Goal: Information Seeking & Learning: Learn about a topic

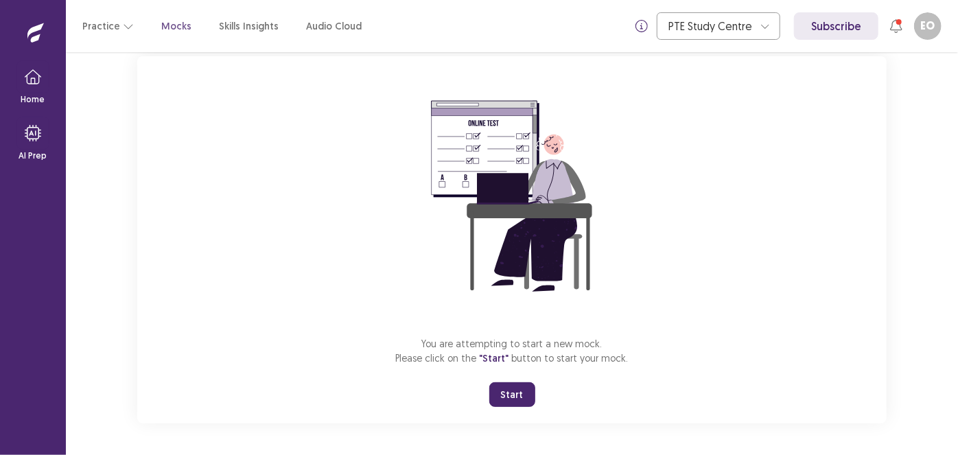
click at [506, 395] on button "Start" at bounding box center [512, 394] width 46 height 25
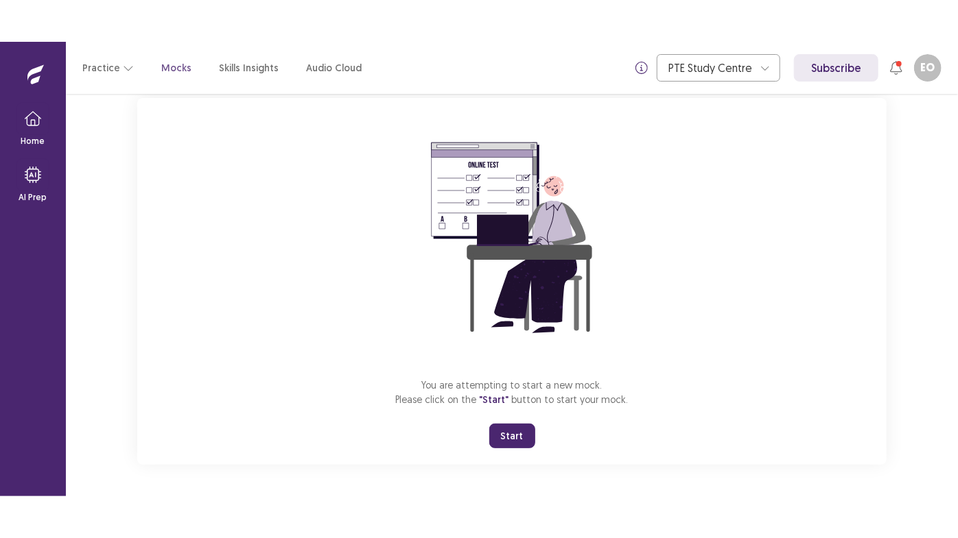
scroll to position [3, 0]
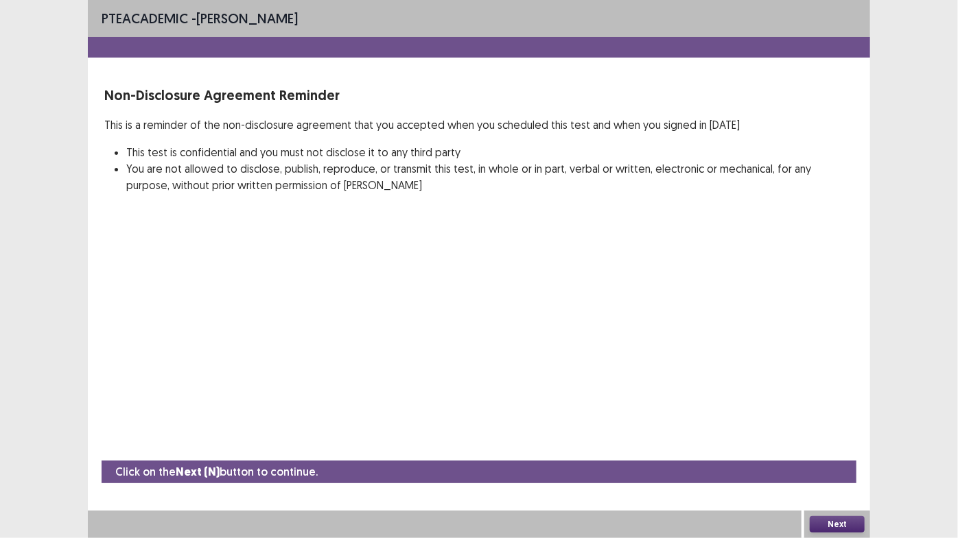
click at [848, 454] on button "Next" at bounding box center [836, 525] width 55 height 16
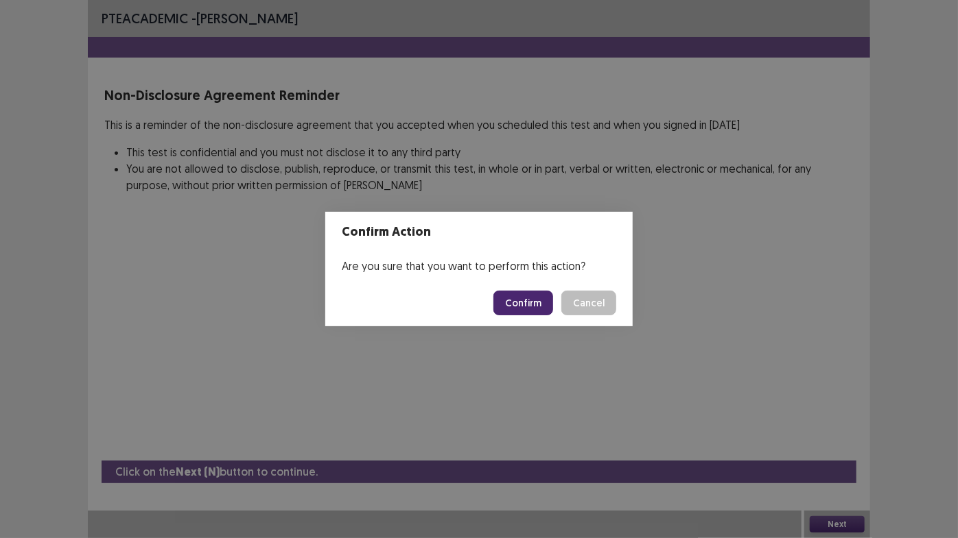
click at [538, 300] on button "Confirm" at bounding box center [523, 303] width 60 height 25
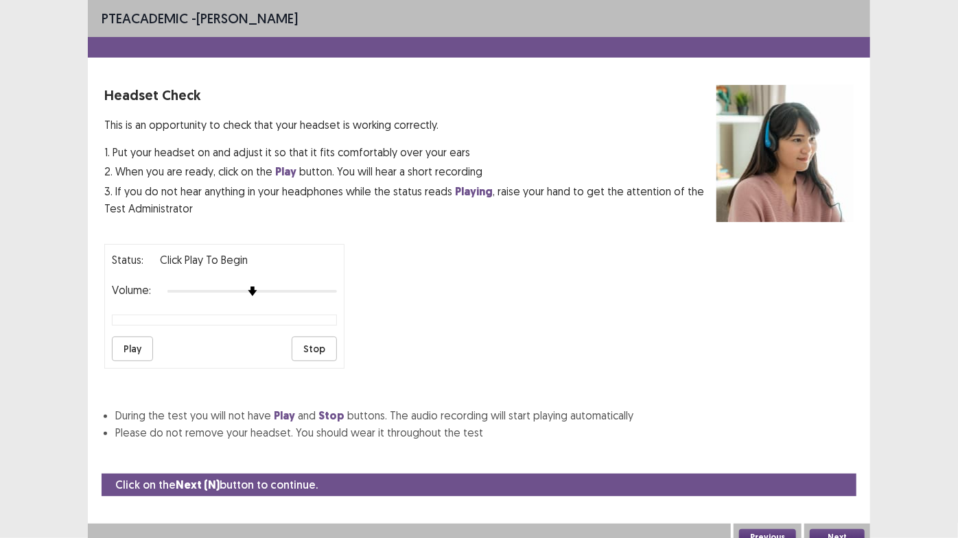
click at [126, 337] on button "Play" at bounding box center [132, 349] width 41 height 25
click at [843, 454] on button "Next" at bounding box center [836, 538] width 55 height 16
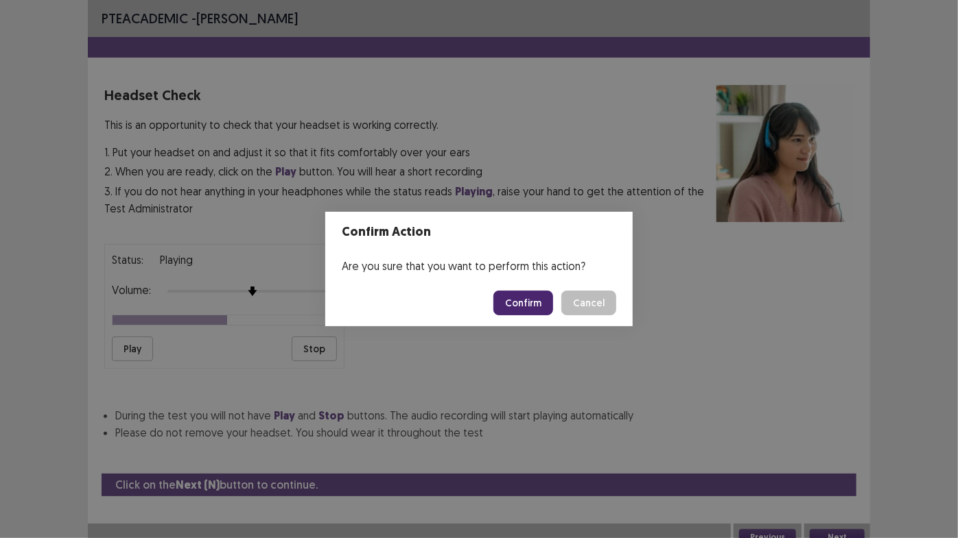
click at [507, 305] on button "Confirm" at bounding box center [523, 303] width 60 height 25
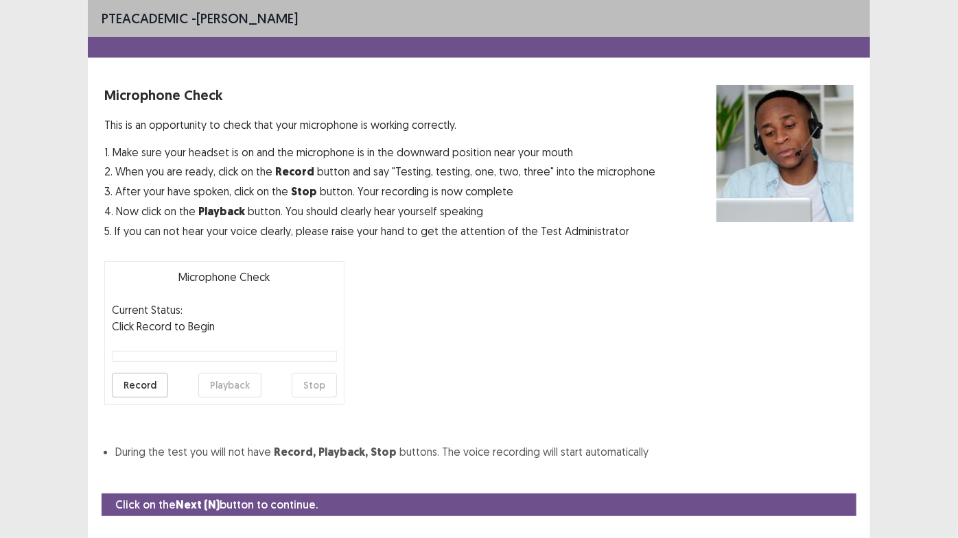
scroll to position [31, 0]
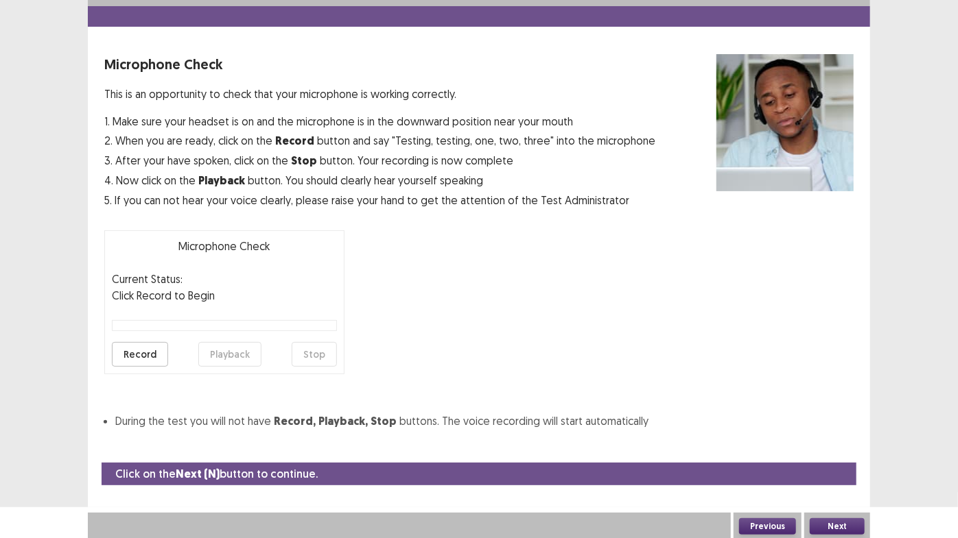
click at [141, 347] on button "Record" at bounding box center [140, 354] width 56 height 25
click at [320, 351] on button "Stop" at bounding box center [314, 354] width 45 height 25
click at [250, 349] on button "Playback" at bounding box center [229, 354] width 63 height 25
click at [848, 454] on button "Next" at bounding box center [836, 527] width 55 height 16
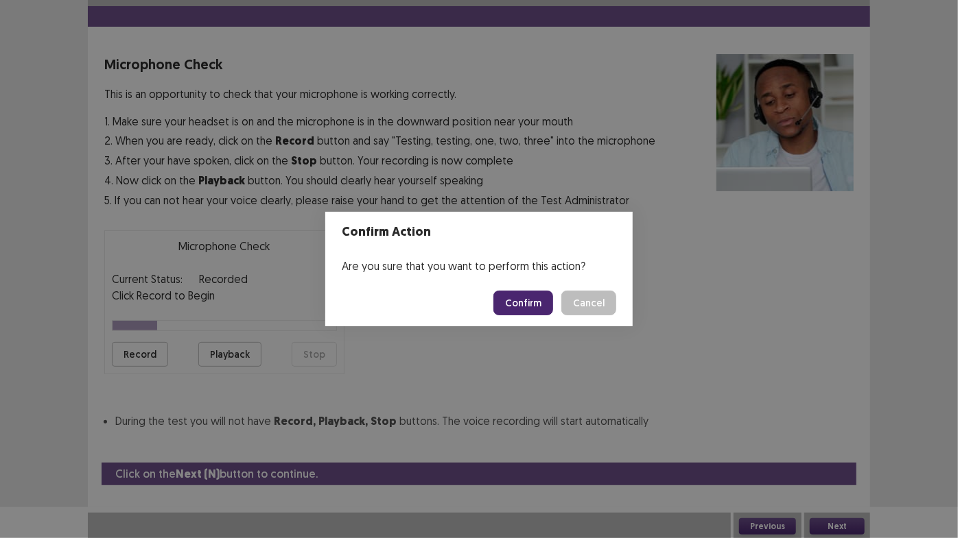
click at [512, 298] on button "Confirm" at bounding box center [523, 303] width 60 height 25
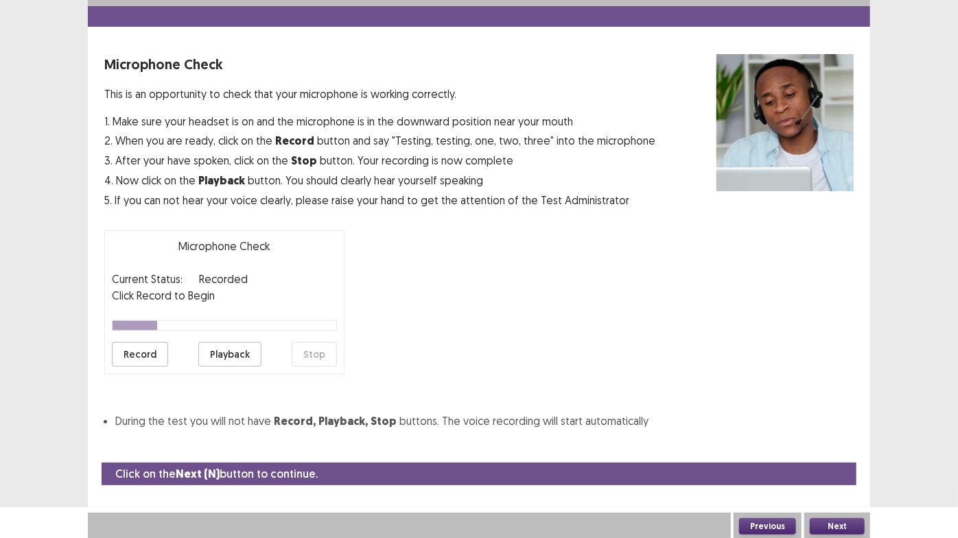
scroll to position [0, 0]
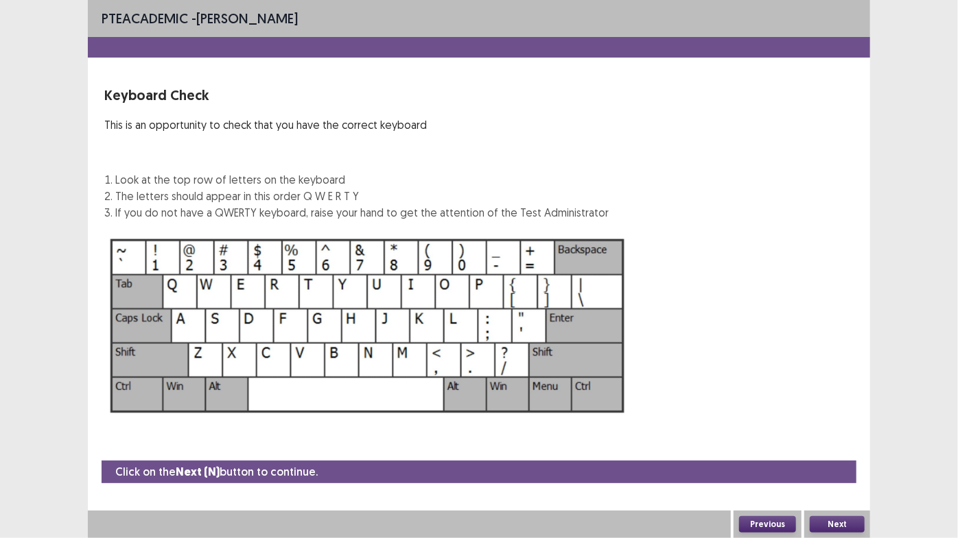
click at [821, 454] on button "Next" at bounding box center [836, 525] width 55 height 16
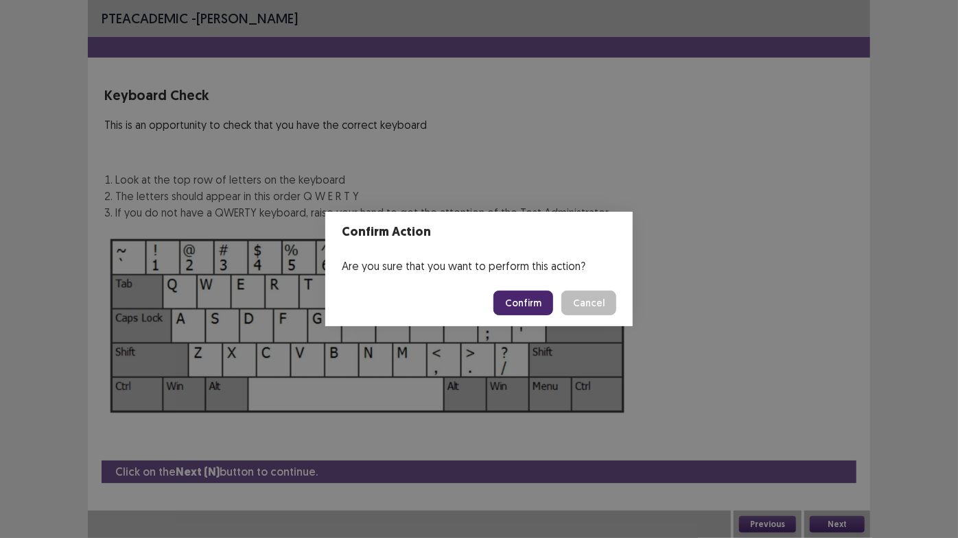
click at [508, 298] on button "Confirm" at bounding box center [523, 303] width 60 height 25
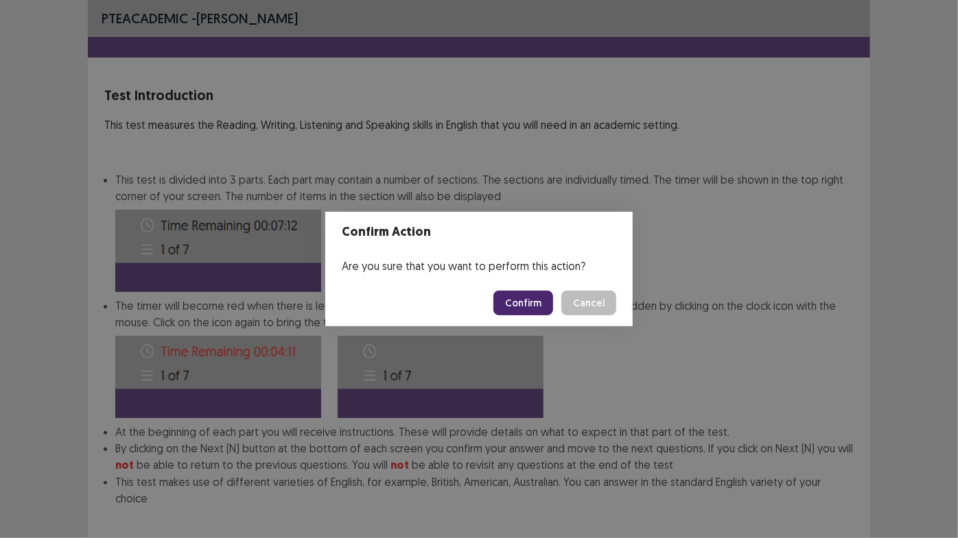
scroll to position [61, 0]
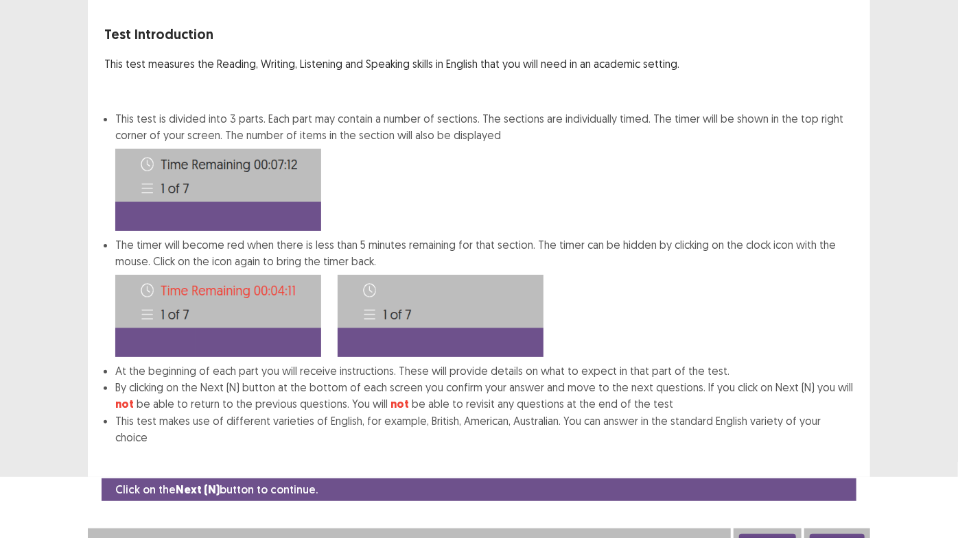
click at [852, 454] on button "Next" at bounding box center [836, 542] width 55 height 16
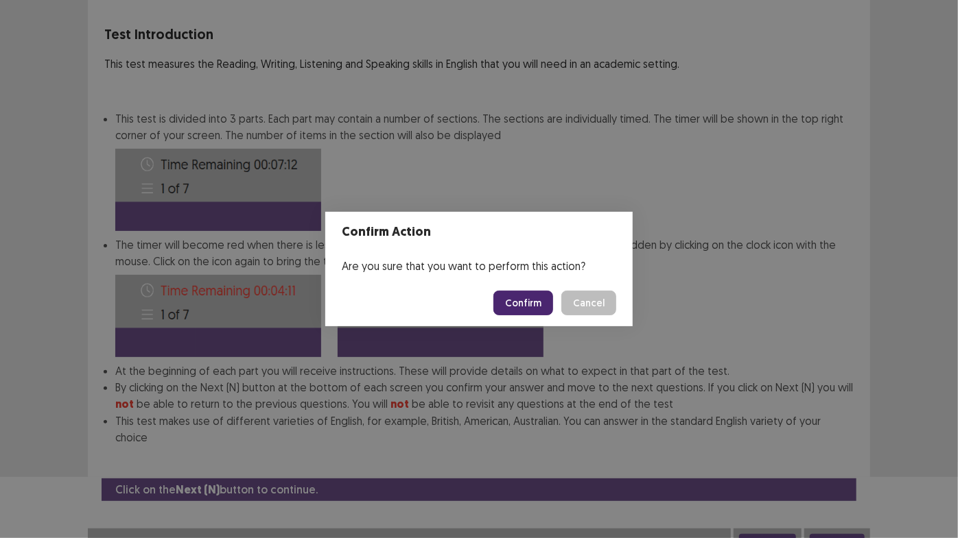
click at [542, 303] on button "Confirm" at bounding box center [523, 303] width 60 height 25
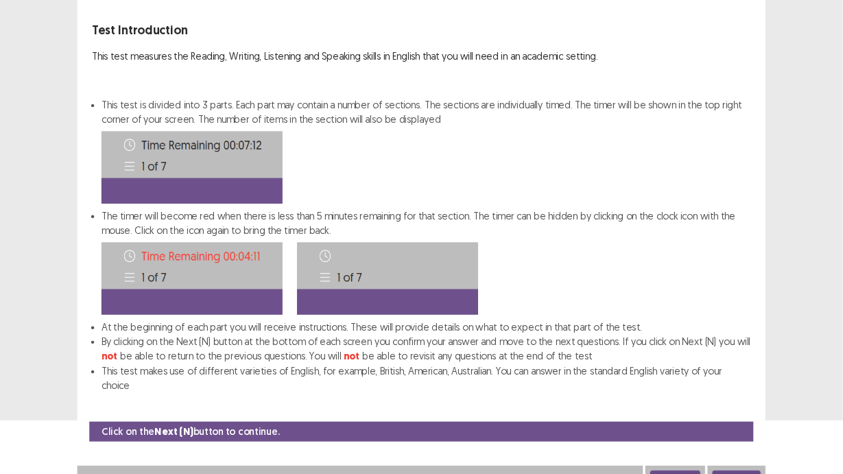
scroll to position [0, 0]
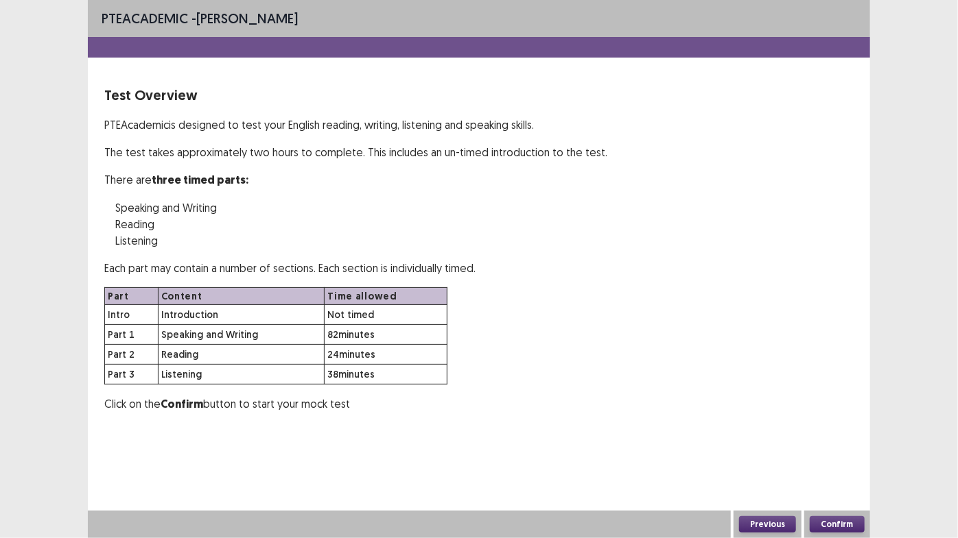
click at [827, 454] on button "Confirm" at bounding box center [836, 525] width 55 height 16
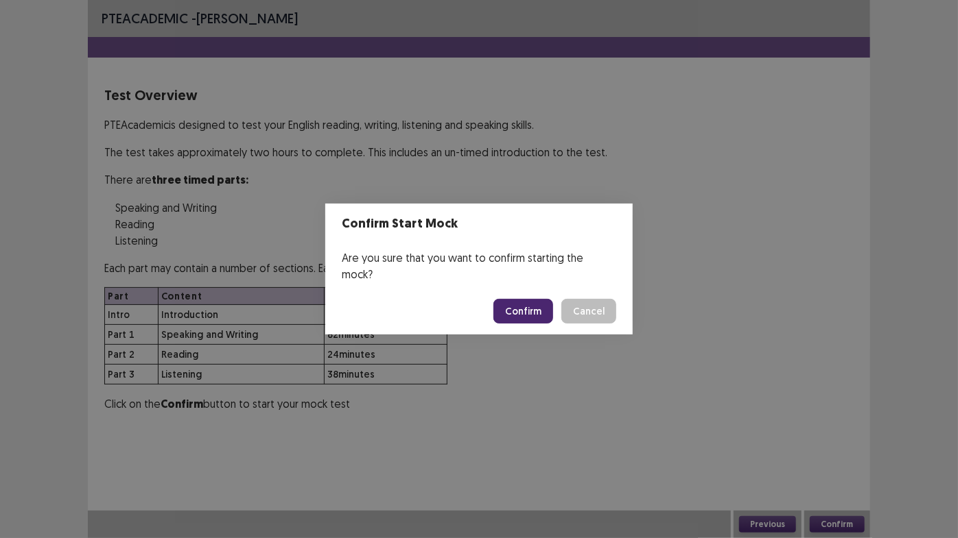
click at [540, 308] on button "Confirm" at bounding box center [523, 311] width 60 height 25
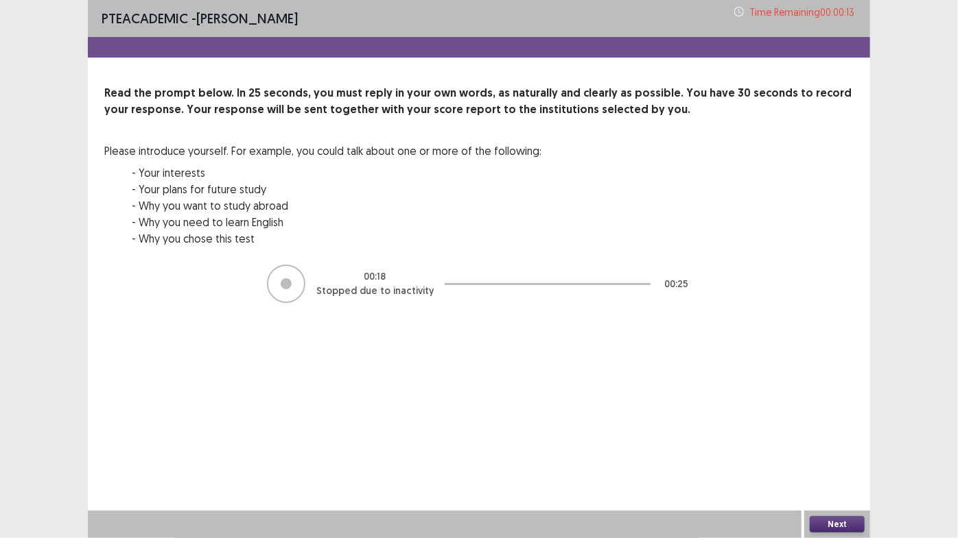
click at [856, 454] on button "Next" at bounding box center [836, 525] width 55 height 16
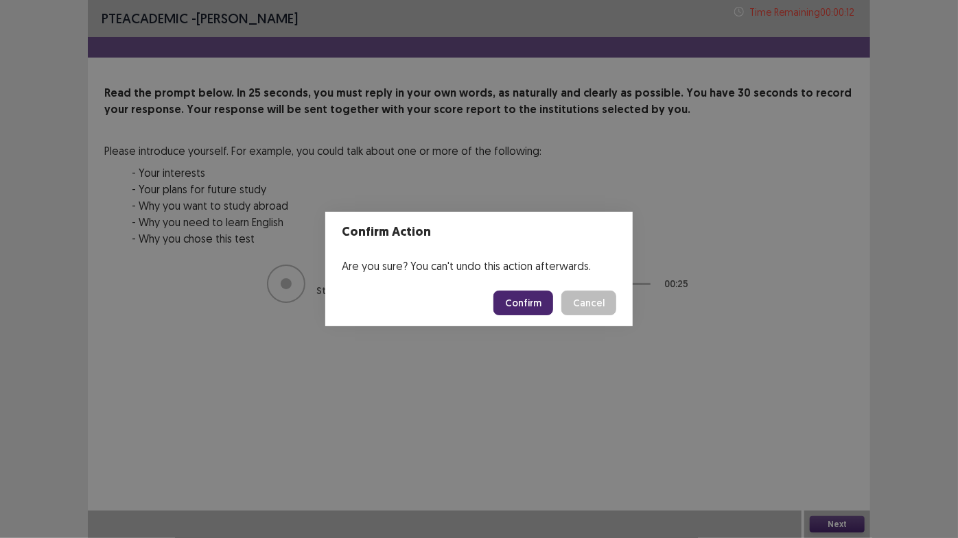
click at [514, 292] on button "Confirm" at bounding box center [523, 303] width 60 height 25
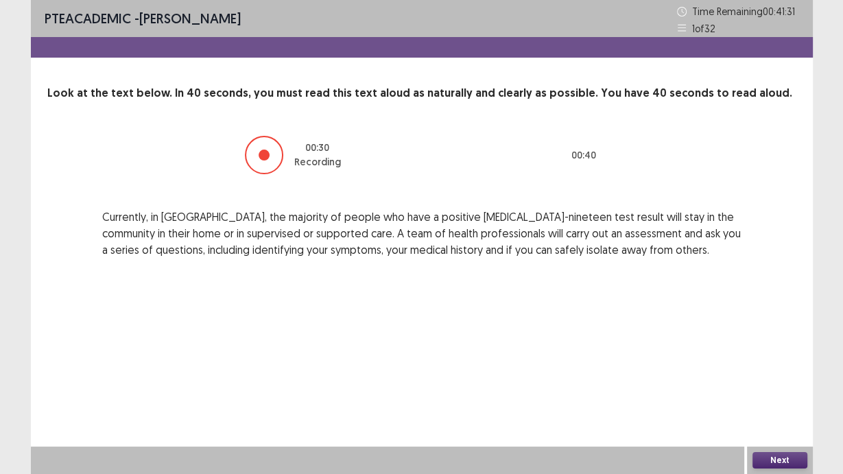
click at [798, 454] on button "Next" at bounding box center [779, 460] width 55 height 16
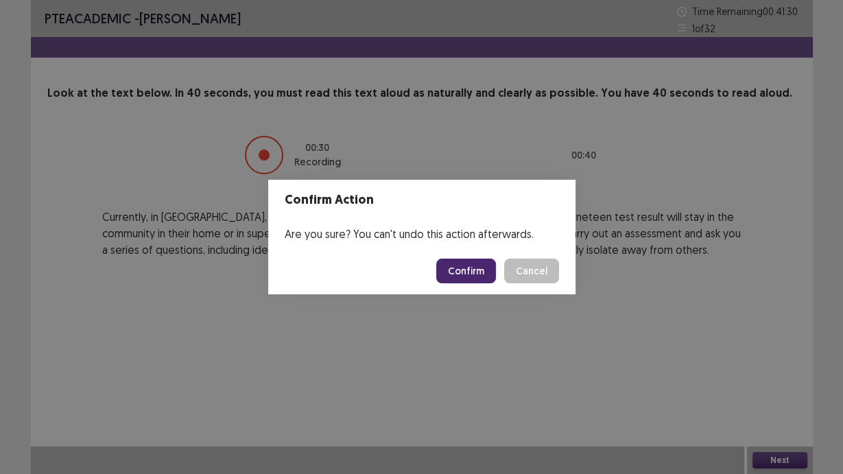
click at [488, 263] on button "Confirm" at bounding box center [466, 271] width 60 height 25
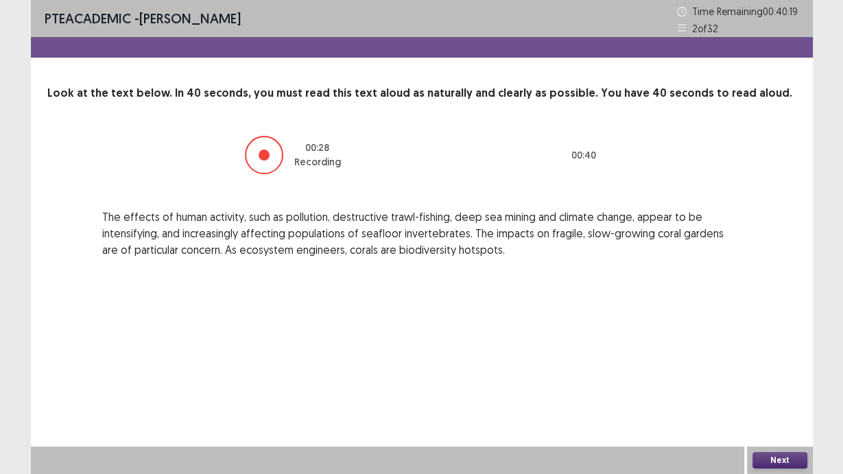
click at [772, 454] on button "Next" at bounding box center [779, 460] width 55 height 16
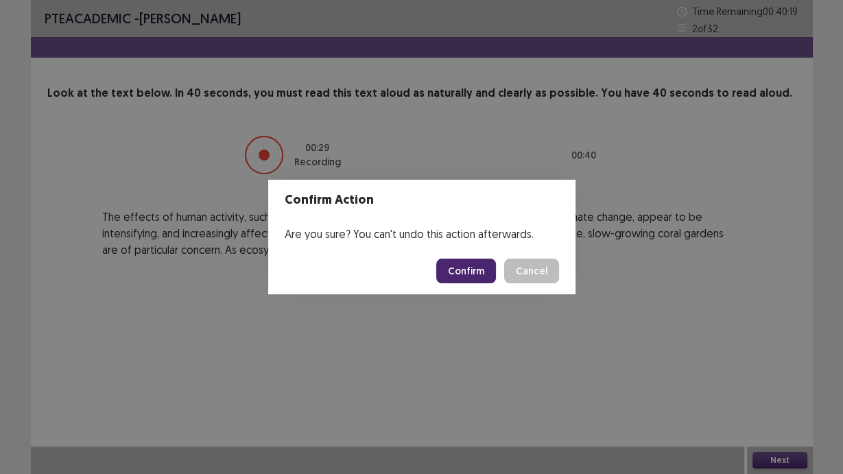
click at [474, 272] on button "Confirm" at bounding box center [466, 271] width 60 height 25
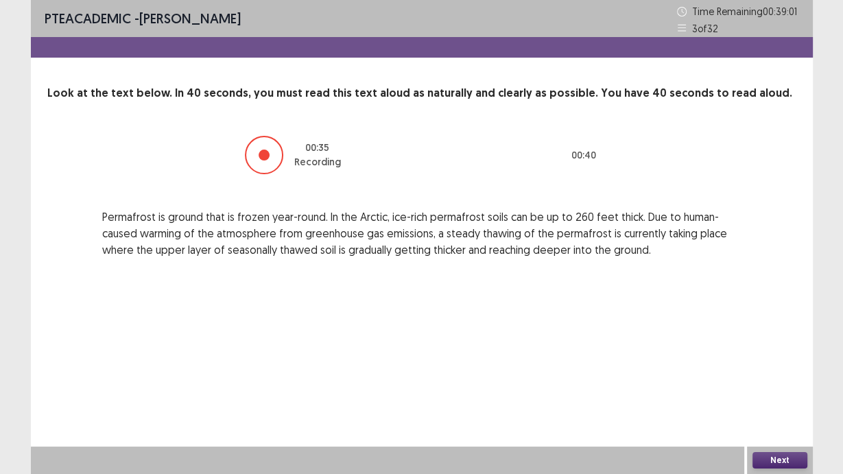
click at [781, 454] on button "Next" at bounding box center [779, 460] width 55 height 16
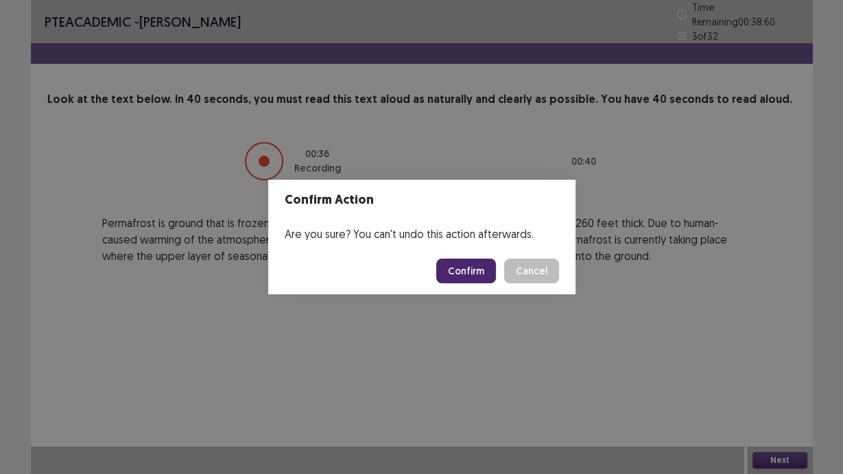
click at [475, 270] on button "Confirm" at bounding box center [466, 271] width 60 height 25
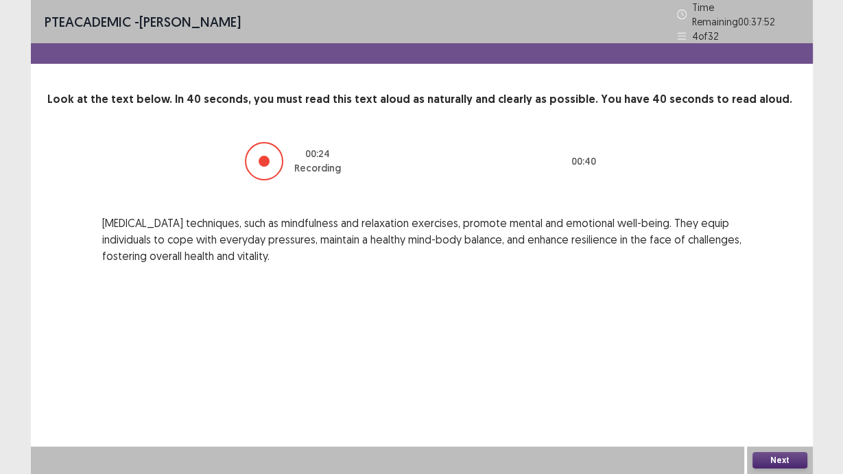
click at [790, 454] on button "Next" at bounding box center [779, 460] width 55 height 16
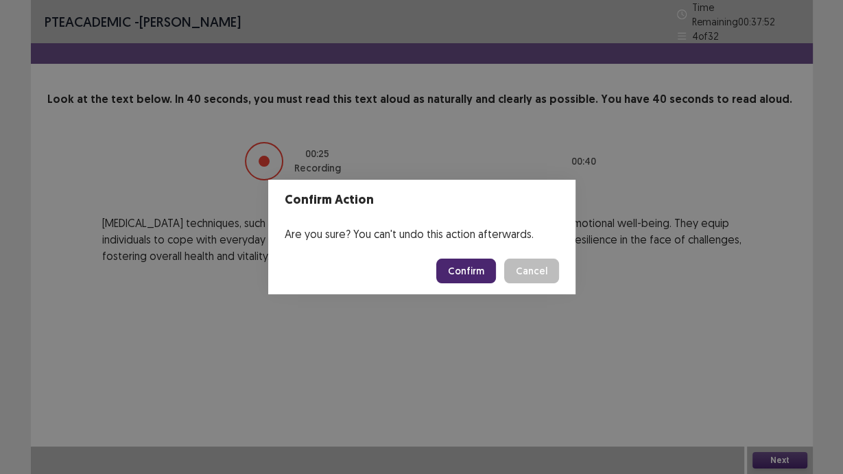
click at [472, 269] on button "Confirm" at bounding box center [466, 271] width 60 height 25
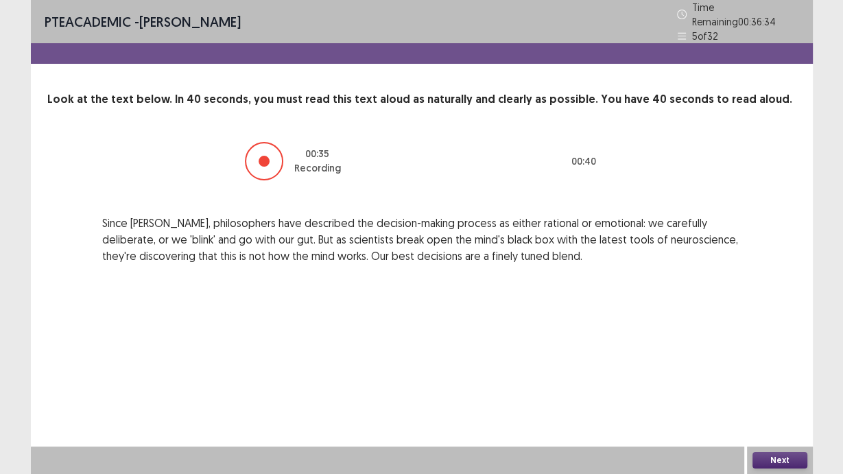
click at [774, 454] on button "Next" at bounding box center [779, 460] width 55 height 16
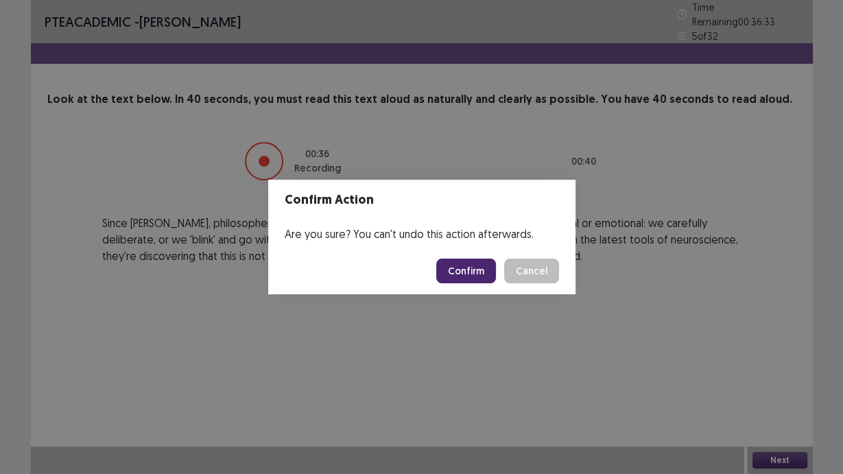
click at [466, 267] on button "Confirm" at bounding box center [466, 271] width 60 height 25
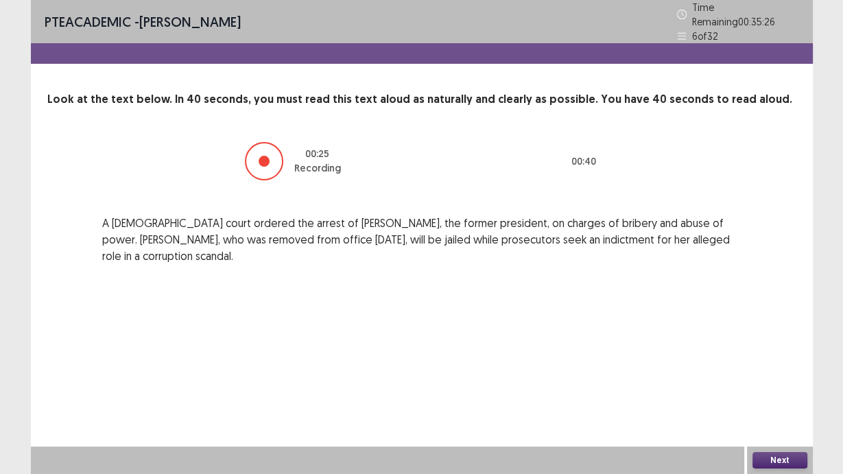
click at [795, 454] on button "Next" at bounding box center [779, 460] width 55 height 16
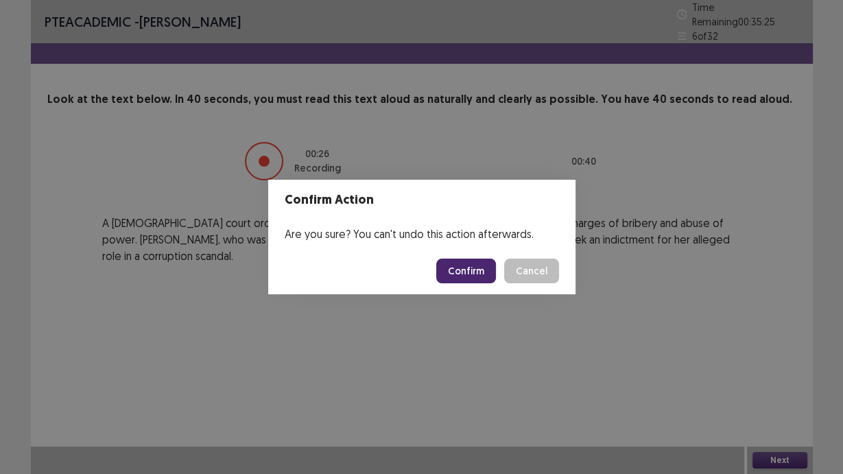
click at [466, 275] on button "Confirm" at bounding box center [466, 271] width 60 height 25
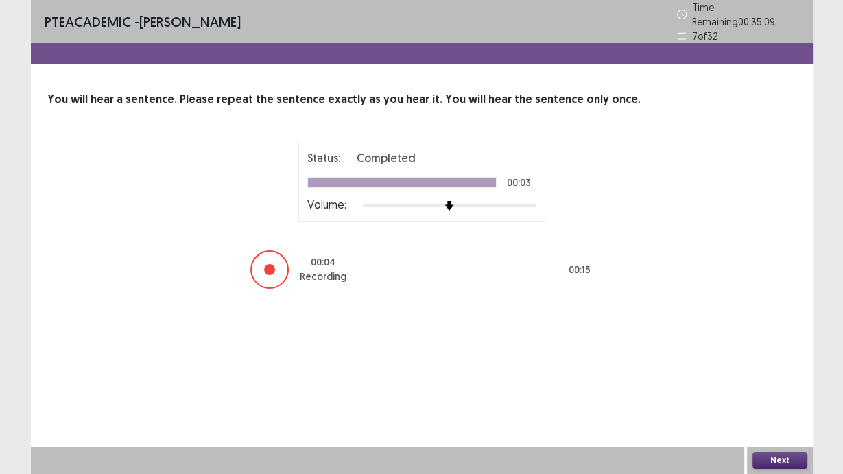
click at [776, 454] on div "Next" at bounding box center [780, 460] width 66 height 27
click at [780, 454] on button "Next" at bounding box center [779, 460] width 55 height 16
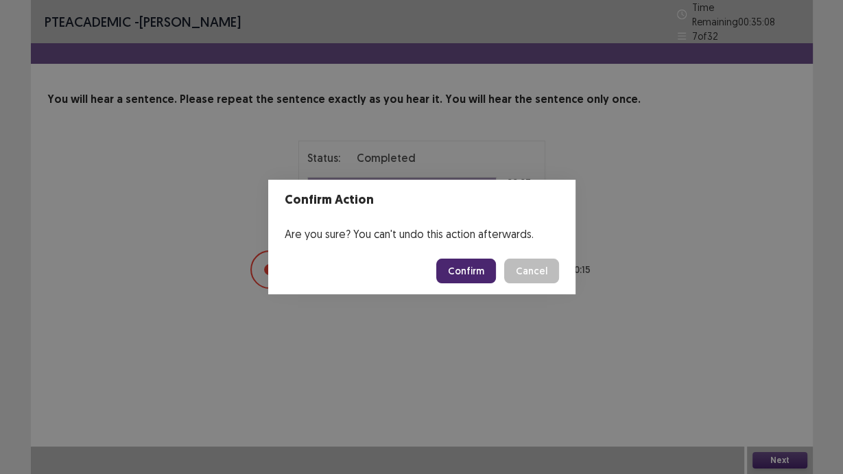
click at [474, 267] on button "Confirm" at bounding box center [466, 271] width 60 height 25
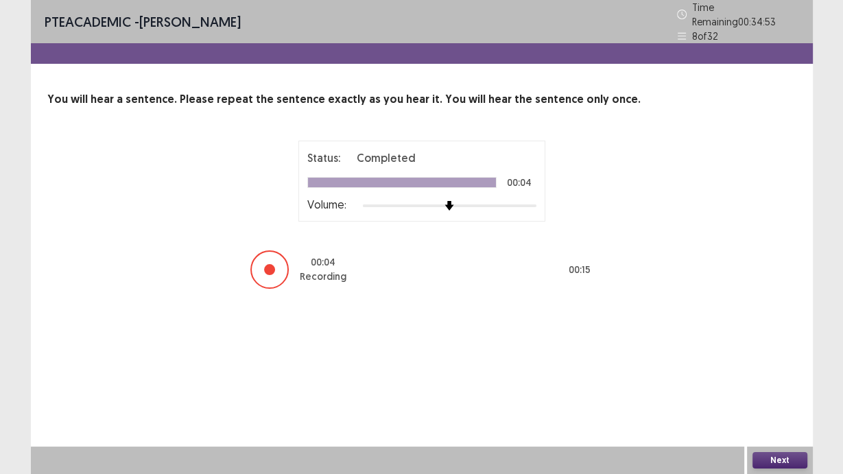
click at [768, 454] on button "Next" at bounding box center [779, 460] width 55 height 16
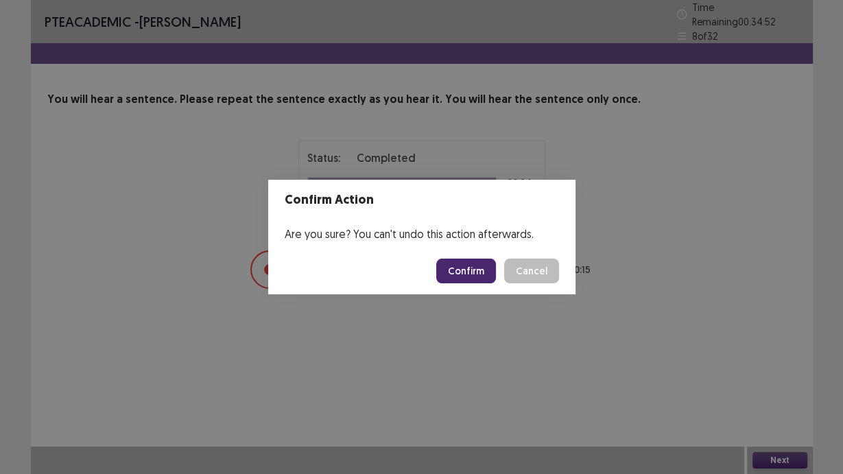
click at [471, 265] on button "Confirm" at bounding box center [466, 271] width 60 height 25
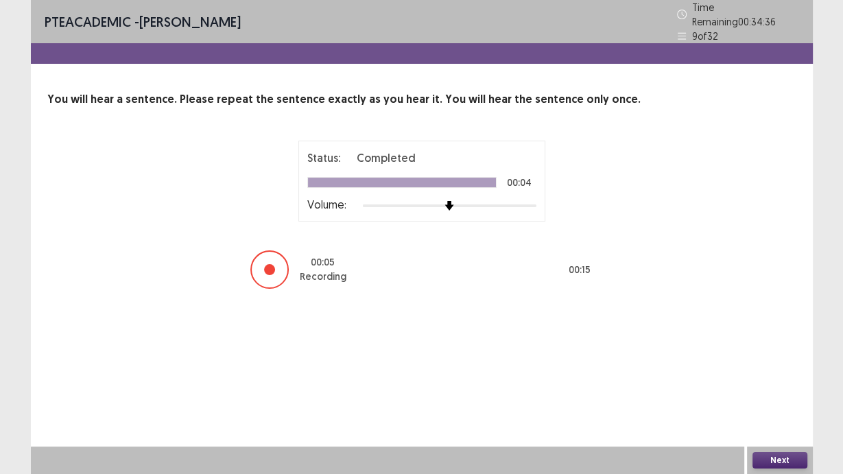
click at [787, 454] on button "Next" at bounding box center [779, 460] width 55 height 16
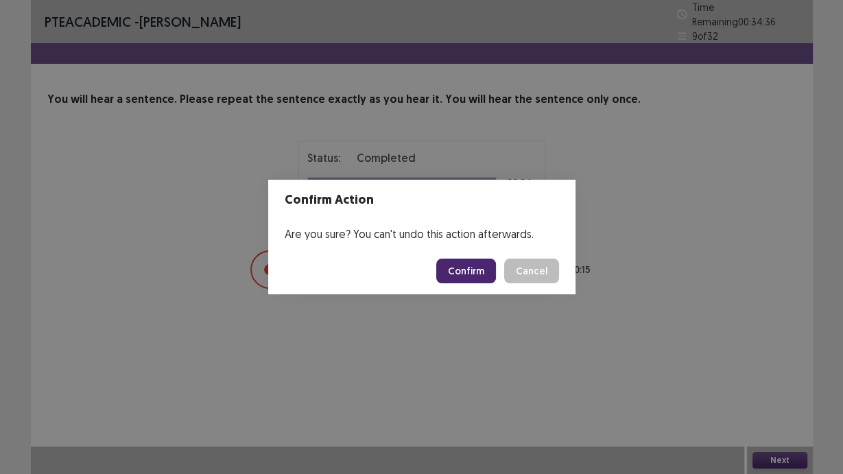
click at [484, 264] on button "Confirm" at bounding box center [466, 271] width 60 height 25
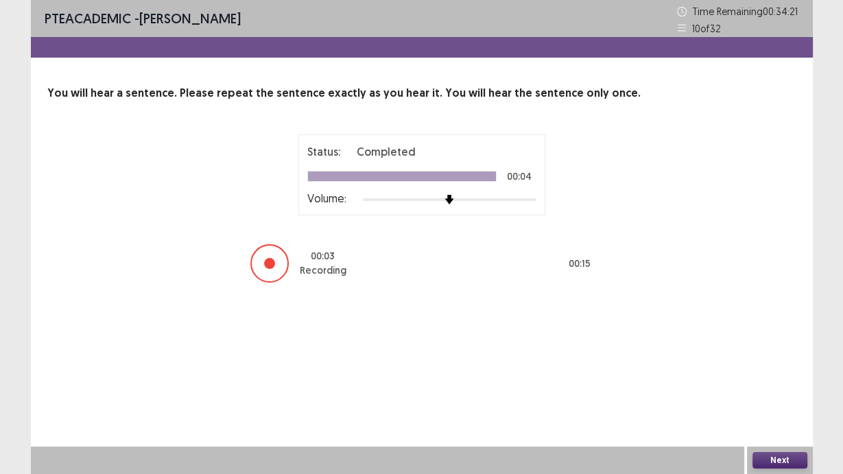
click at [783, 454] on button "Next" at bounding box center [779, 460] width 55 height 16
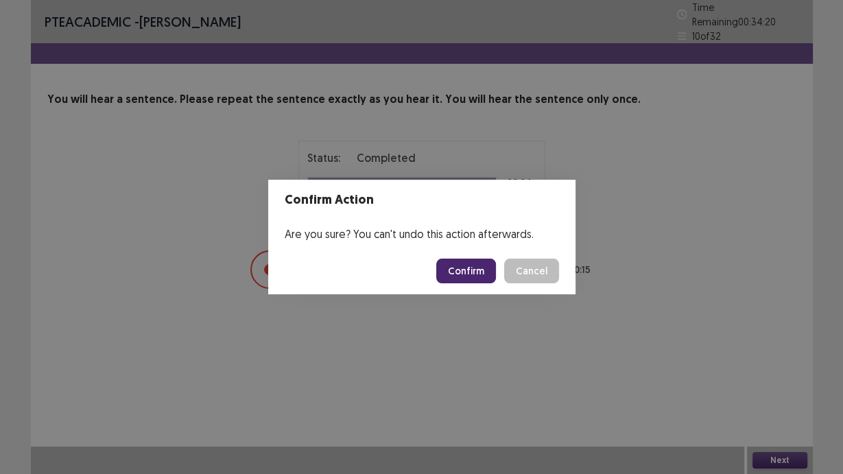
click at [466, 273] on button "Confirm" at bounding box center [466, 271] width 60 height 25
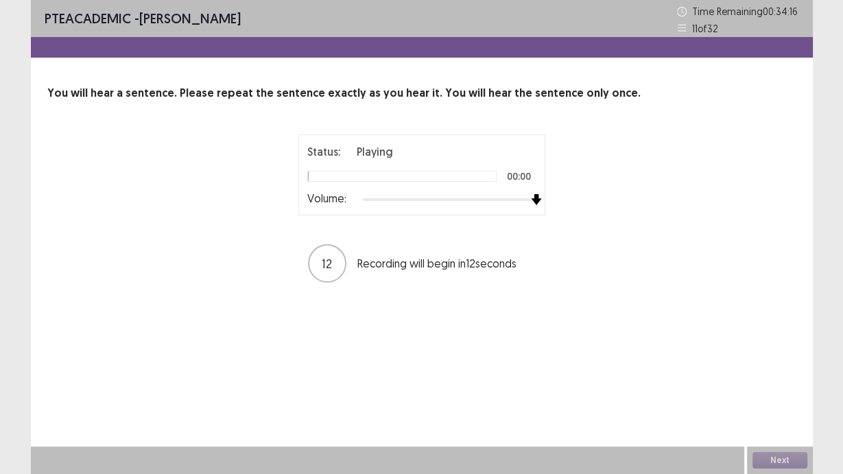
click at [591, 202] on div "Status: Playing 00:00 Volume: 12 Recording will begin in 12 seconds" at bounding box center [421, 209] width 343 height 150
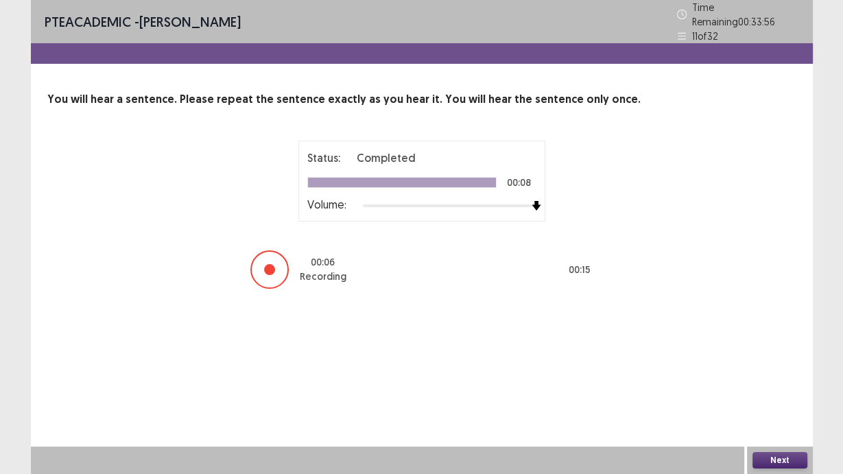
click at [778, 454] on button "Next" at bounding box center [779, 460] width 55 height 16
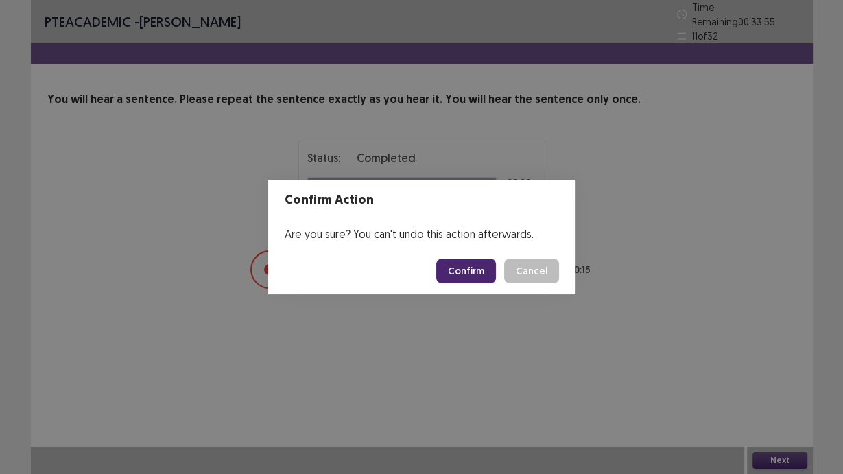
click at [468, 276] on button "Confirm" at bounding box center [466, 271] width 60 height 25
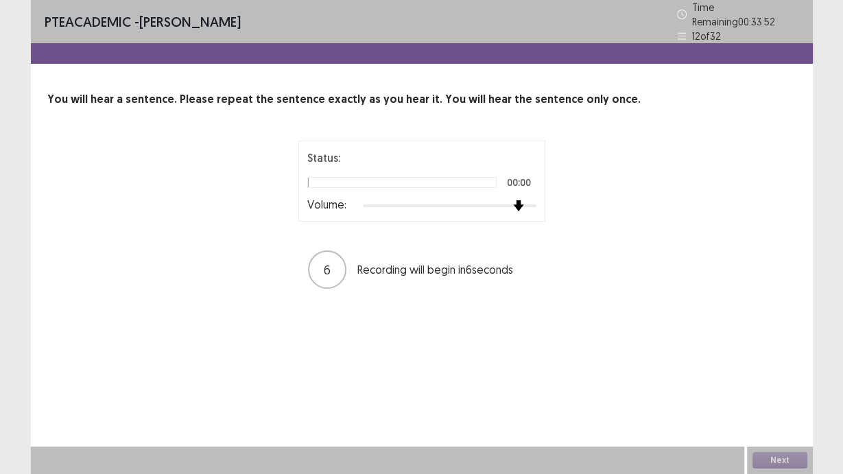
click at [527, 199] on div "Volume:" at bounding box center [421, 206] width 229 height 14
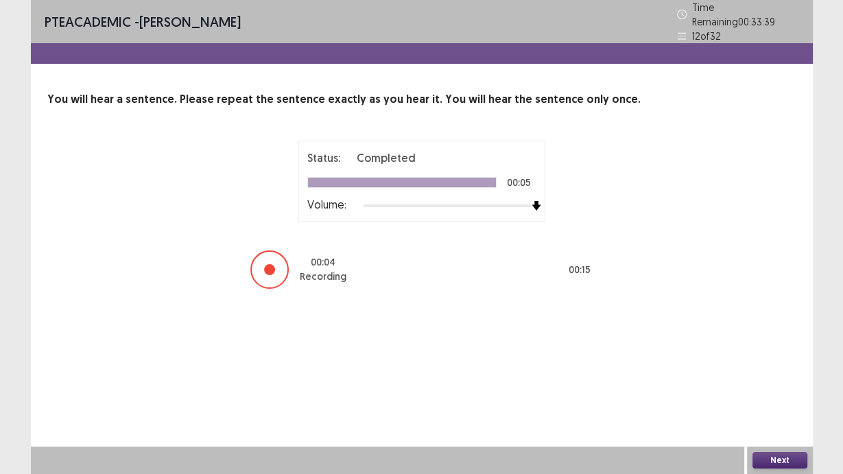
click at [778, 454] on button "Next" at bounding box center [779, 460] width 55 height 16
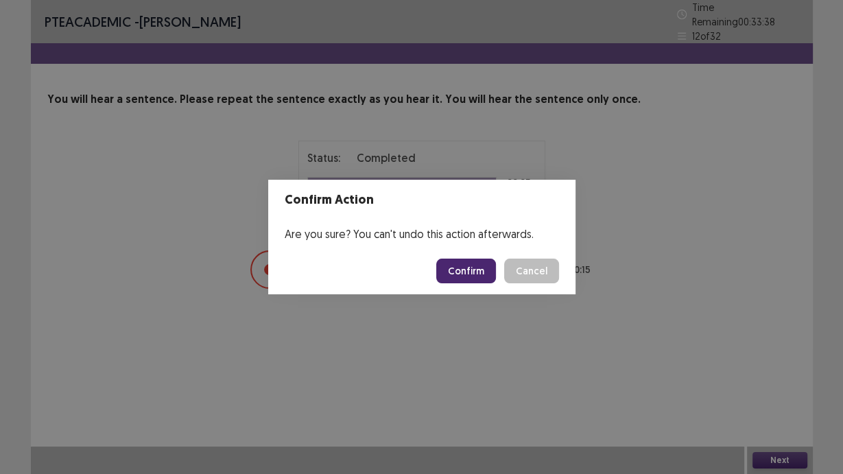
click at [463, 269] on button "Confirm" at bounding box center [466, 271] width 60 height 25
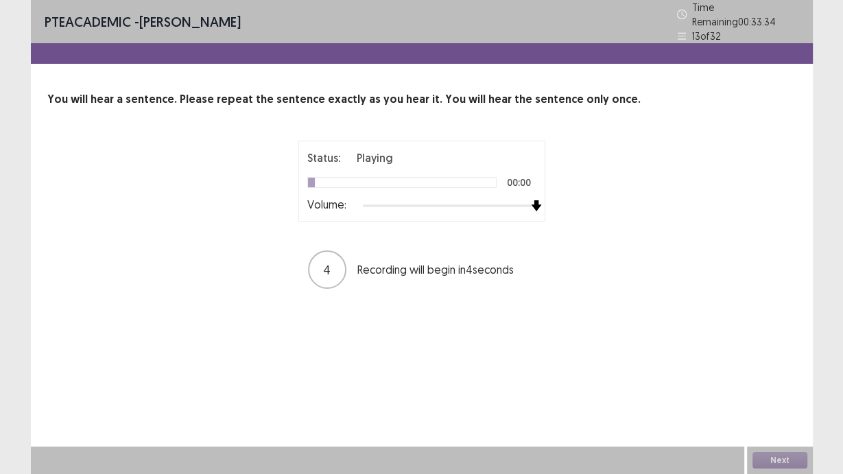
click at [535, 200] on div at bounding box center [450, 205] width 174 height 11
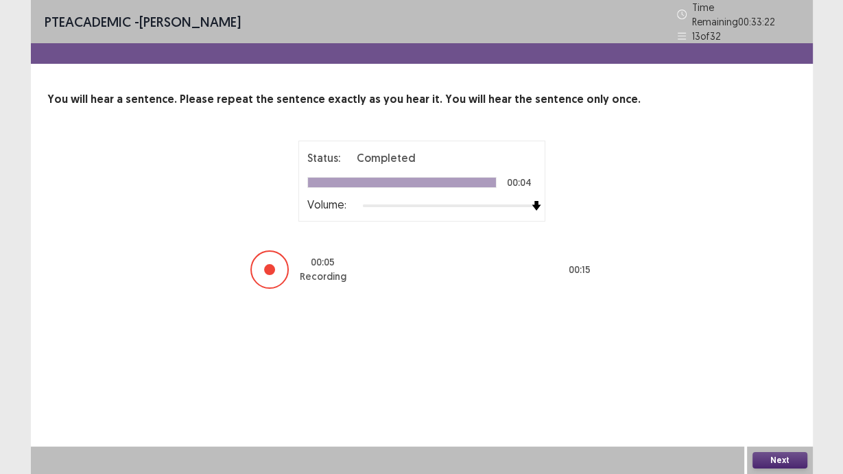
click at [784, 454] on button "Next" at bounding box center [779, 460] width 55 height 16
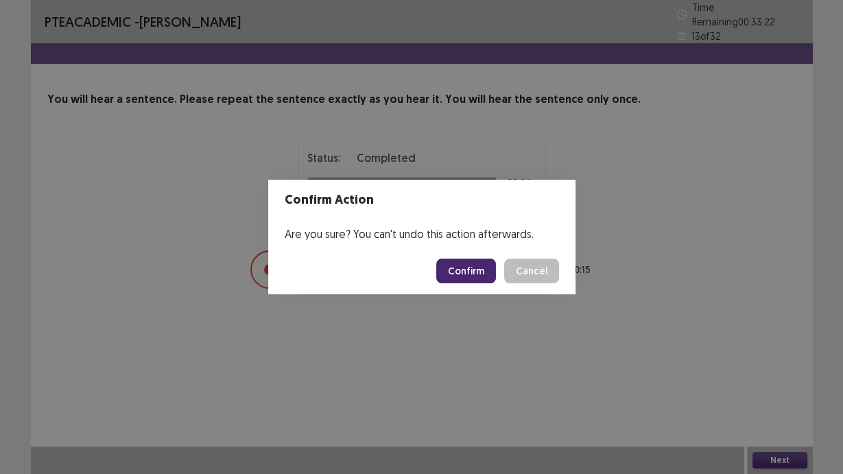
click at [482, 274] on button "Confirm" at bounding box center [466, 271] width 60 height 25
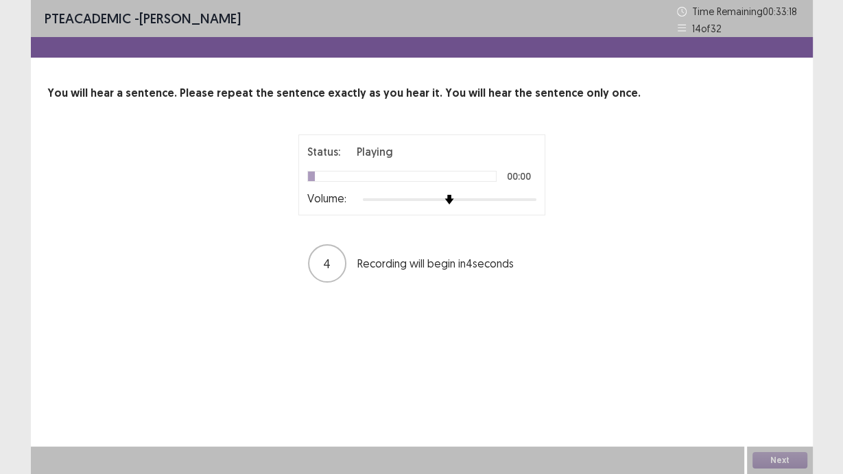
click at [542, 200] on div "Status: Playing 00:00 Volume:" at bounding box center [421, 174] width 247 height 81
click at [536, 200] on div "Status: Playing 00:00 Volume:" at bounding box center [421, 174] width 247 height 81
click at [535, 200] on div at bounding box center [450, 199] width 174 height 11
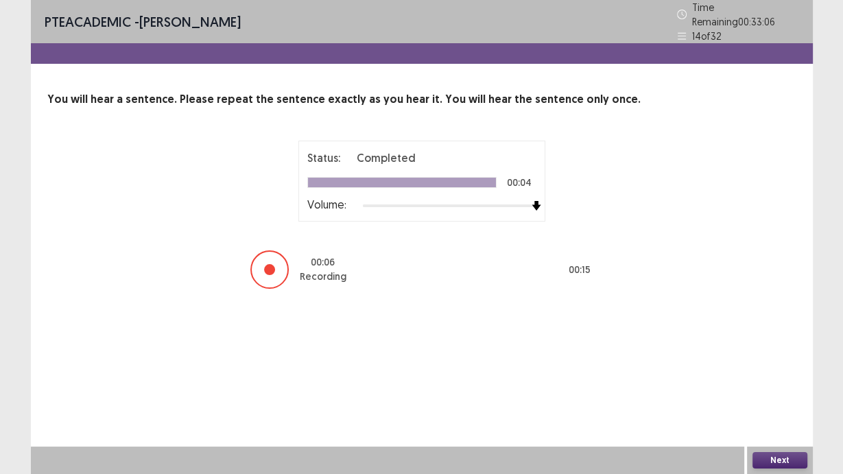
click at [792, 454] on button "Next" at bounding box center [779, 460] width 55 height 16
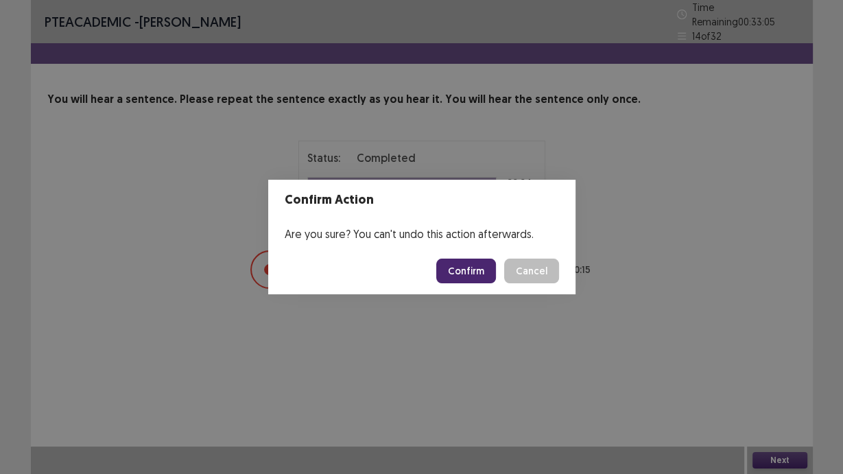
click at [455, 275] on button "Confirm" at bounding box center [466, 271] width 60 height 25
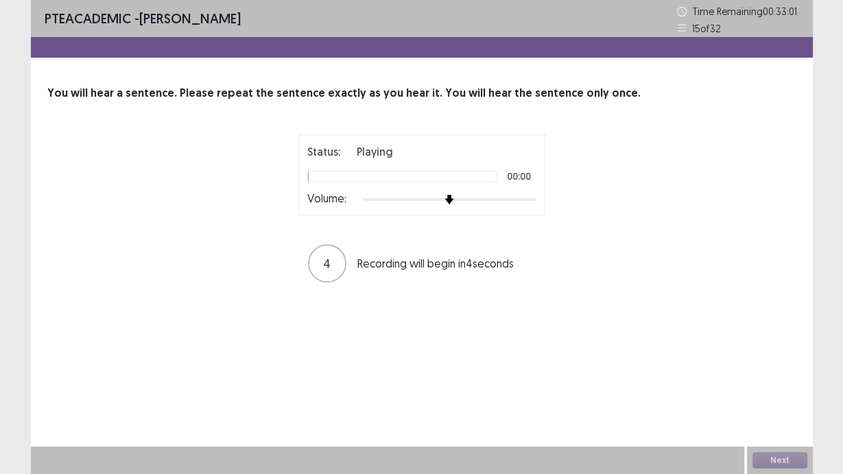
click at [530, 200] on div at bounding box center [450, 199] width 174 height 11
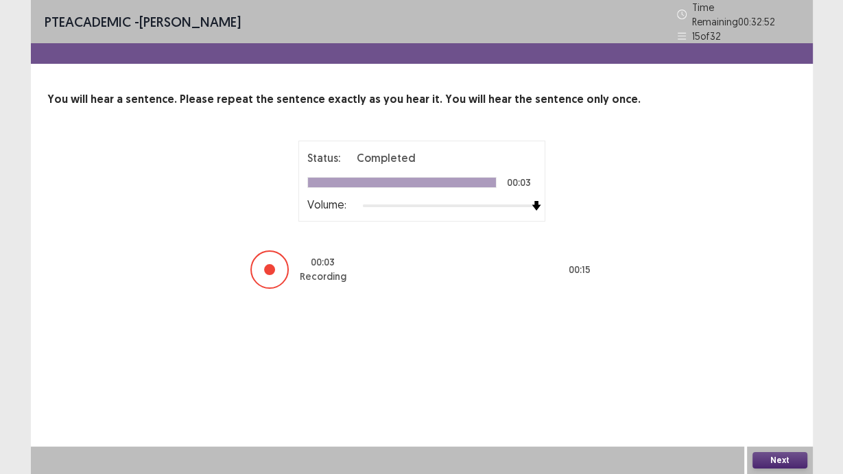
click at [775, 454] on button "Next" at bounding box center [779, 460] width 55 height 16
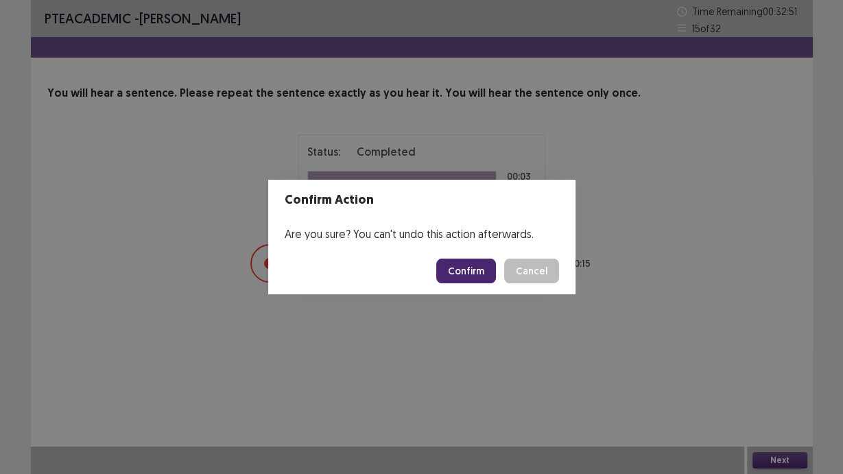
click at [479, 274] on button "Confirm" at bounding box center [466, 271] width 60 height 25
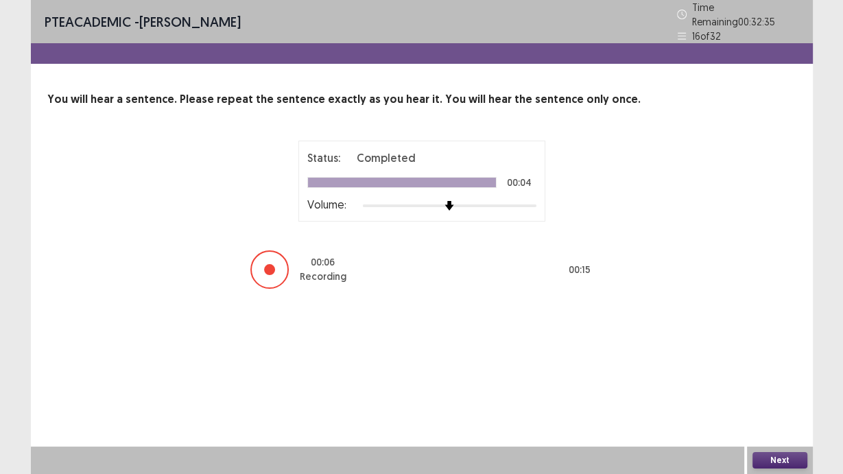
click at [779, 453] on button "Next" at bounding box center [779, 460] width 55 height 16
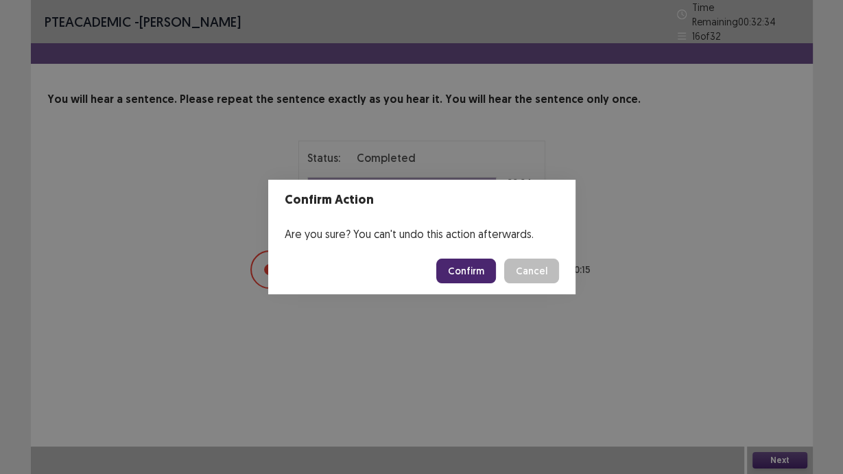
click at [466, 268] on button "Confirm" at bounding box center [466, 271] width 60 height 25
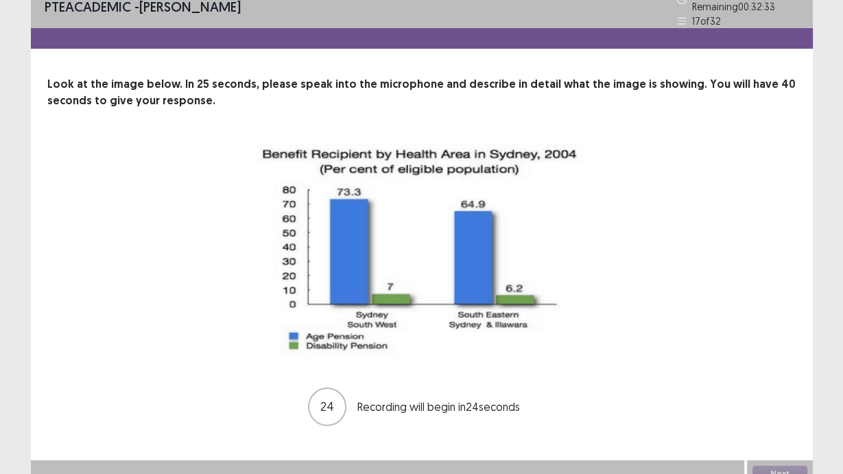
scroll to position [22, 0]
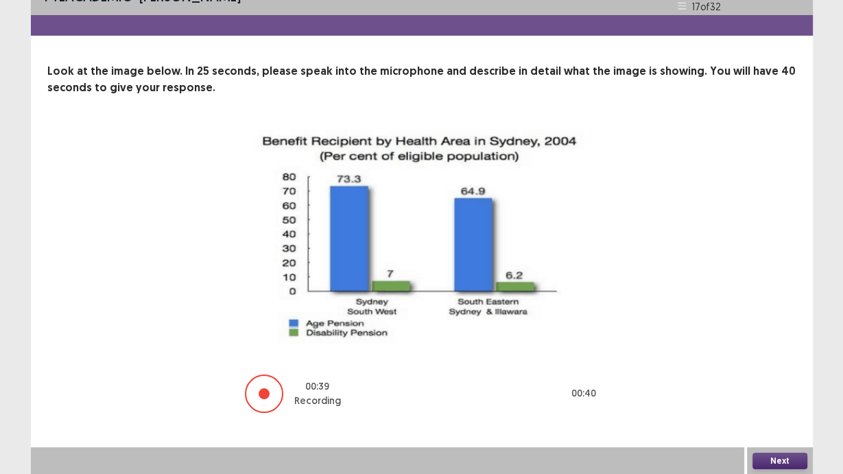
click at [762, 454] on button "Next" at bounding box center [779, 461] width 55 height 16
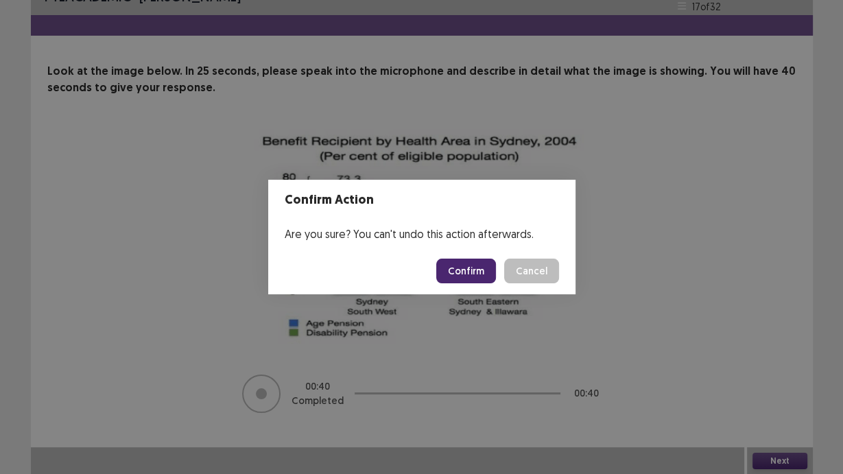
click at [472, 259] on button "Confirm" at bounding box center [466, 271] width 60 height 25
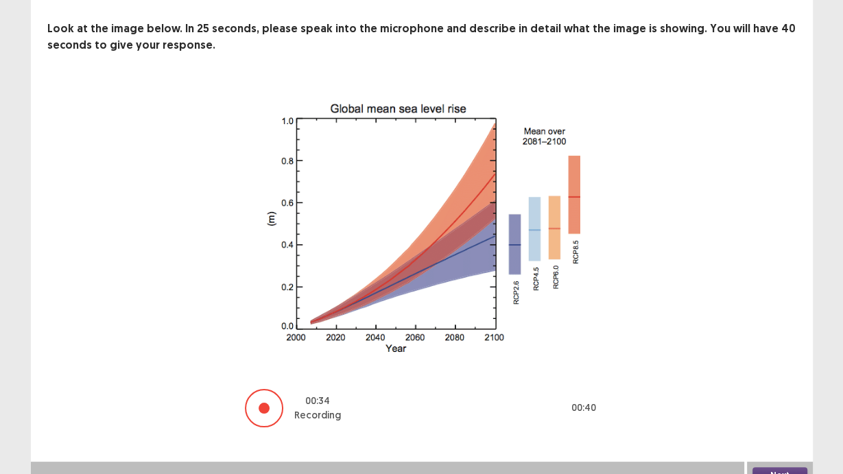
scroll to position [79, 0]
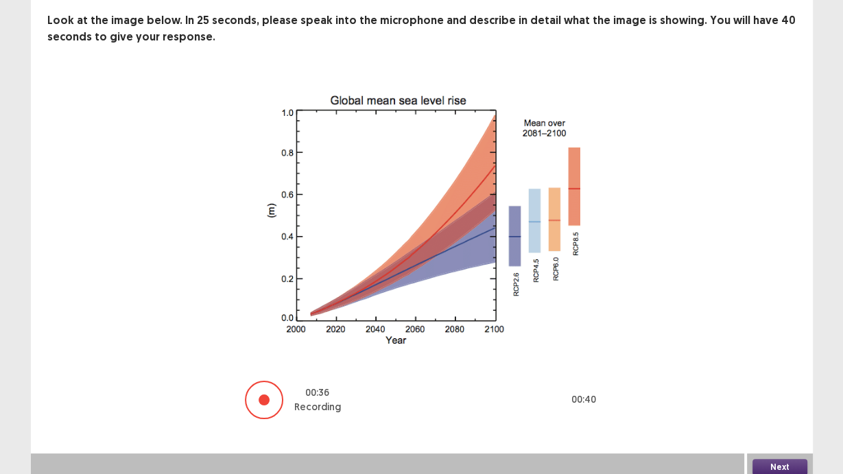
click at [767, 454] on button "Next" at bounding box center [779, 467] width 55 height 16
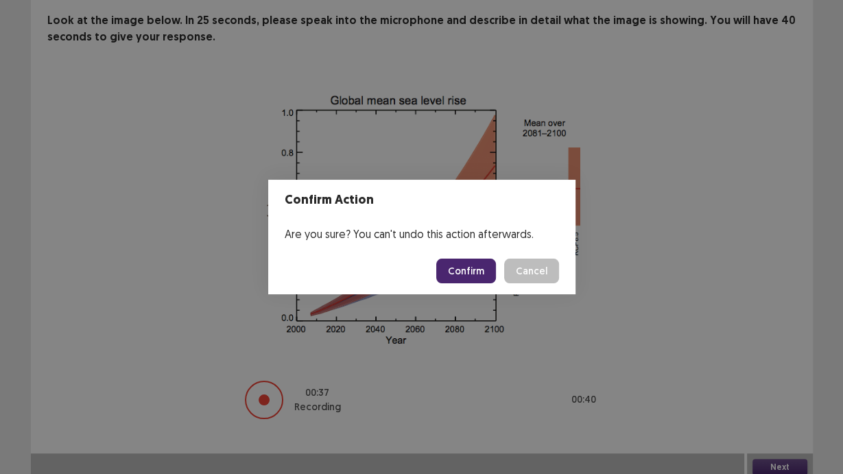
click at [467, 272] on button "Confirm" at bounding box center [466, 271] width 60 height 25
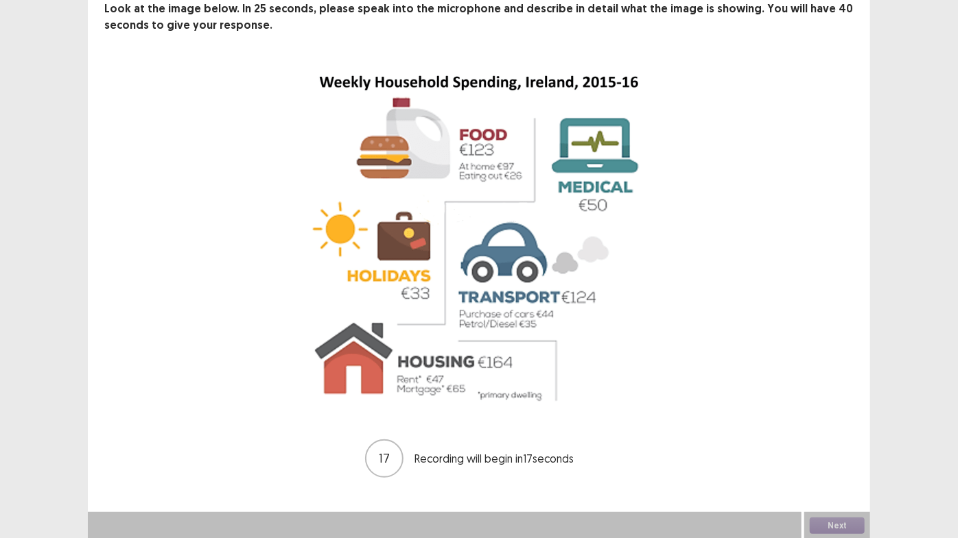
scroll to position [0, 0]
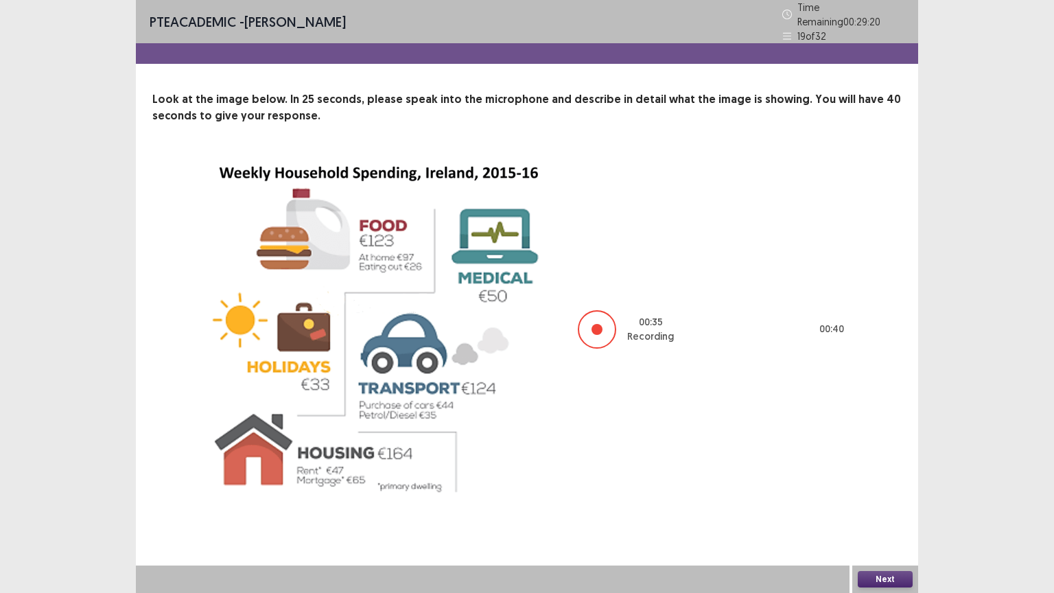
click at [922, 454] on div "PTE academic - [PERSON_NAME] Time Remaining 00 : 29 : 20 19 of 32 Look at the i…" at bounding box center [527, 296] width 1054 height 593
click at [912, 454] on button "Next" at bounding box center [884, 579] width 55 height 16
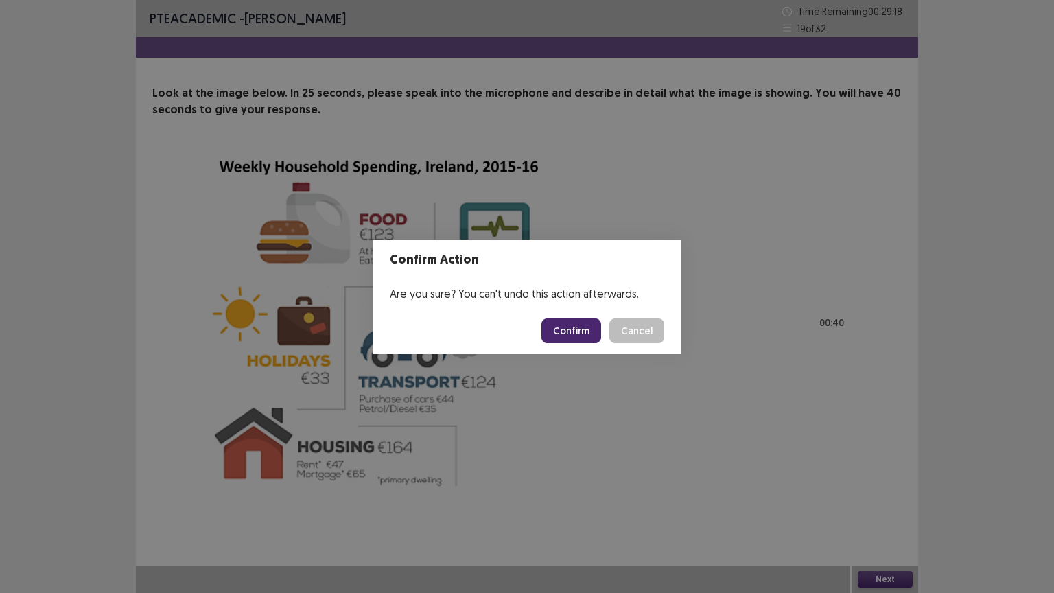
click at [589, 322] on button "Confirm" at bounding box center [571, 330] width 60 height 25
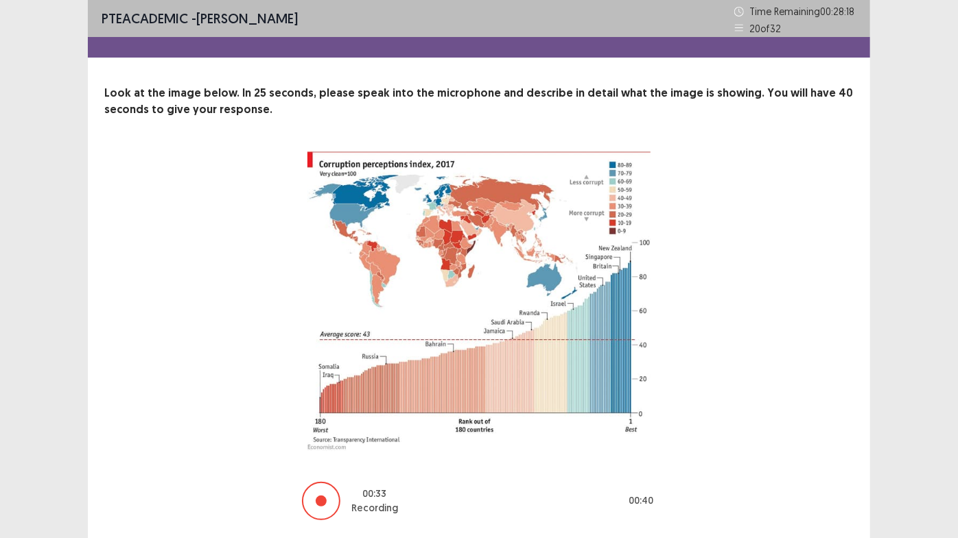
scroll to position [43, 0]
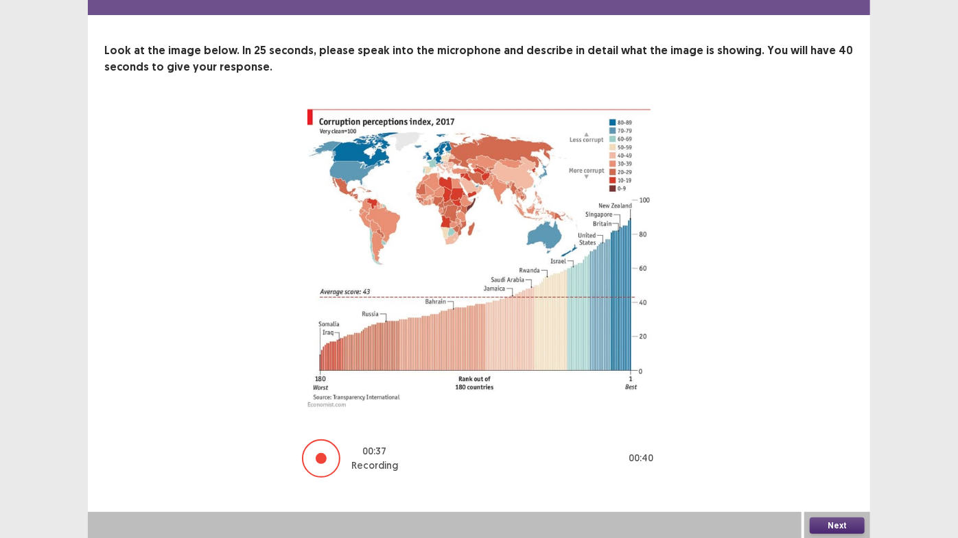
click at [857, 454] on button "Next" at bounding box center [836, 526] width 55 height 16
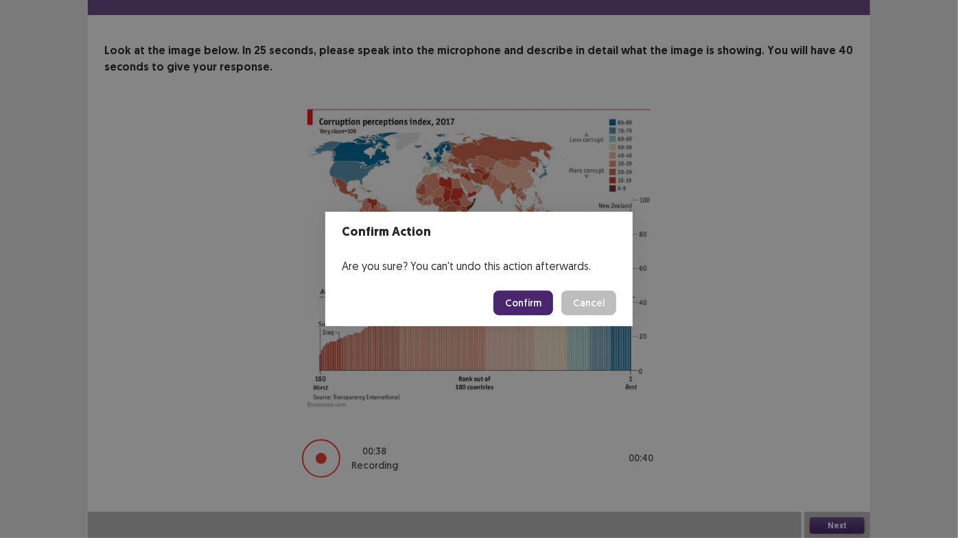
click at [528, 303] on button "Confirm" at bounding box center [523, 303] width 60 height 25
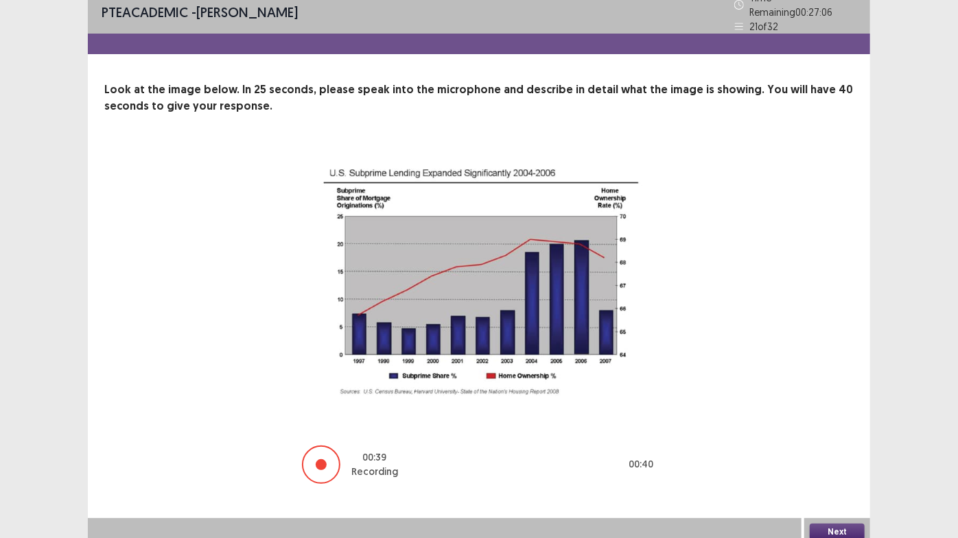
scroll to position [10, 0]
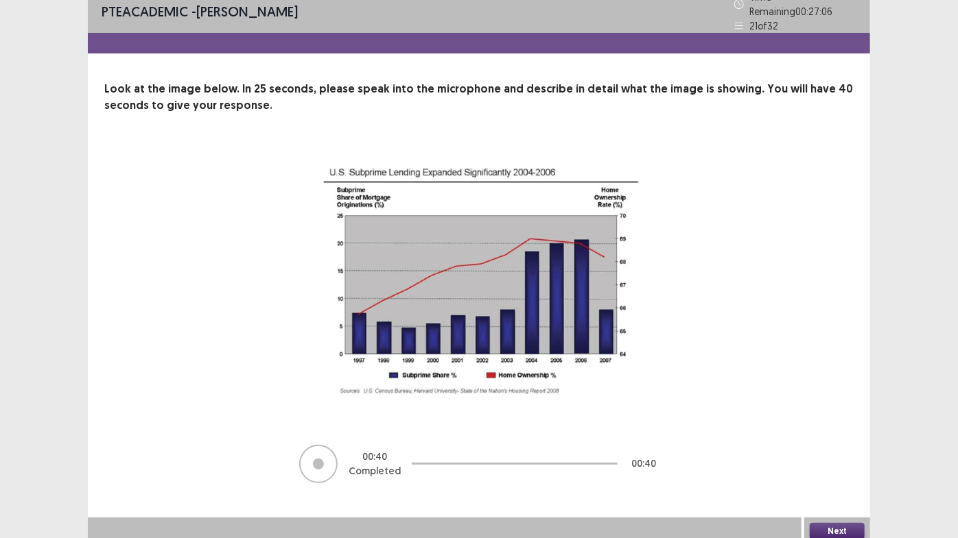
click at [822, 454] on button "Next" at bounding box center [836, 531] width 55 height 16
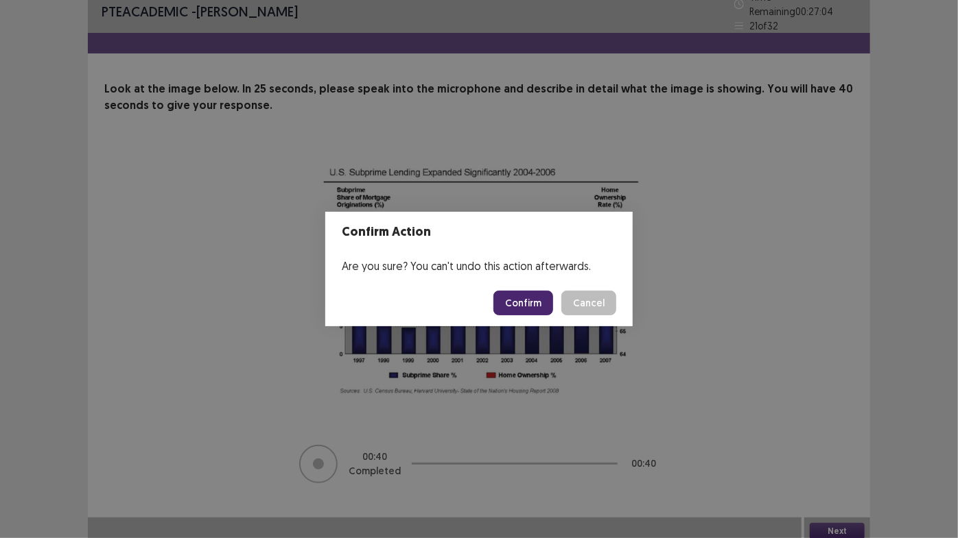
click at [517, 298] on button "Confirm" at bounding box center [523, 303] width 60 height 25
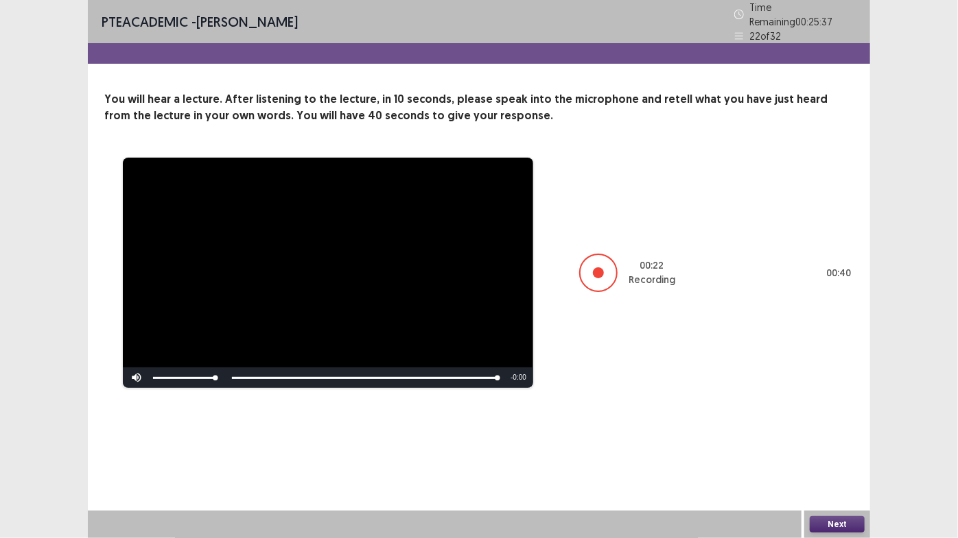
click at [857, 454] on button "Next" at bounding box center [836, 525] width 55 height 16
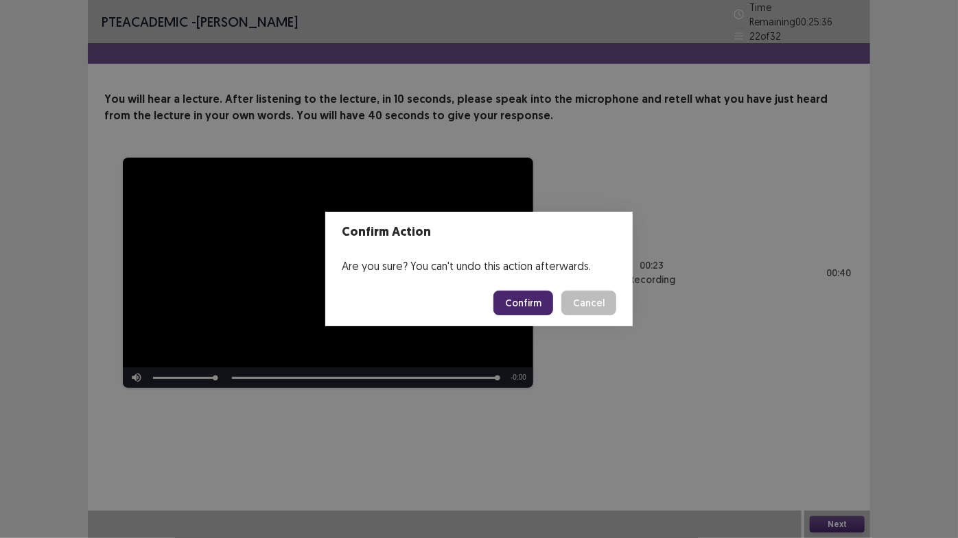
click at [539, 303] on button "Confirm" at bounding box center [523, 303] width 60 height 25
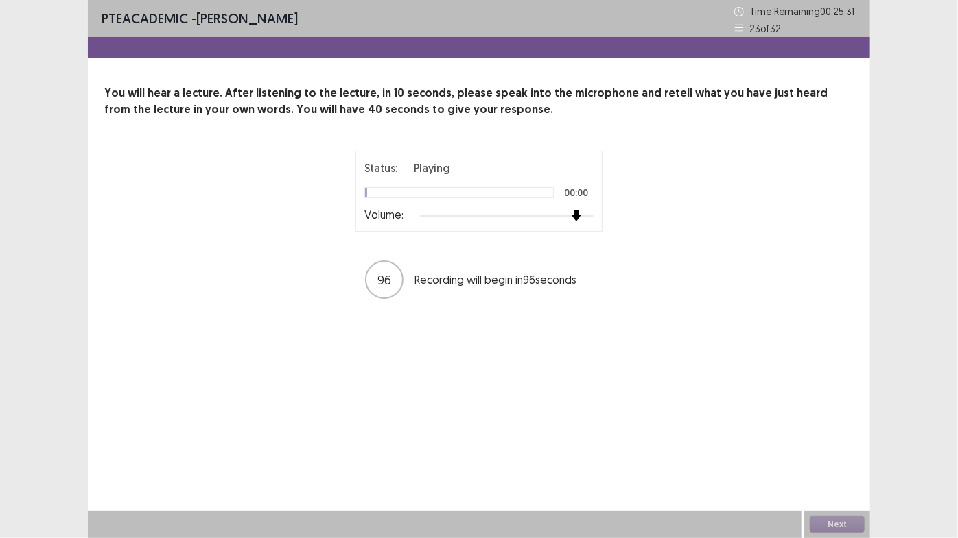
click at [579, 212] on div at bounding box center [507, 216] width 174 height 11
click at [583, 212] on div at bounding box center [507, 216] width 174 height 11
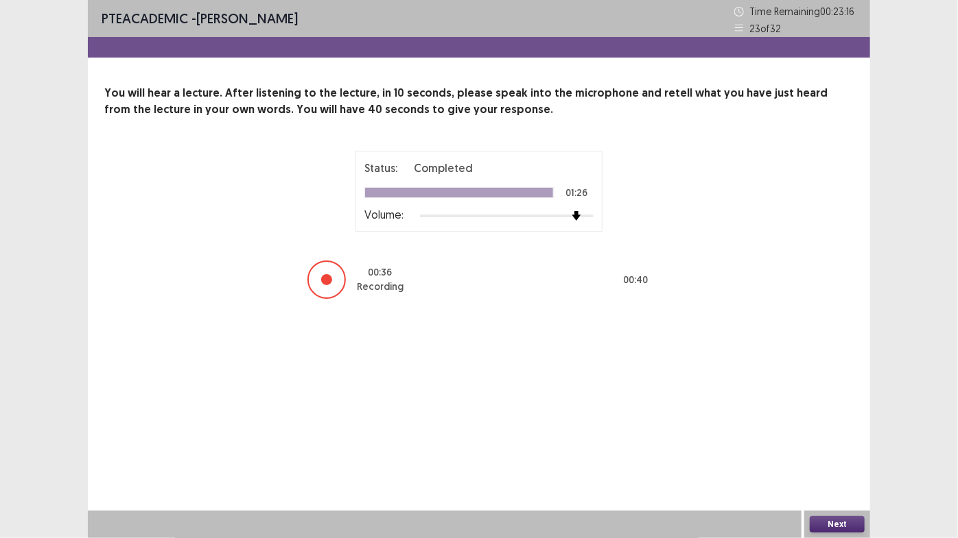
click at [821, 454] on button "Next" at bounding box center [836, 525] width 55 height 16
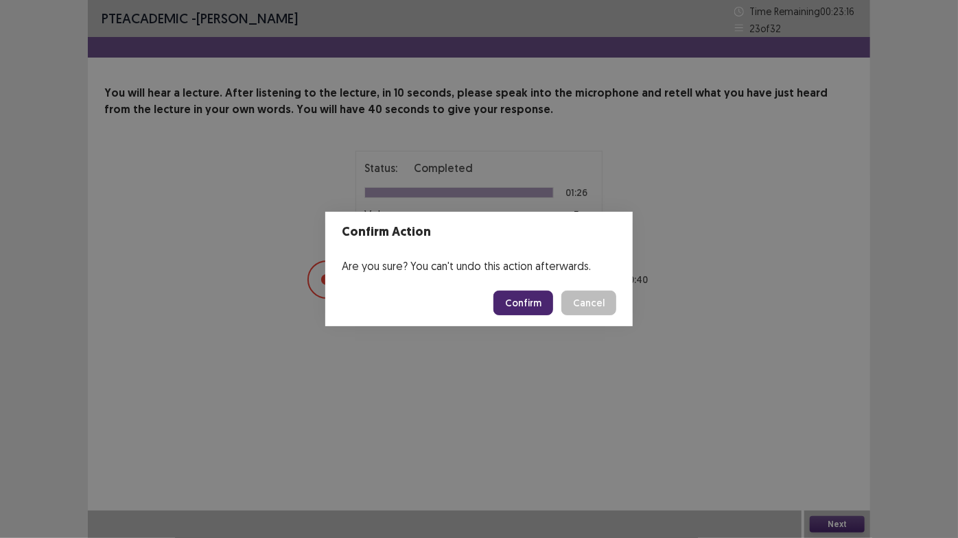
click at [532, 304] on button "Confirm" at bounding box center [523, 303] width 60 height 25
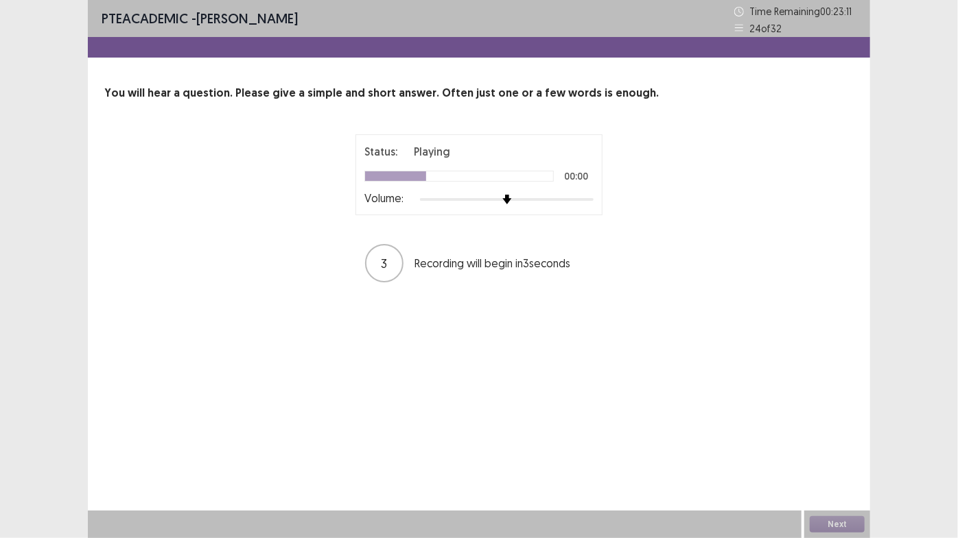
click at [591, 201] on div at bounding box center [507, 199] width 174 height 11
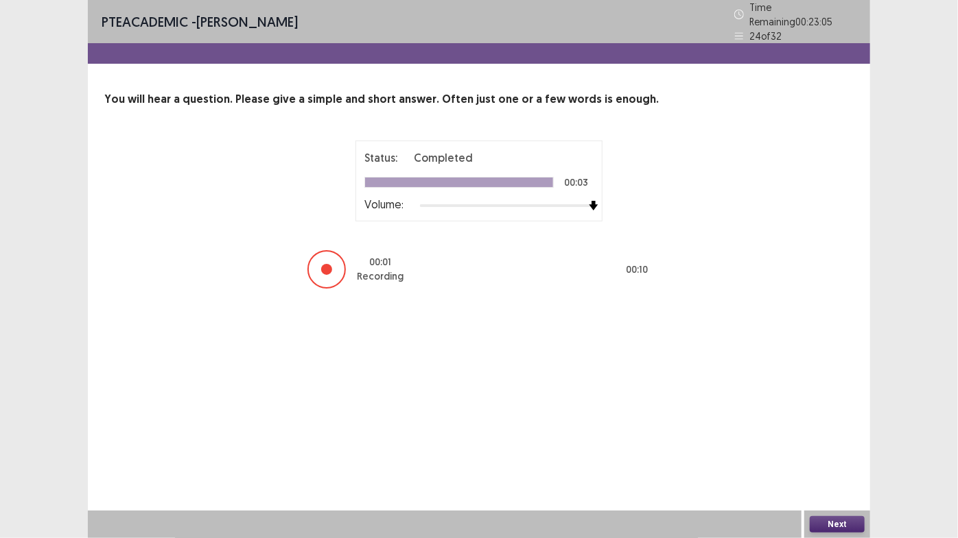
click at [831, 454] on button "Next" at bounding box center [836, 525] width 55 height 16
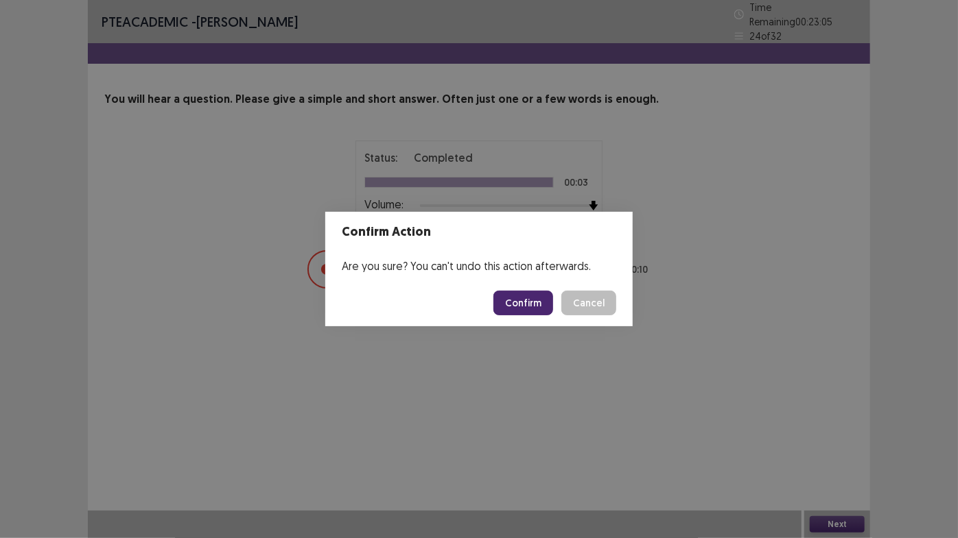
click at [547, 306] on button "Confirm" at bounding box center [523, 303] width 60 height 25
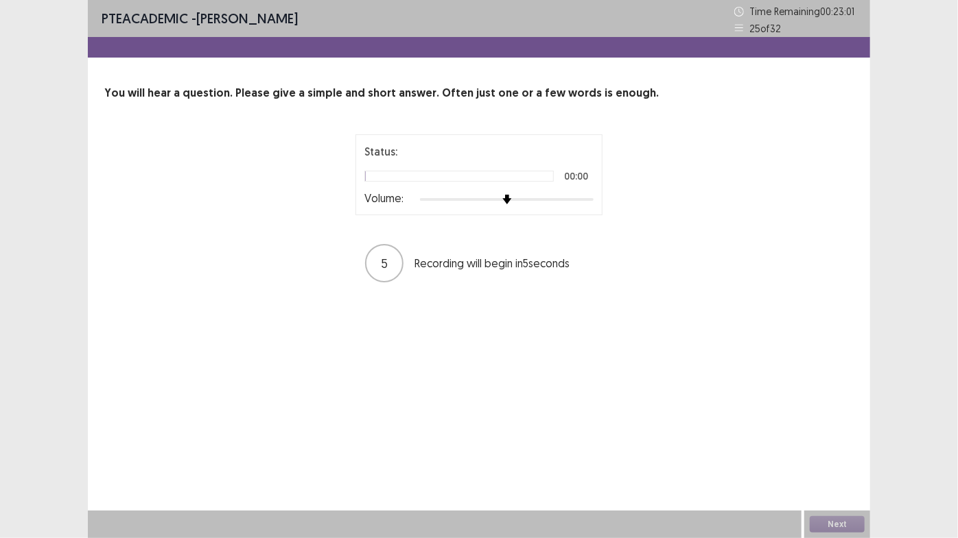
click at [589, 199] on div at bounding box center [507, 199] width 174 height 11
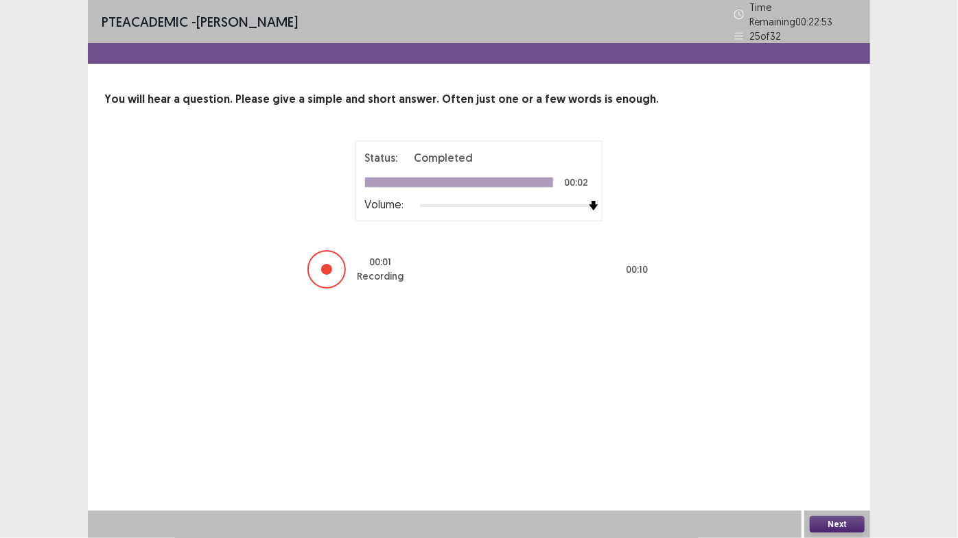
click at [848, 454] on button "Next" at bounding box center [836, 525] width 55 height 16
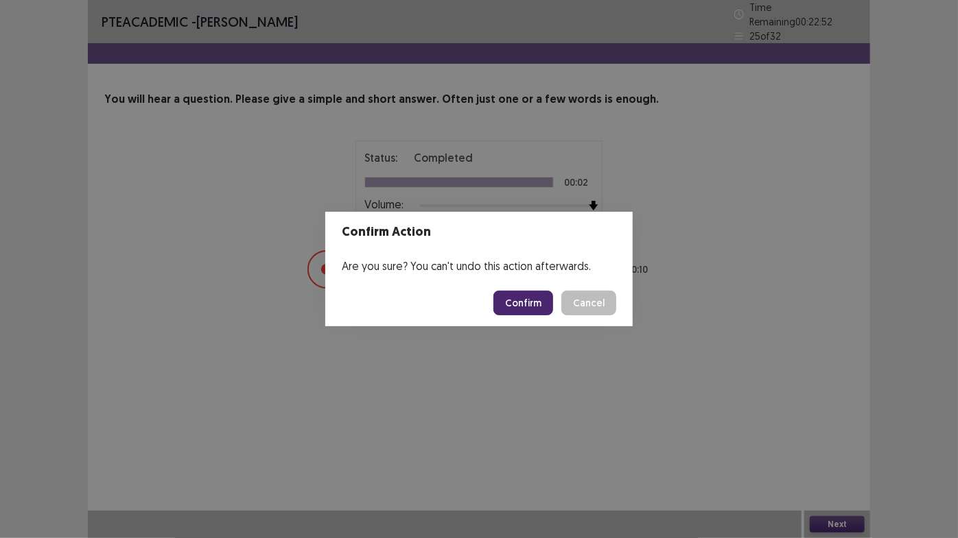
click at [551, 298] on button "Confirm" at bounding box center [523, 303] width 60 height 25
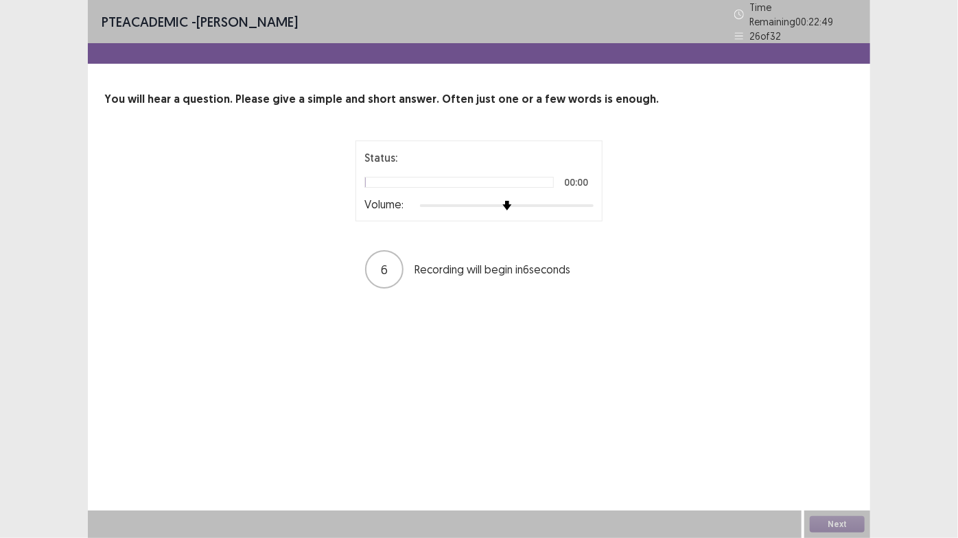
click at [593, 202] on div at bounding box center [507, 205] width 174 height 11
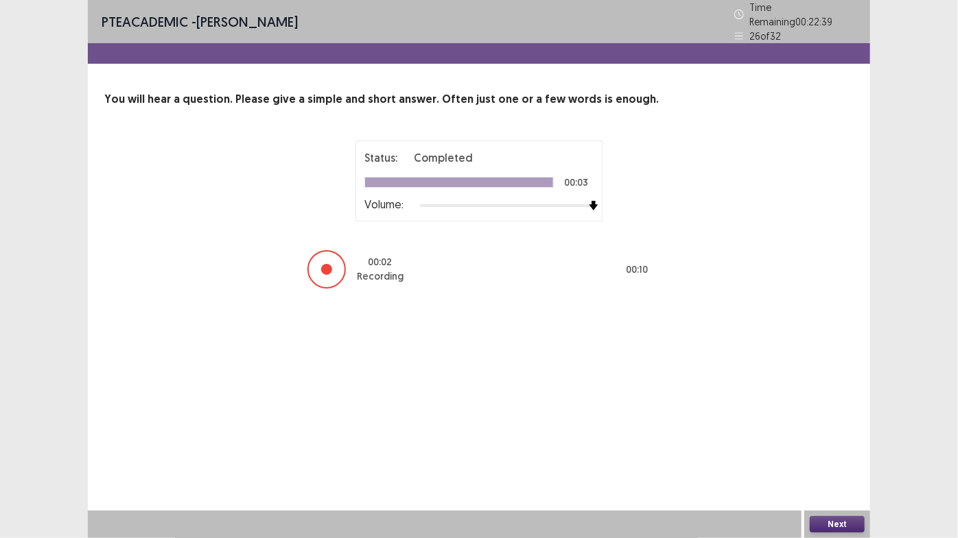
click at [832, 454] on button "Next" at bounding box center [836, 525] width 55 height 16
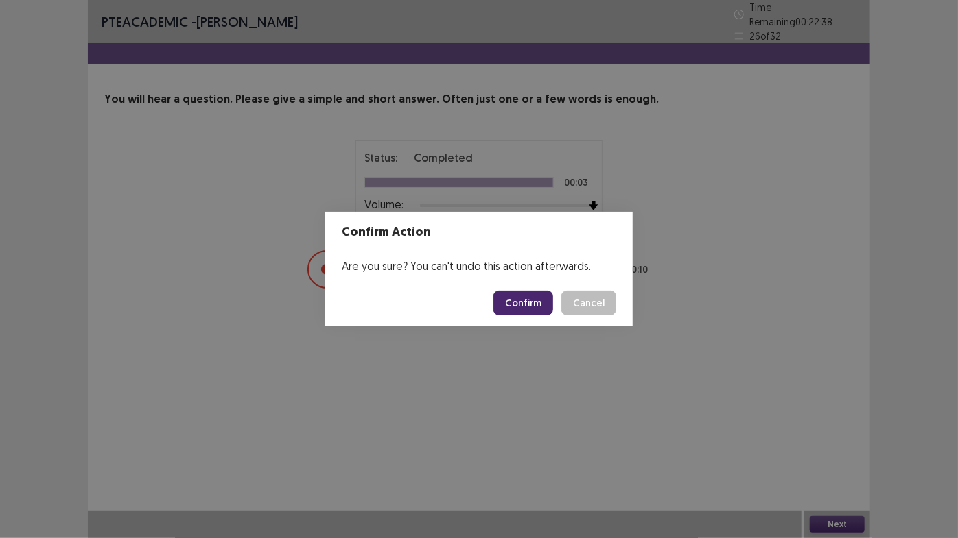
click at [523, 294] on button "Confirm" at bounding box center [523, 303] width 60 height 25
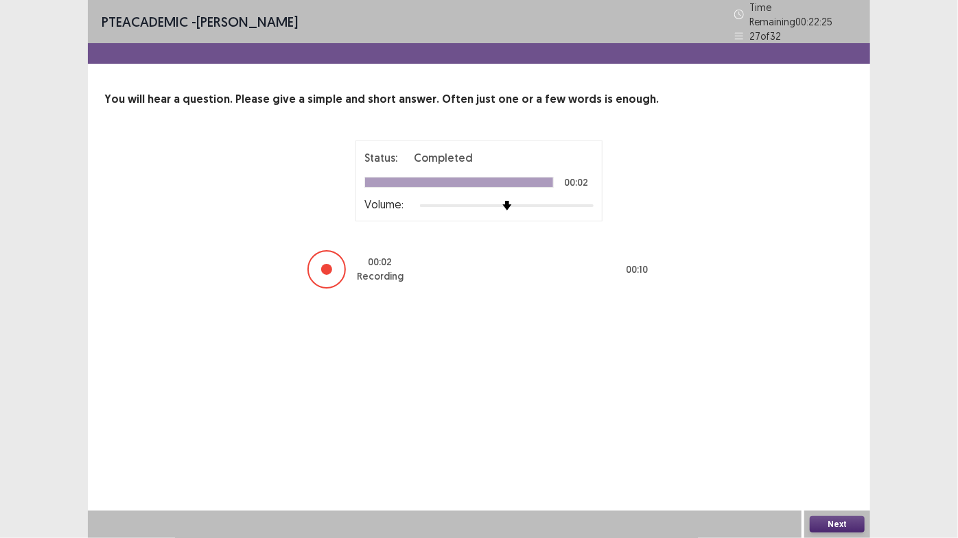
click at [856, 454] on button "Next" at bounding box center [836, 525] width 55 height 16
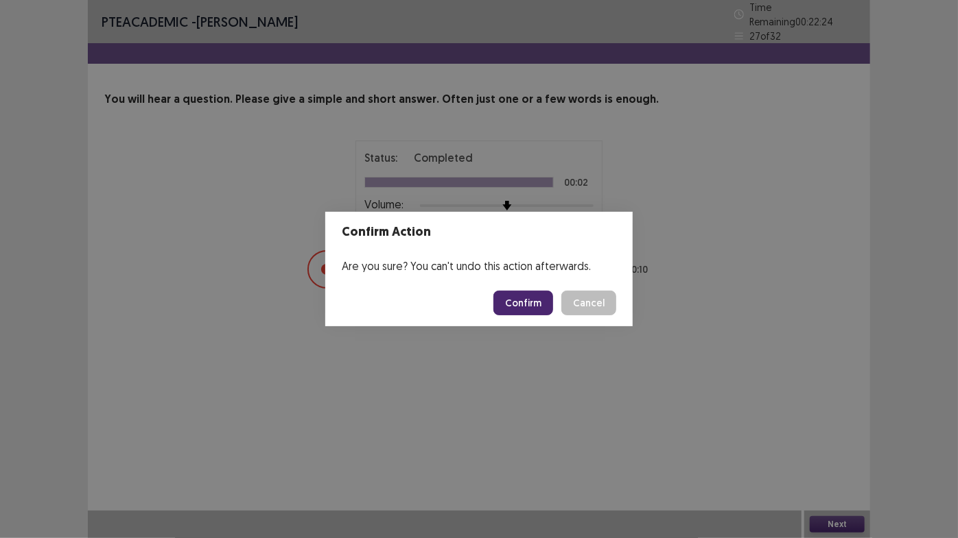
click at [514, 300] on button "Confirm" at bounding box center [523, 303] width 60 height 25
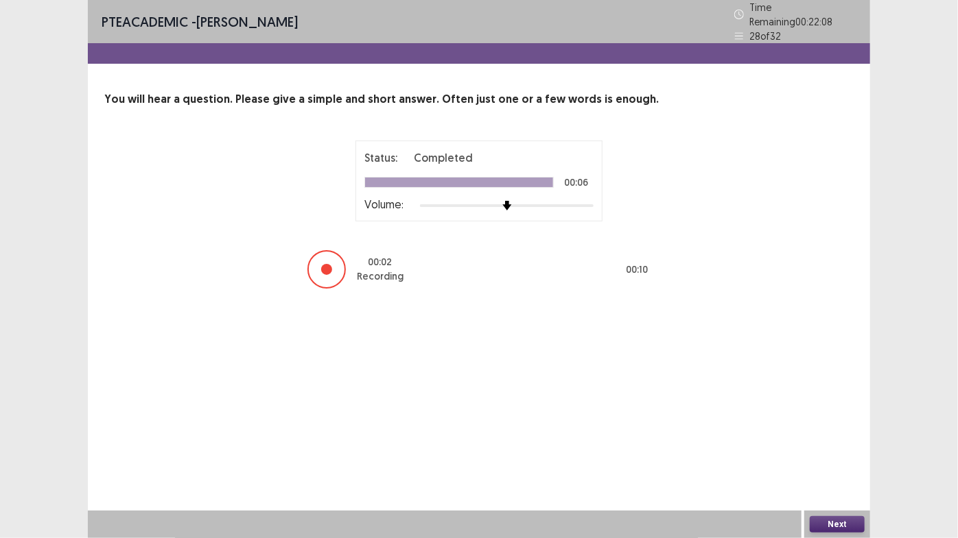
click at [827, 454] on button "Next" at bounding box center [836, 525] width 55 height 16
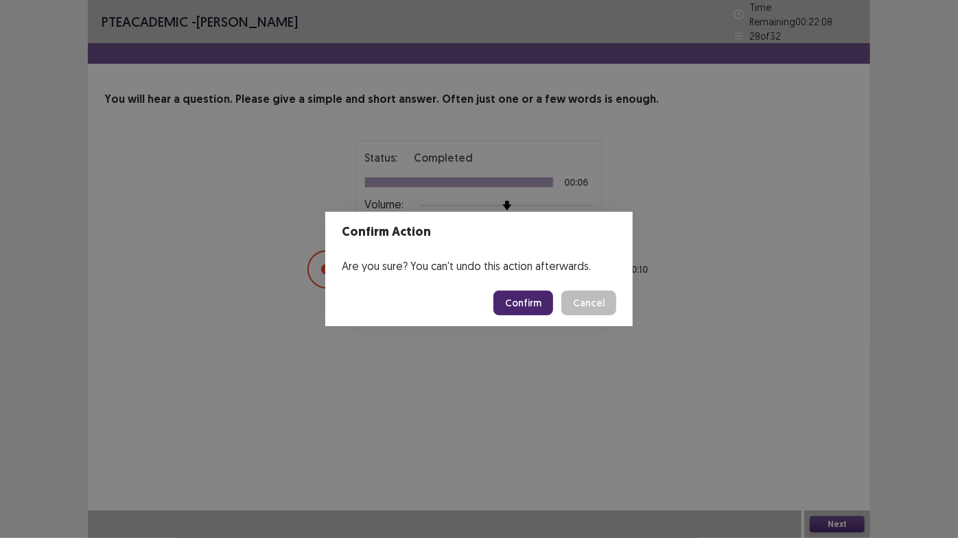
click at [523, 298] on button "Confirm" at bounding box center [523, 303] width 60 height 25
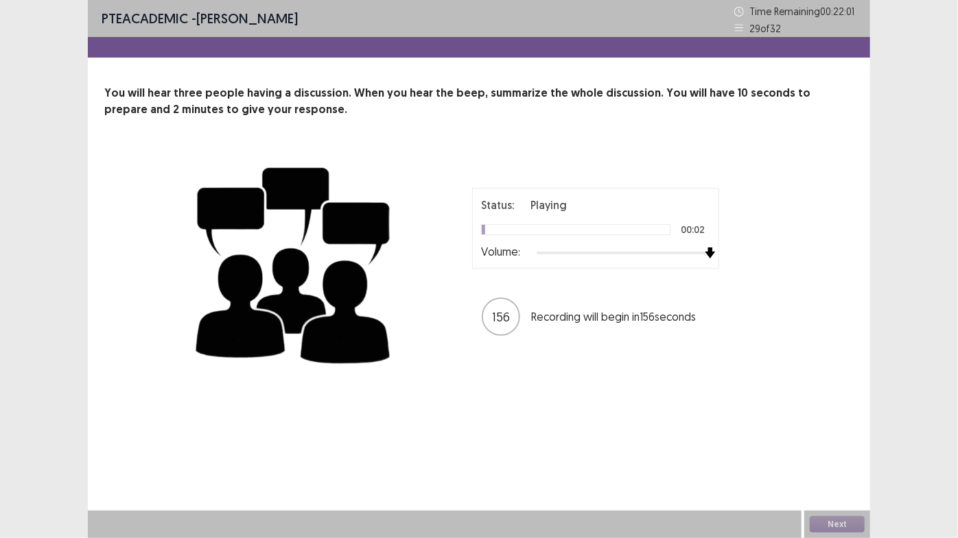
click at [722, 250] on div "Status: Playing 00:02 Volume: 156 Recording will begin in 156 seconds" at bounding box center [595, 263] width 343 height 150
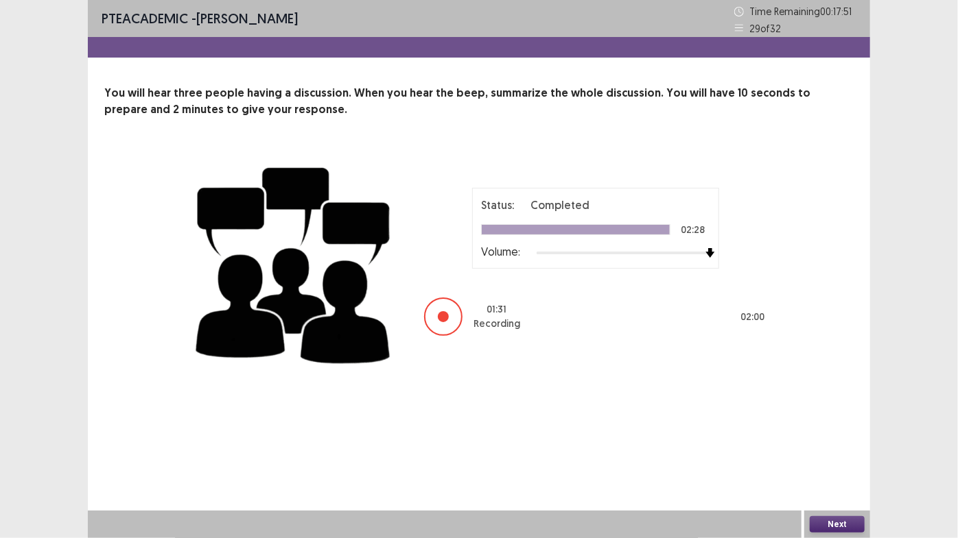
click at [819, 454] on button "Next" at bounding box center [836, 525] width 55 height 16
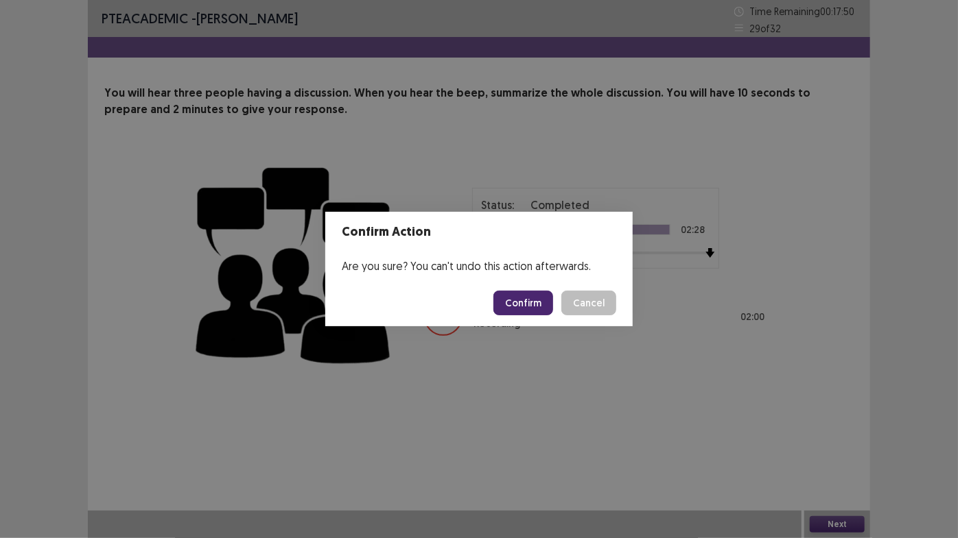
click at [542, 305] on button "Confirm" at bounding box center [523, 303] width 60 height 25
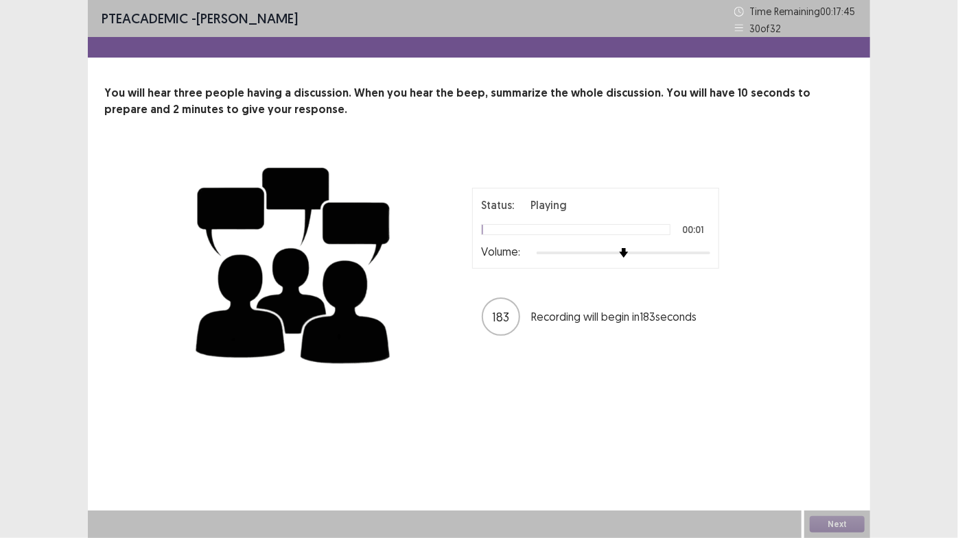
click at [706, 256] on div at bounding box center [623, 253] width 174 height 11
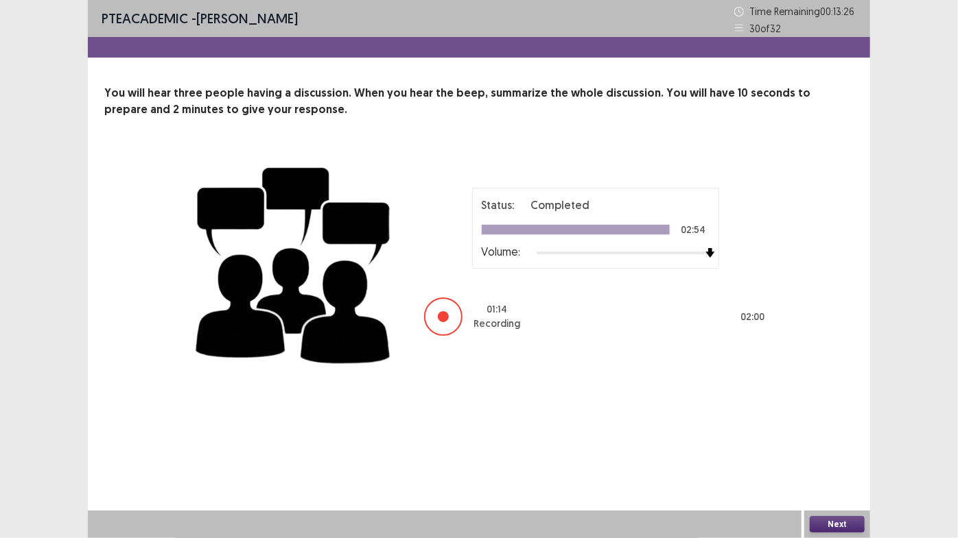
click at [848, 454] on button "Next" at bounding box center [836, 525] width 55 height 16
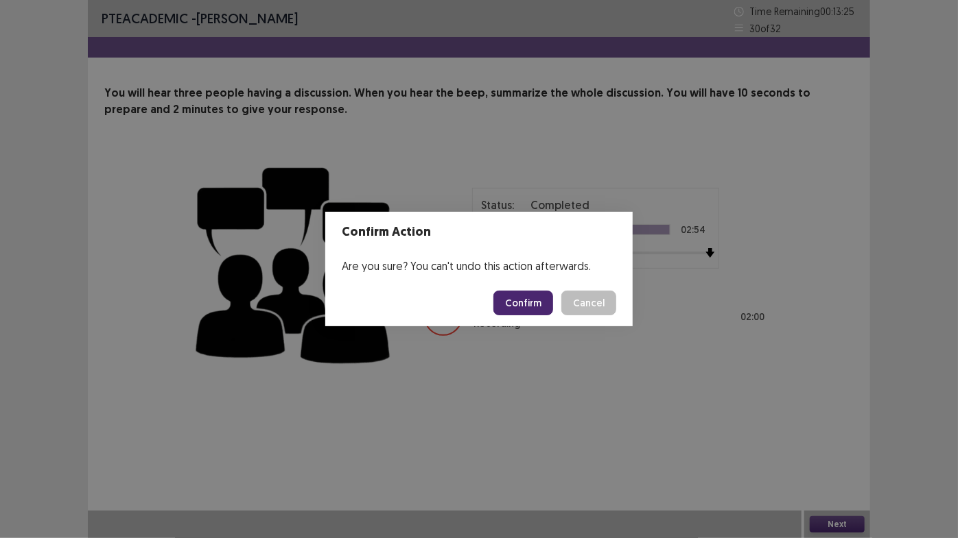
click at [521, 300] on button "Confirm" at bounding box center [523, 303] width 60 height 25
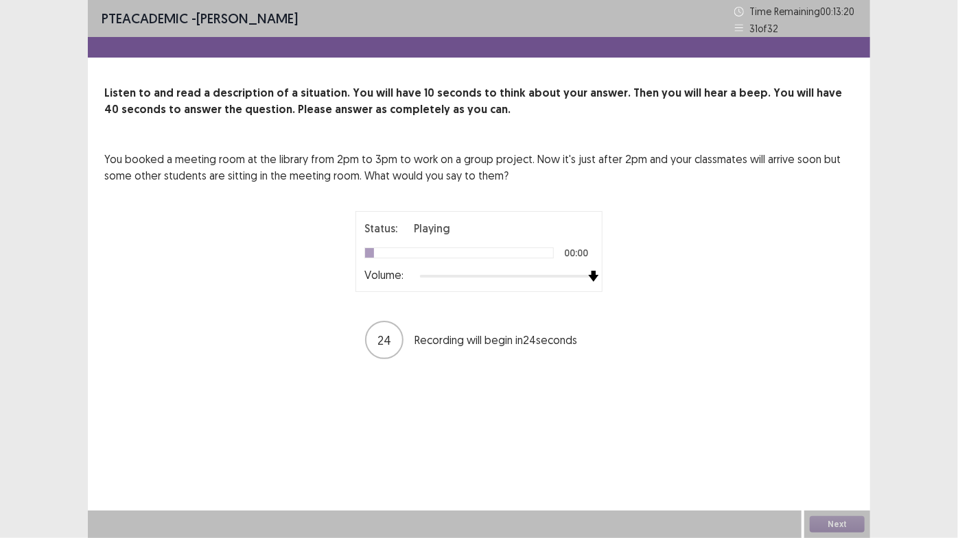
click at [591, 278] on div at bounding box center [507, 276] width 174 height 11
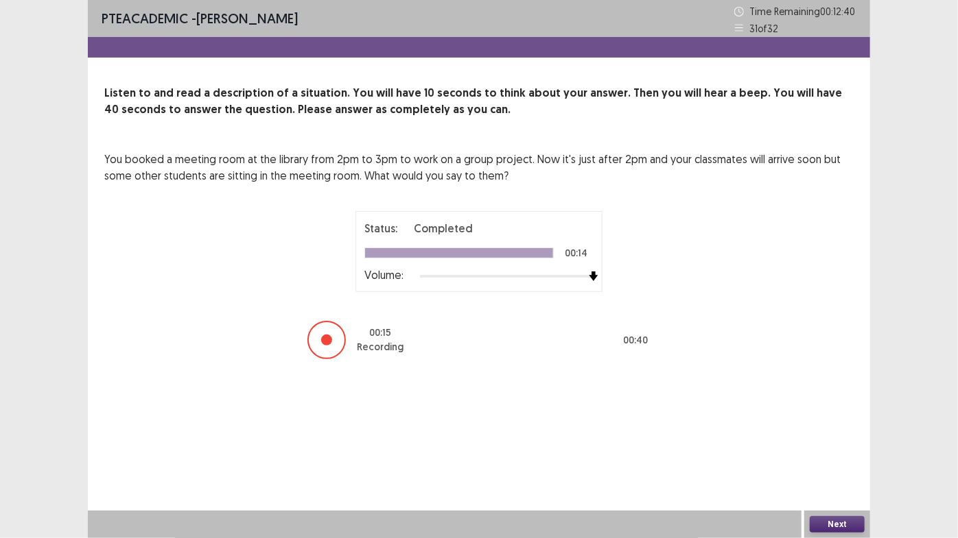
click at [841, 454] on div "Next" at bounding box center [837, 524] width 66 height 27
click at [843, 454] on button "Next" at bounding box center [836, 525] width 55 height 16
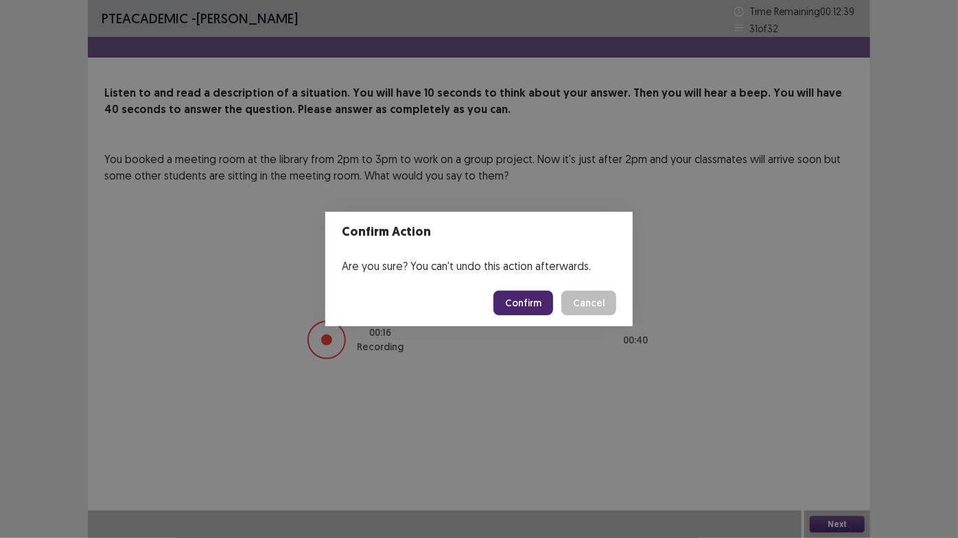
click at [538, 292] on button "Confirm" at bounding box center [523, 303] width 60 height 25
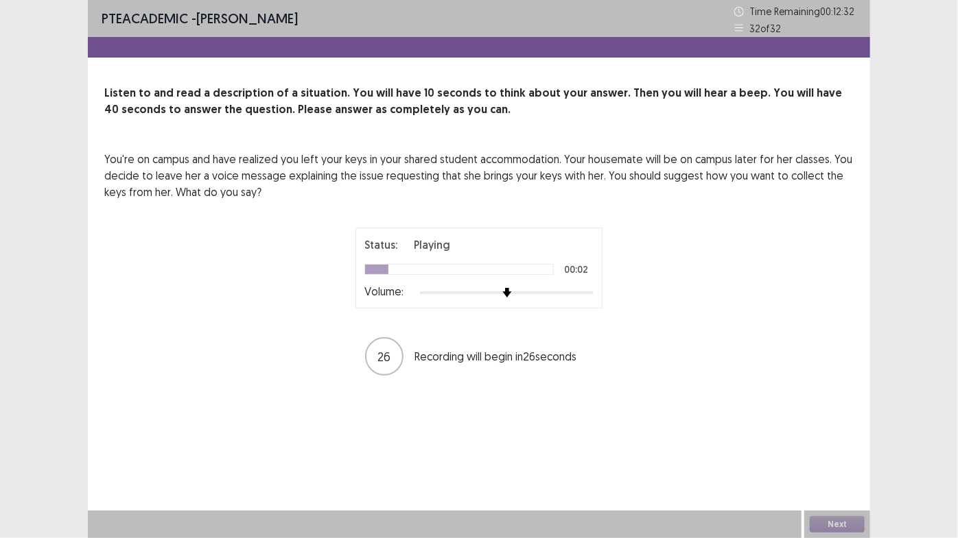
click at [580, 292] on div at bounding box center [507, 292] width 174 height 11
click at [582, 292] on div at bounding box center [575, 293] width 12 height 12
click at [589, 292] on div at bounding box center [507, 292] width 174 height 11
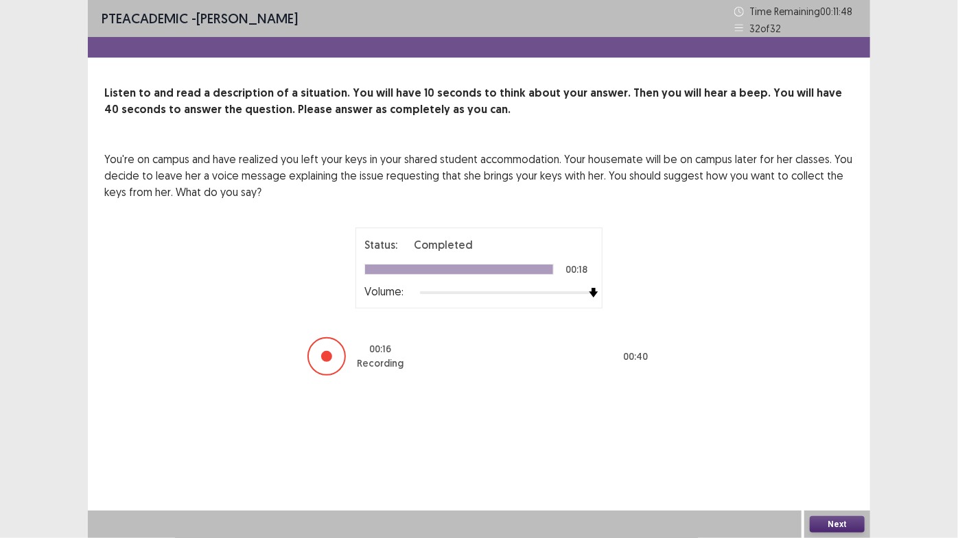
click at [857, 454] on button "Next" at bounding box center [836, 525] width 55 height 16
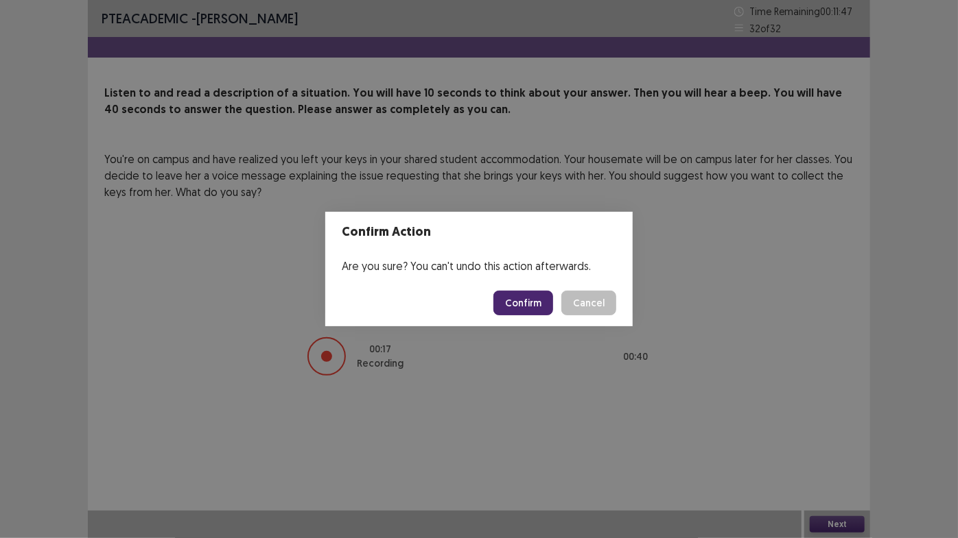
click at [530, 307] on button "Confirm" at bounding box center [523, 303] width 60 height 25
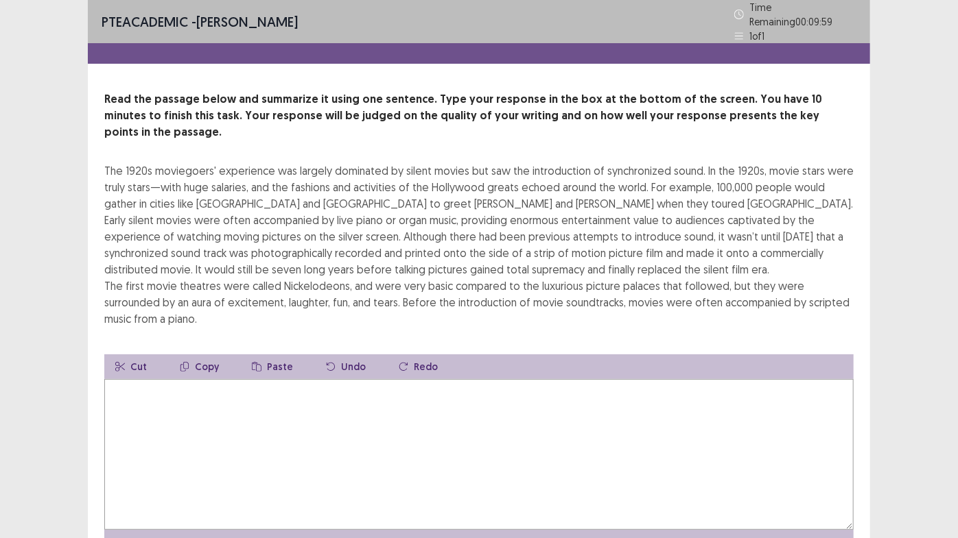
click at [523, 396] on textarea at bounding box center [478, 454] width 749 height 151
type textarea "*"
click at [157, 381] on textarea "**********" at bounding box center [478, 454] width 749 height 151
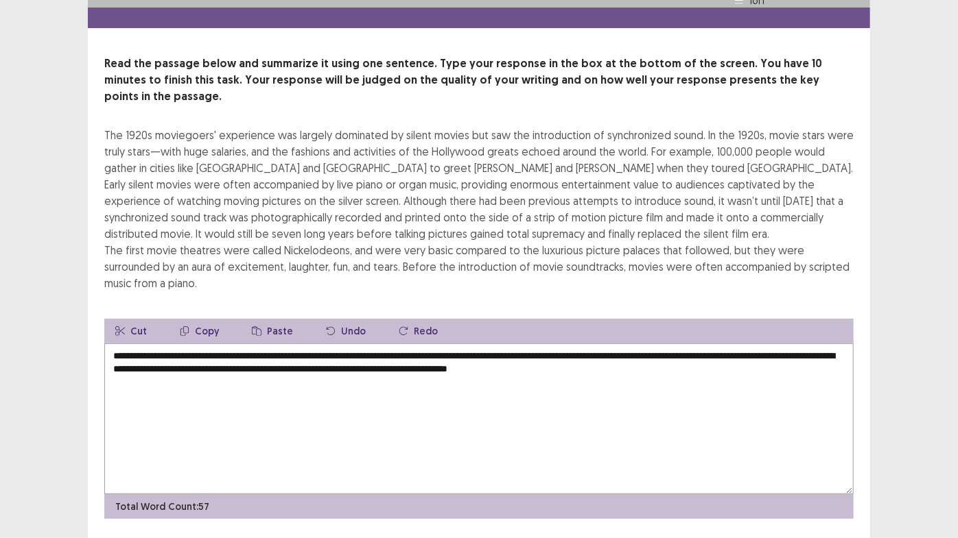
scroll to position [54, 0]
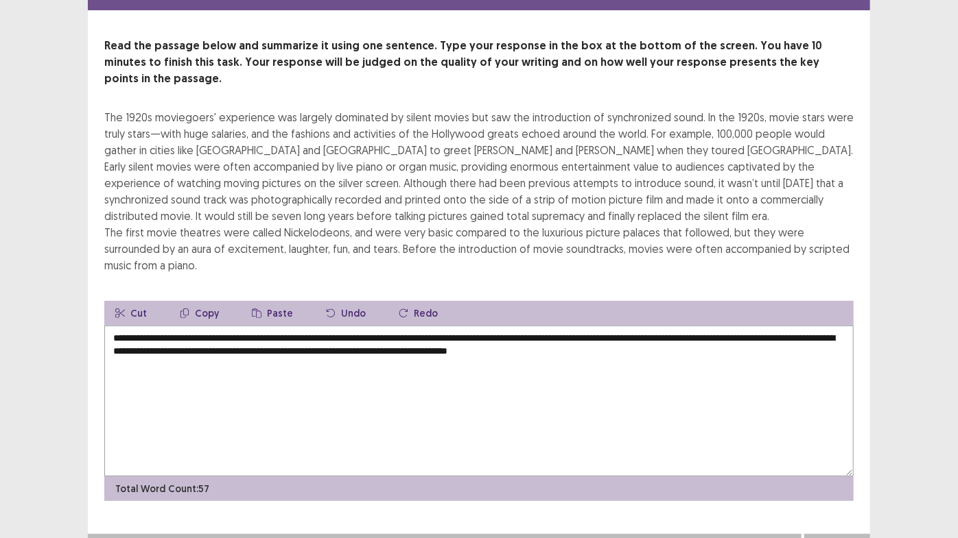
type textarea "**********"
click at [821, 454] on button "Next" at bounding box center [836, 548] width 55 height 16
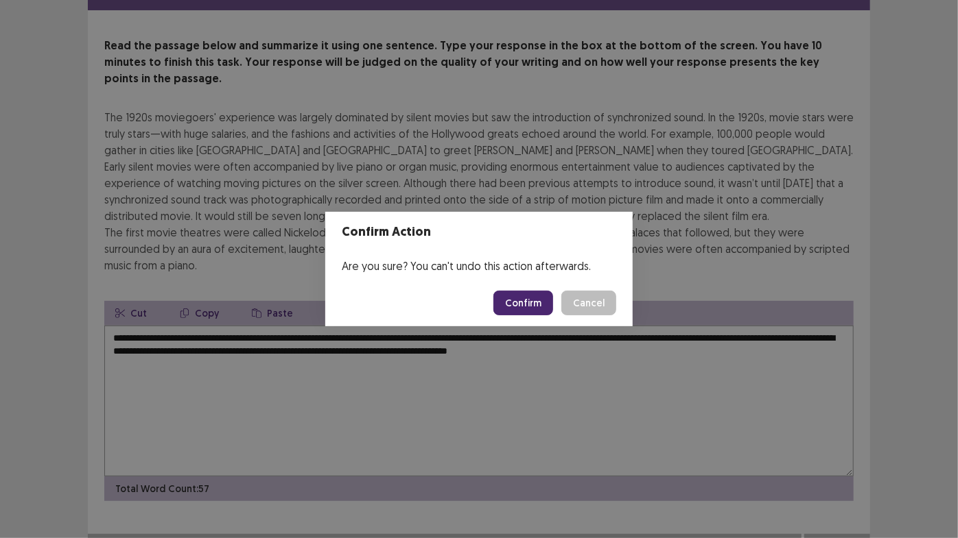
click at [538, 300] on button "Confirm" at bounding box center [523, 303] width 60 height 25
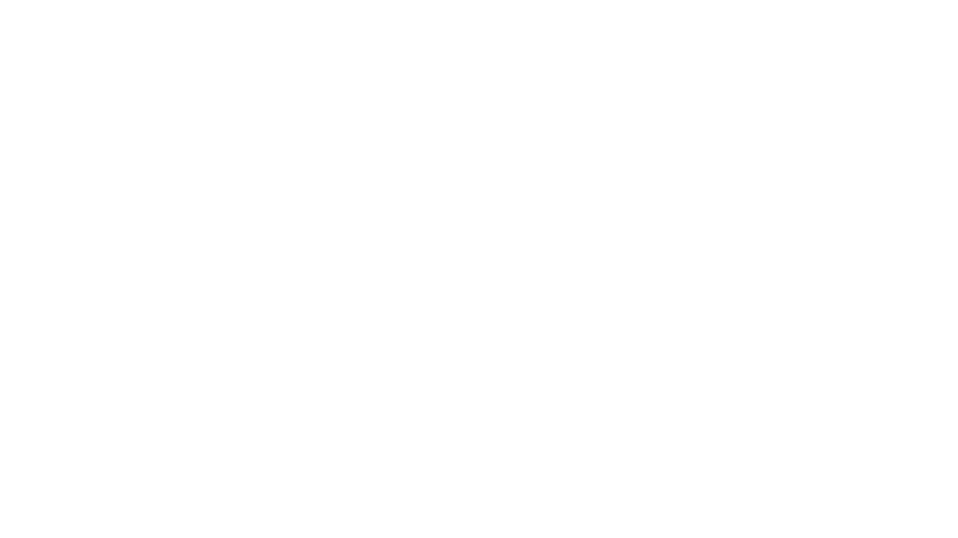
scroll to position [0, 0]
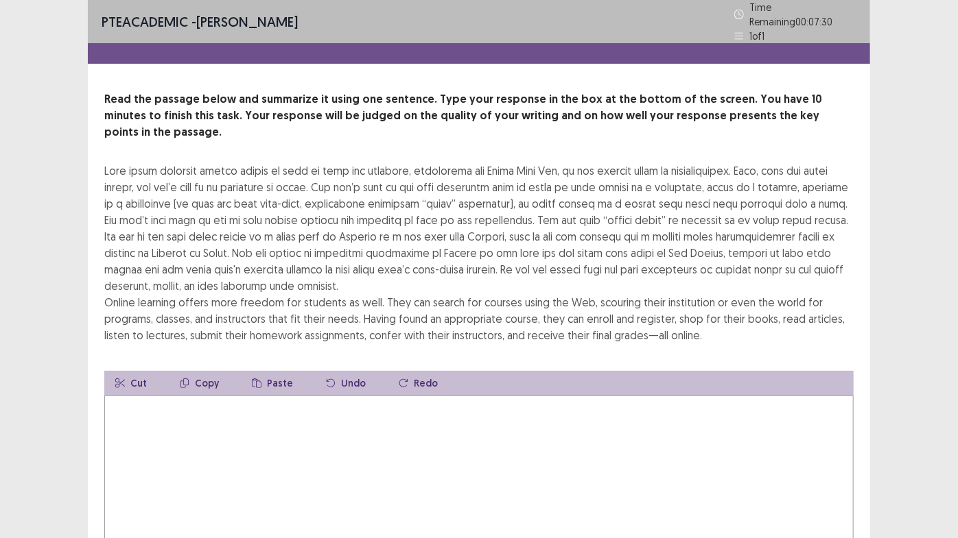
click at [337, 434] on textarea at bounding box center [478, 471] width 749 height 151
type textarea "*"
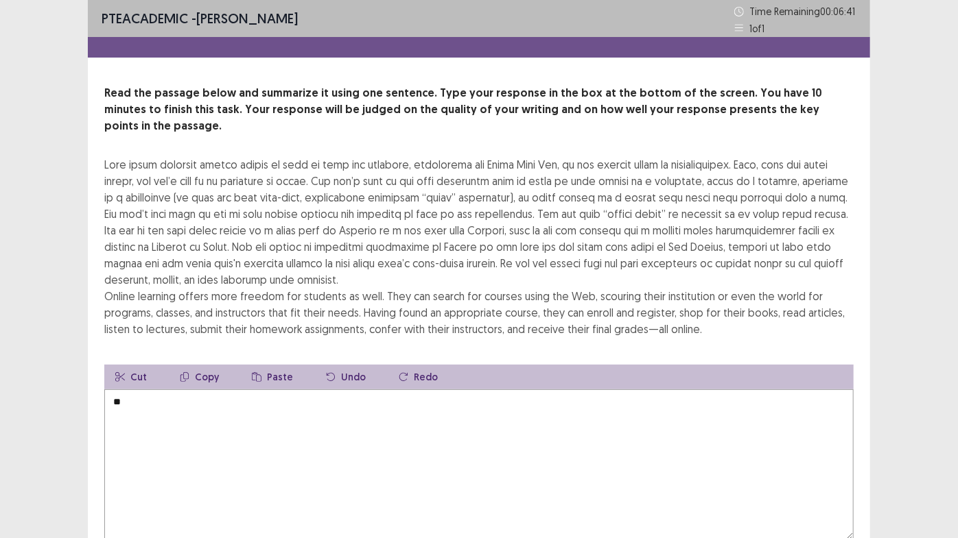
type textarea "*"
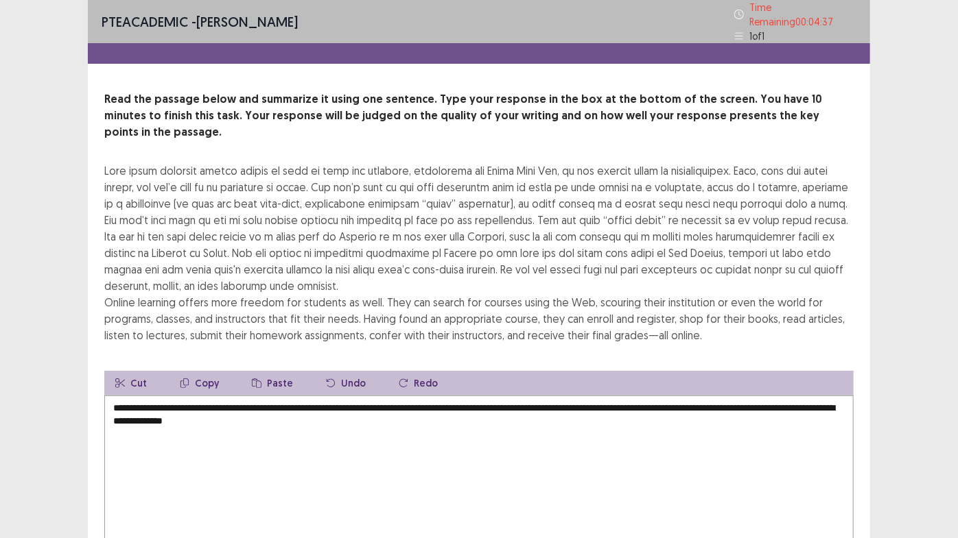
click at [824, 396] on textarea "**********" at bounding box center [478, 471] width 749 height 151
click at [821, 396] on textarea "**********" at bounding box center [478, 471] width 749 height 151
drag, startPoint x: 831, startPoint y: 384, endPoint x: 821, endPoint y: 388, distance: 10.8
click at [821, 396] on textarea "**********" at bounding box center [478, 471] width 749 height 151
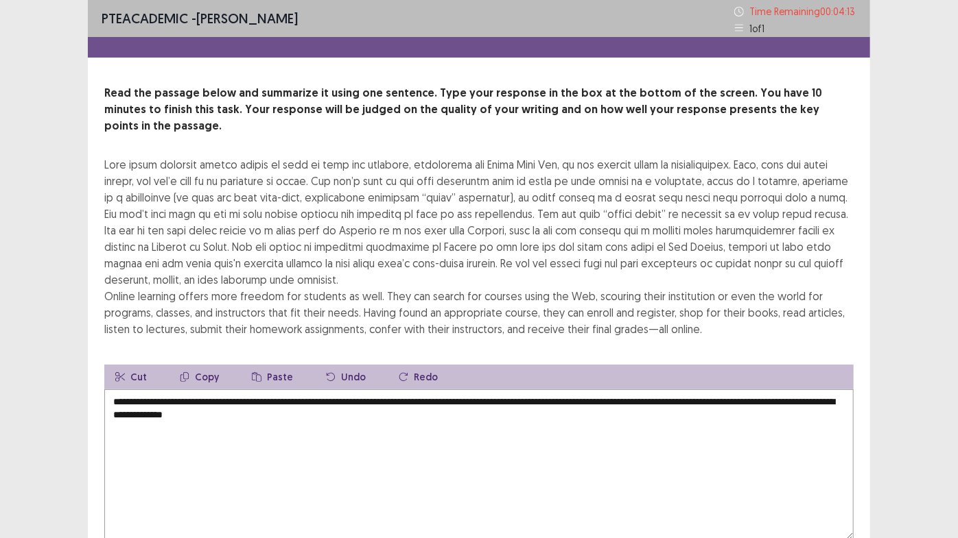
click at [372, 392] on textarea "**********" at bounding box center [478, 465] width 749 height 151
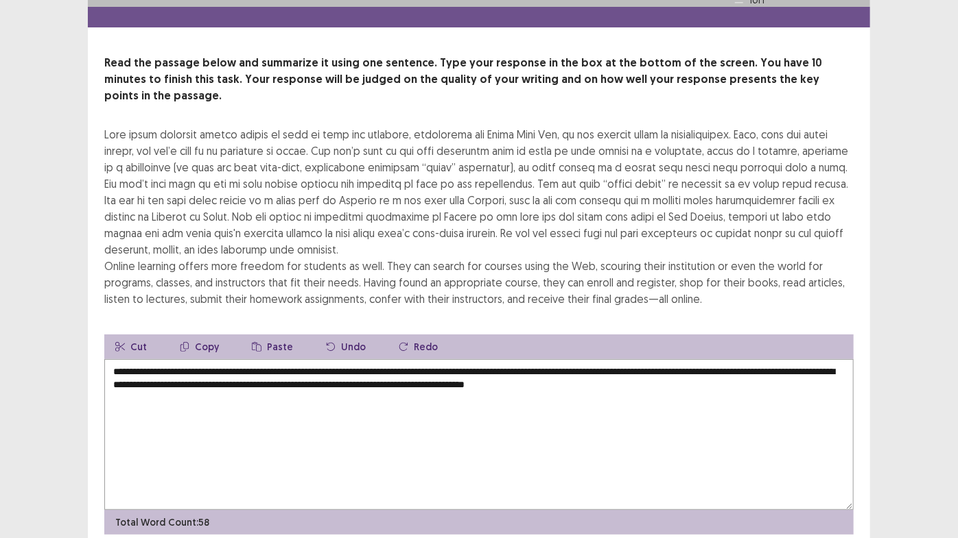
scroll to position [70, 0]
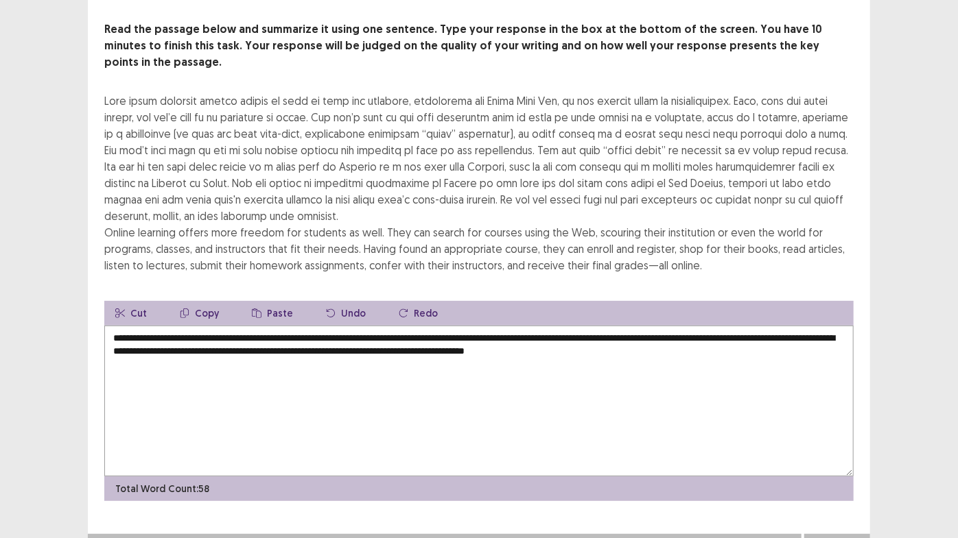
type textarea "**********"
click at [833, 454] on button "Next" at bounding box center [836, 548] width 55 height 16
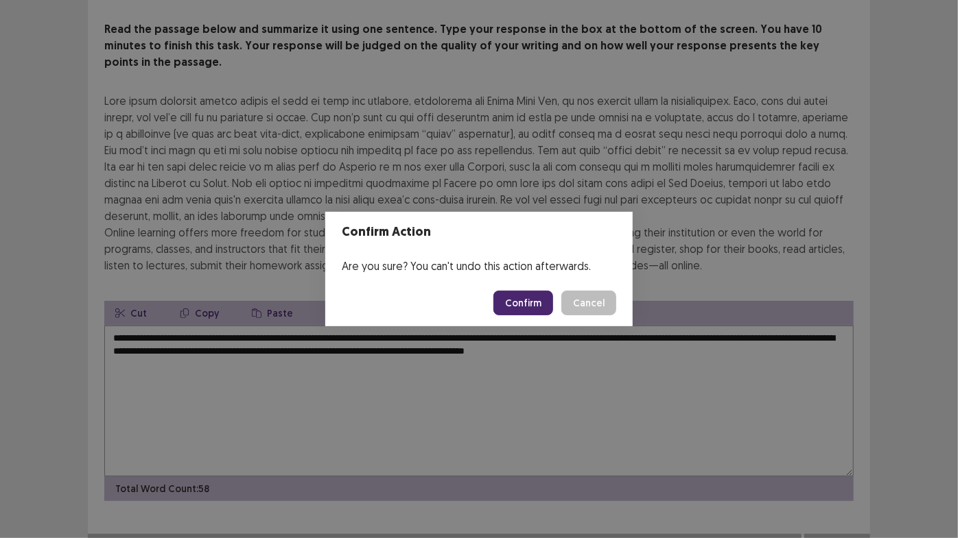
click at [532, 309] on button "Confirm" at bounding box center [523, 303] width 60 height 25
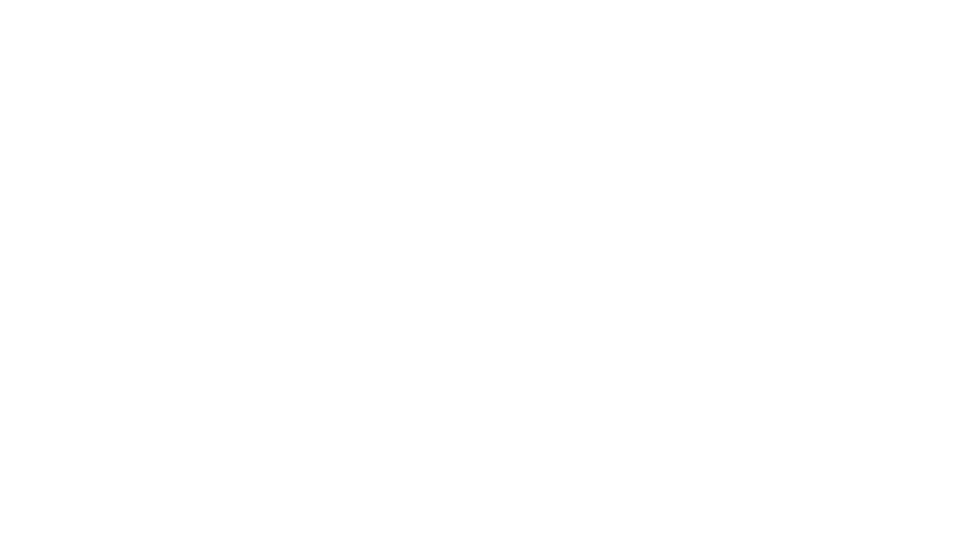
scroll to position [0, 0]
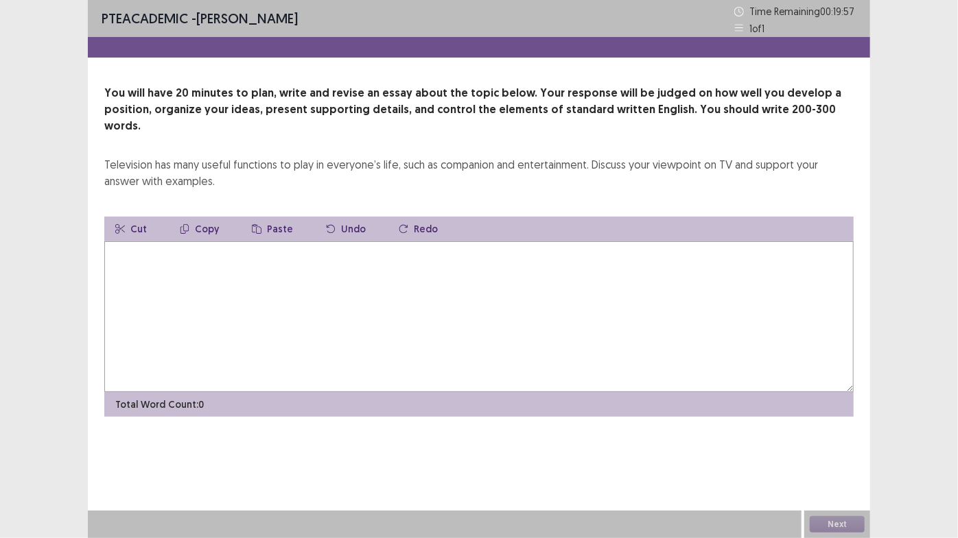
click at [651, 318] on textarea at bounding box center [478, 316] width 749 height 151
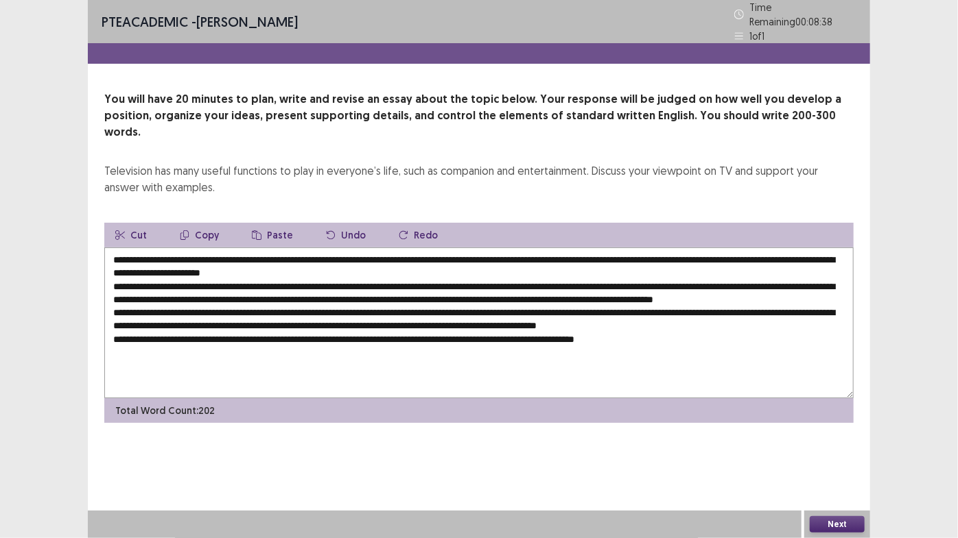
type textarea "**********"
click at [842, 454] on button "Next" at bounding box center [836, 525] width 55 height 16
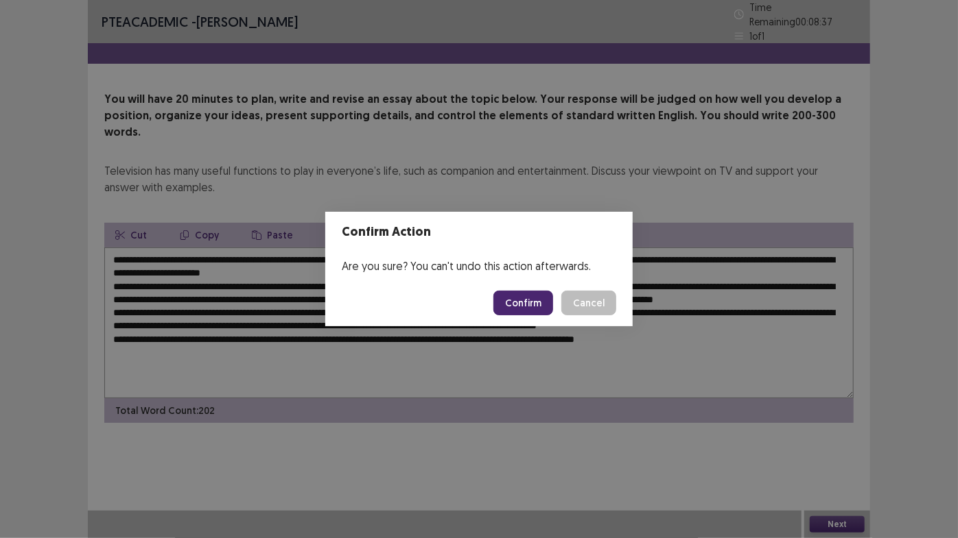
click at [534, 305] on button "Confirm" at bounding box center [523, 303] width 60 height 25
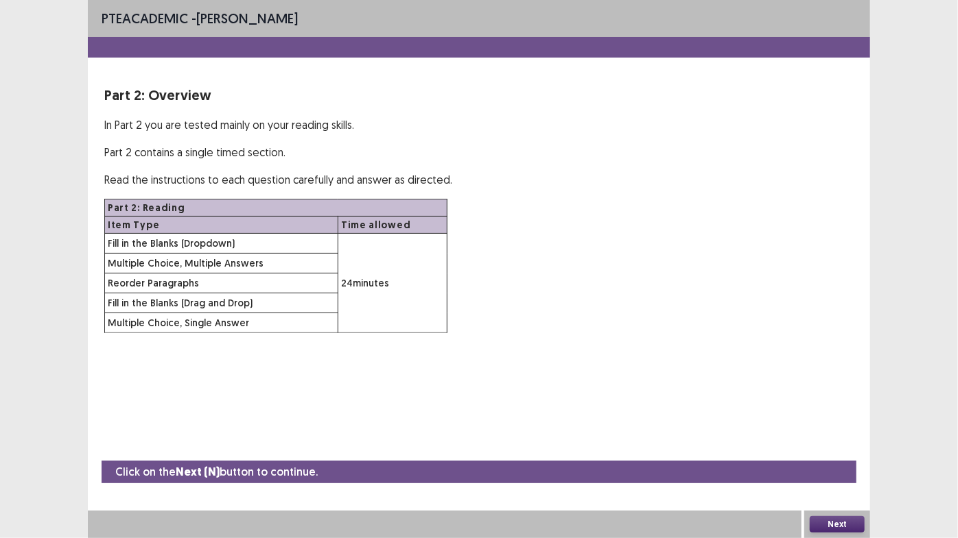
click at [516, 299] on div "Part 2: Reading Item Type Time allowed Fill in the Blanks (Dropdown) 24 minutes…" at bounding box center [478, 266] width 749 height 134
click at [845, 454] on button "Next" at bounding box center [836, 525] width 55 height 16
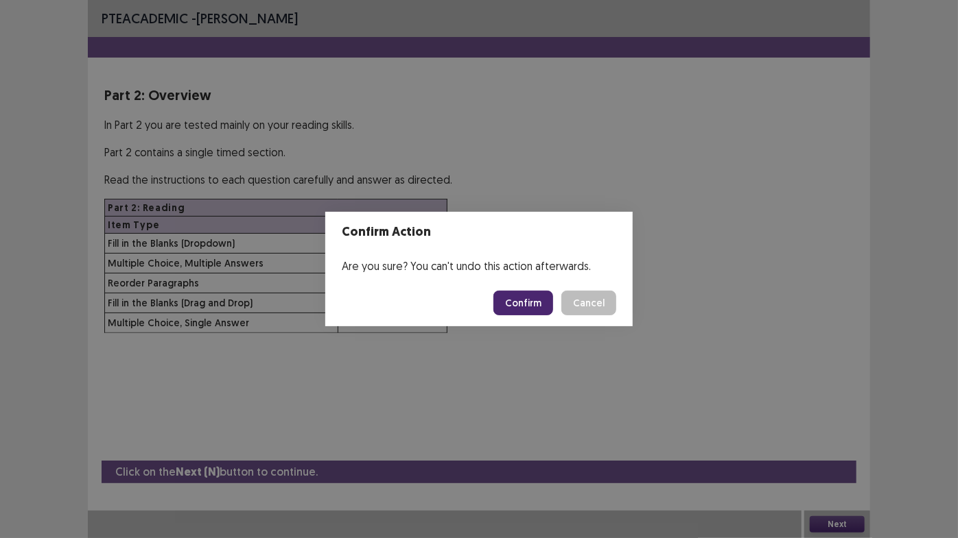
click at [525, 309] on button "Confirm" at bounding box center [523, 303] width 60 height 25
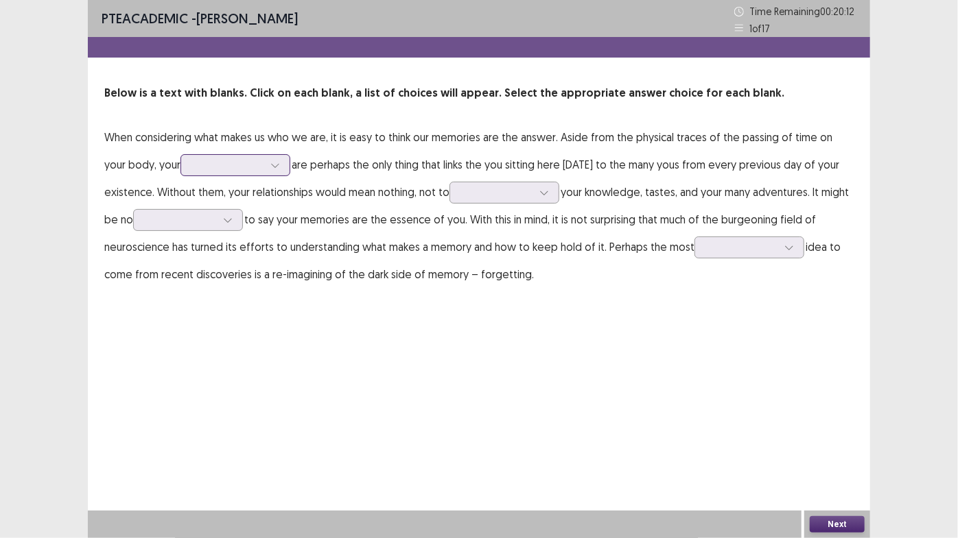
click at [192, 165] on input "text" at bounding box center [193, 165] width 3 height 10
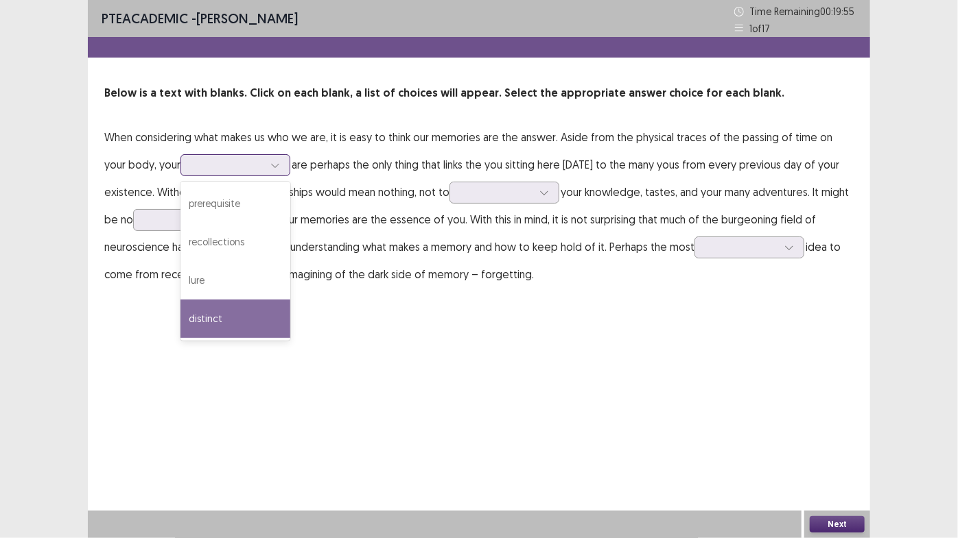
click at [229, 303] on div "distinct" at bounding box center [235, 319] width 110 height 38
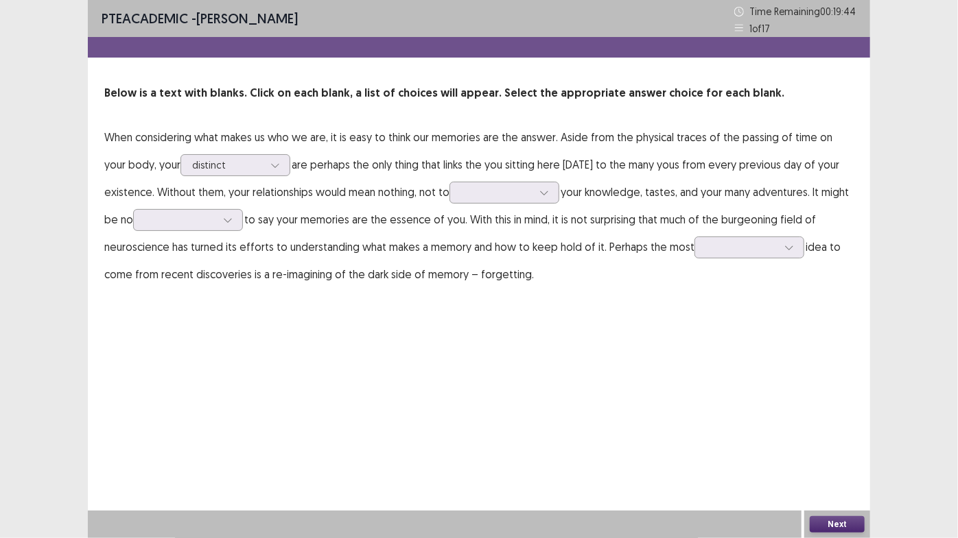
click at [226, 178] on p "When considering what makes us who we are, it is easy to think our memories are…" at bounding box center [478, 205] width 749 height 165
click at [230, 170] on div at bounding box center [227, 164] width 71 height 13
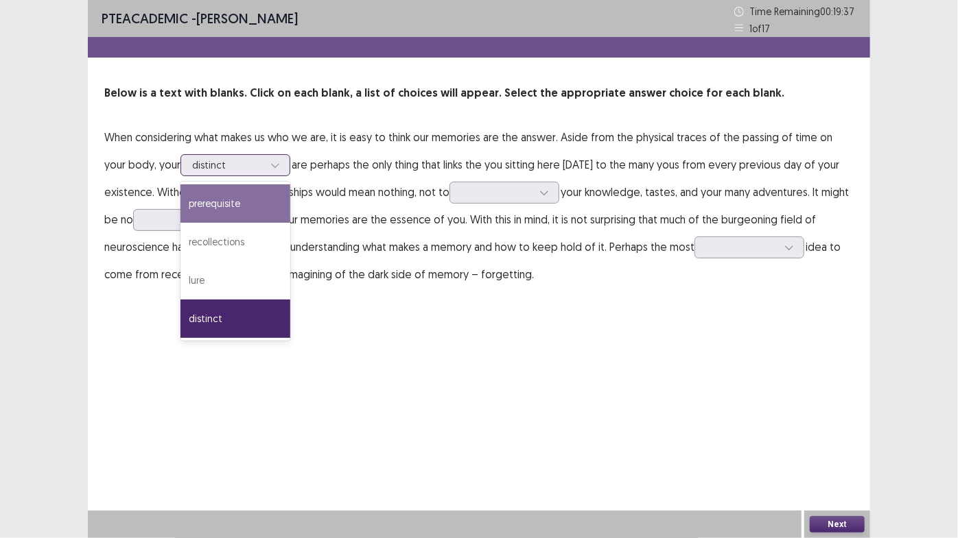
click at [226, 200] on div "prerequisite" at bounding box center [235, 204] width 110 height 38
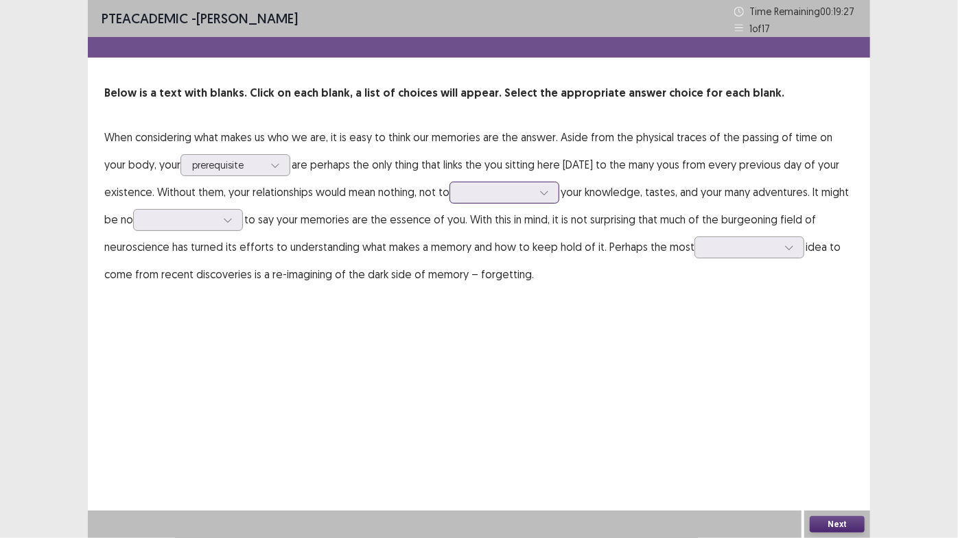
click at [519, 190] on div at bounding box center [496, 192] width 71 height 13
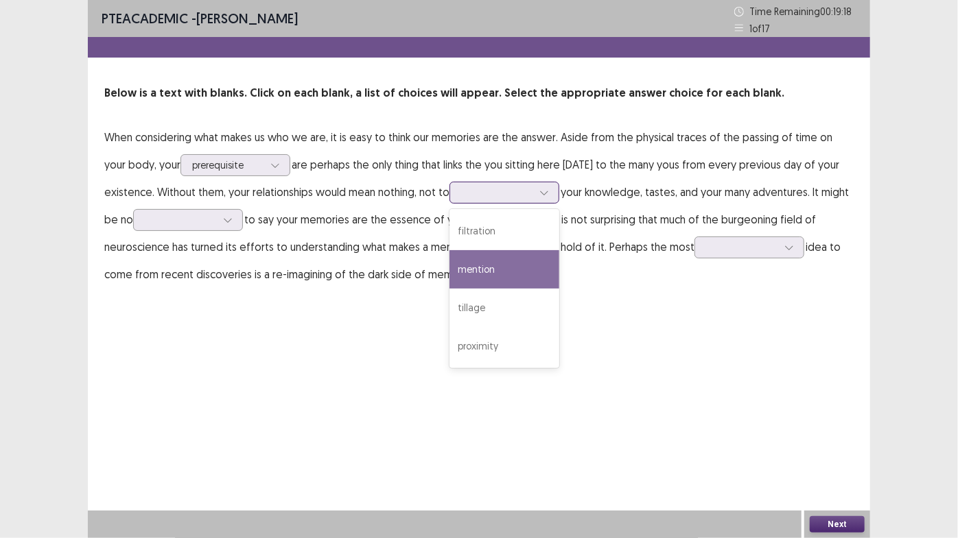
click at [519, 274] on div "mention" at bounding box center [504, 269] width 110 height 38
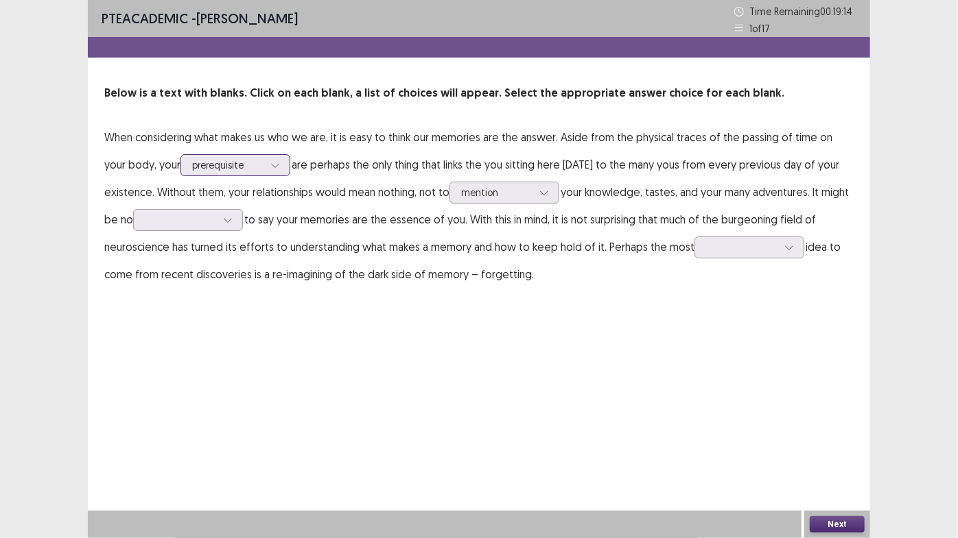
click at [228, 161] on div at bounding box center [227, 164] width 71 height 13
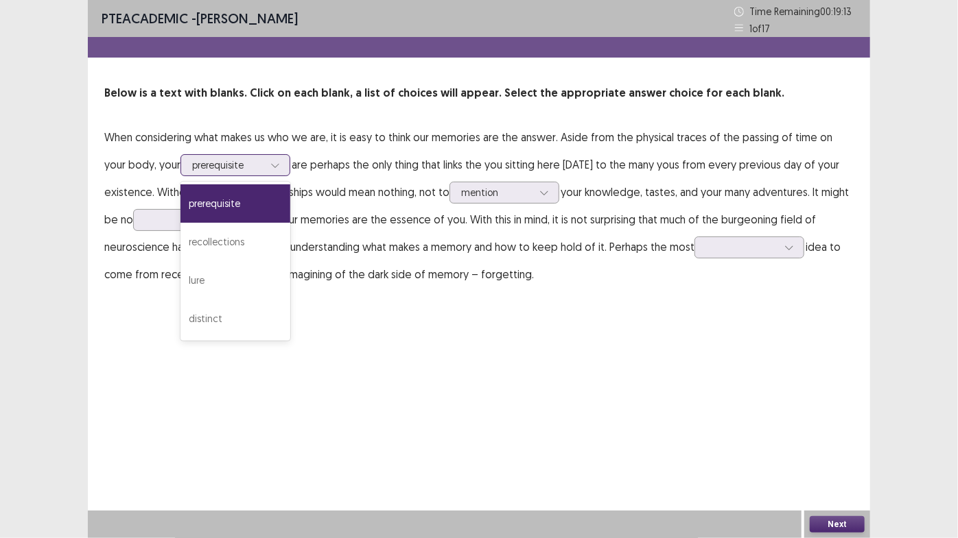
click at [228, 161] on div at bounding box center [227, 164] width 71 height 13
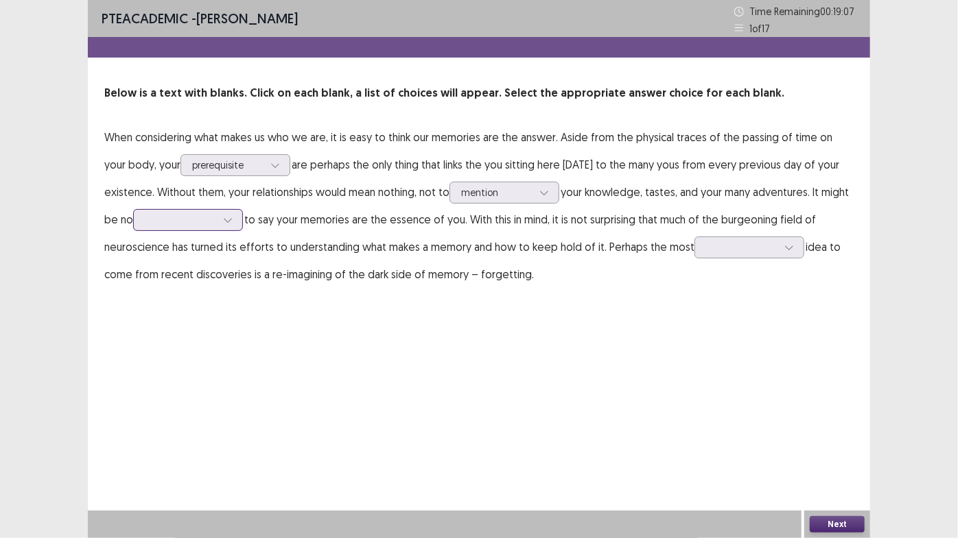
click at [206, 218] on div at bounding box center [180, 219] width 71 height 13
click at [216, 259] on div "exaggeration" at bounding box center [188, 258] width 110 height 38
click at [265, 174] on div at bounding box center [275, 165] width 21 height 21
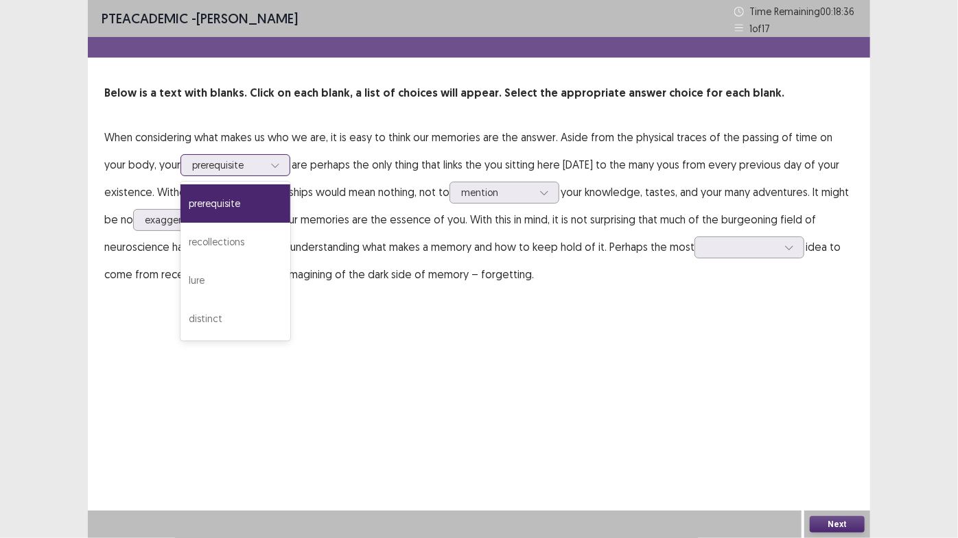
click at [265, 174] on div at bounding box center [275, 165] width 21 height 21
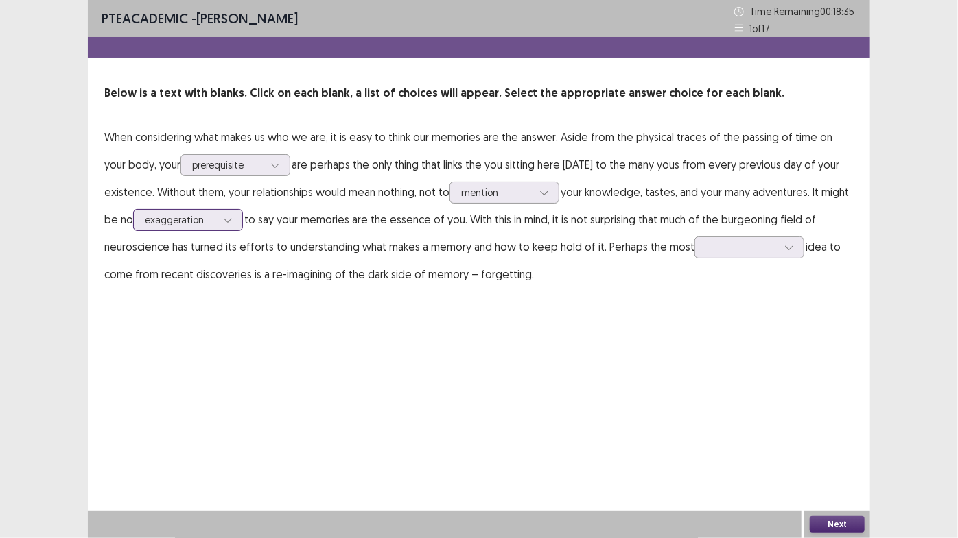
click at [229, 219] on icon at bounding box center [228, 220] width 10 height 10
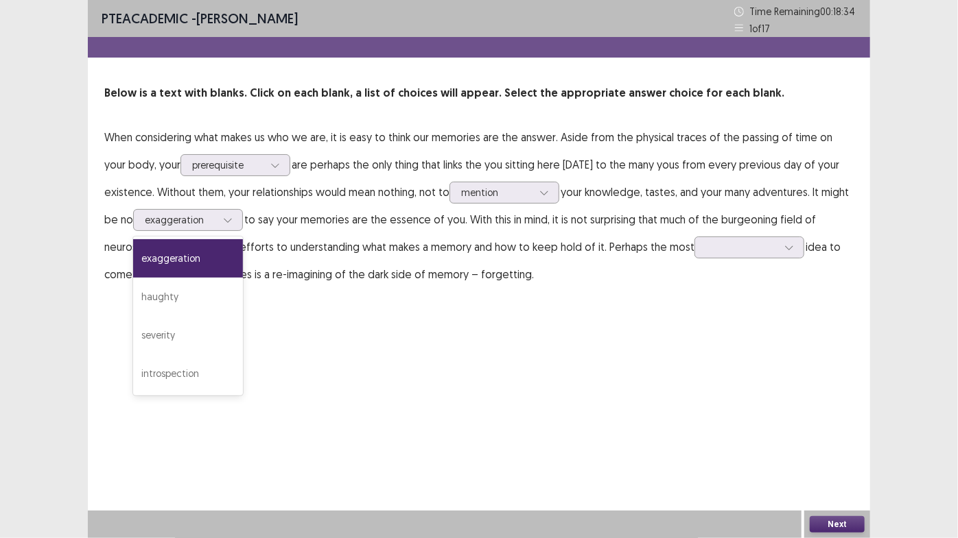
click at [503, 368] on div "PTE academic - [PERSON_NAME] Time Remaining 00 : 18 : 34 1 of 17 Below is a tex…" at bounding box center [479, 269] width 782 height 538
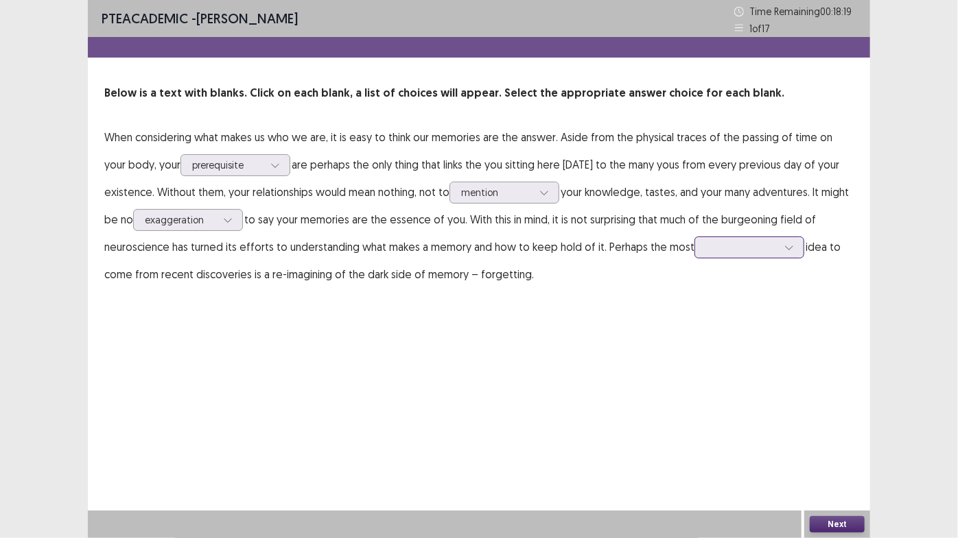
click at [726, 245] on div at bounding box center [741, 247] width 71 height 13
click at [753, 315] on div "unsuspecting" at bounding box center [749, 324] width 110 height 38
click at [832, 454] on button "Next" at bounding box center [836, 525] width 55 height 16
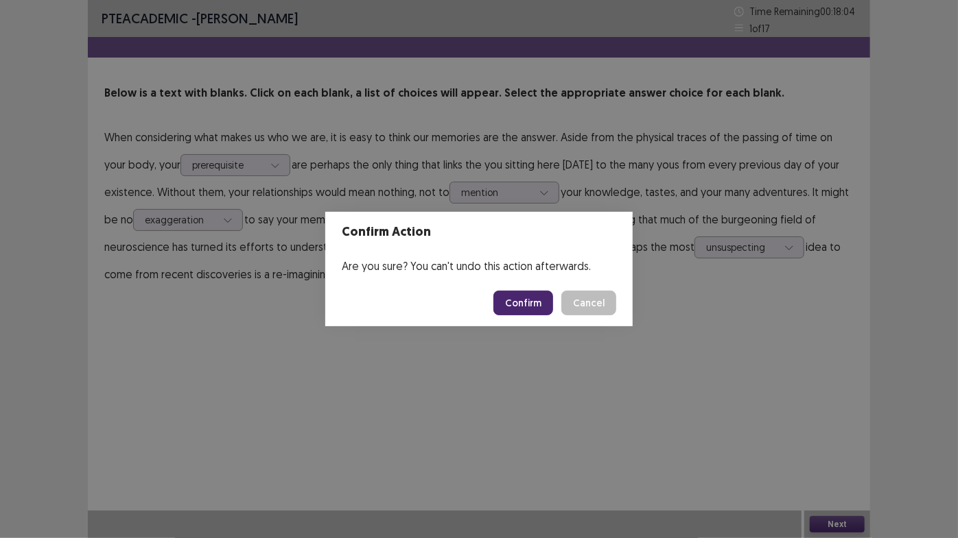
click at [511, 316] on footer "Confirm Cancel" at bounding box center [478, 303] width 307 height 47
click at [539, 300] on button "Confirm" at bounding box center [523, 303] width 60 height 25
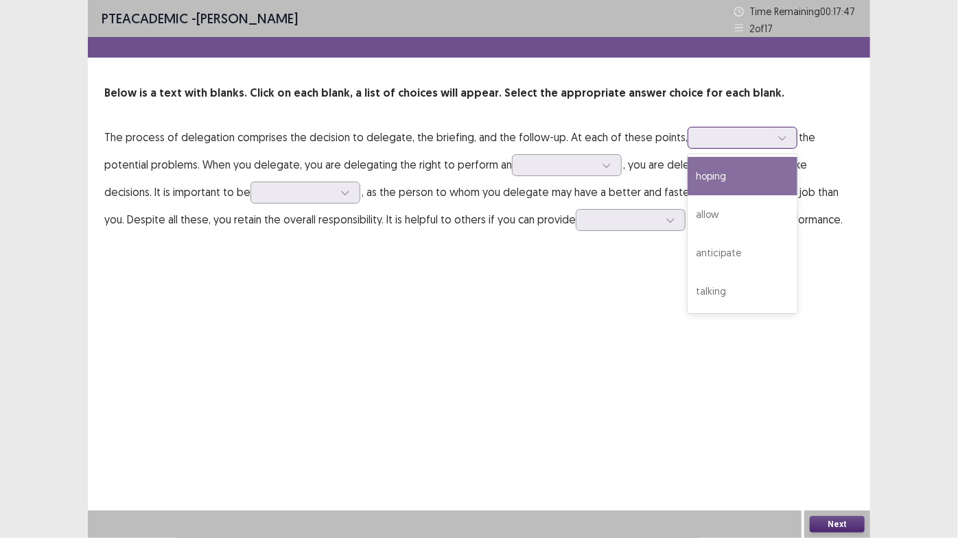
click at [728, 143] on div at bounding box center [734, 137] width 71 height 13
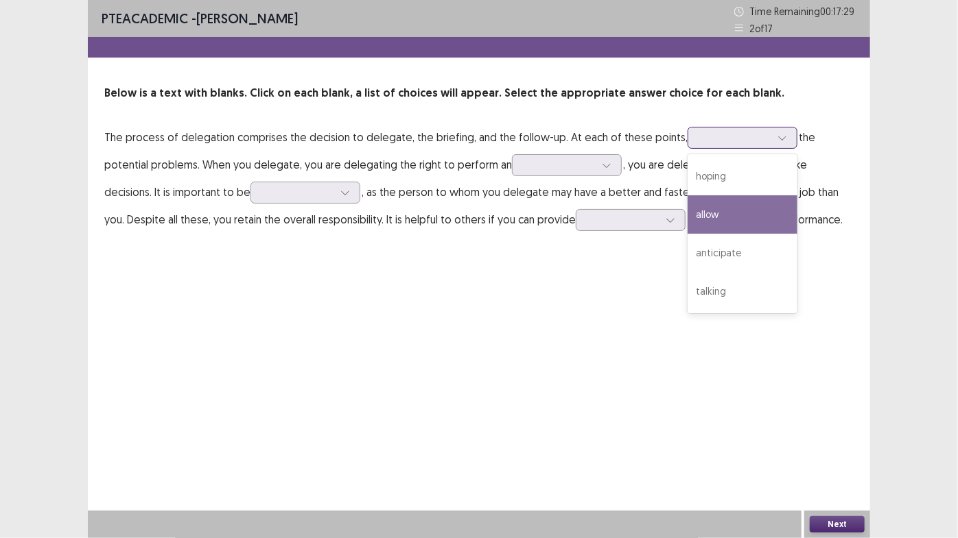
click at [733, 218] on div "allow" at bounding box center [742, 214] width 110 height 38
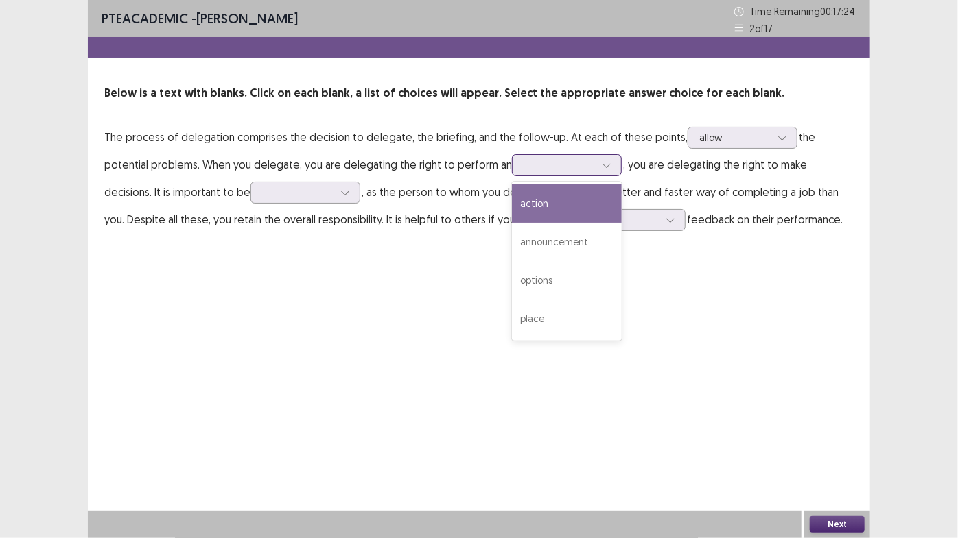
click at [523, 170] on div at bounding box center [558, 164] width 71 height 13
click at [527, 207] on div "action" at bounding box center [567, 204] width 110 height 38
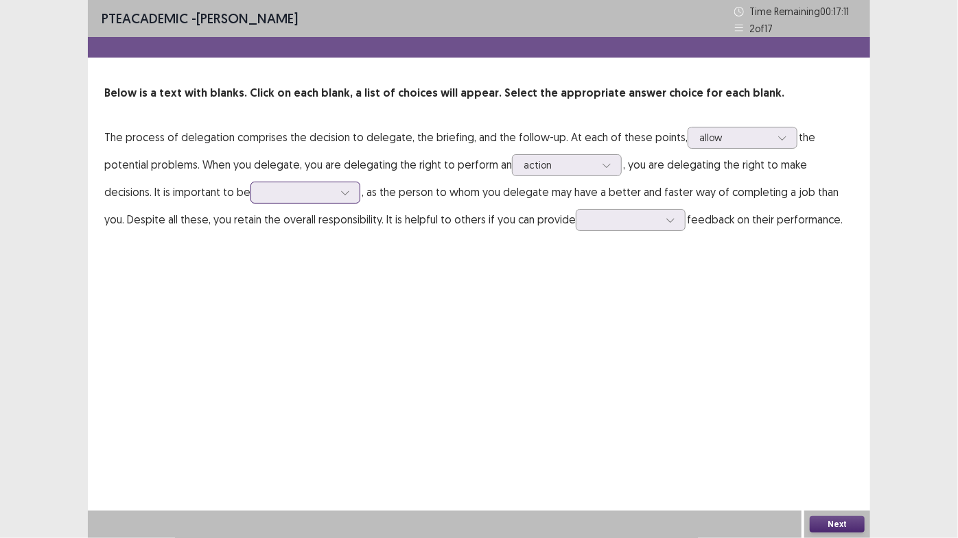
click at [262, 192] on div at bounding box center [297, 192] width 71 height 13
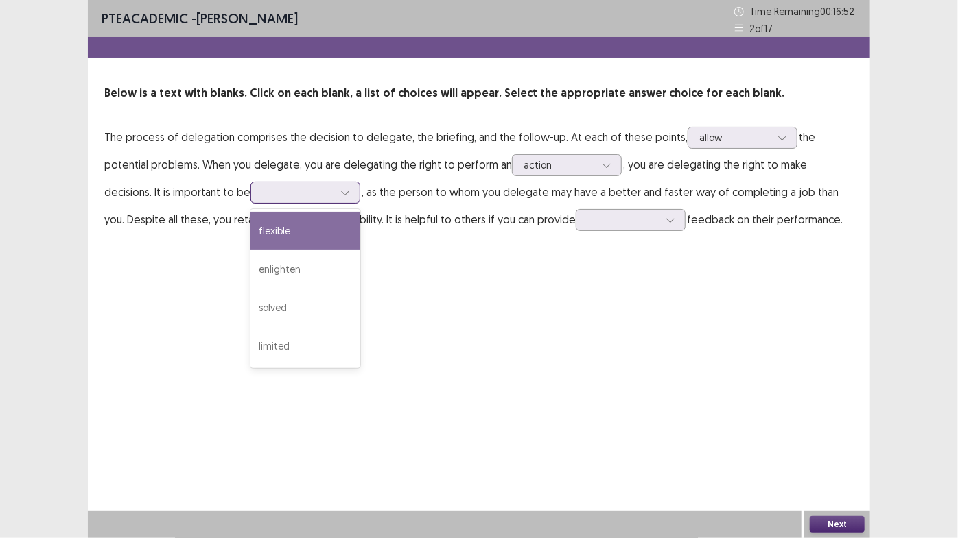
click at [250, 228] on div "flexible" at bounding box center [305, 231] width 110 height 38
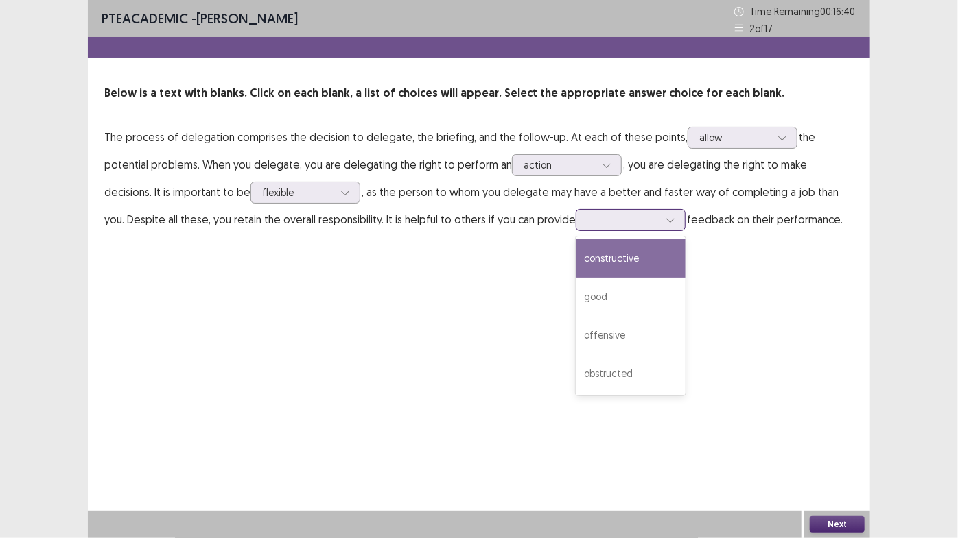
click at [587, 222] on div at bounding box center [622, 219] width 71 height 13
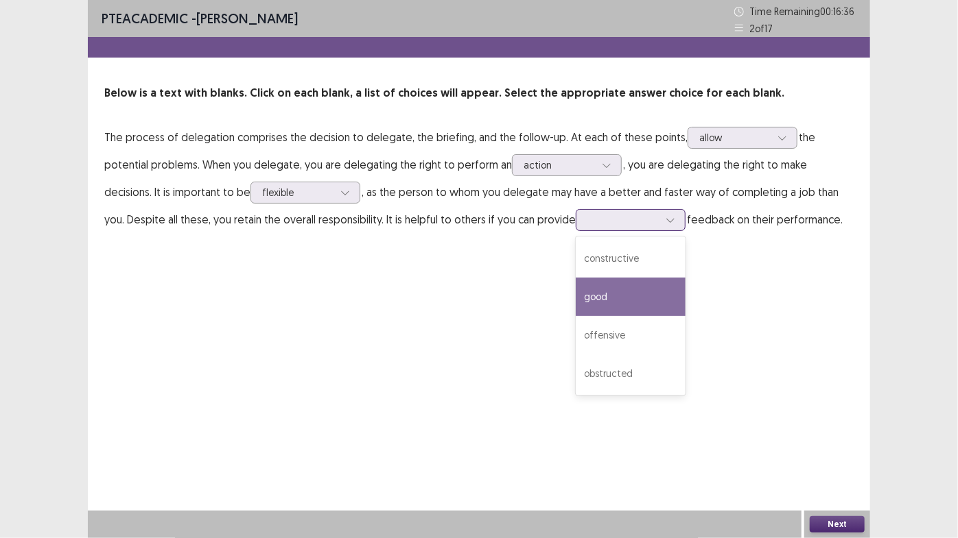
click at [575, 306] on div "good" at bounding box center [630, 297] width 110 height 38
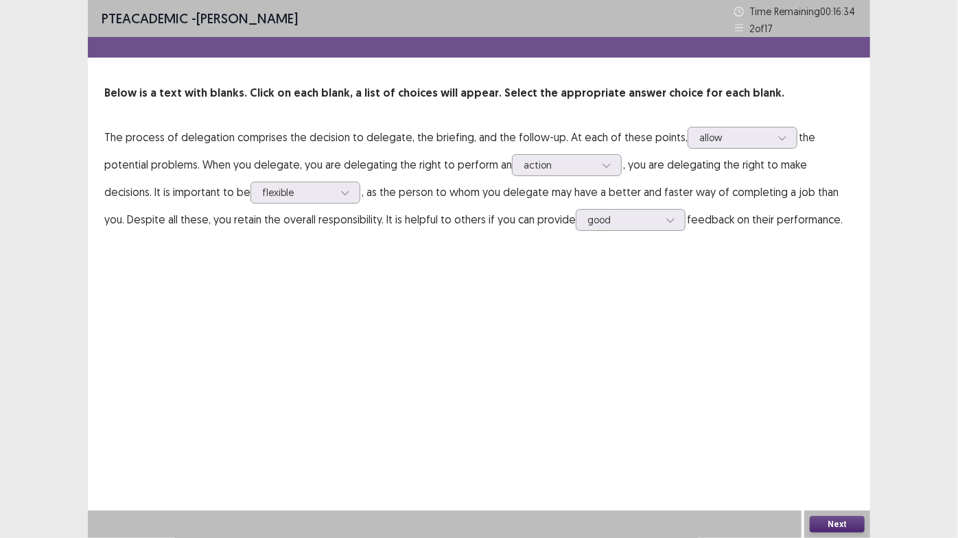
click at [832, 454] on button "Next" at bounding box center [836, 525] width 55 height 16
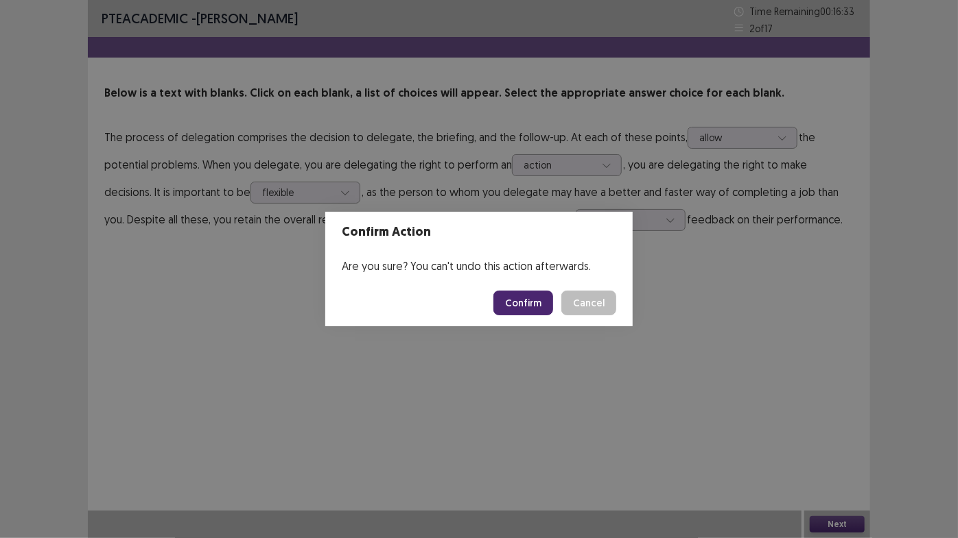
click at [538, 316] on footer "Confirm Cancel" at bounding box center [478, 303] width 307 height 47
click at [534, 300] on button "Confirm" at bounding box center [523, 303] width 60 height 25
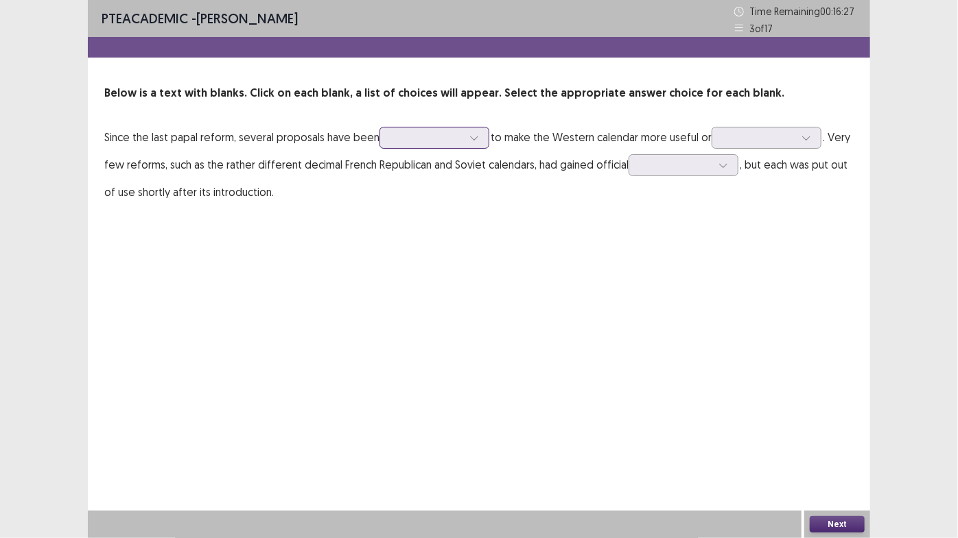
click at [399, 141] on div at bounding box center [426, 137] width 71 height 13
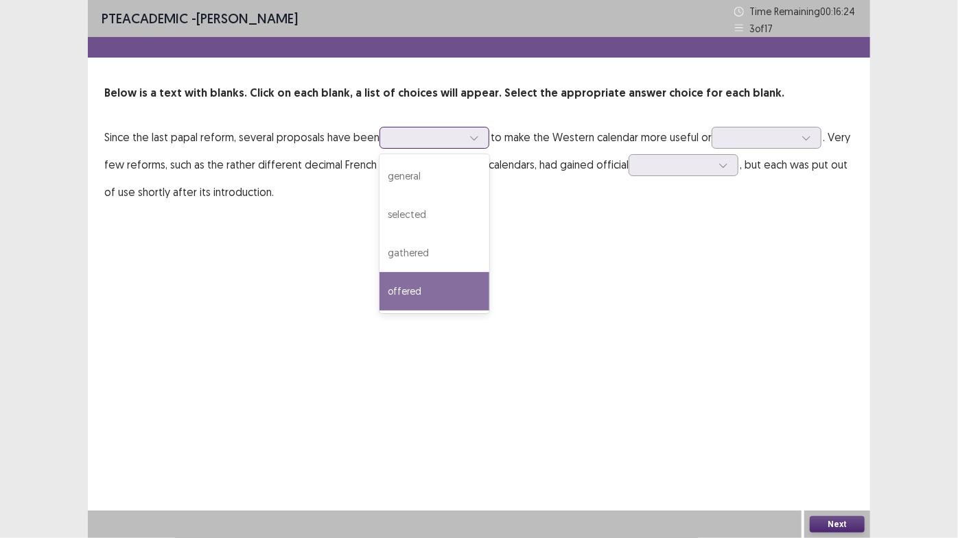
click at [460, 298] on div "offered" at bounding box center [434, 291] width 110 height 38
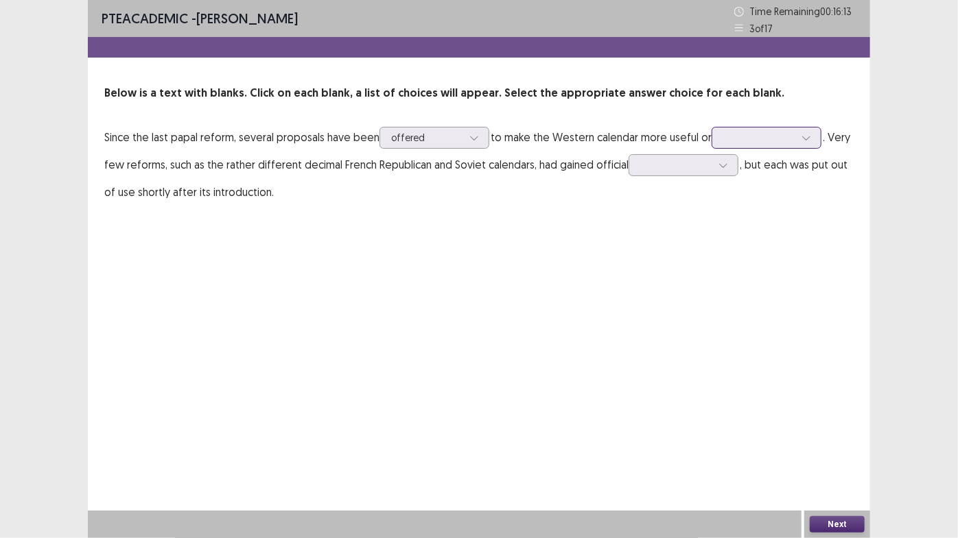
click at [743, 141] on div at bounding box center [758, 137] width 71 height 13
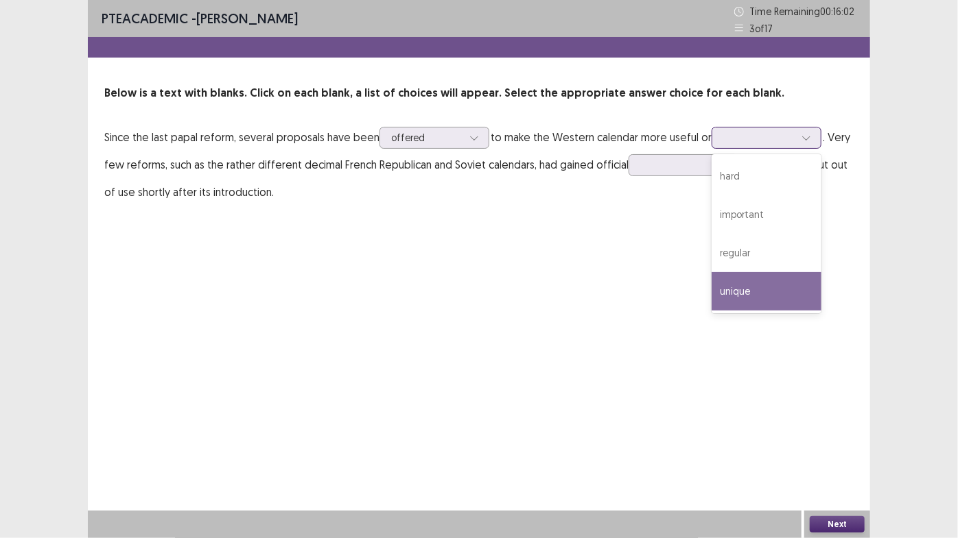
click at [787, 283] on div "unique" at bounding box center [766, 291] width 110 height 38
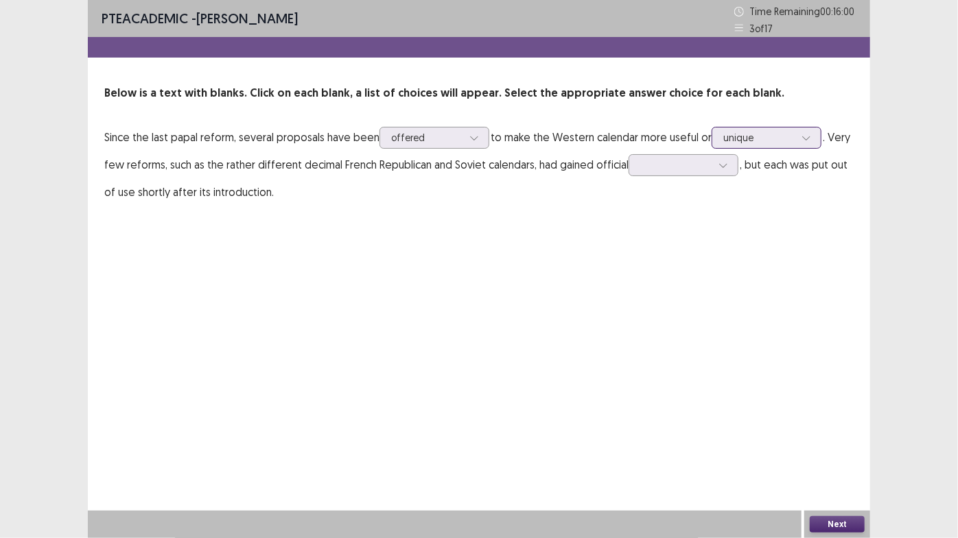
click at [755, 143] on div at bounding box center [758, 137] width 71 height 13
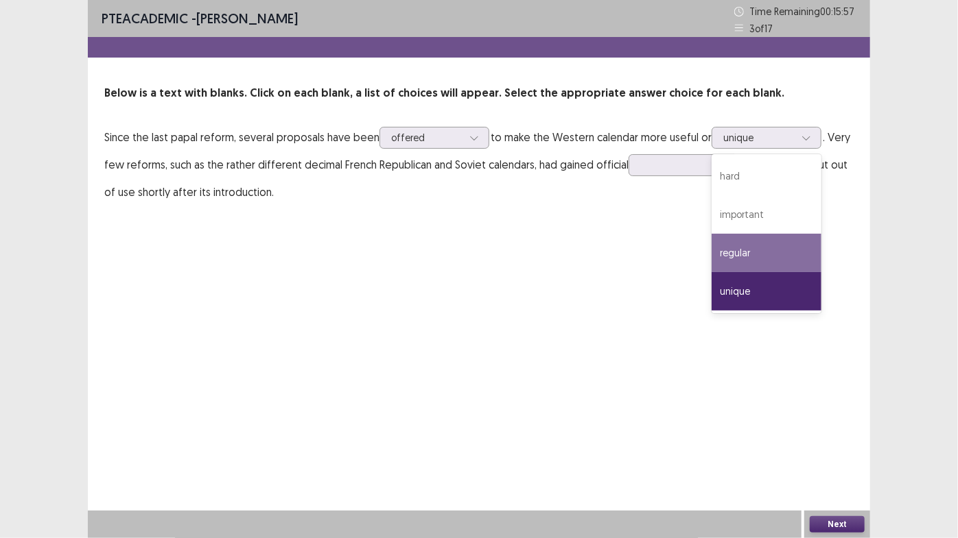
click at [656, 253] on div "PTE academic - [PERSON_NAME] Time Remaining 00 : 15 : 57 3 of 17 Below is a tex…" at bounding box center [479, 269] width 782 height 538
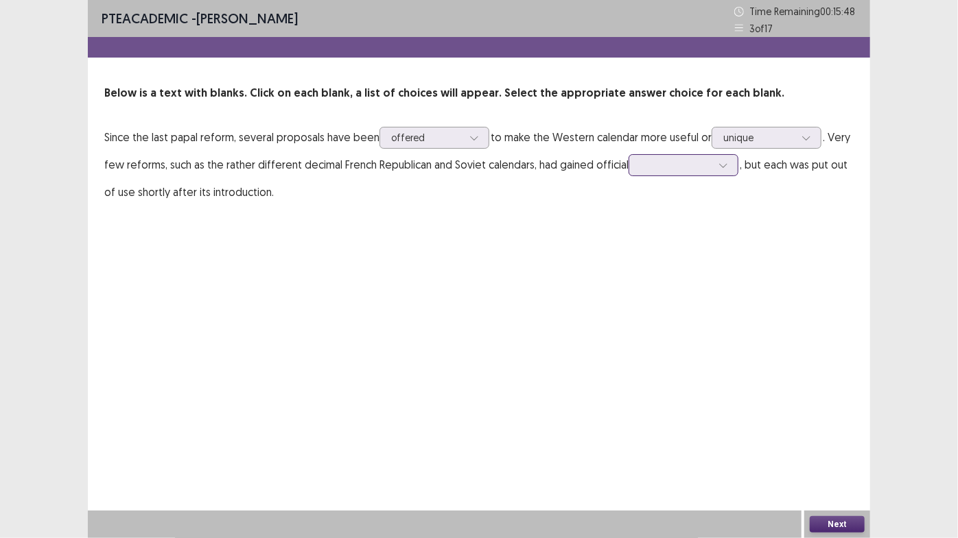
click at [658, 171] on div at bounding box center [675, 164] width 71 height 13
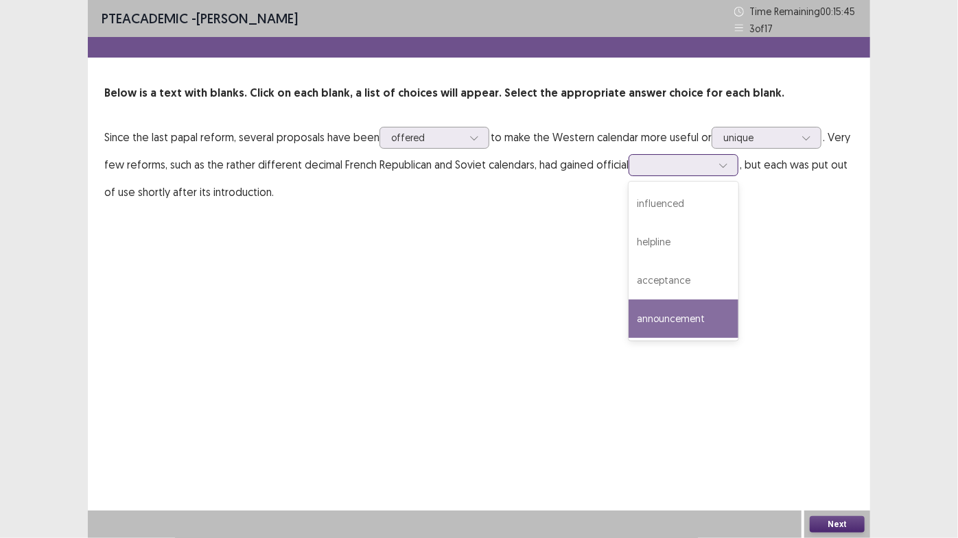
click at [698, 322] on div "announcement" at bounding box center [683, 319] width 110 height 38
click at [695, 173] on div "announcement" at bounding box center [675, 165] width 71 height 21
click at [759, 191] on p "Since the last papal reform, several proposals have been offered to make the We…" at bounding box center [478, 164] width 749 height 82
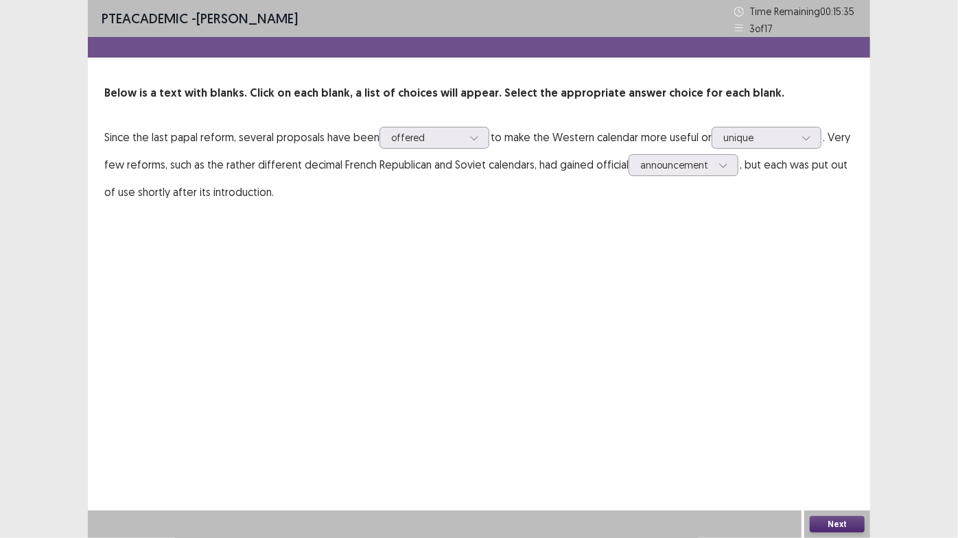
click at [833, 454] on button "Next" at bounding box center [836, 525] width 55 height 16
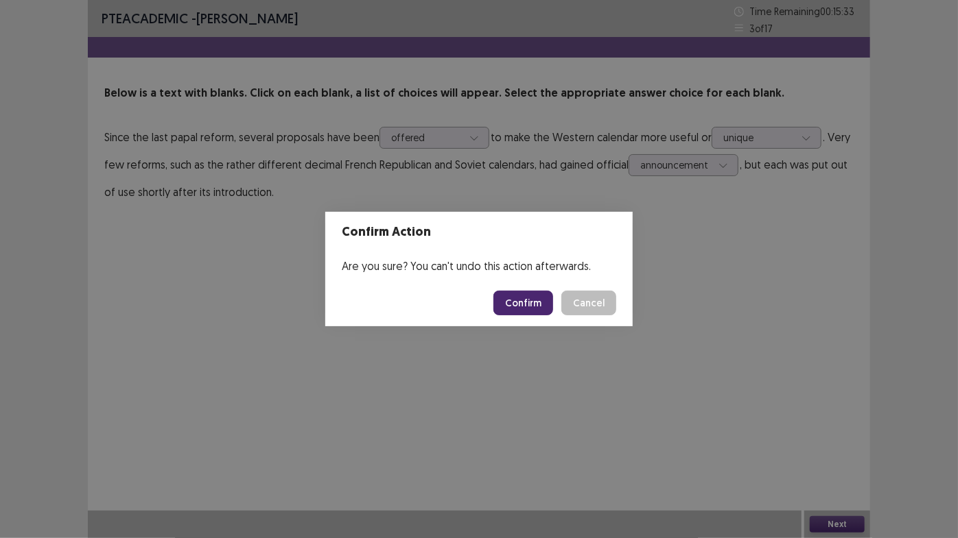
click at [516, 302] on button "Confirm" at bounding box center [523, 303] width 60 height 25
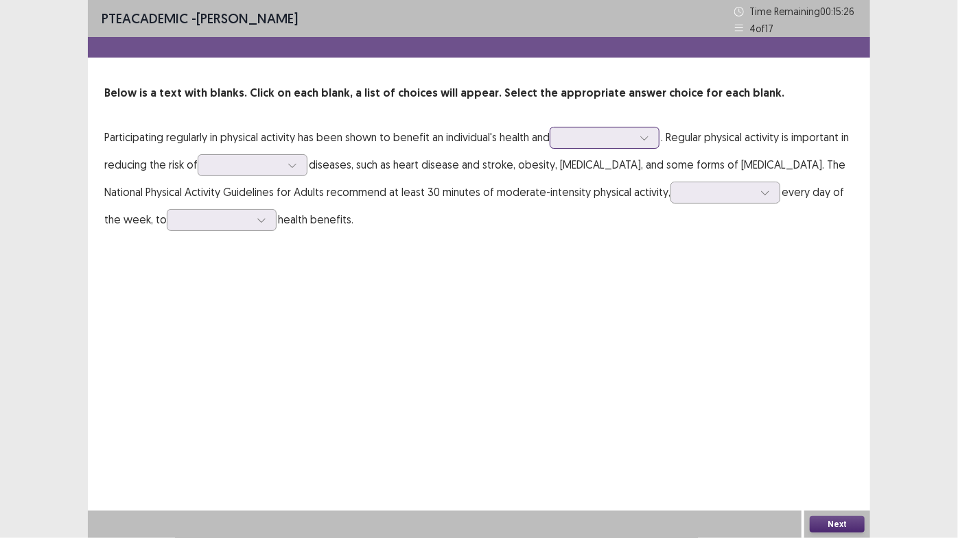
click at [589, 143] on div at bounding box center [596, 137] width 71 height 13
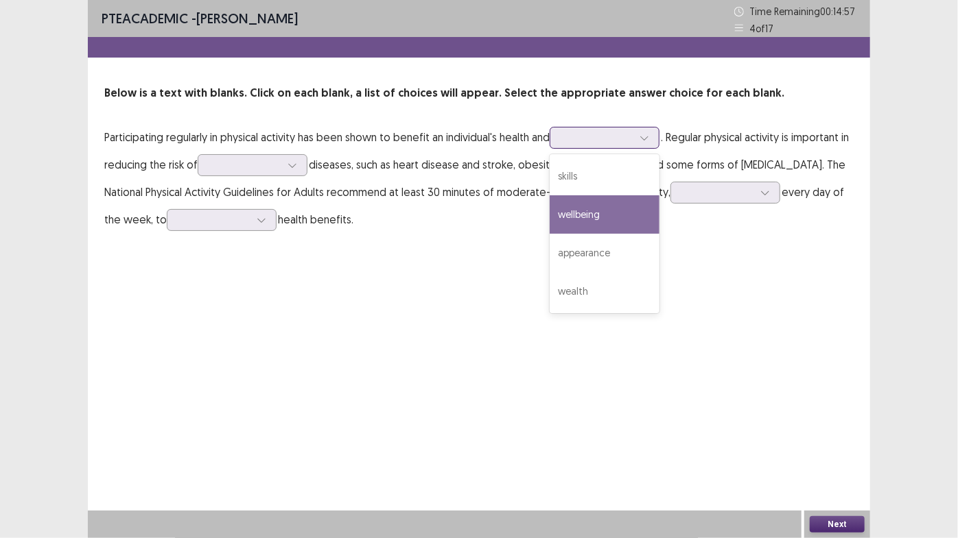
click at [615, 219] on div "wellbeing" at bounding box center [604, 214] width 110 height 38
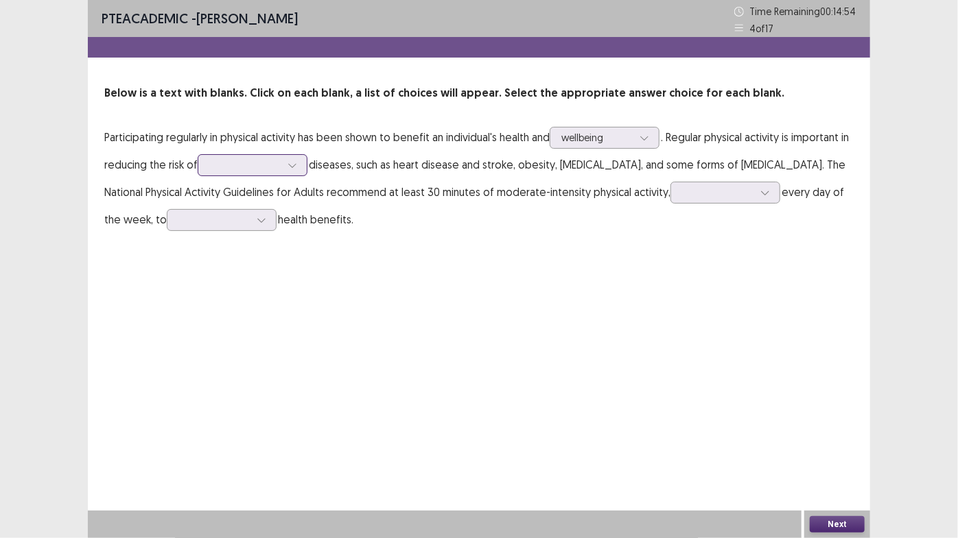
click at [254, 173] on div at bounding box center [245, 165] width 74 height 16
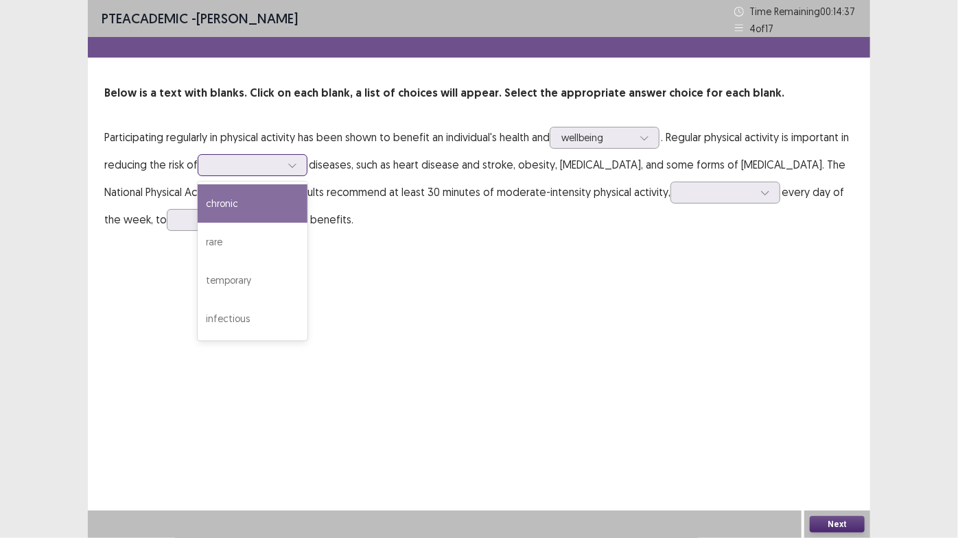
click at [283, 215] on div "chronic" at bounding box center [253, 204] width 110 height 38
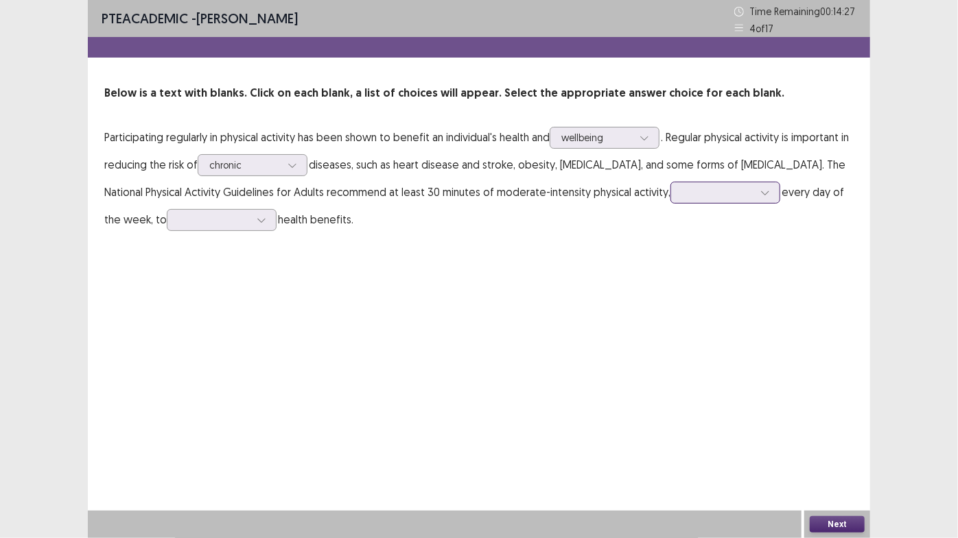
click at [680, 200] on div at bounding box center [717, 193] width 74 height 16
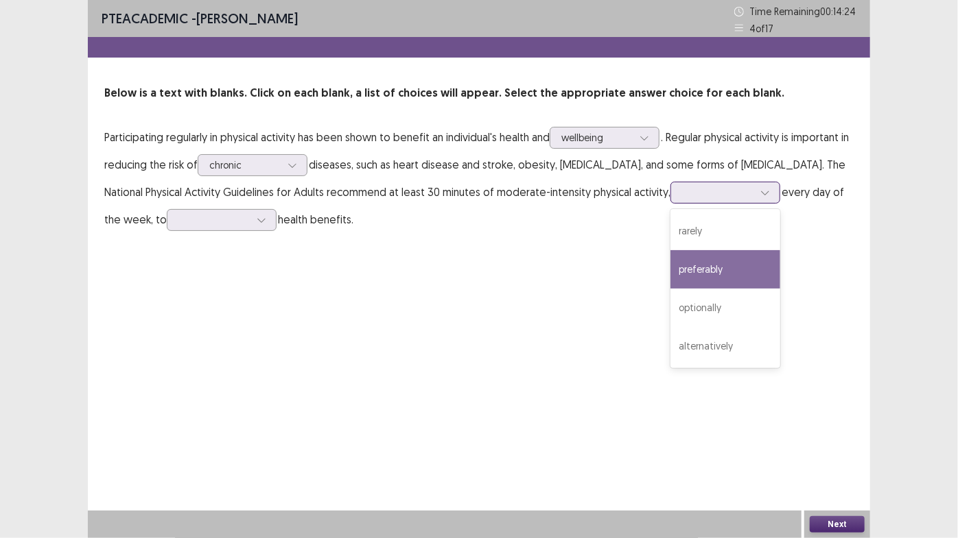
click at [670, 277] on div "preferably" at bounding box center [725, 269] width 110 height 38
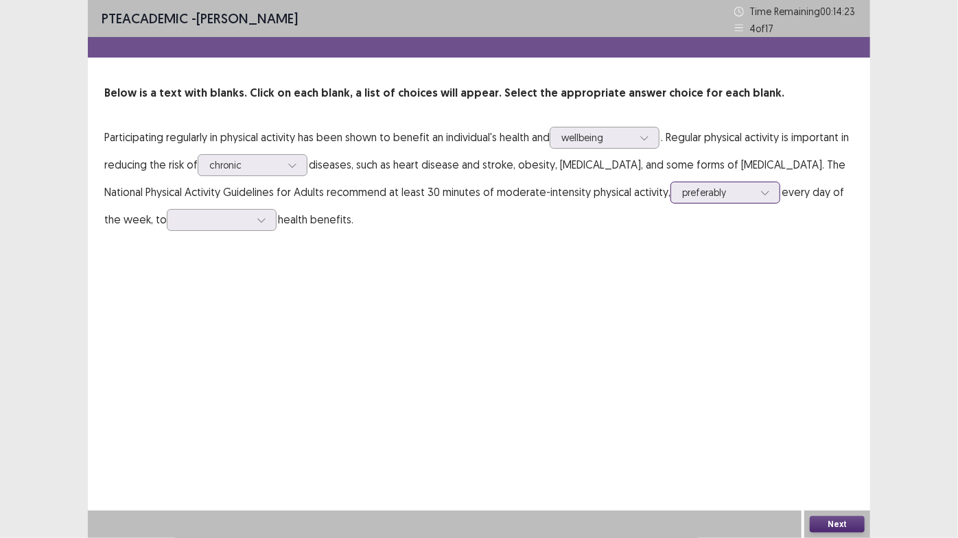
click at [755, 198] on div at bounding box center [765, 192] width 21 height 21
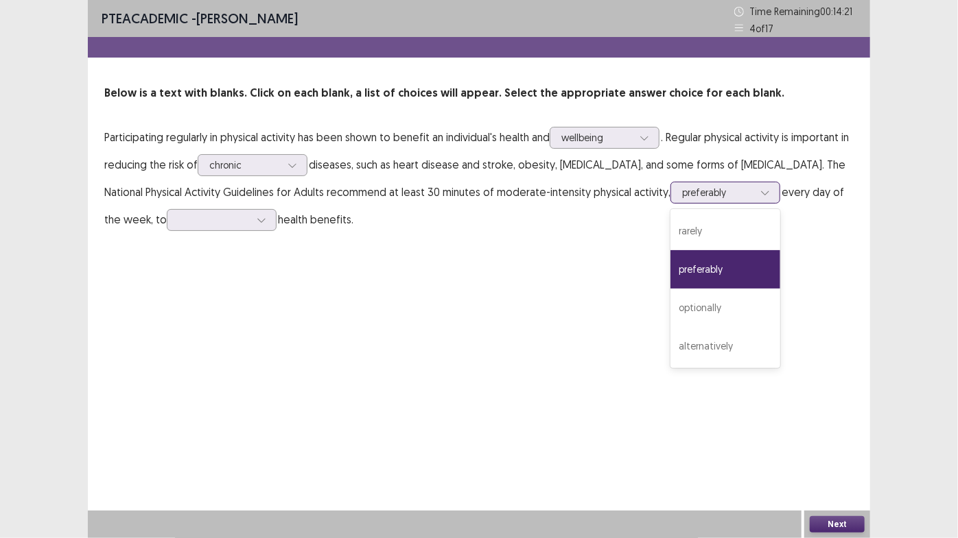
click at [670, 256] on div "preferably" at bounding box center [725, 269] width 110 height 38
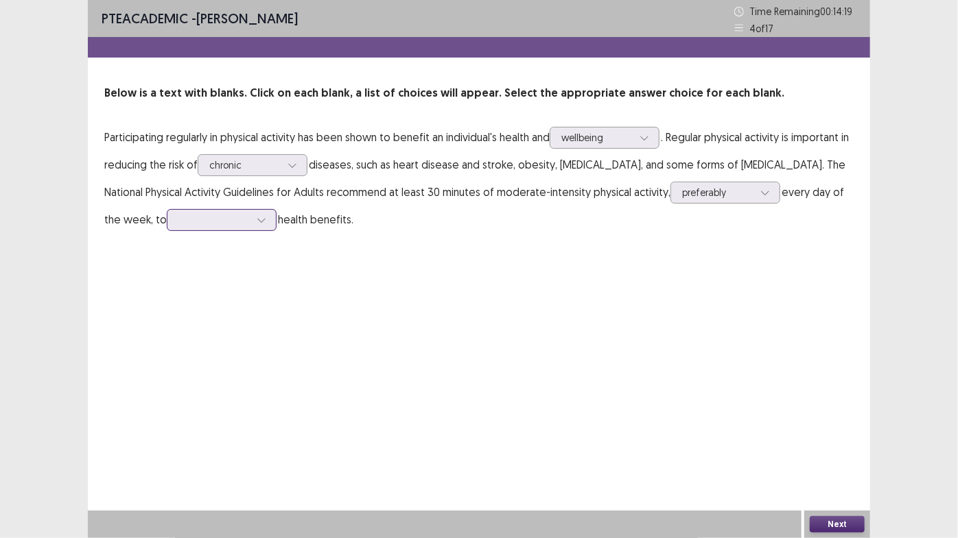
click at [178, 221] on div at bounding box center [213, 219] width 71 height 13
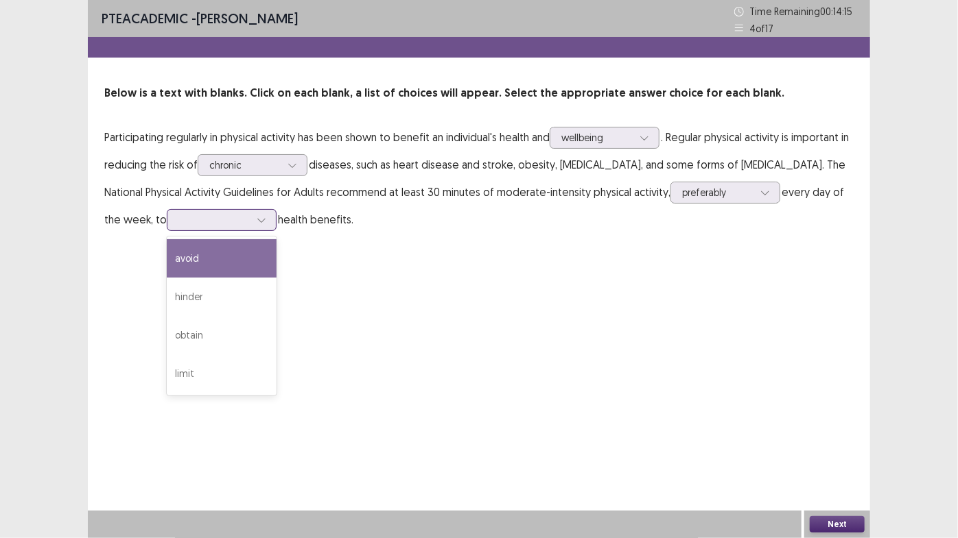
click at [182, 265] on div "avoid" at bounding box center [222, 258] width 110 height 38
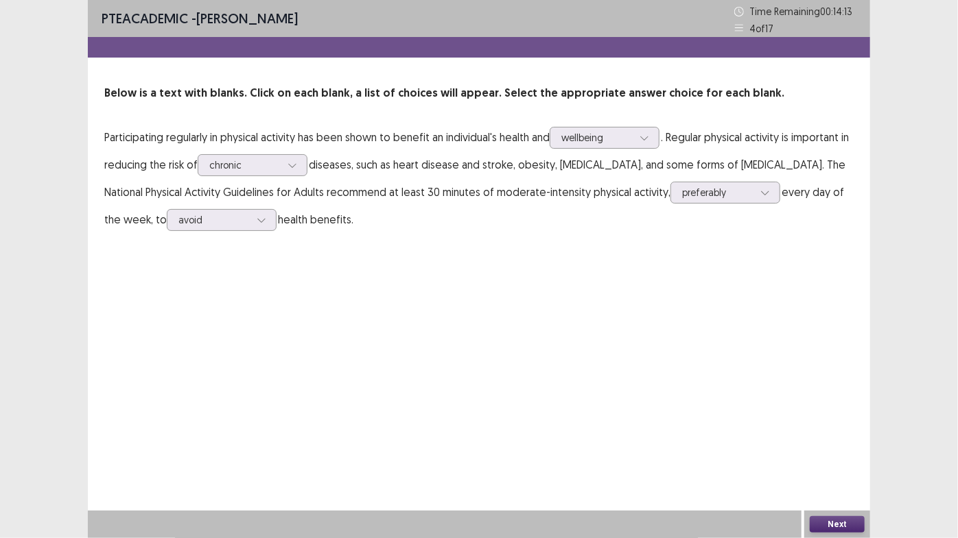
click at [843, 454] on button "Next" at bounding box center [836, 525] width 55 height 16
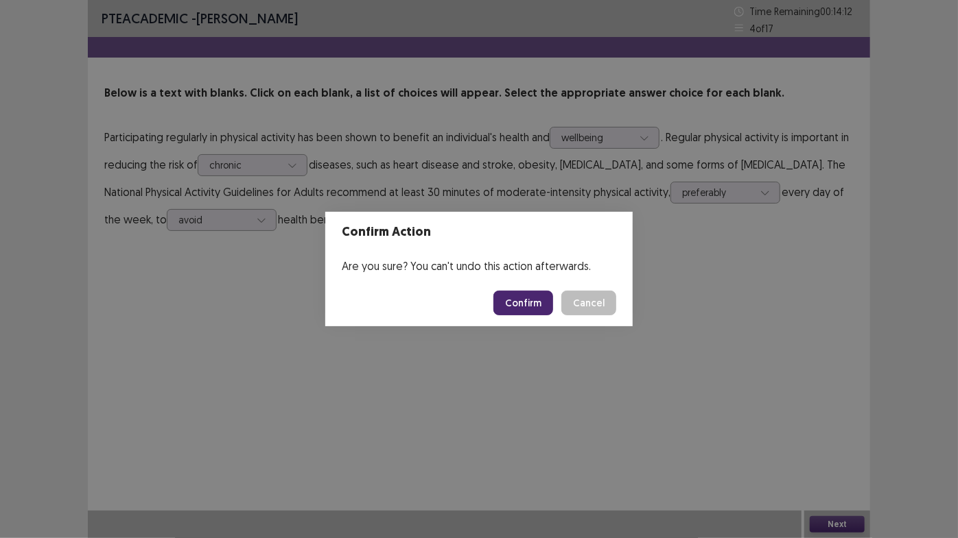
click at [514, 300] on button "Confirm" at bounding box center [523, 303] width 60 height 25
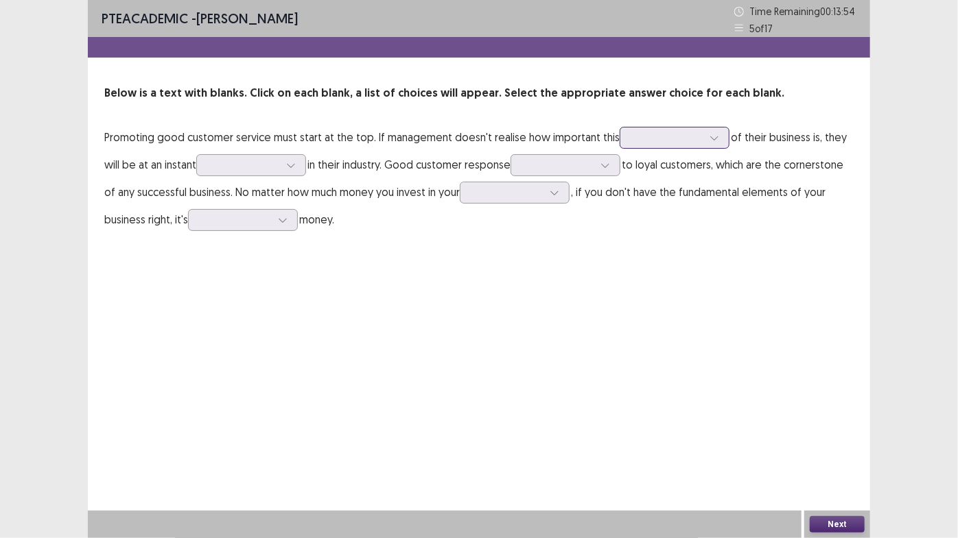
click at [663, 137] on div at bounding box center [666, 137] width 71 height 13
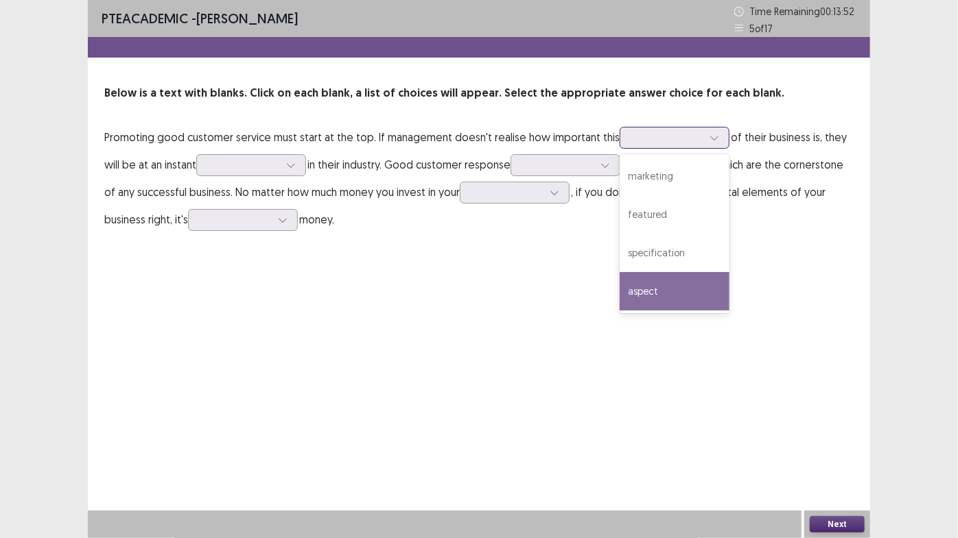
click at [676, 283] on div "aspect" at bounding box center [674, 291] width 110 height 38
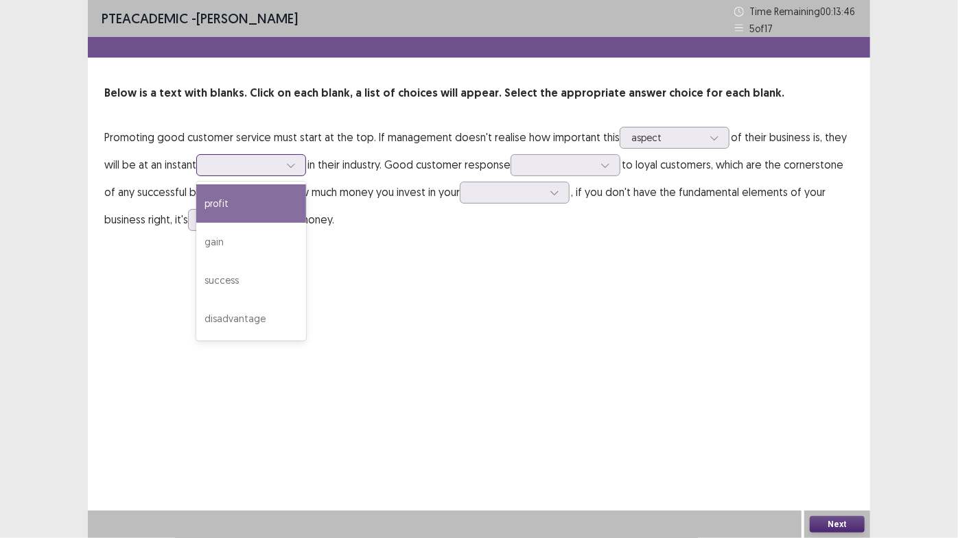
click at [245, 169] on div at bounding box center [243, 164] width 71 height 13
click at [272, 202] on div "profit" at bounding box center [251, 204] width 110 height 38
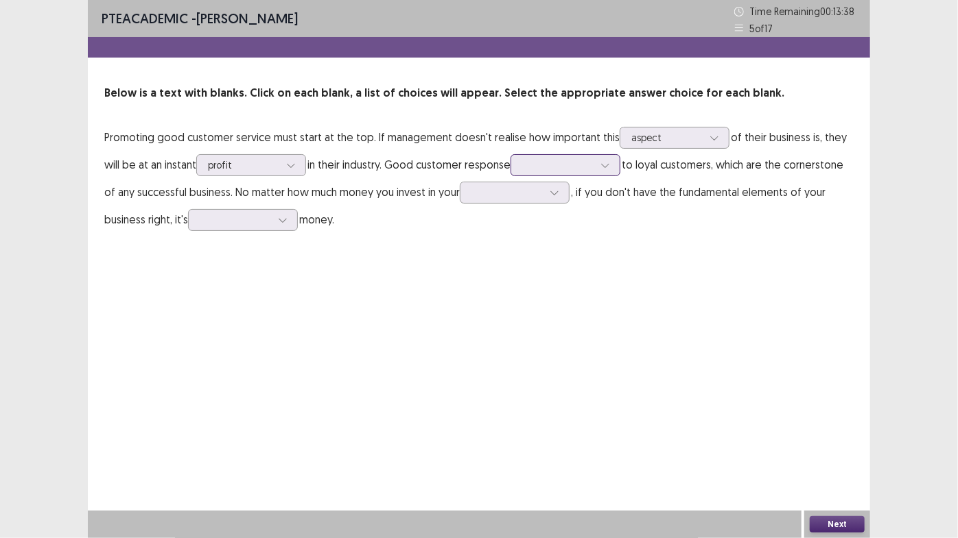
click at [563, 161] on div at bounding box center [557, 164] width 71 height 13
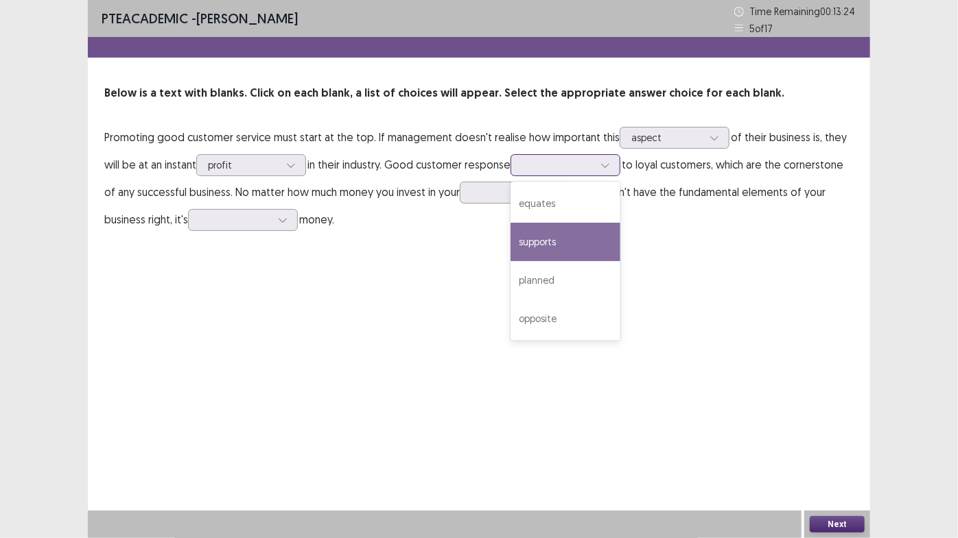
click at [576, 247] on div "supports" at bounding box center [565, 242] width 110 height 38
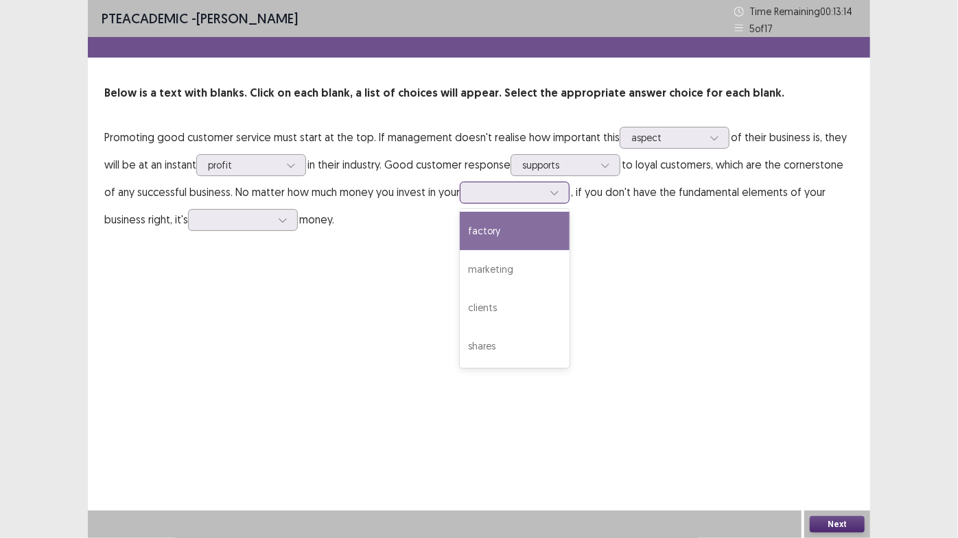
click at [516, 197] on div at bounding box center [506, 192] width 71 height 13
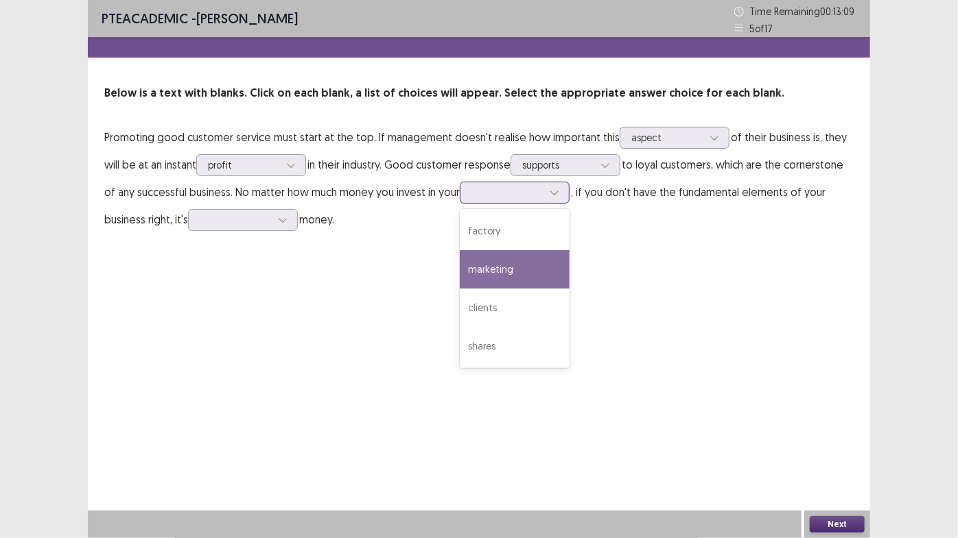
click at [538, 267] on div "marketing" at bounding box center [515, 269] width 110 height 38
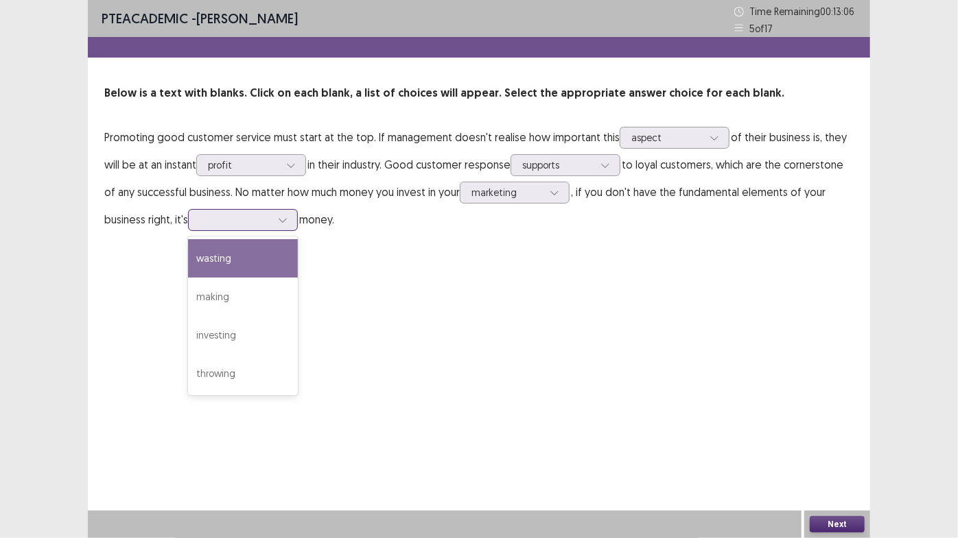
click at [235, 219] on div at bounding box center [235, 219] width 71 height 13
click at [270, 254] on div "wasting" at bounding box center [243, 258] width 110 height 38
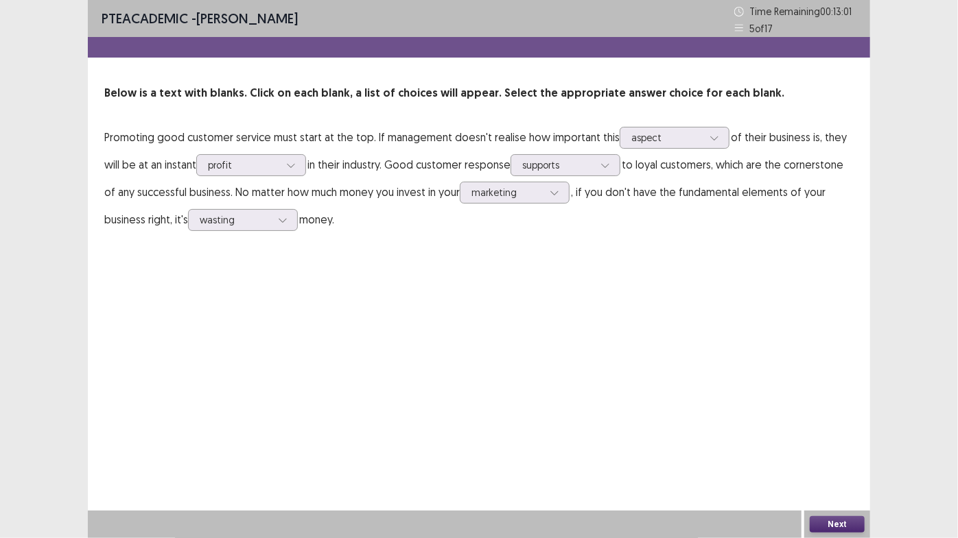
click at [824, 454] on button "Next" at bounding box center [836, 525] width 55 height 16
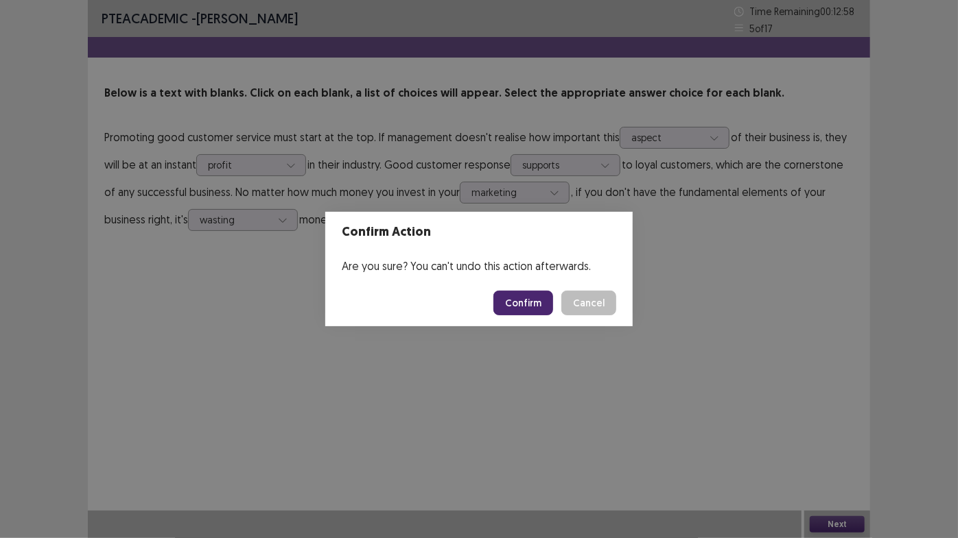
click at [518, 297] on button "Confirm" at bounding box center [523, 303] width 60 height 25
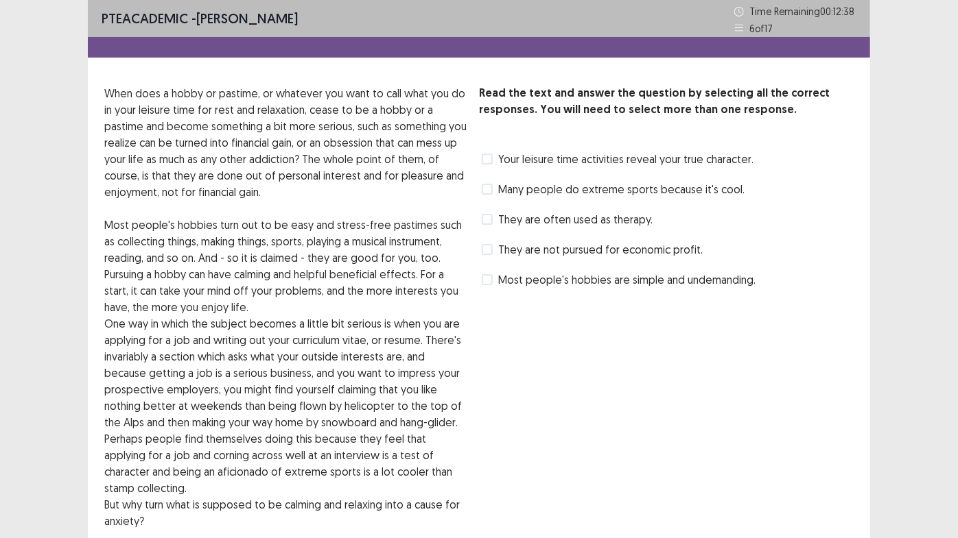
click at [486, 190] on span at bounding box center [487, 189] width 11 height 11
click at [484, 217] on span at bounding box center [487, 219] width 11 height 11
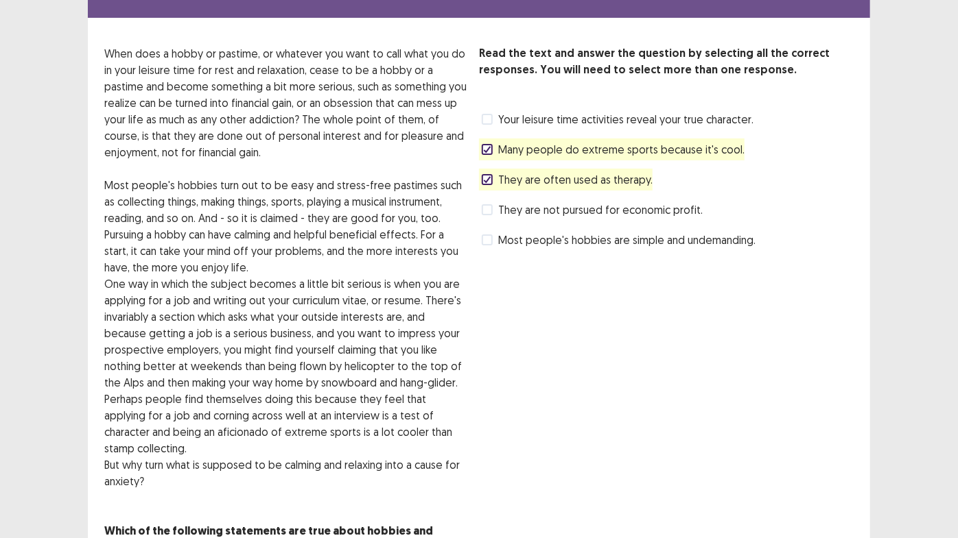
scroll to position [102, 0]
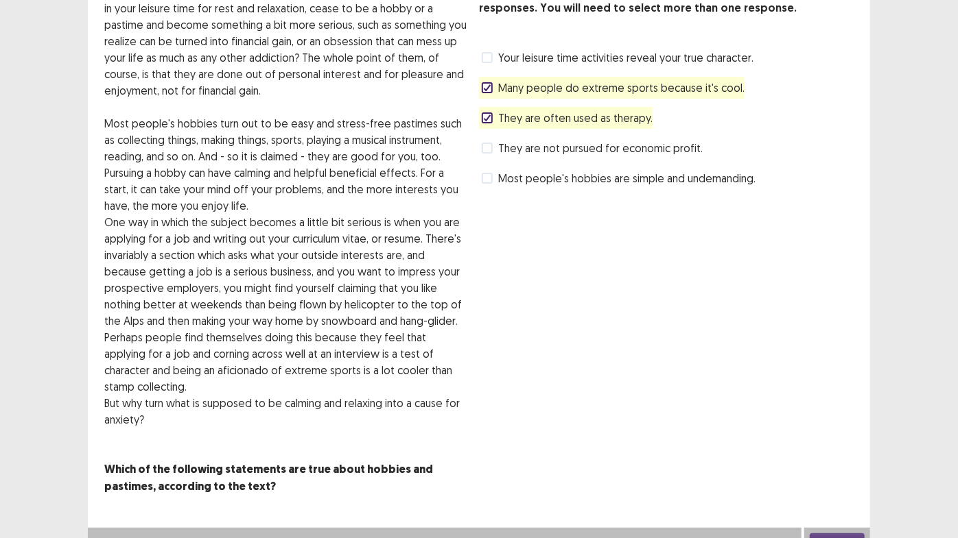
click at [831, 454] on button "Next" at bounding box center [836, 542] width 55 height 16
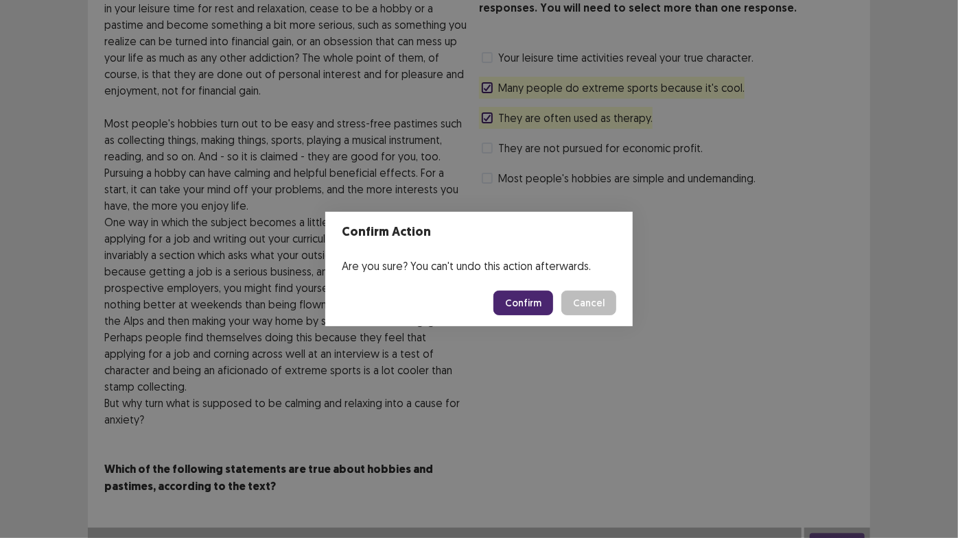
click at [527, 294] on button "Confirm" at bounding box center [523, 303] width 60 height 25
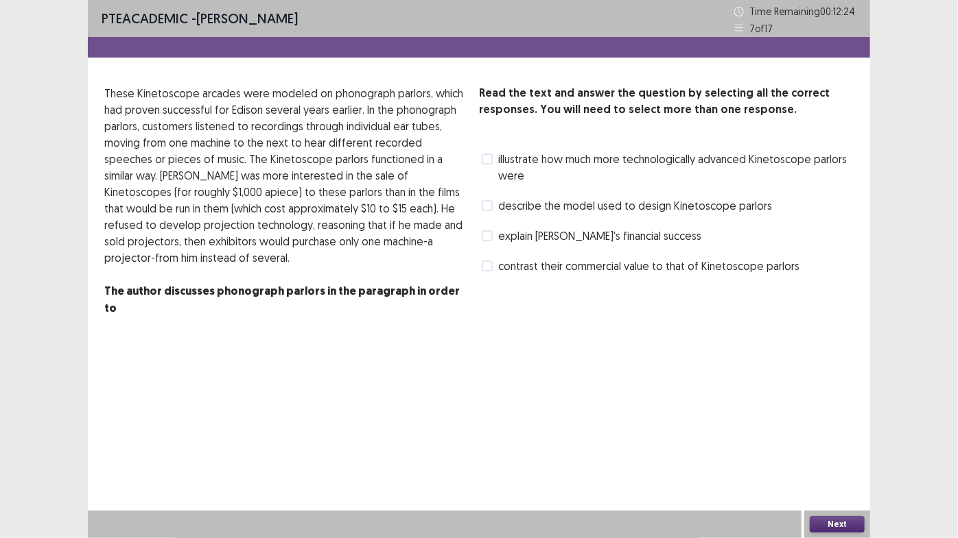
click at [488, 157] on span at bounding box center [487, 159] width 11 height 11
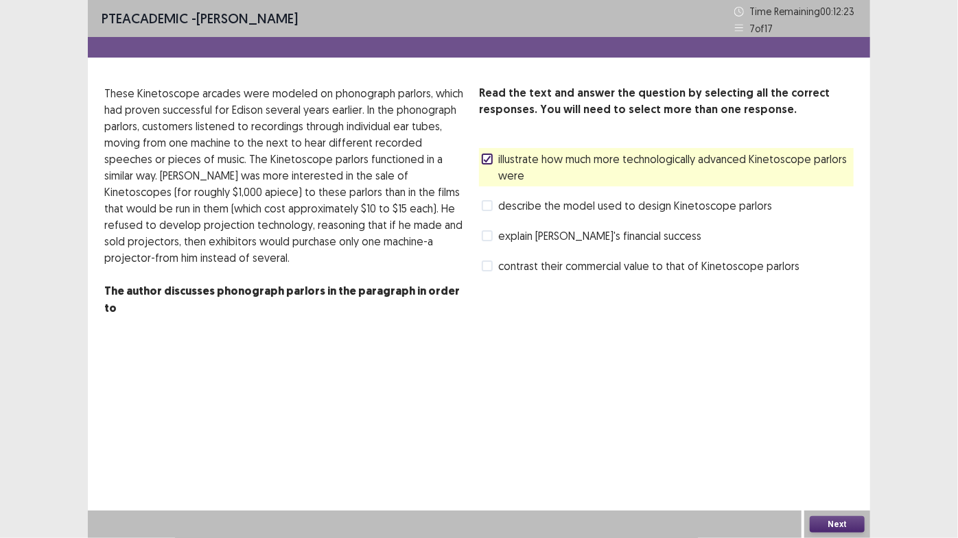
click at [492, 206] on span at bounding box center [487, 205] width 11 height 11
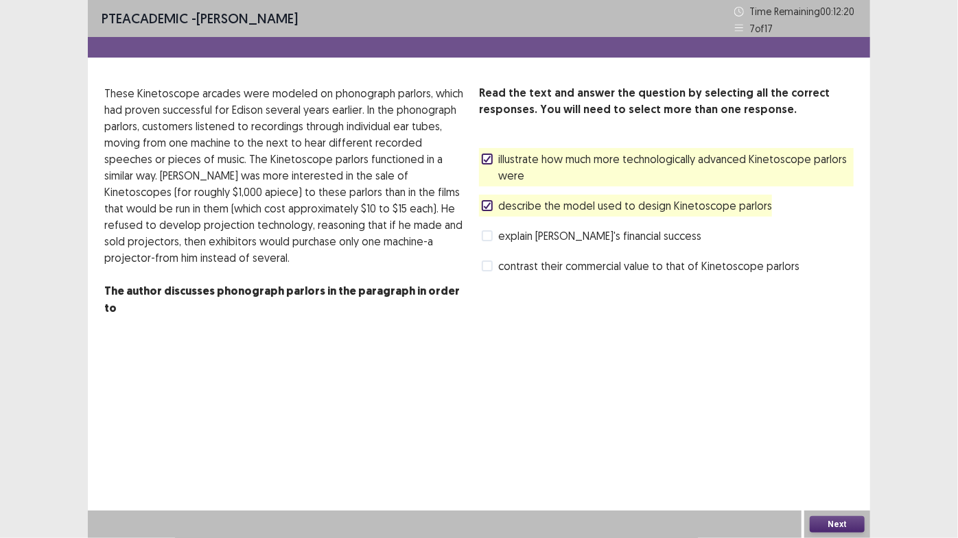
click at [823, 454] on button "Next" at bounding box center [836, 525] width 55 height 16
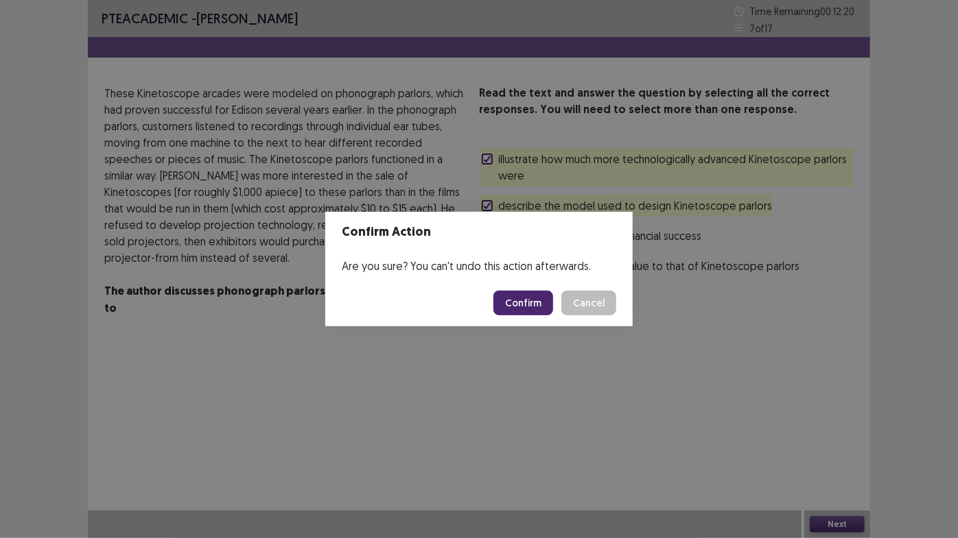
click at [534, 304] on button "Confirm" at bounding box center [523, 303] width 60 height 25
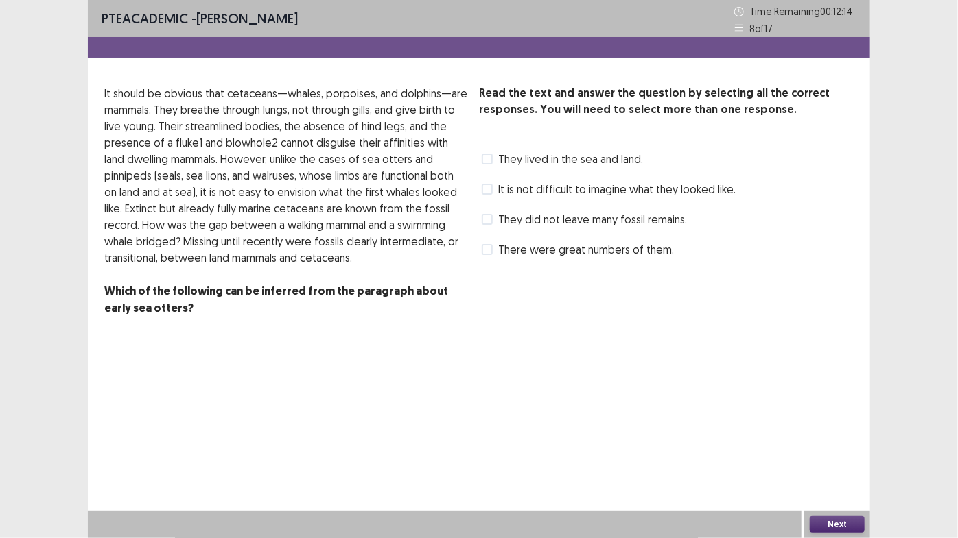
click at [495, 189] on label "It is not difficult to imagine what they looked like." at bounding box center [609, 189] width 254 height 16
click at [493, 217] on label "They did not leave many fossil remains." at bounding box center [584, 219] width 205 height 16
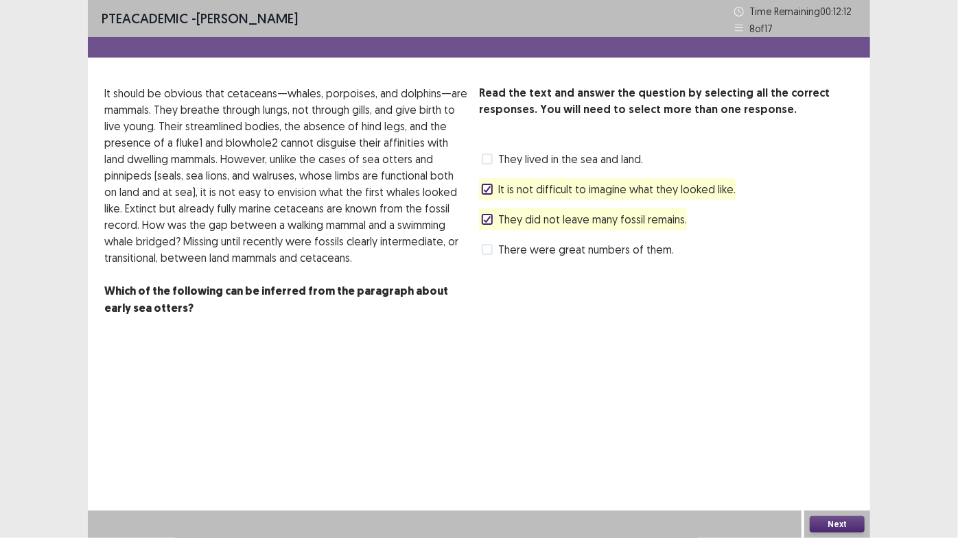
click at [650, 216] on span "They did not leave many fossil remains." at bounding box center [592, 219] width 189 height 16
click at [630, 167] on div "They lived in the sea and land." at bounding box center [561, 159] width 164 height 22
click at [495, 149] on div "They lived in the sea and land." at bounding box center [561, 159] width 164 height 22
click at [499, 156] on span "They lived in the sea and land." at bounding box center [570, 159] width 145 height 16
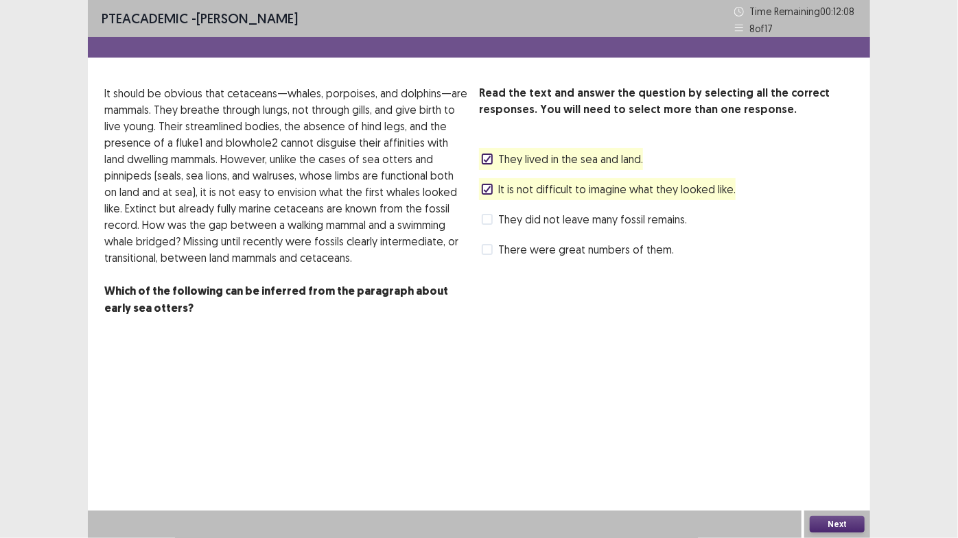
click at [824, 454] on button "Next" at bounding box center [836, 525] width 55 height 16
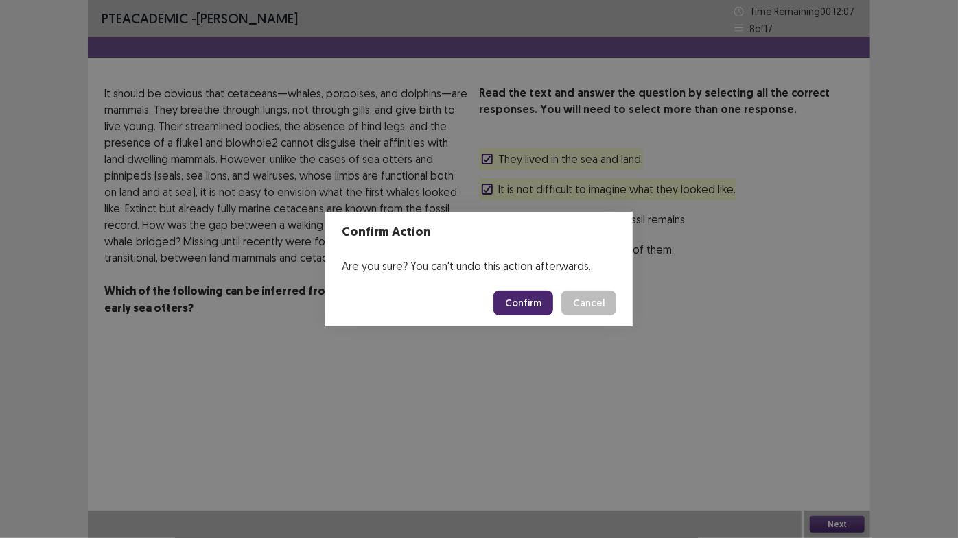
click at [518, 292] on button "Confirm" at bounding box center [523, 303] width 60 height 25
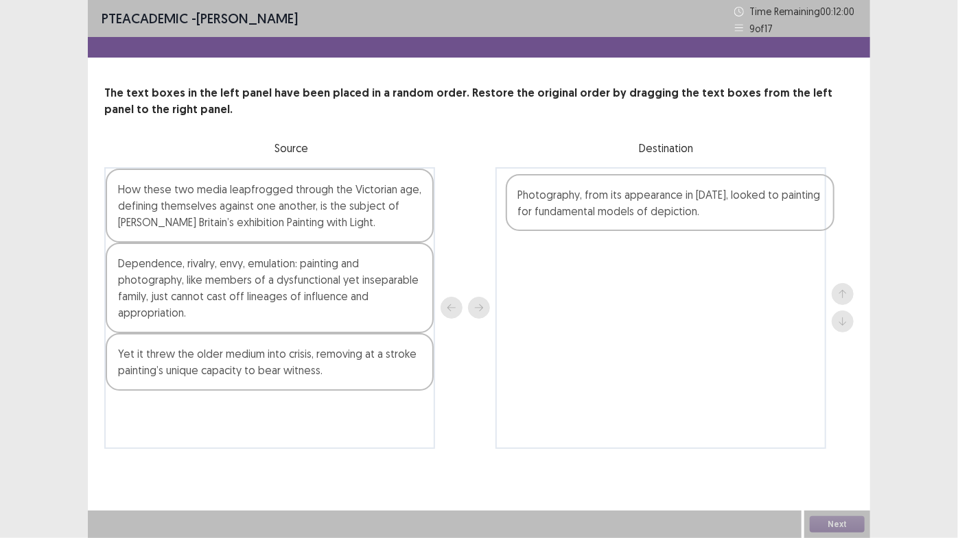
drag, startPoint x: 240, startPoint y: 195, endPoint x: 615, endPoint y: 202, distance: 374.6
click at [615, 202] on div "Photography, from its appearance in [DATE], looked to painting for fundamental …" at bounding box center [478, 308] width 749 height 282
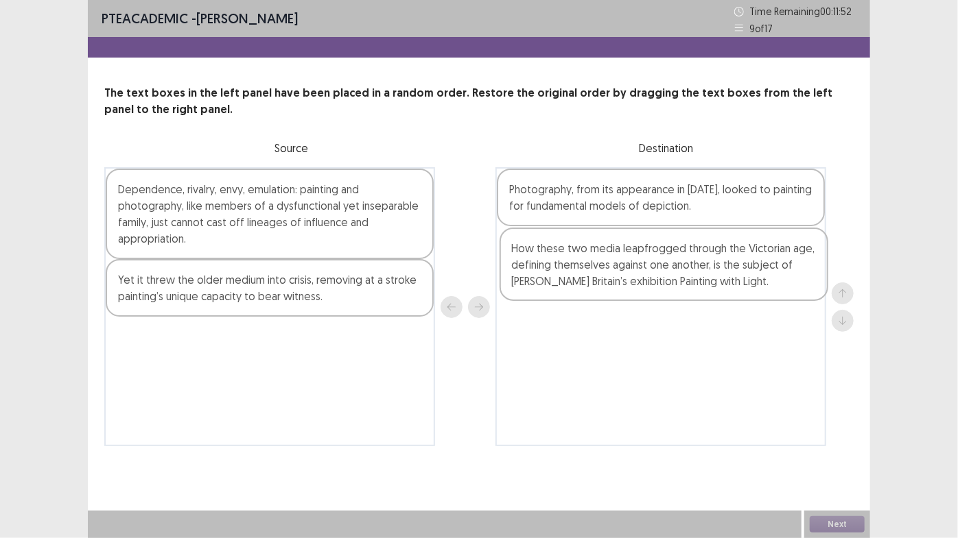
drag, startPoint x: 296, startPoint y: 234, endPoint x: 682, endPoint y: 291, distance: 390.4
click at [682, 291] on div "How these two media leapfrogged through the Victorian age, defining themselves …" at bounding box center [478, 306] width 749 height 279
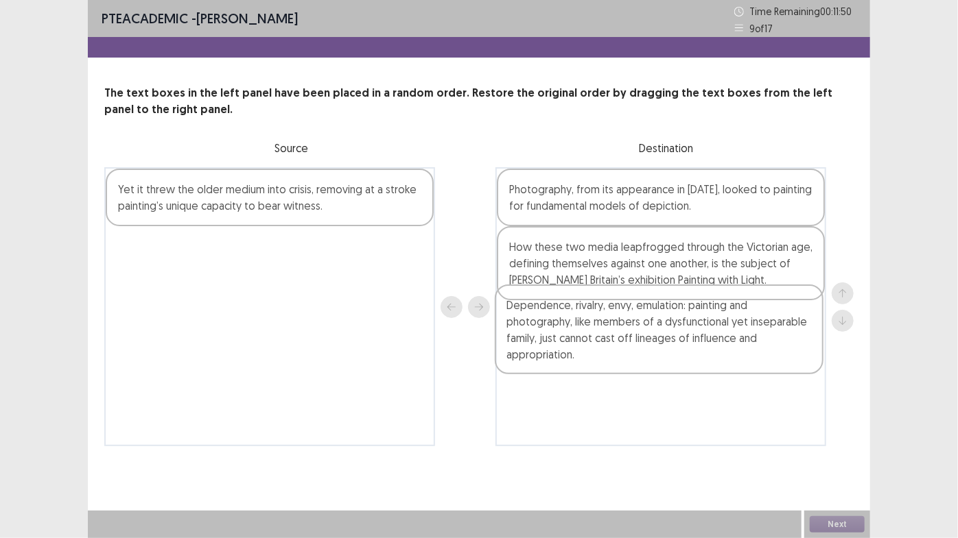
drag, startPoint x: 296, startPoint y: 237, endPoint x: 689, endPoint y: 354, distance: 410.2
click at [689, 354] on div "Dependence, rivalry, envy, emulation: painting and photography, like members of…" at bounding box center [478, 306] width 749 height 279
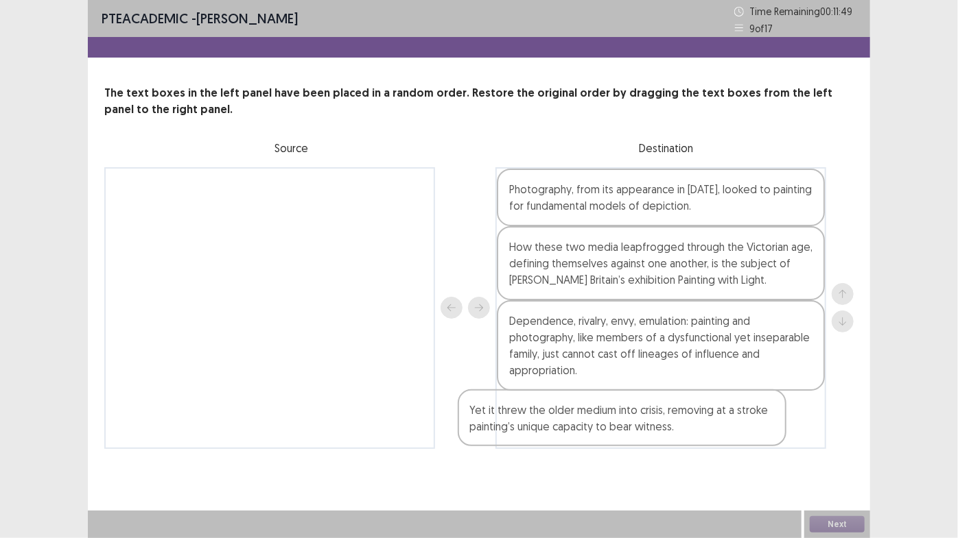
drag, startPoint x: 364, startPoint y: 213, endPoint x: 725, endPoint y: 431, distance: 422.2
click at [725, 431] on div "Yet it threw the older medium into crisis, removing at a stroke painting’s uniq…" at bounding box center [478, 308] width 749 height 282
click at [840, 454] on button "Next" at bounding box center [836, 525] width 55 height 16
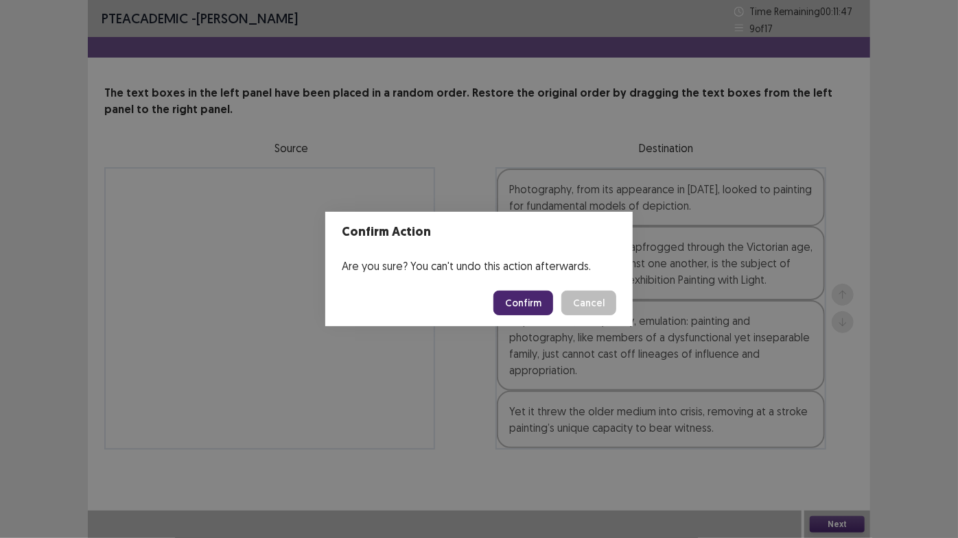
click at [520, 305] on button "Confirm" at bounding box center [523, 303] width 60 height 25
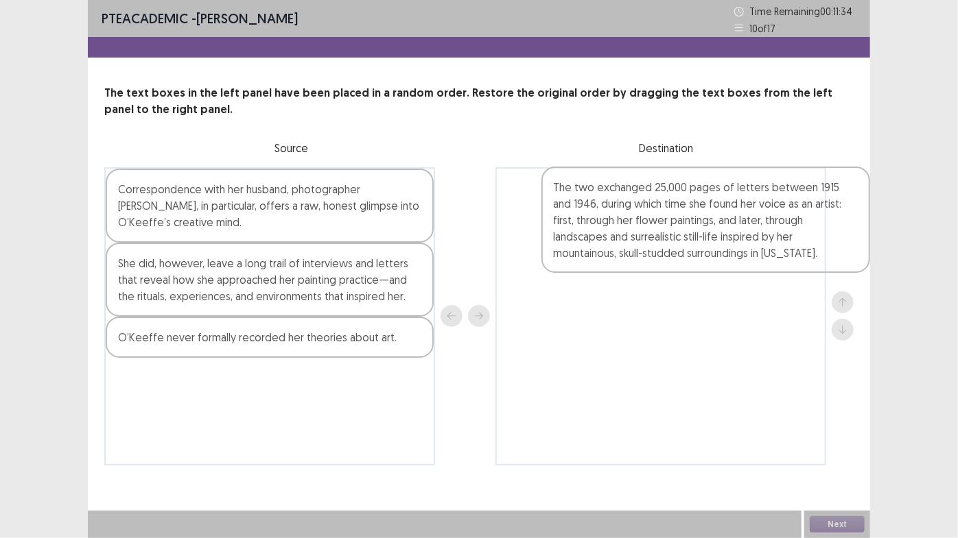
drag, startPoint x: 171, startPoint y: 406, endPoint x: 619, endPoint y: 219, distance: 485.5
click at [619, 219] on div "Correspondence with her husband, photographer [PERSON_NAME], in particular, off…" at bounding box center [478, 316] width 749 height 298
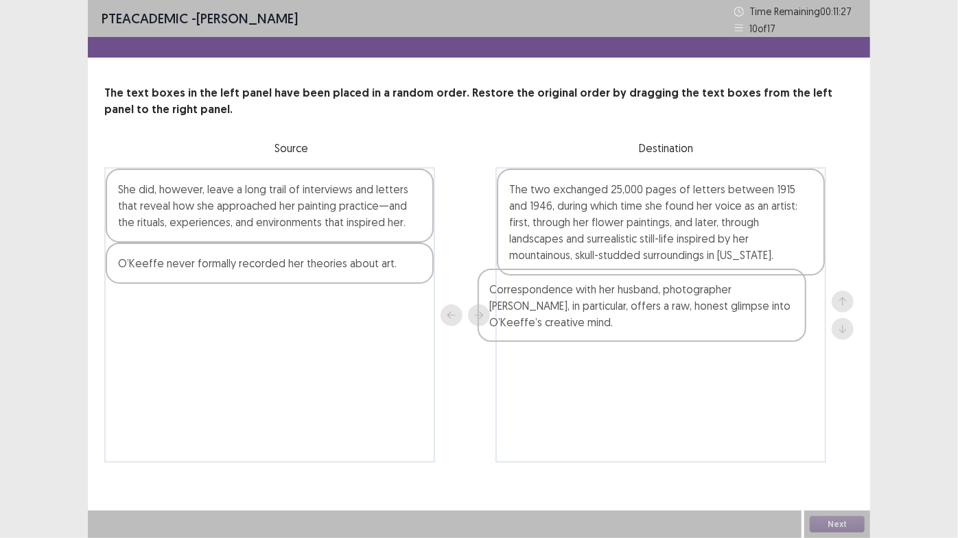
drag, startPoint x: 319, startPoint y: 219, endPoint x: 696, endPoint y: 322, distance: 390.2
click at [696, 322] on div "Correspondence with her husband, photographer [PERSON_NAME], in particular, off…" at bounding box center [478, 315] width 749 height 296
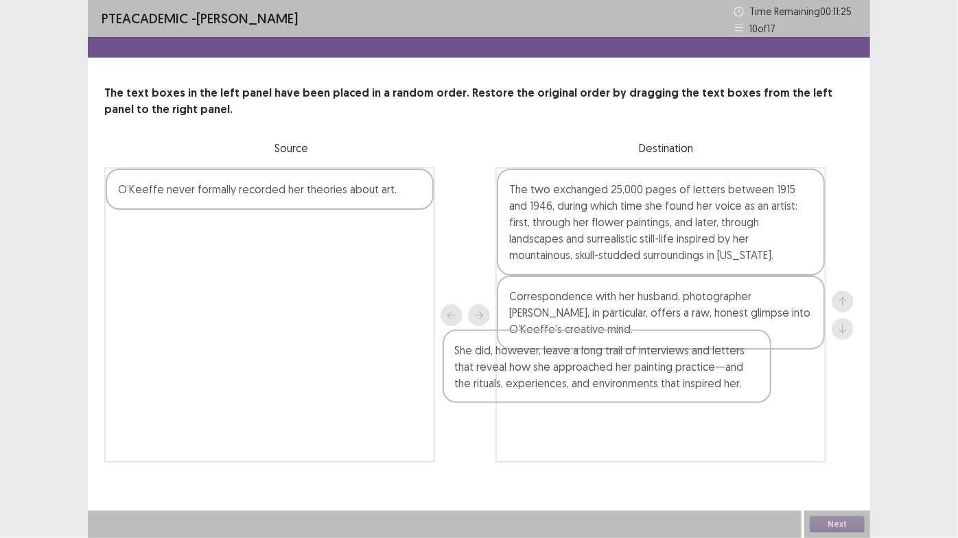
drag, startPoint x: 413, startPoint y: 214, endPoint x: 792, endPoint y: 390, distance: 417.4
click at [792, 390] on div "She did, however, leave a long trail of interviews and letters that reveal how …" at bounding box center [478, 315] width 749 height 296
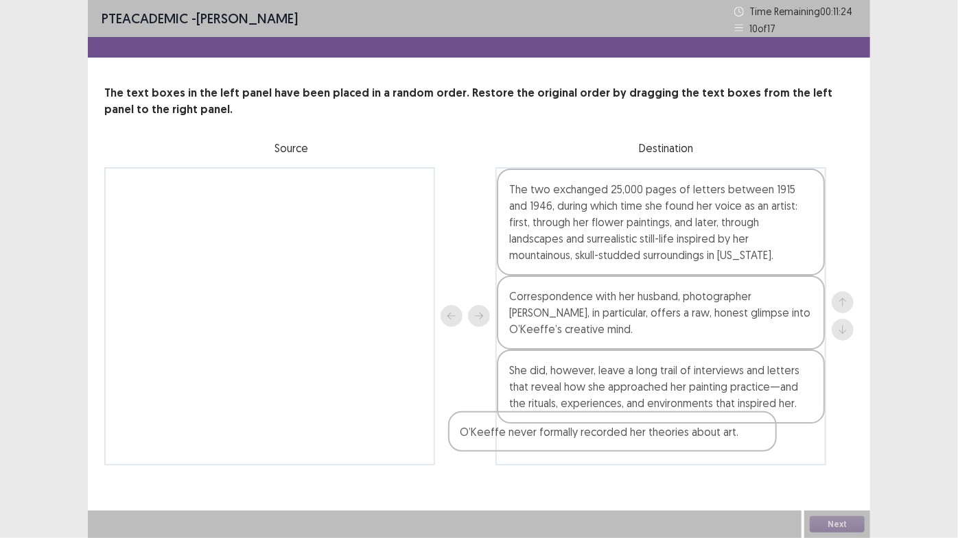
drag, startPoint x: 344, startPoint y: 198, endPoint x: 719, endPoint y: 459, distance: 456.7
click at [691, 449] on div "O’Keeffe never formally recorded her theories about art. The two exchanged 25,0…" at bounding box center [478, 316] width 749 height 298
click at [852, 454] on button "Next" at bounding box center [836, 525] width 55 height 16
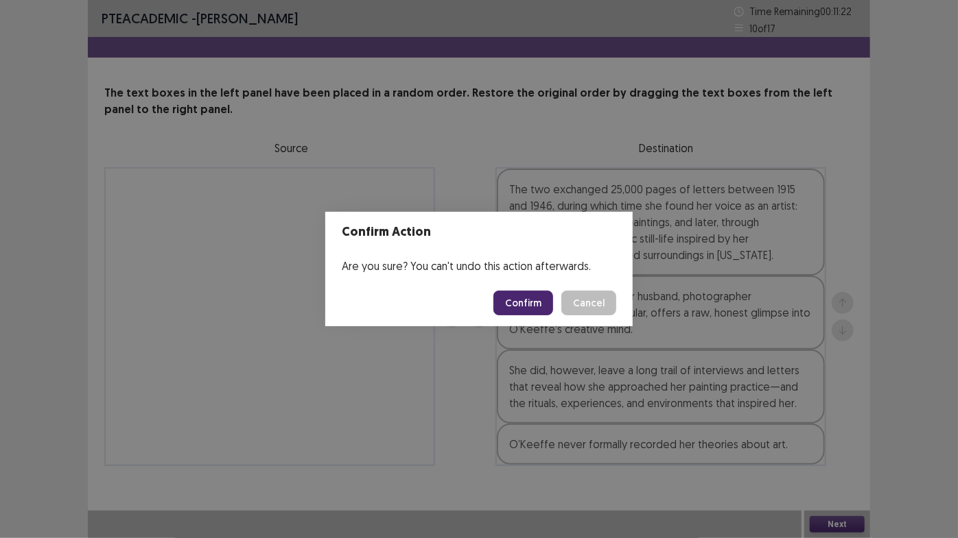
click at [517, 305] on button "Confirm" at bounding box center [523, 303] width 60 height 25
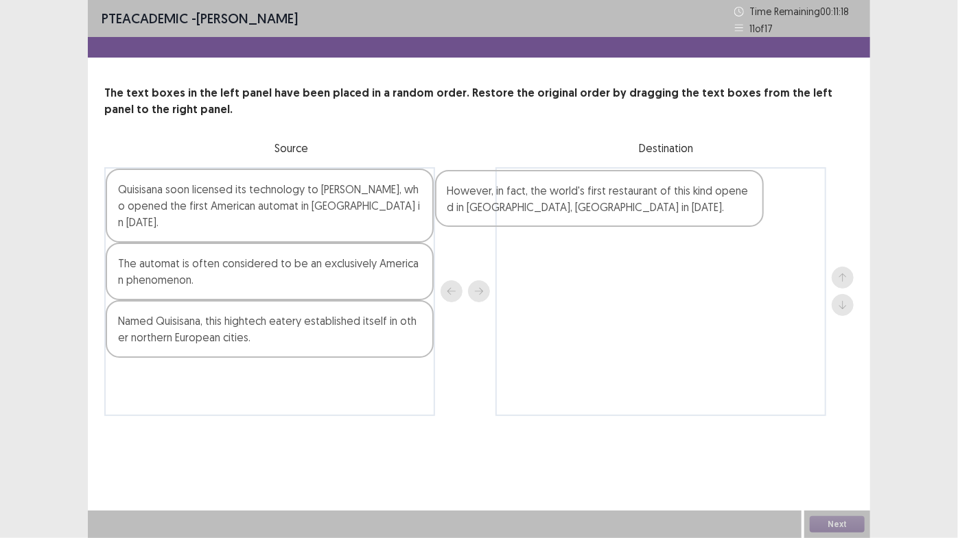
drag, startPoint x: 363, startPoint y: 327, endPoint x: 653, endPoint y: 211, distance: 312.4
click at [704, 209] on div "Quisisana soon licensed its technology to [PERSON_NAME], who opened the first A…" at bounding box center [478, 291] width 749 height 249
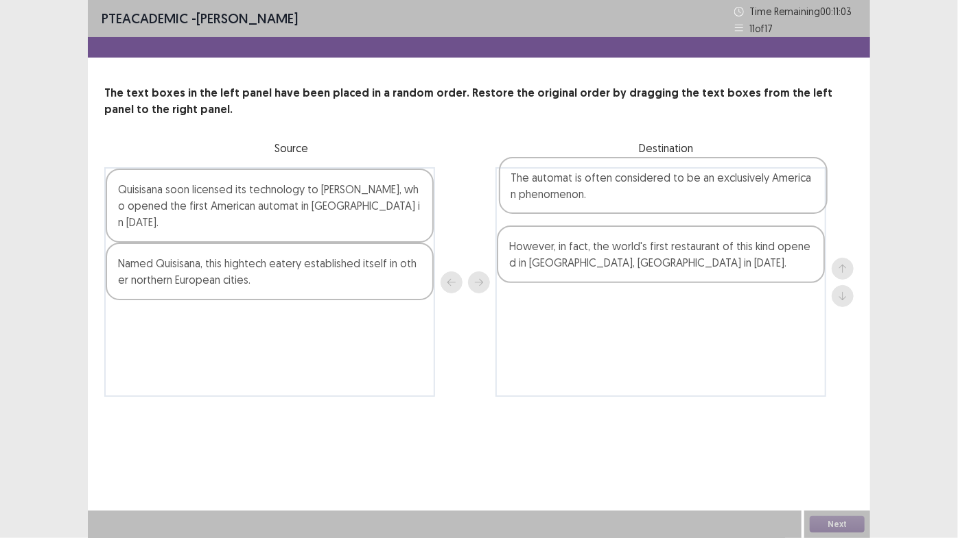
drag, startPoint x: 357, startPoint y: 252, endPoint x: 752, endPoint y: 188, distance: 400.3
click at [752, 188] on div "Quisisana soon licensed its technology to [PERSON_NAME], who opened the first A…" at bounding box center [478, 282] width 749 height 230
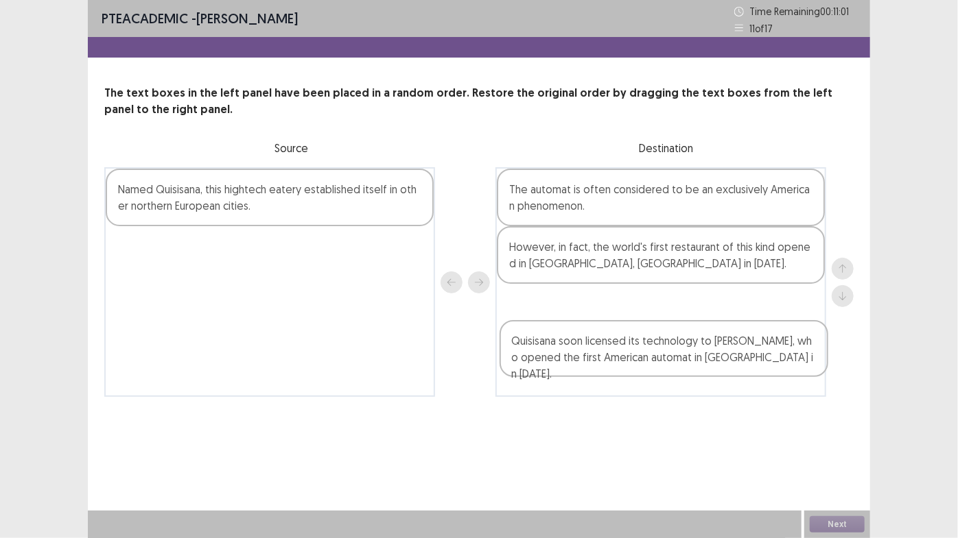
drag, startPoint x: 339, startPoint y: 204, endPoint x: 735, endPoint y: 361, distance: 426.4
click at [735, 361] on div "Quisisana soon licensed its technology to [PERSON_NAME], who opened the first A…" at bounding box center [478, 282] width 749 height 230
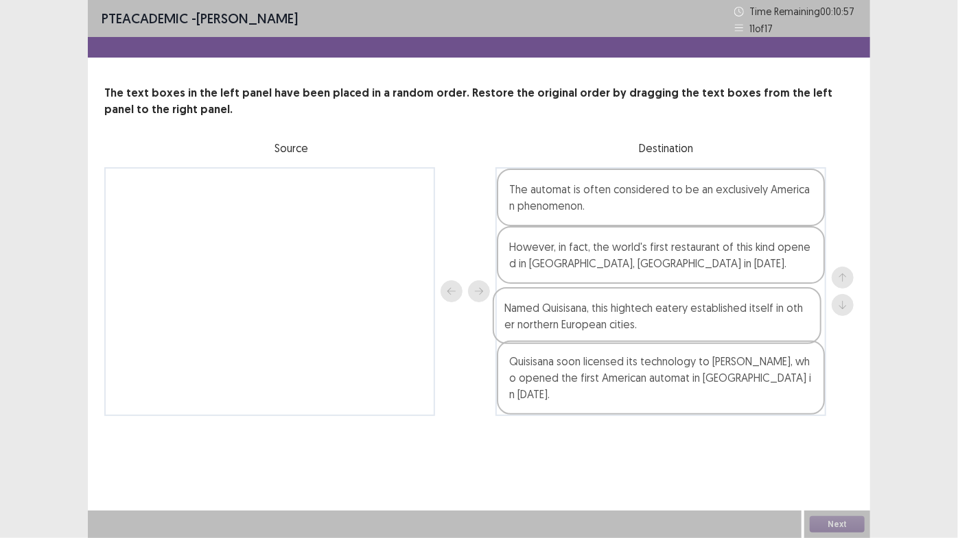
drag, startPoint x: 318, startPoint y: 195, endPoint x: 710, endPoint y: 319, distance: 410.7
click at [710, 319] on div "Named Quisisana, this hightech eatery established itself in other northern Euro…" at bounding box center [478, 291] width 749 height 249
click at [845, 454] on button "Next" at bounding box center [836, 525] width 55 height 16
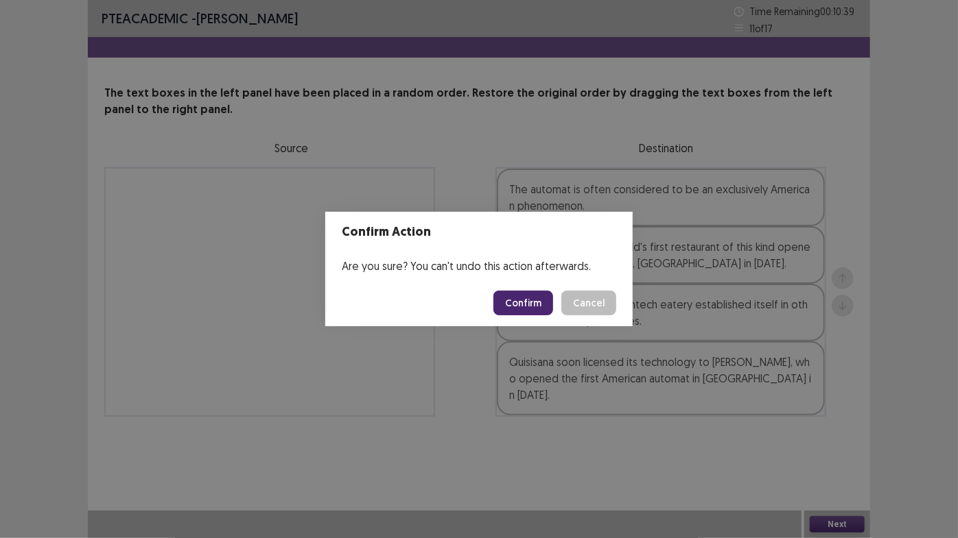
click at [523, 302] on button "Confirm" at bounding box center [523, 303] width 60 height 25
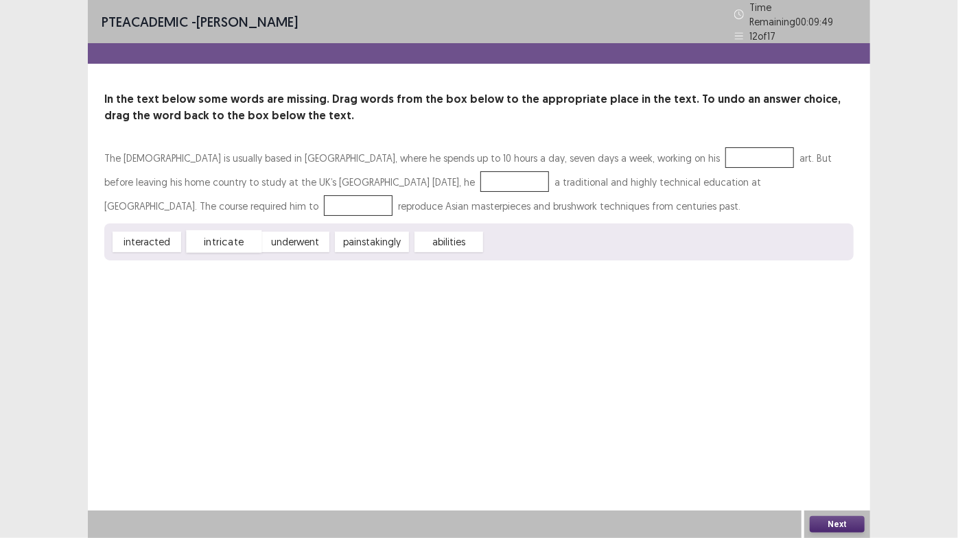
click at [237, 239] on div "intricate" at bounding box center [223, 241] width 75 height 23
drag, startPoint x: 152, startPoint y: 236, endPoint x: 450, endPoint y: 178, distance: 304.0
drag, startPoint x: 240, startPoint y: 236, endPoint x: 682, endPoint y: 142, distance: 451.6
drag, startPoint x: 304, startPoint y: 241, endPoint x: 231, endPoint y: 209, distance: 79.5
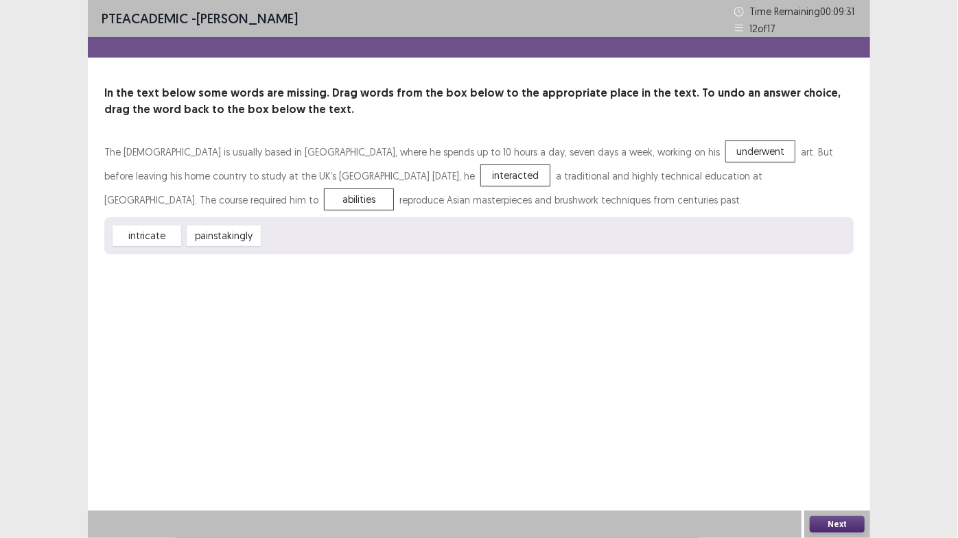
click at [834, 454] on button "Next" at bounding box center [836, 525] width 55 height 16
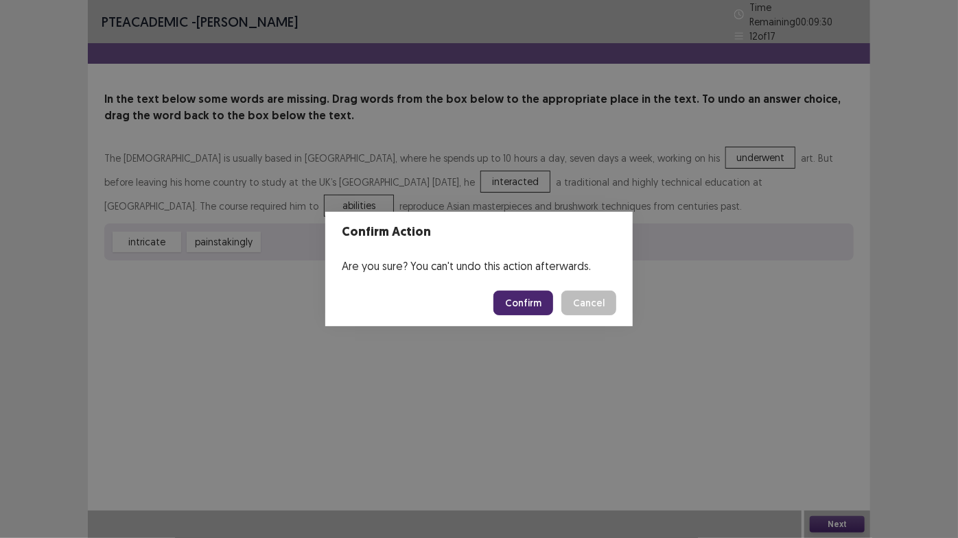
click at [519, 309] on button "Confirm" at bounding box center [523, 303] width 60 height 25
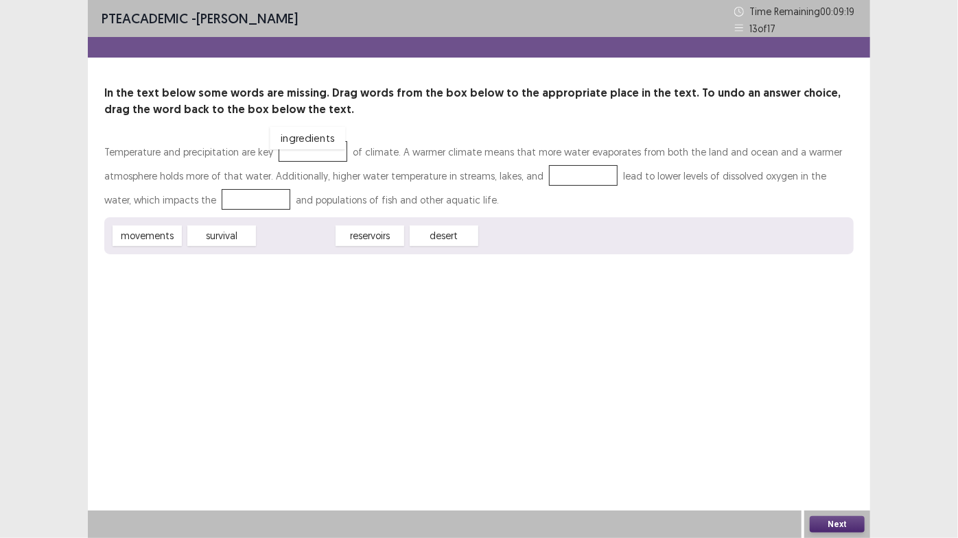
drag, startPoint x: 317, startPoint y: 235, endPoint x: 333, endPoint y: 152, distance: 85.2
drag, startPoint x: 165, startPoint y: 242, endPoint x: 589, endPoint y: 182, distance: 428.9
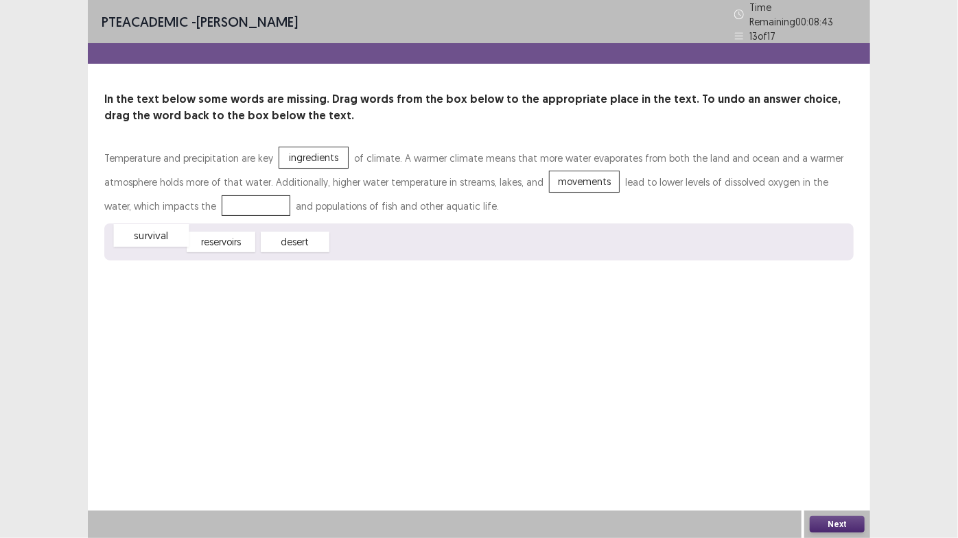
drag, startPoint x: 155, startPoint y: 237, endPoint x: 159, endPoint y: 230, distance: 8.0
click at [159, 230] on div "survival" at bounding box center [151, 235] width 75 height 23
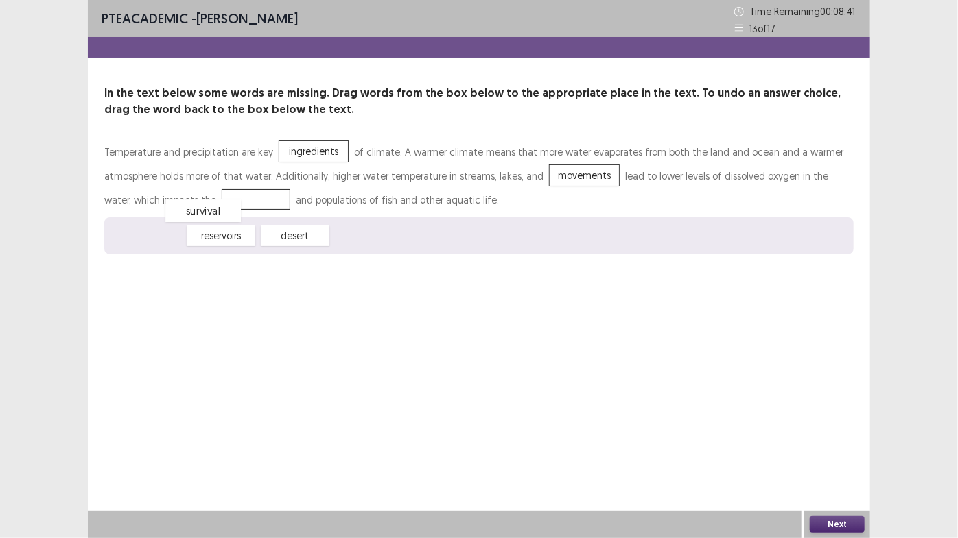
drag, startPoint x: 175, startPoint y: 236, endPoint x: 232, endPoint y: 211, distance: 62.3
click at [857, 454] on button "Next" at bounding box center [836, 525] width 55 height 16
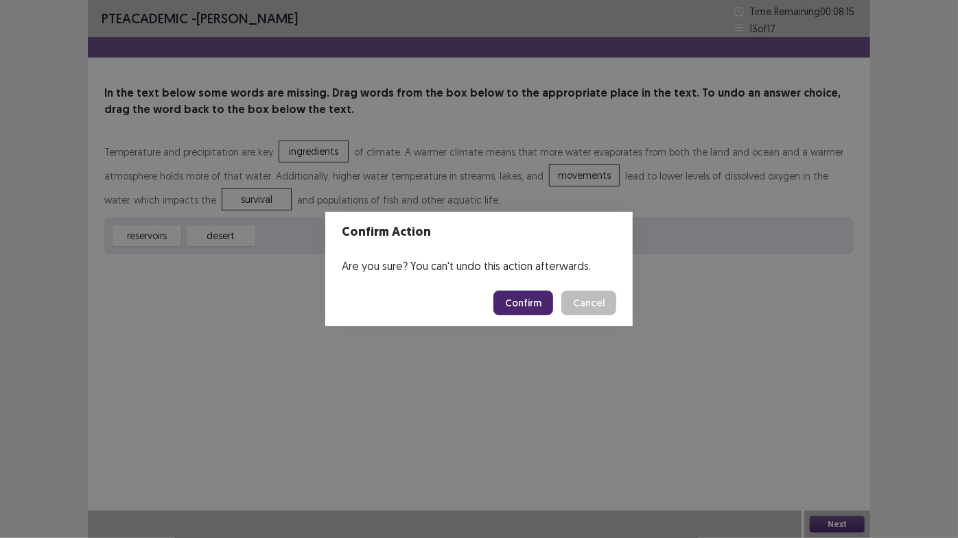
click at [549, 298] on button "Confirm" at bounding box center [523, 303] width 60 height 25
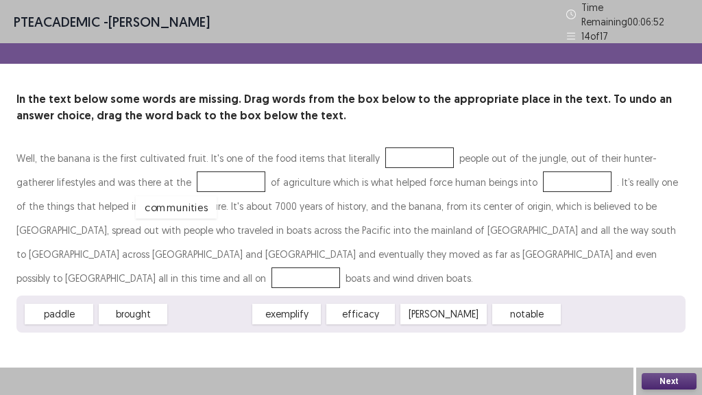
drag, startPoint x: 215, startPoint y: 290, endPoint x: 181, endPoint y: 183, distance: 112.2
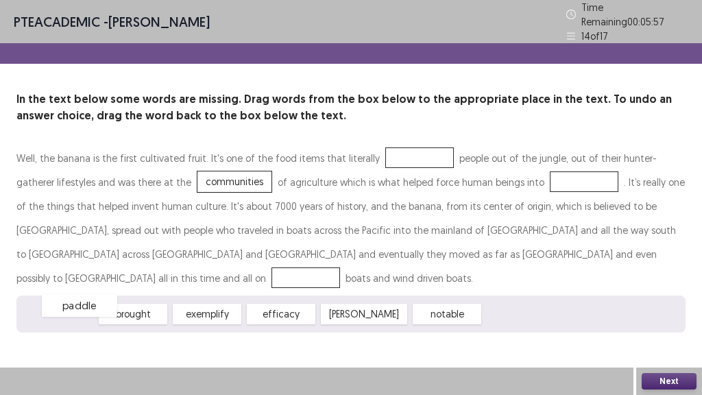
drag, startPoint x: 64, startPoint y: 289, endPoint x: 84, endPoint y: 281, distance: 22.2
click at [84, 294] on div "paddle" at bounding box center [79, 305] width 75 height 23
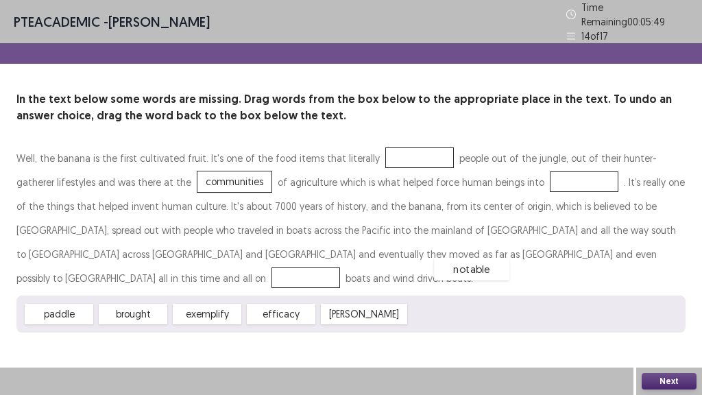
drag, startPoint x: 430, startPoint y: 287, endPoint x: 455, endPoint y: 242, distance: 51.9
drag, startPoint x: 204, startPoint y: 283, endPoint x: 379, endPoint y: 157, distance: 215.3
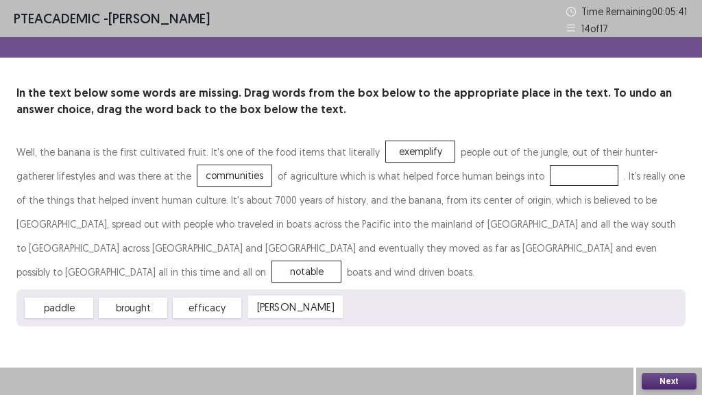
click at [281, 296] on div "[PERSON_NAME]" at bounding box center [295, 307] width 95 height 23
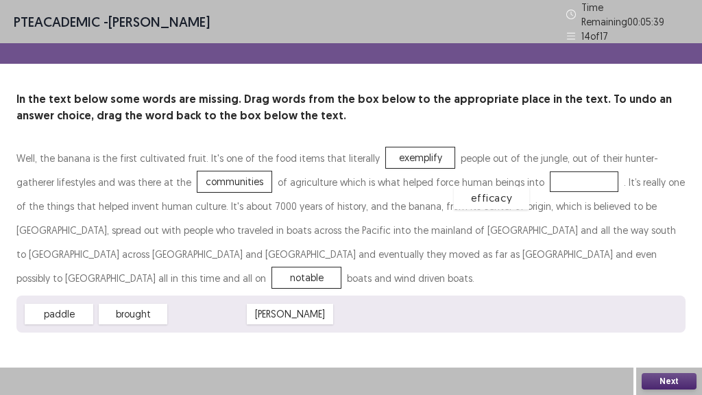
drag, startPoint x: 226, startPoint y: 289, endPoint x: 514, endPoint y: 178, distance: 309.2
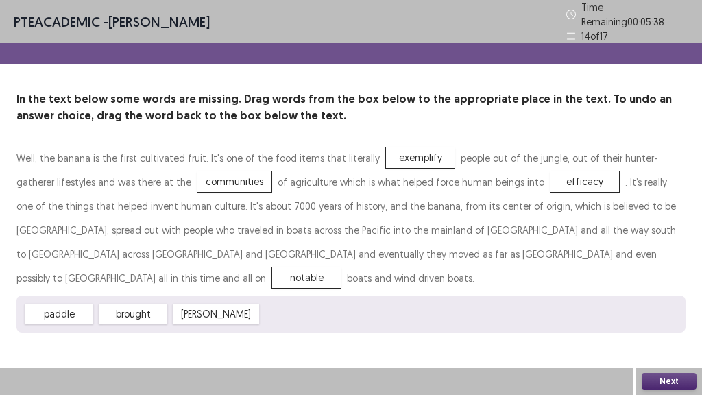
click at [669, 384] on button "Next" at bounding box center [669, 381] width 55 height 16
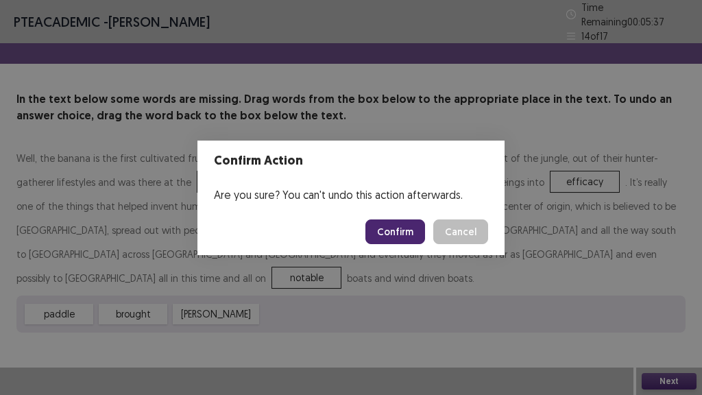
click at [415, 234] on button "Confirm" at bounding box center [396, 231] width 60 height 25
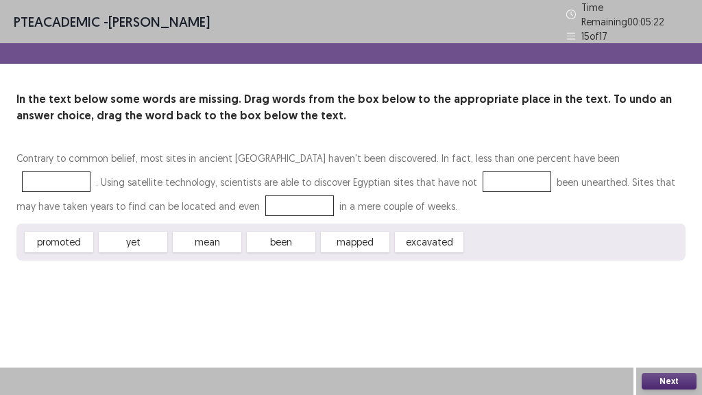
drag, startPoint x: 67, startPoint y: 240, endPoint x: 141, endPoint y: 234, distance: 73.7
click at [141, 234] on div "promoted yet mean been mapped excavated" at bounding box center [350, 242] width 669 height 37
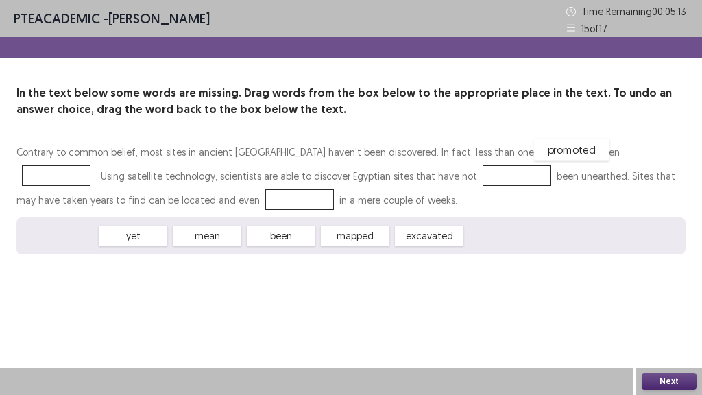
drag, startPoint x: 49, startPoint y: 237, endPoint x: 562, endPoint y: 151, distance: 519.6
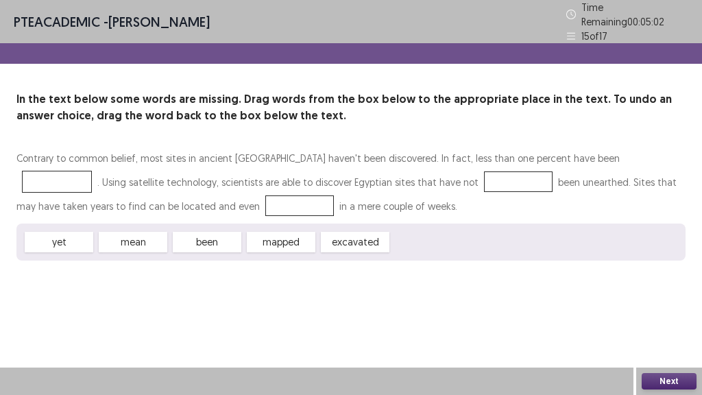
drag, startPoint x: 558, startPoint y: 154, endPoint x: 341, endPoint y: 289, distance: 255.1
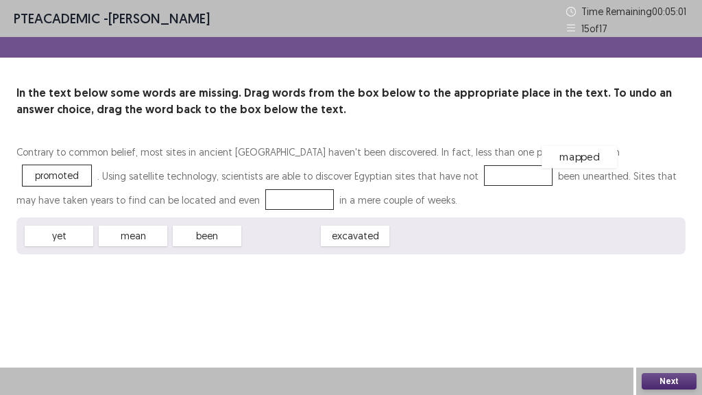
drag, startPoint x: 297, startPoint y: 241, endPoint x: 595, endPoint y: 162, distance: 308.8
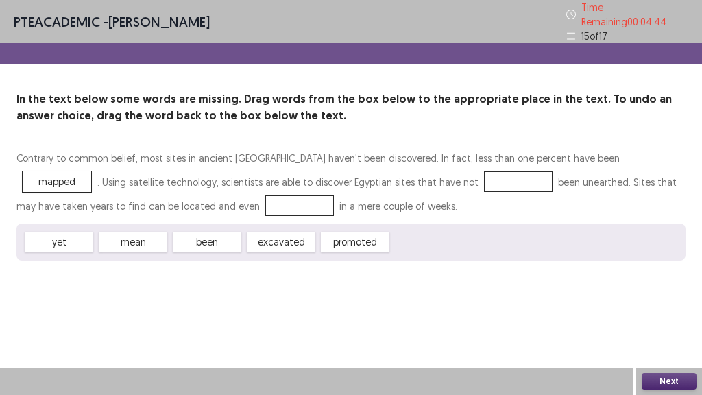
drag, startPoint x: 69, startPoint y: 233, endPoint x: 309, endPoint y: 177, distance: 246.6
click at [316, 176] on div "Contrary to common belief, most sites in ancient [GEOGRAPHIC_DATA] haven't been…" at bounding box center [350, 203] width 669 height 115
drag, startPoint x: 75, startPoint y: 236, endPoint x: 354, endPoint y: 171, distance: 286.0
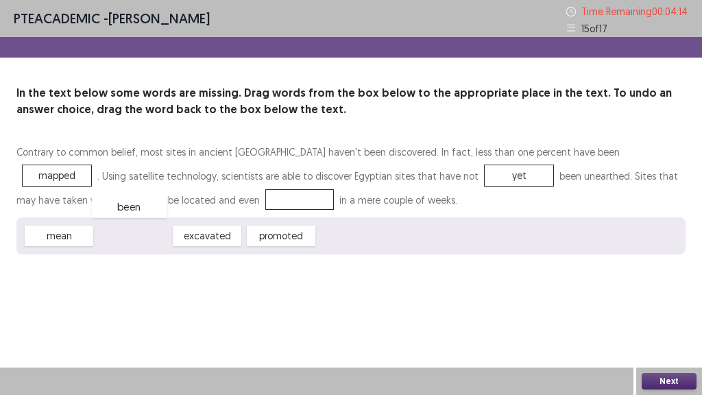
drag, startPoint x: 145, startPoint y: 235, endPoint x: 142, endPoint y: 205, distance: 29.7
click at [666, 375] on button "Next" at bounding box center [669, 381] width 55 height 16
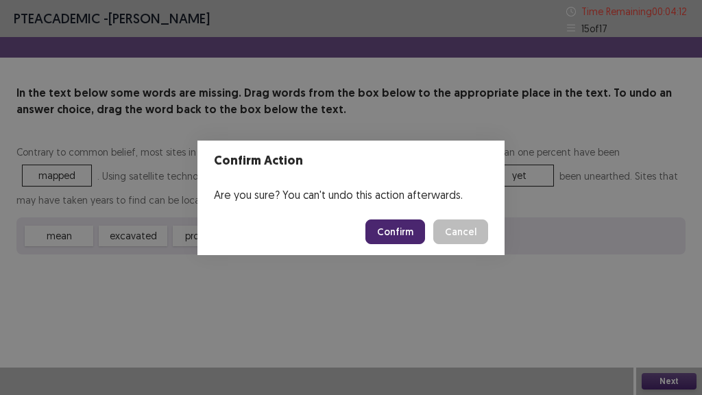
click at [404, 233] on button "Confirm" at bounding box center [396, 231] width 60 height 25
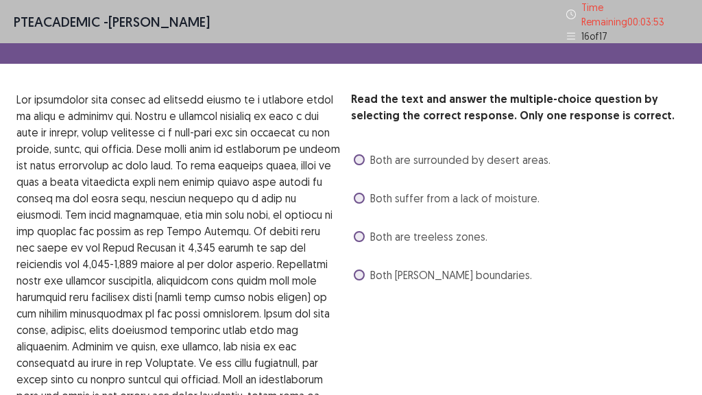
click at [365, 233] on label "Both are treeless zones." at bounding box center [421, 236] width 134 height 16
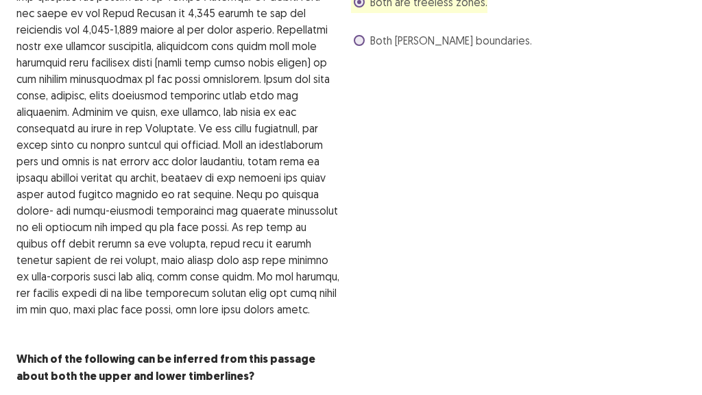
scroll to position [261, 0]
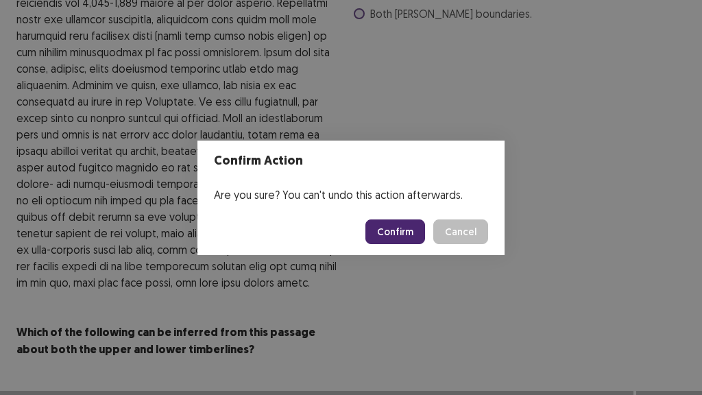
click at [394, 235] on button "Confirm" at bounding box center [396, 231] width 60 height 25
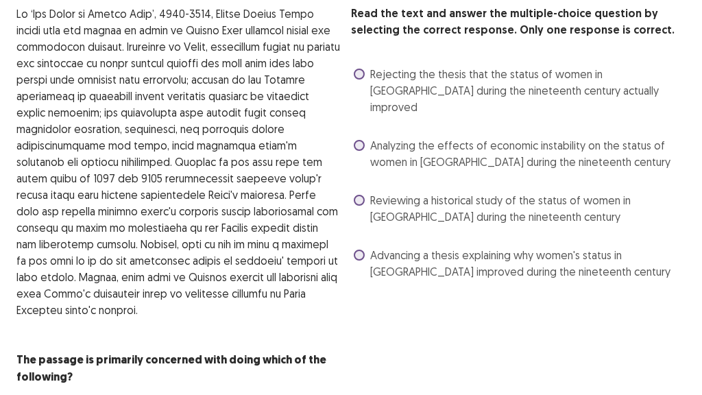
scroll to position [0, 0]
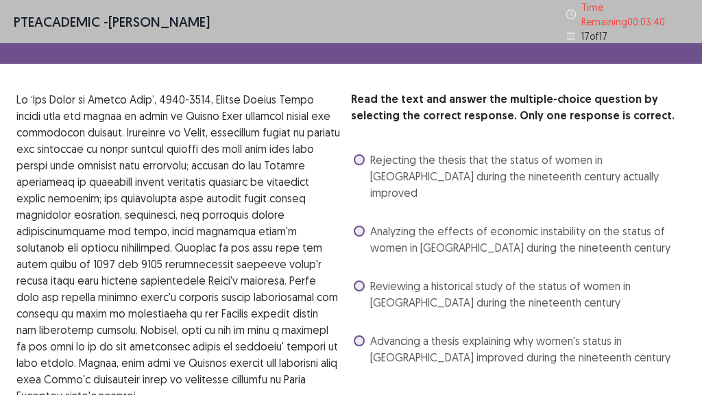
click at [397, 169] on span "Rejecting the thesis that the status of women in [GEOGRAPHIC_DATA] during the n…" at bounding box center [528, 176] width 316 height 49
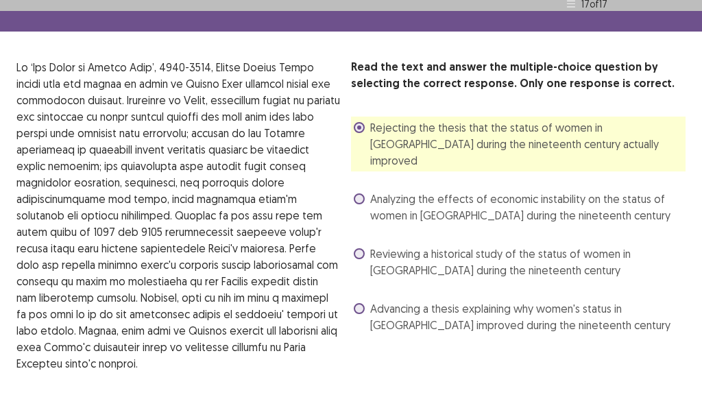
scroll to position [130, 0]
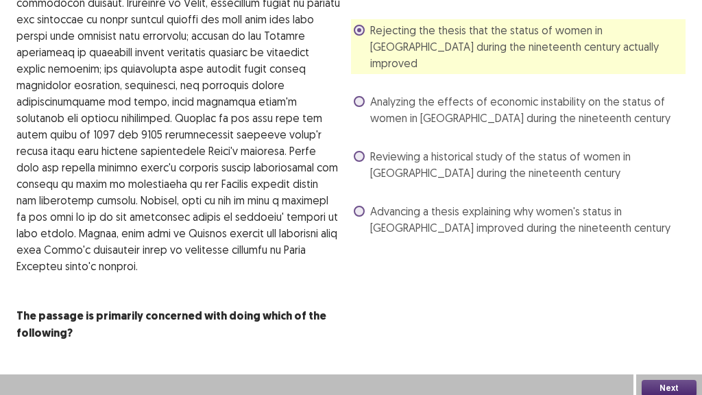
click at [670, 380] on button "Next" at bounding box center [669, 388] width 55 height 16
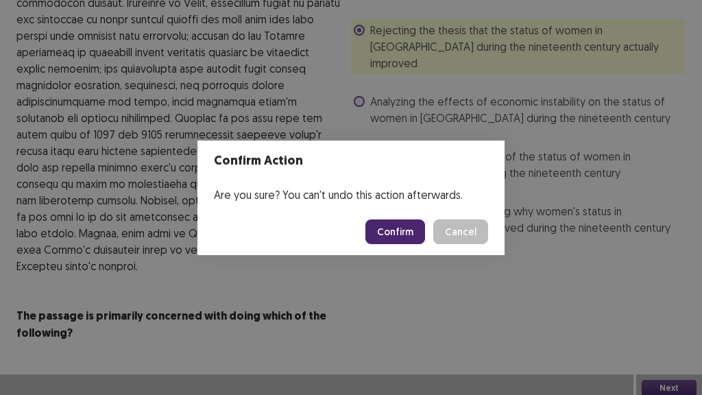
click at [407, 235] on button "Confirm" at bounding box center [396, 231] width 60 height 25
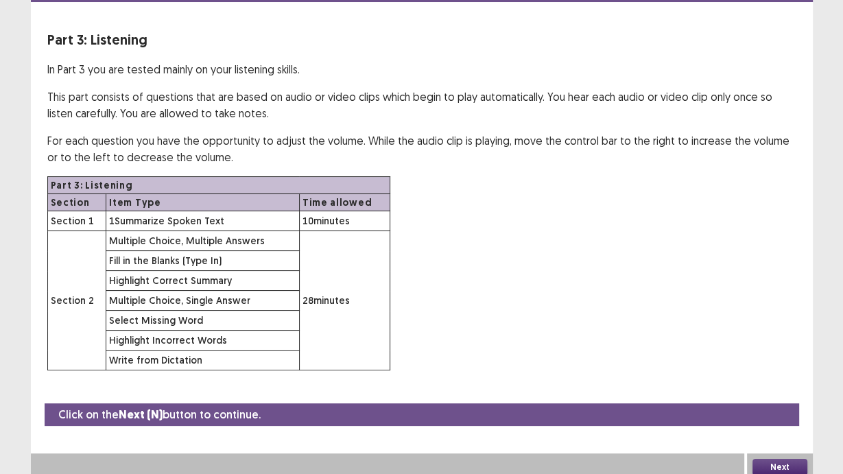
scroll to position [58, 0]
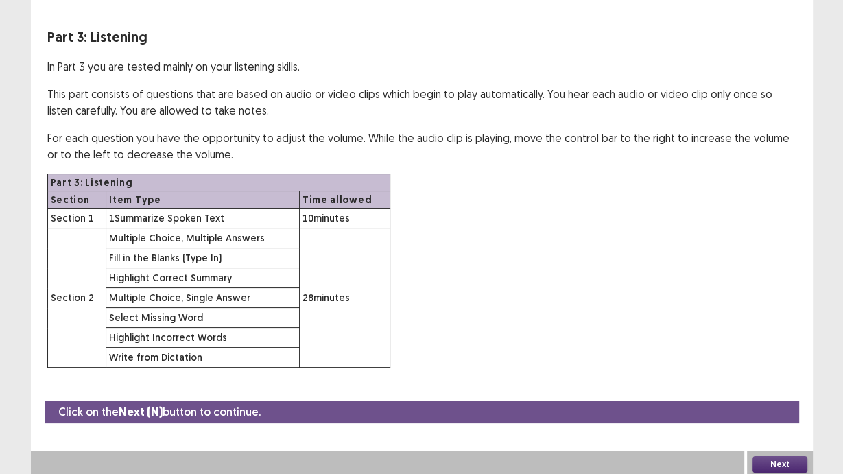
click at [773, 454] on button "Next" at bounding box center [779, 464] width 55 height 16
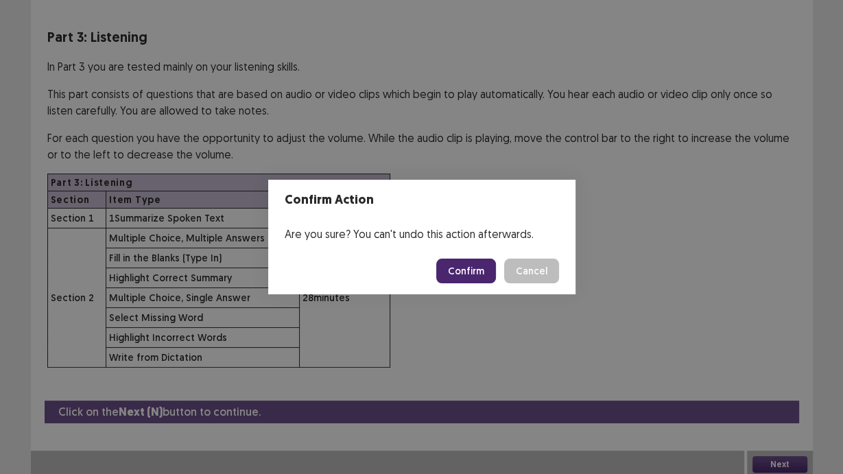
click at [455, 265] on button "Confirm" at bounding box center [466, 271] width 60 height 25
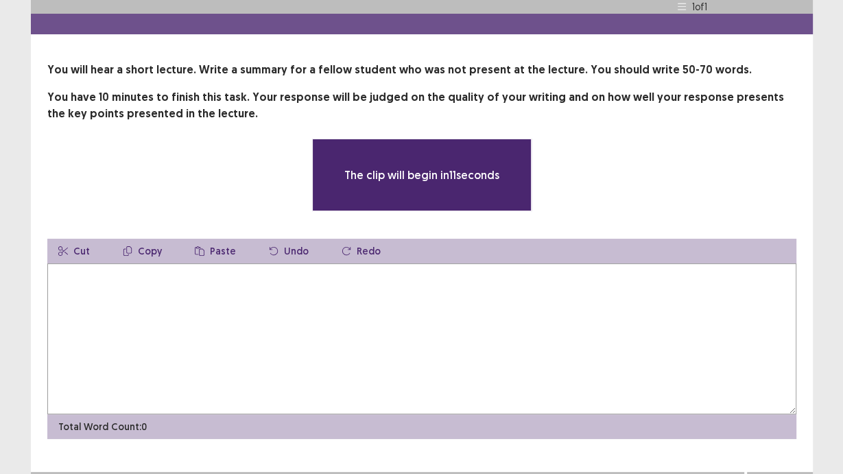
scroll to position [0, 0]
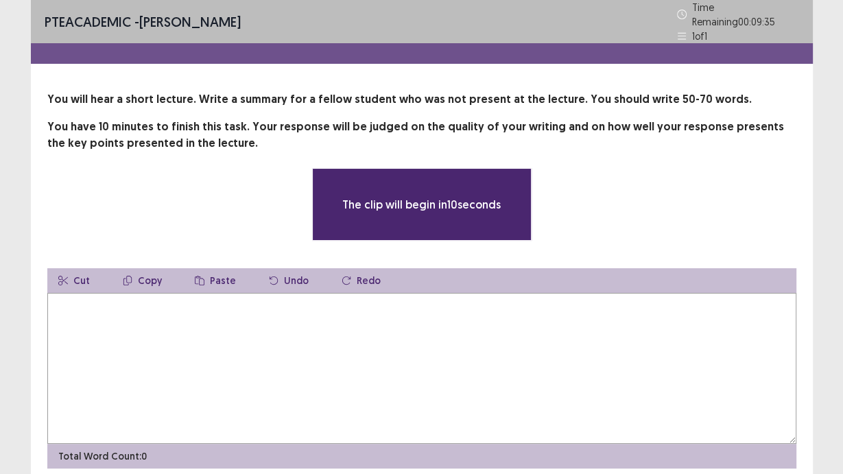
click at [586, 333] on textarea at bounding box center [421, 368] width 749 height 151
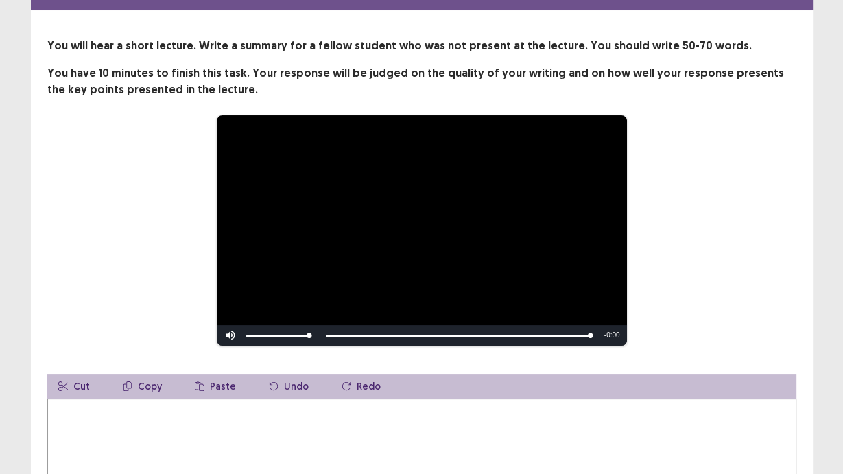
scroll to position [110, 0]
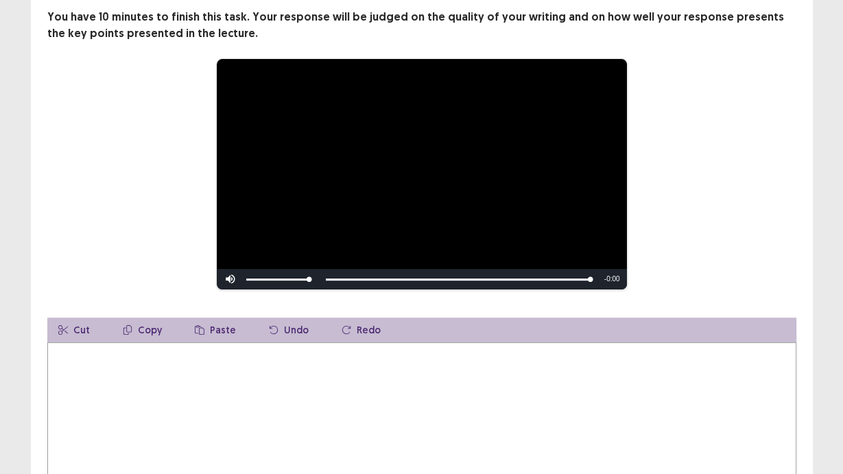
click at [558, 411] on textarea at bounding box center [421, 417] width 749 height 151
click at [398, 392] on textarea at bounding box center [421, 417] width 749 height 151
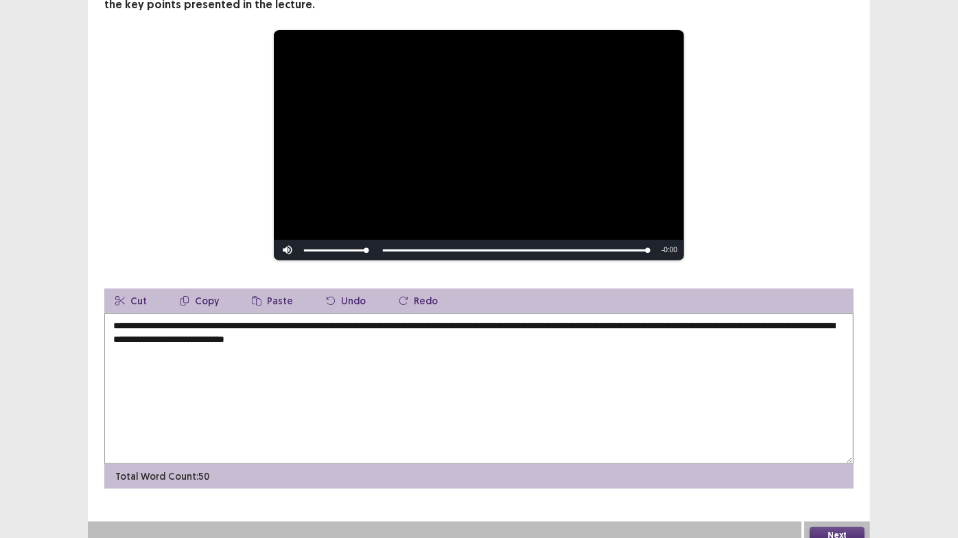
scroll to position [143, 0]
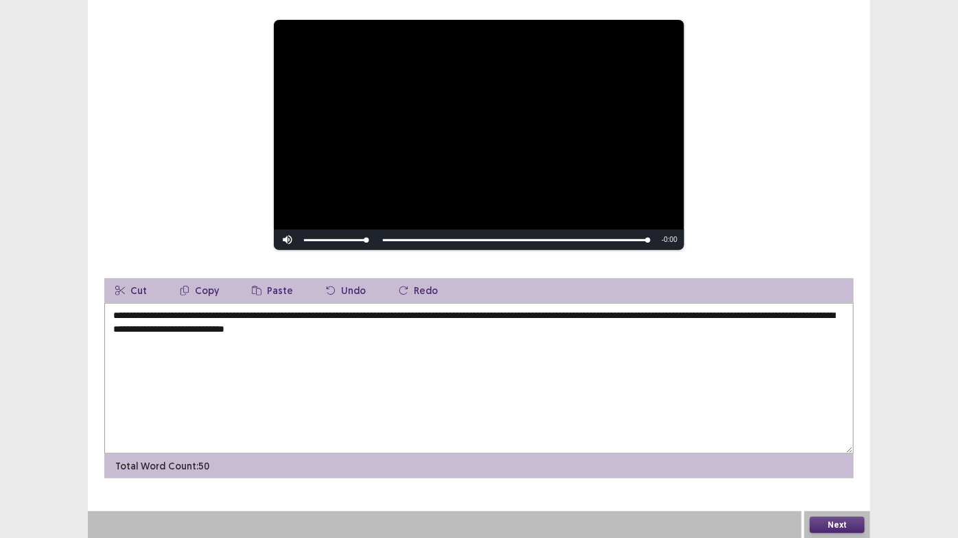
type textarea "**********"
click at [846, 454] on button "Next" at bounding box center [836, 525] width 55 height 16
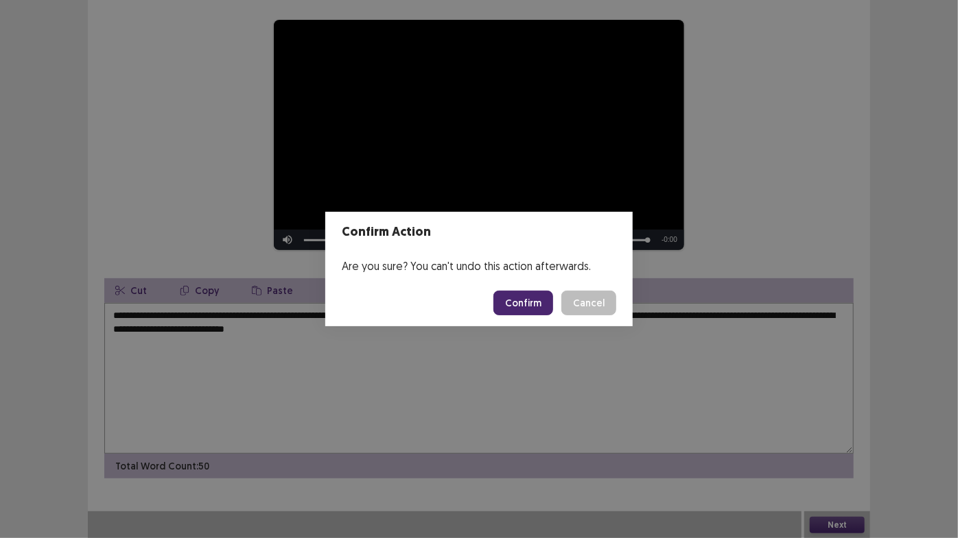
click at [534, 305] on button "Confirm" at bounding box center [523, 303] width 60 height 25
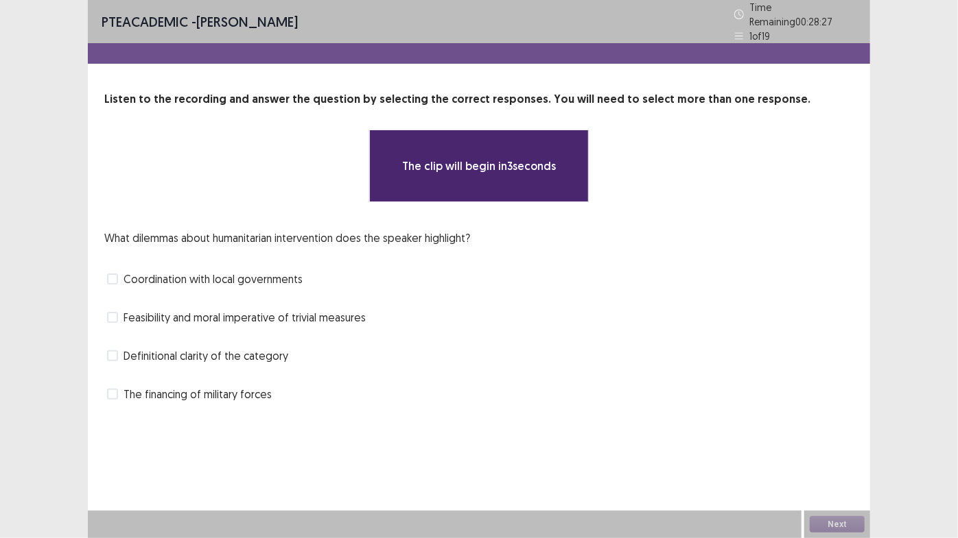
drag, startPoint x: 119, startPoint y: 233, endPoint x: 199, endPoint y: 236, distance: 80.3
click at [198, 236] on p "What dilemmas about humanitarian intervention does the speaker highlight?" at bounding box center [287, 238] width 366 height 16
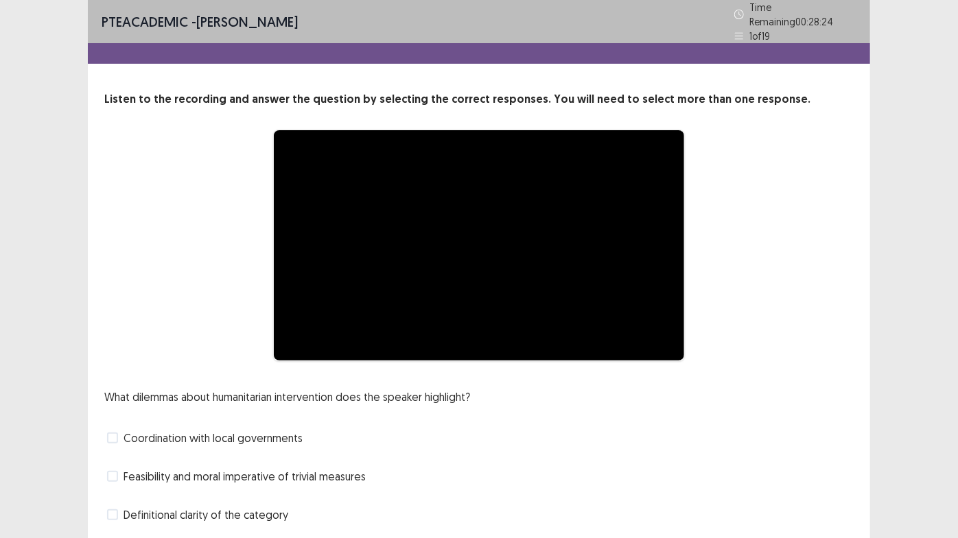
scroll to position [80, 0]
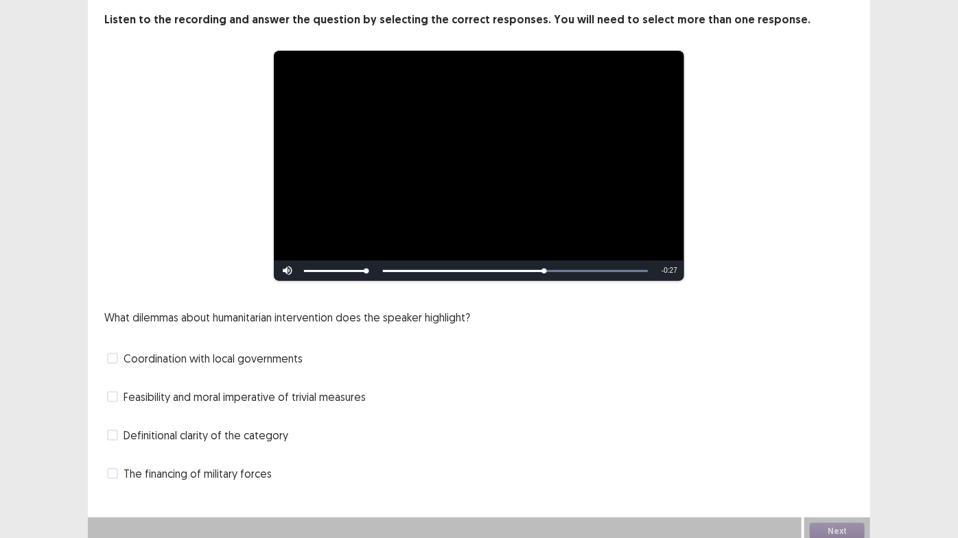
click at [258, 357] on span "Coordination with local governments" at bounding box center [212, 359] width 179 height 16
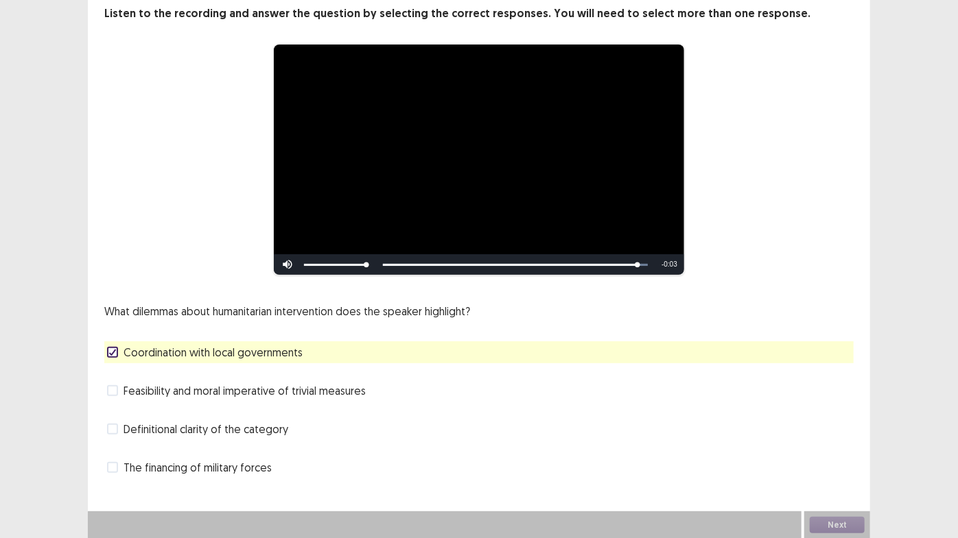
click at [252, 399] on span "Feasibility and moral imperative of trivial measures" at bounding box center [244, 391] width 242 height 16
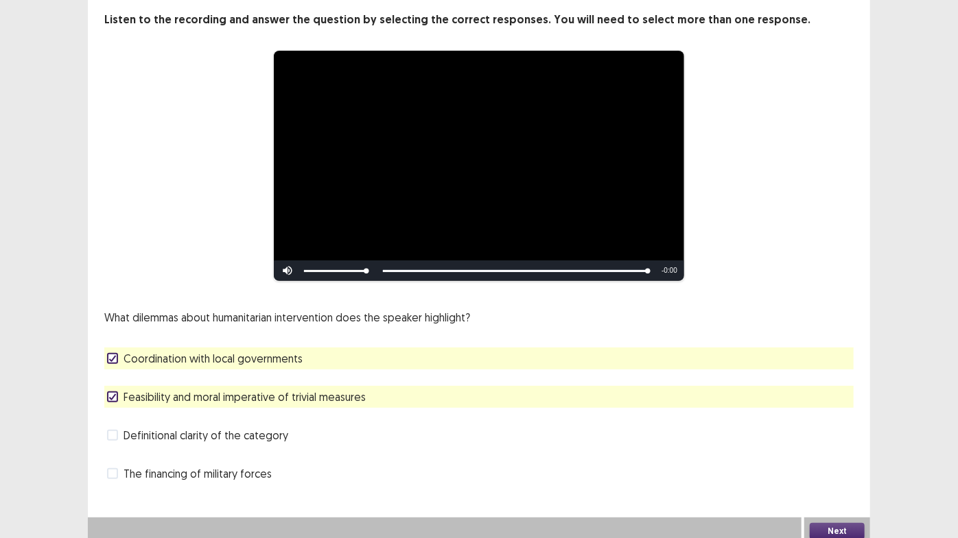
click at [837, 454] on button "Next" at bounding box center [836, 531] width 55 height 16
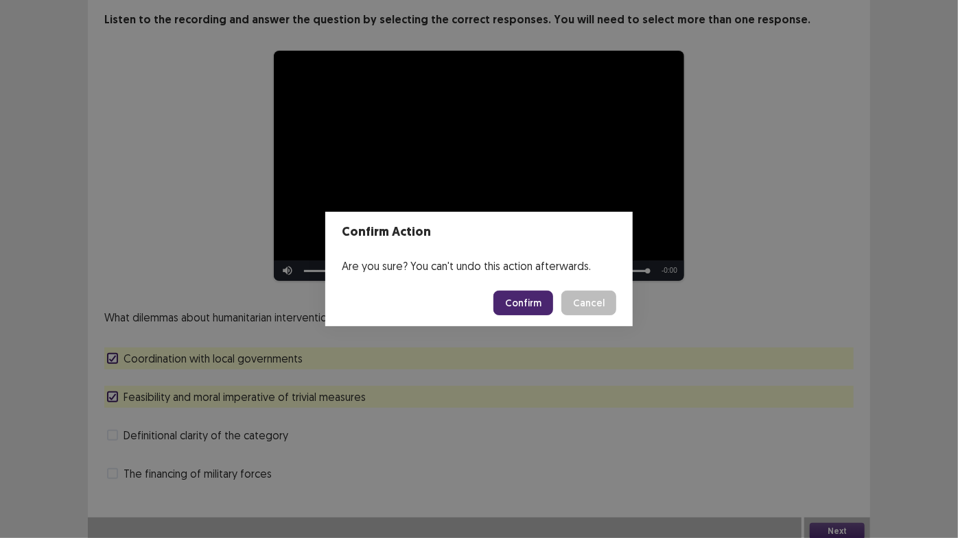
click at [517, 305] on button "Confirm" at bounding box center [523, 303] width 60 height 25
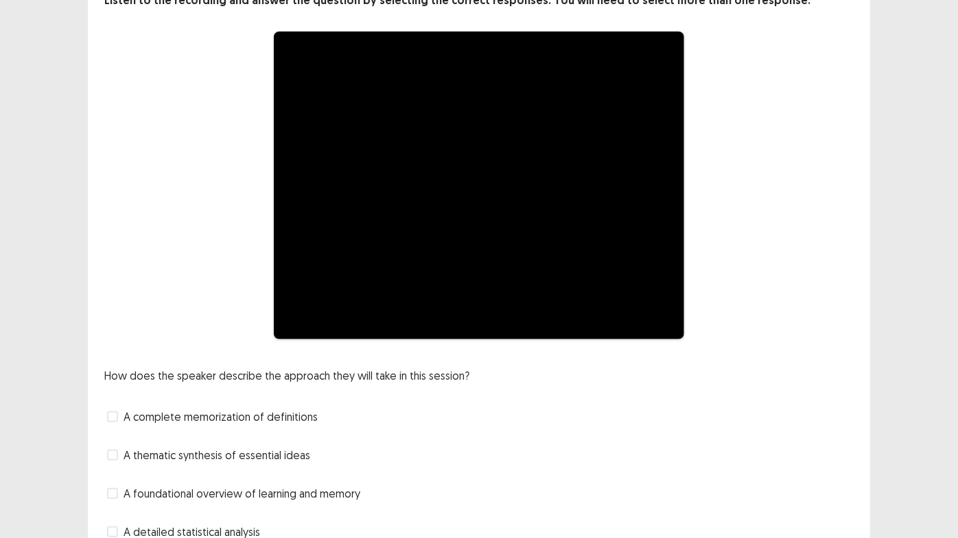
scroll to position [157, 0]
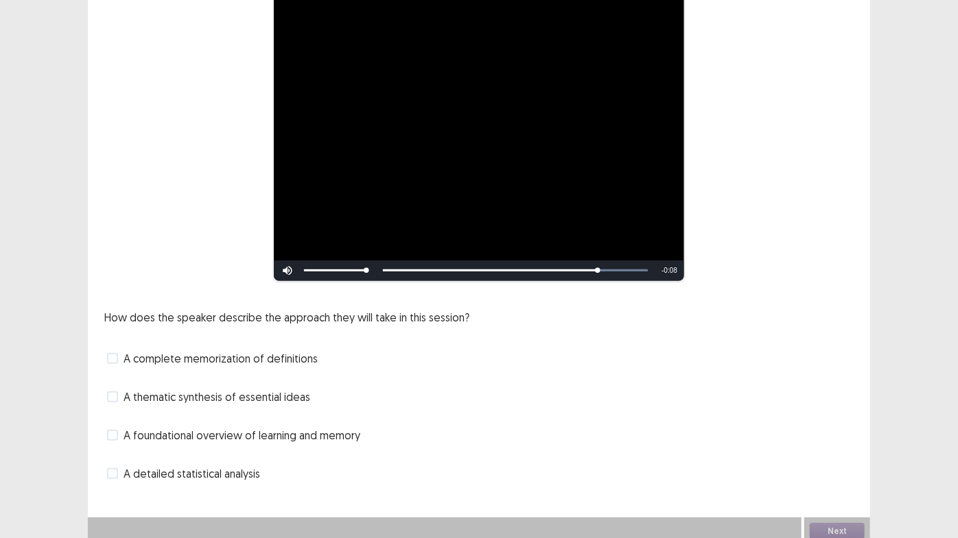
click at [117, 430] on span at bounding box center [112, 435] width 11 height 11
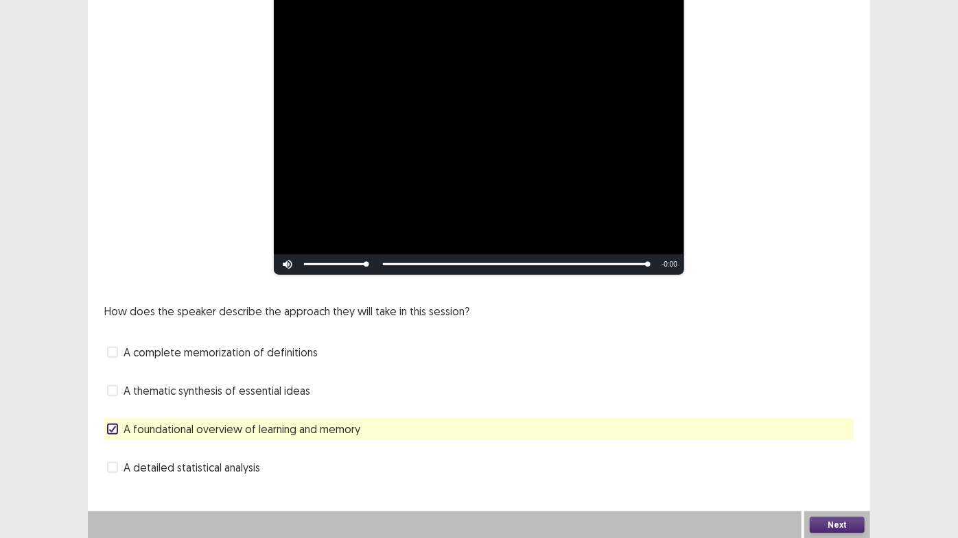
click at [130, 353] on span "A complete memorization of definitions" at bounding box center [220, 352] width 194 height 16
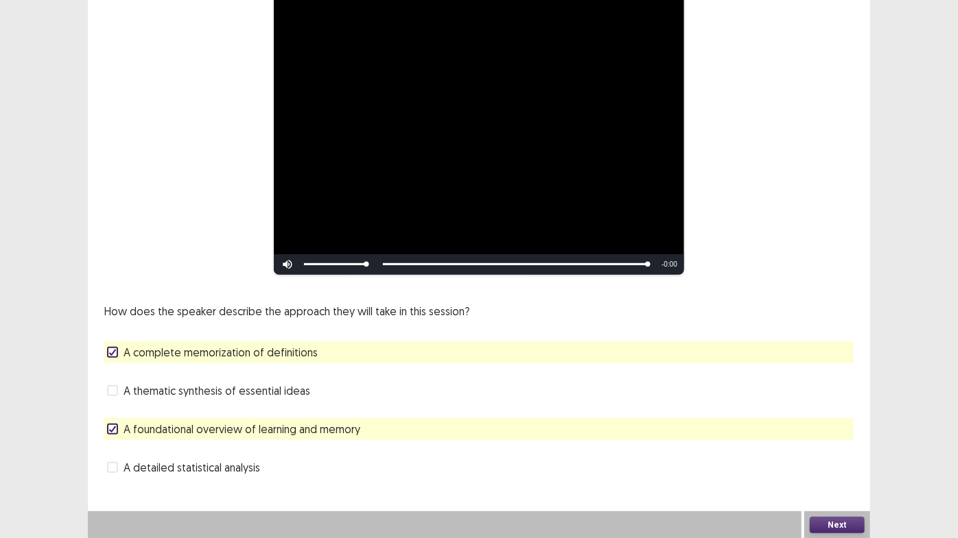
click at [136, 355] on span "A complete memorization of definitions" at bounding box center [220, 352] width 194 height 16
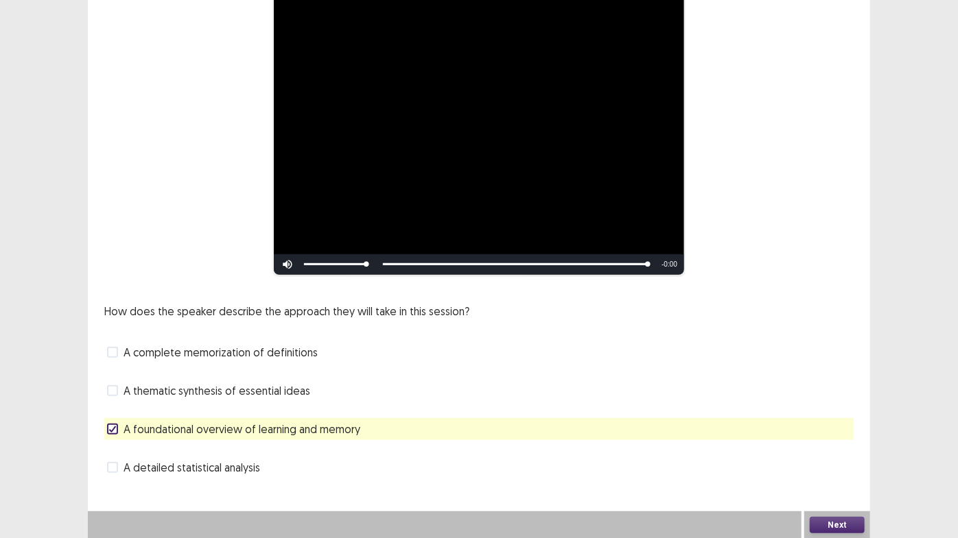
click at [134, 388] on span "A thematic synthesis of essential ideas" at bounding box center [216, 391] width 187 height 16
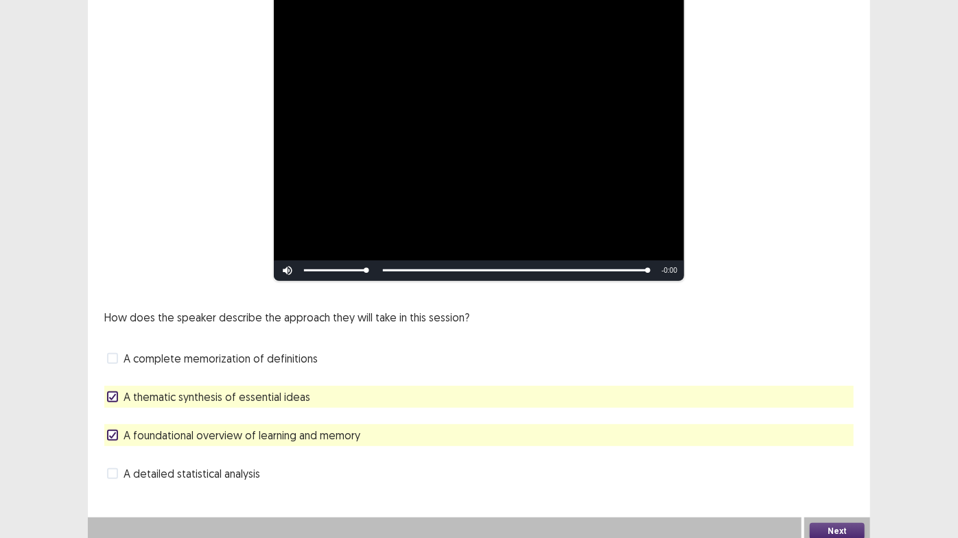
click at [838, 454] on button "Next" at bounding box center [836, 531] width 55 height 16
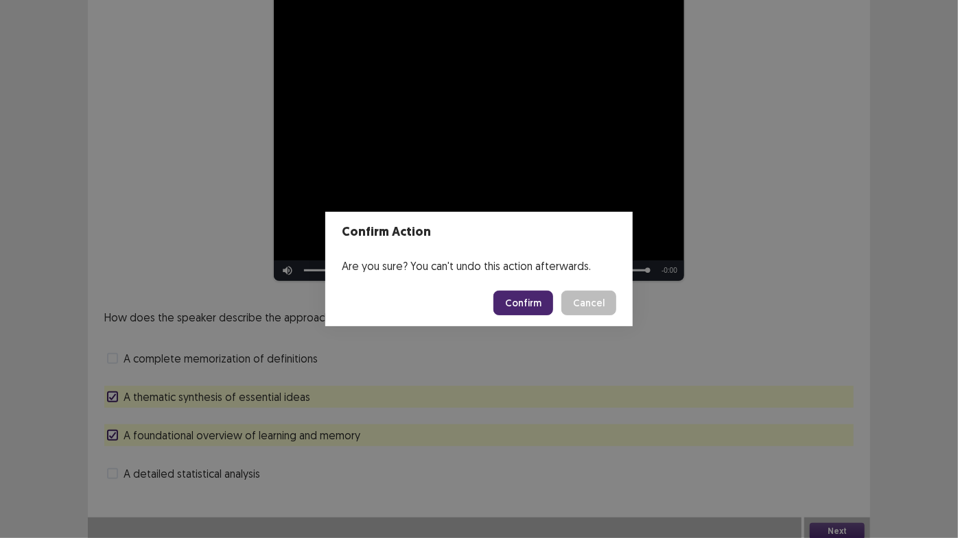
click at [520, 305] on button "Confirm" at bounding box center [523, 303] width 60 height 25
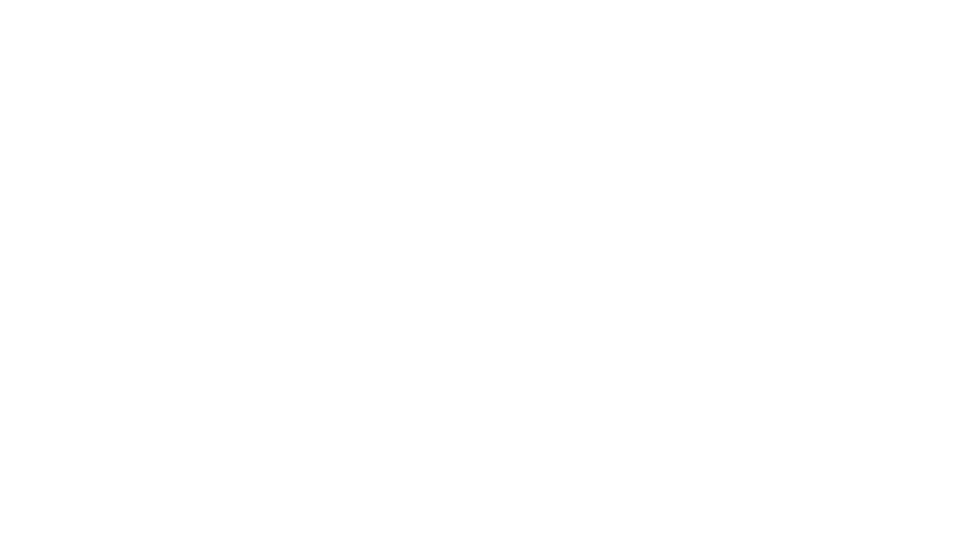
scroll to position [0, 0]
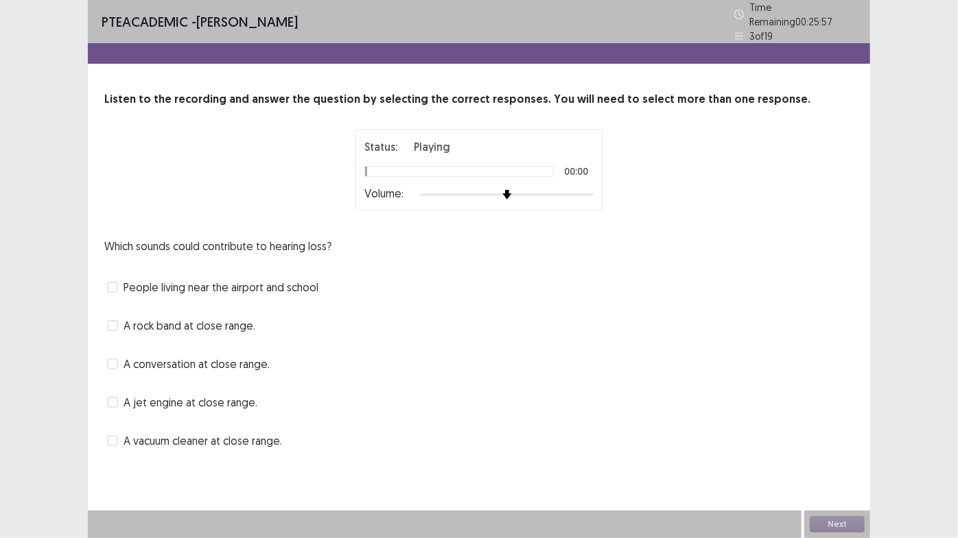
click at [593, 189] on div at bounding box center [507, 194] width 174 height 11
click at [211, 397] on span "A jet engine at close range." at bounding box center [190, 402] width 134 height 16
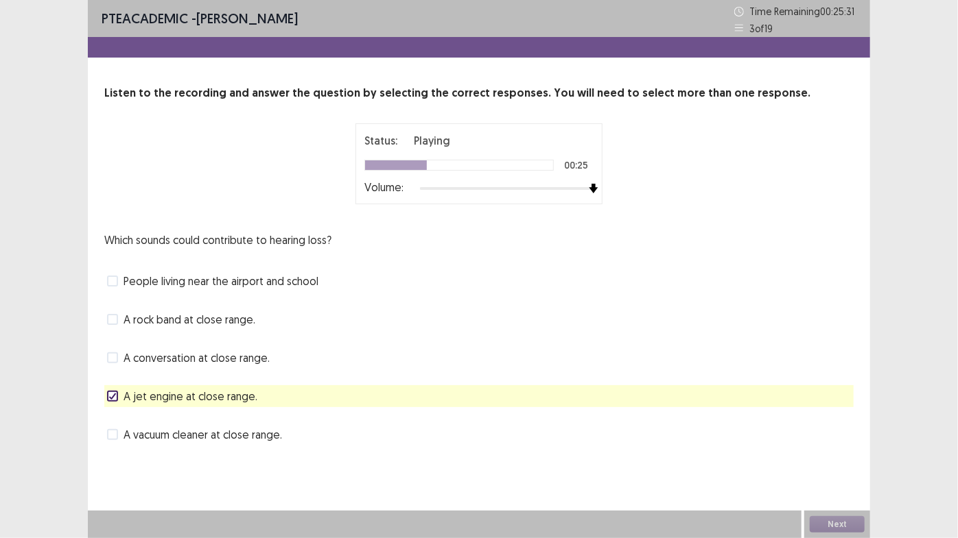
click at [307, 283] on span "People living near the airport and school" at bounding box center [220, 281] width 195 height 16
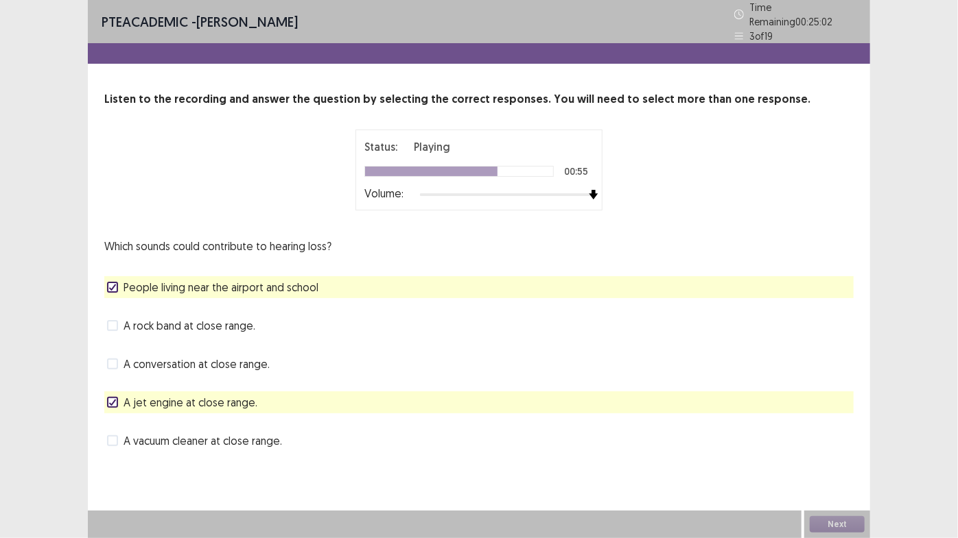
click at [141, 322] on span "A rock band at close range." at bounding box center [189, 326] width 132 height 16
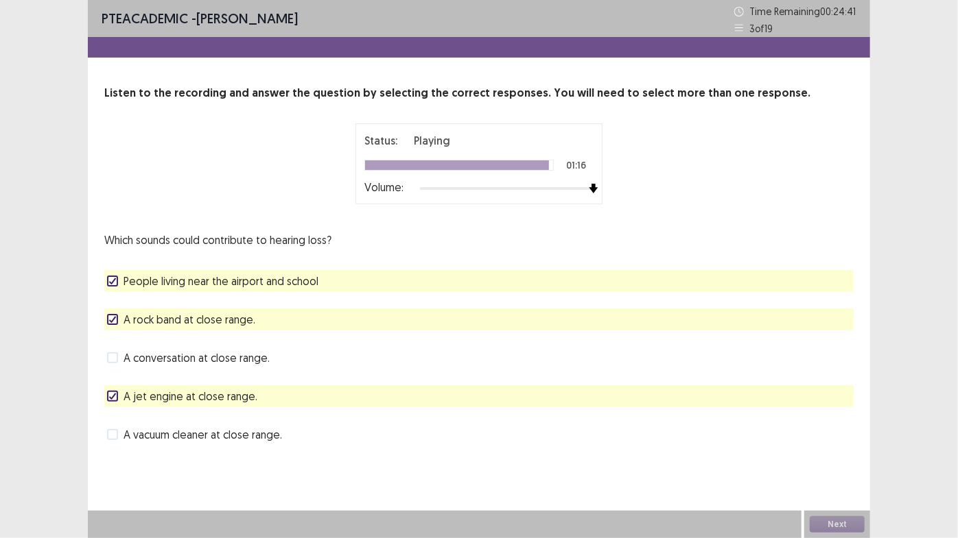
click at [243, 280] on span "People living near the airport and school" at bounding box center [220, 281] width 195 height 16
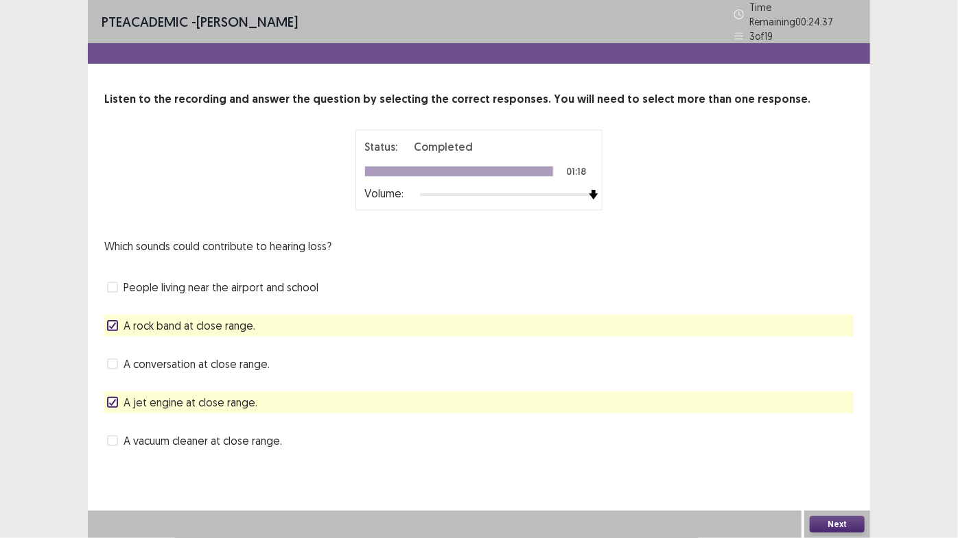
click at [830, 454] on button "Next" at bounding box center [836, 525] width 55 height 16
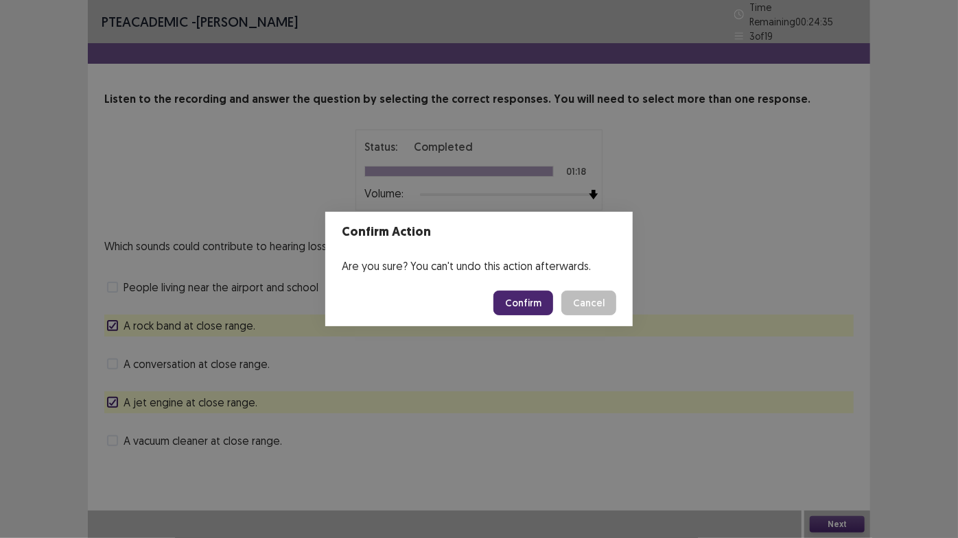
click at [506, 303] on button "Confirm" at bounding box center [523, 303] width 60 height 25
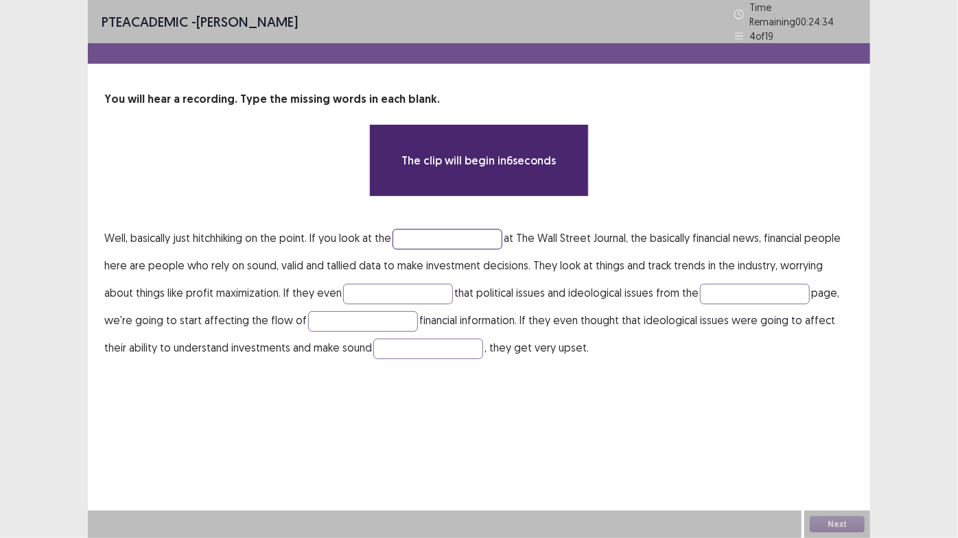
click at [484, 229] on input "text" at bounding box center [447, 239] width 110 height 21
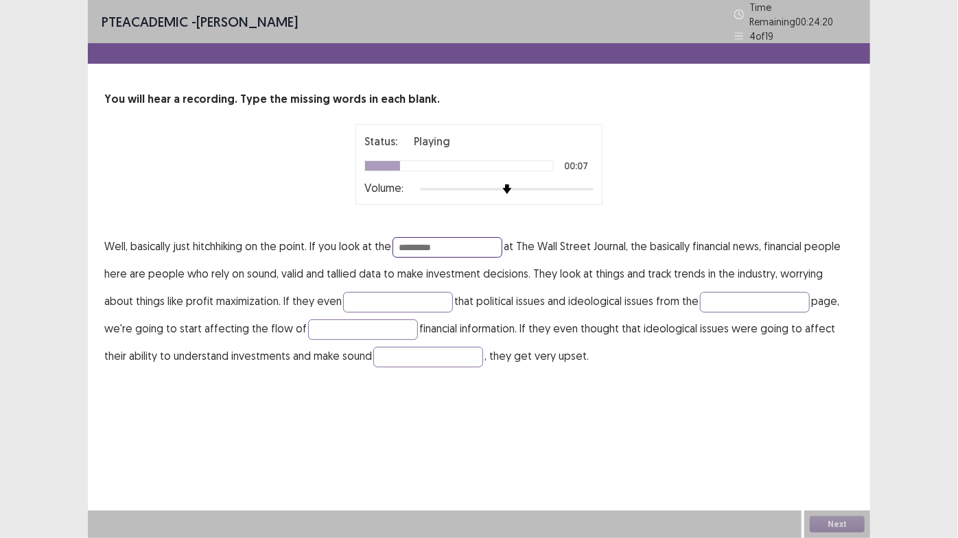
type input "*********"
type input "********"
type input "******"
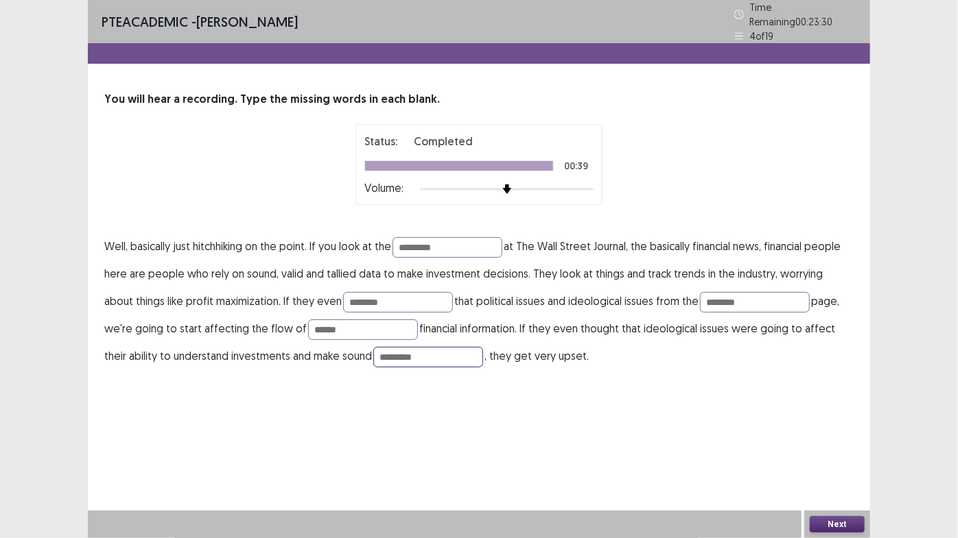
type input "*********"
click at [832, 454] on button "Next" at bounding box center [836, 525] width 55 height 16
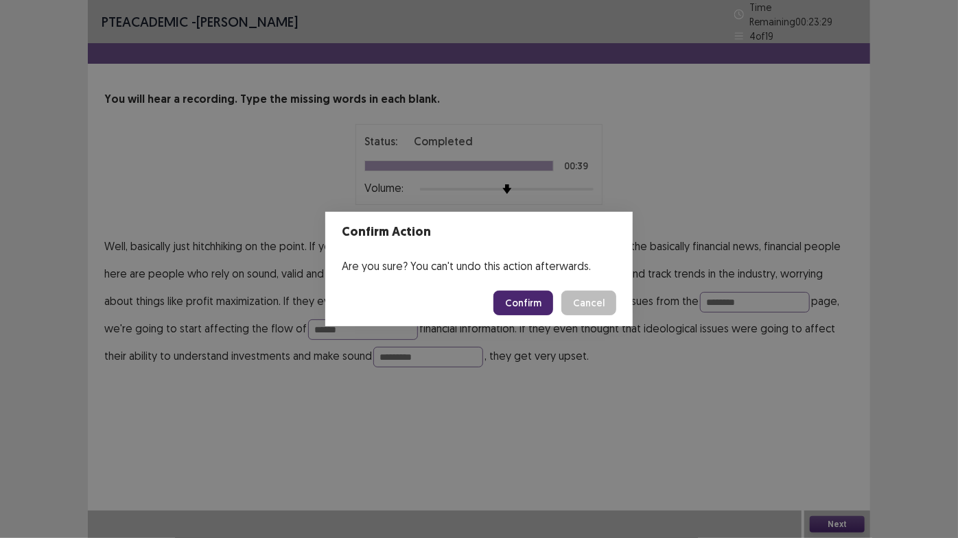
click at [547, 297] on button "Confirm" at bounding box center [523, 303] width 60 height 25
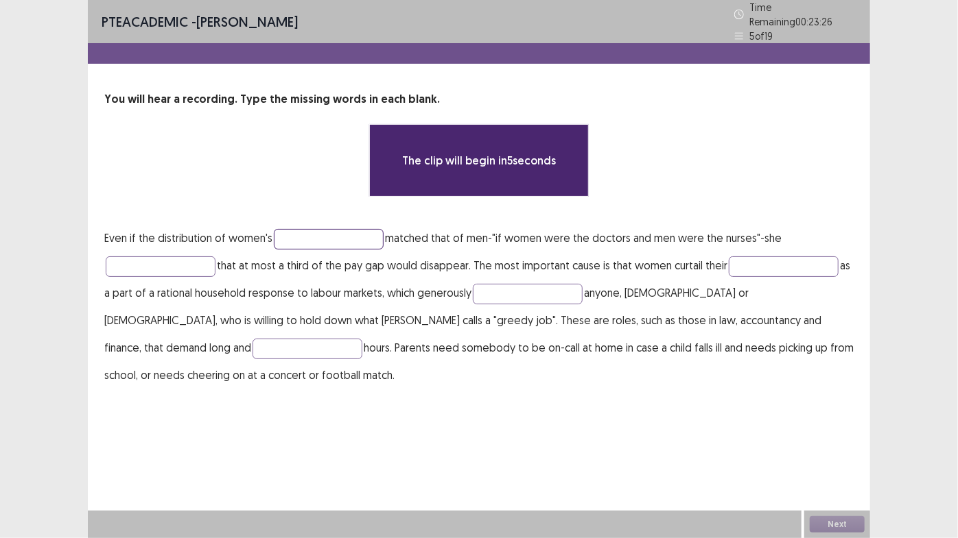
click at [331, 229] on input "text" at bounding box center [329, 239] width 110 height 21
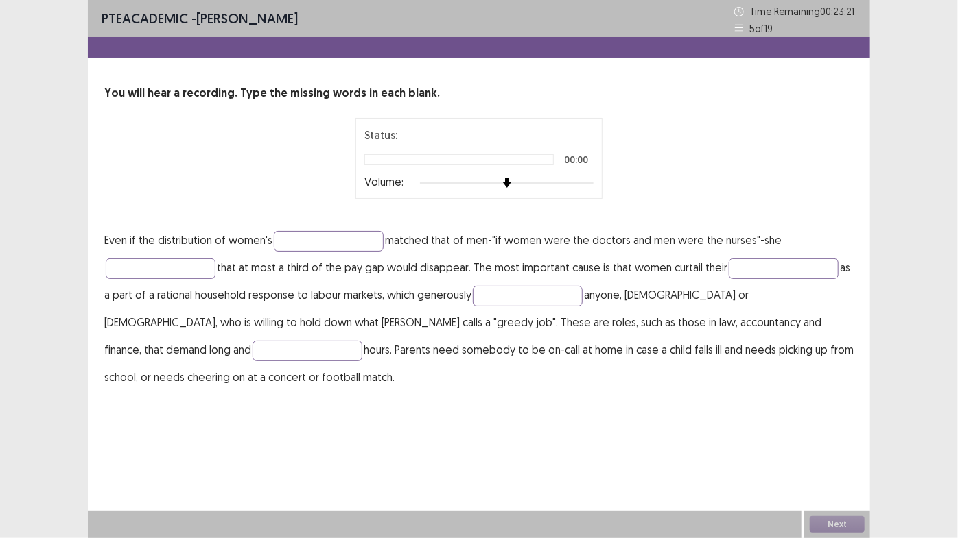
click at [585, 179] on div at bounding box center [507, 183] width 174 height 11
click at [344, 231] on input "text" at bounding box center [329, 241] width 110 height 21
type input "**********"
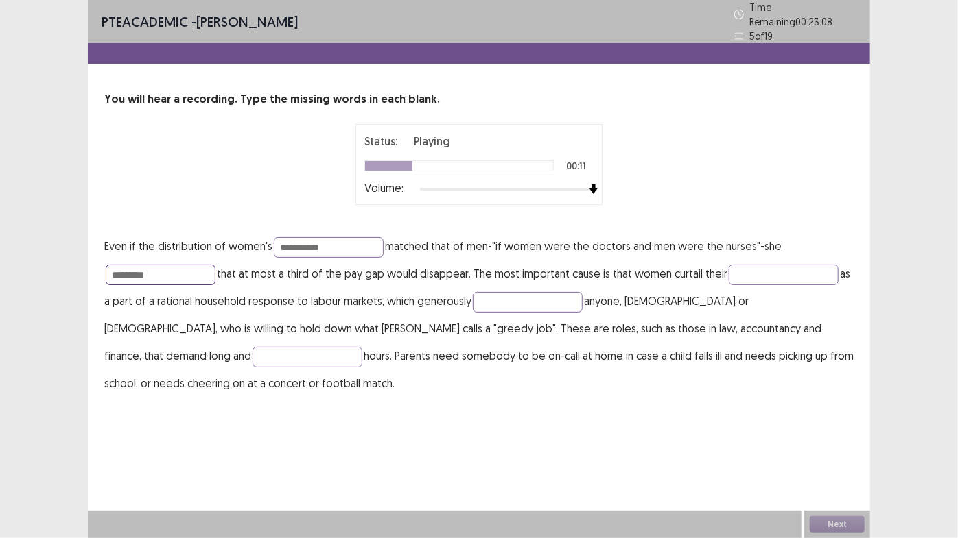
type input "*********"
type input "********"
type input "******"
type input "**********"
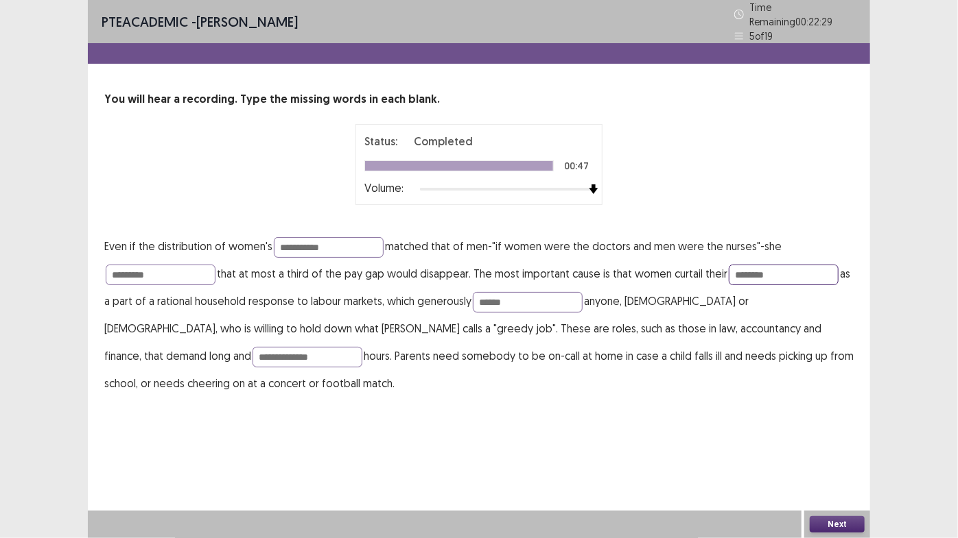
click at [820, 268] on input "********" at bounding box center [783, 275] width 110 height 21
click at [752, 270] on input "********" at bounding box center [783, 275] width 110 height 21
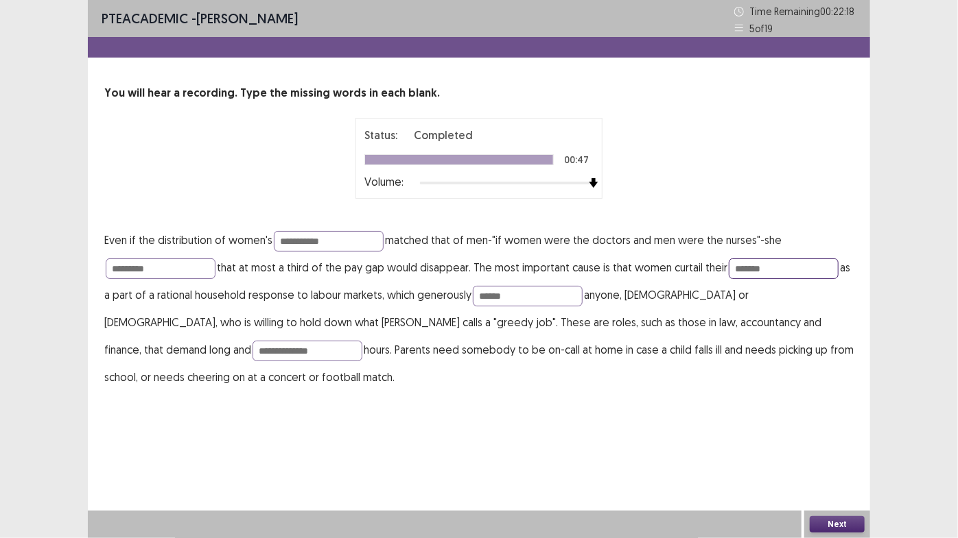
type input "*******"
click at [824, 454] on button "Next" at bounding box center [836, 525] width 55 height 16
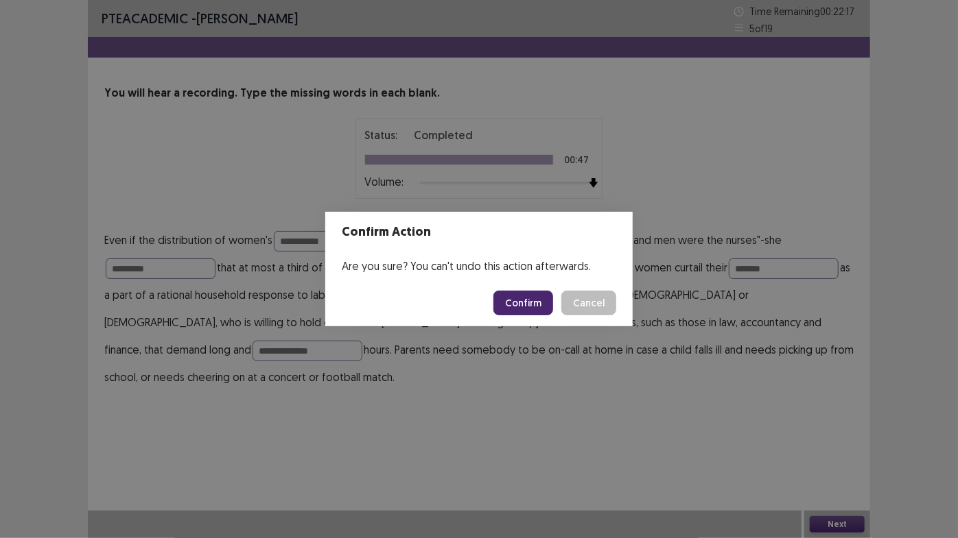
click at [544, 309] on button "Confirm" at bounding box center [523, 303] width 60 height 25
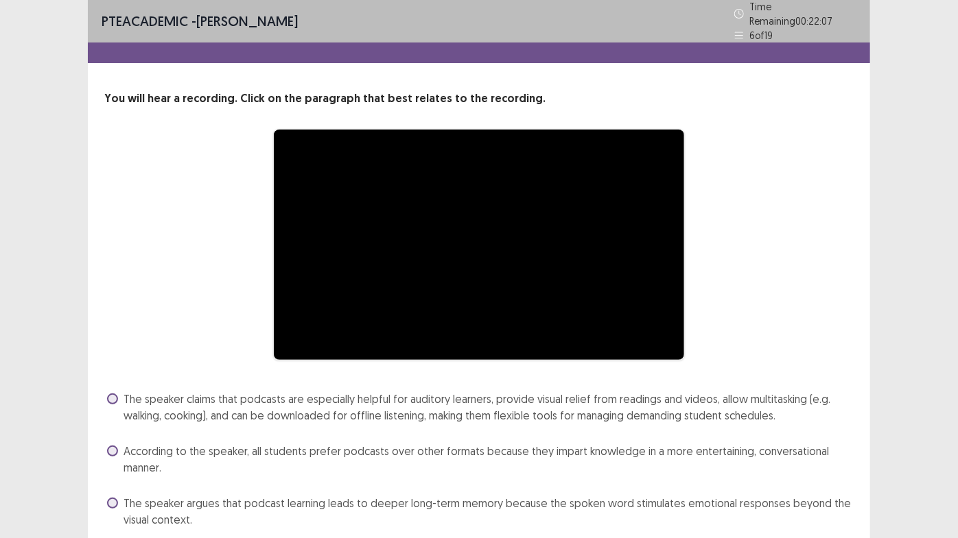
scroll to position [82, 0]
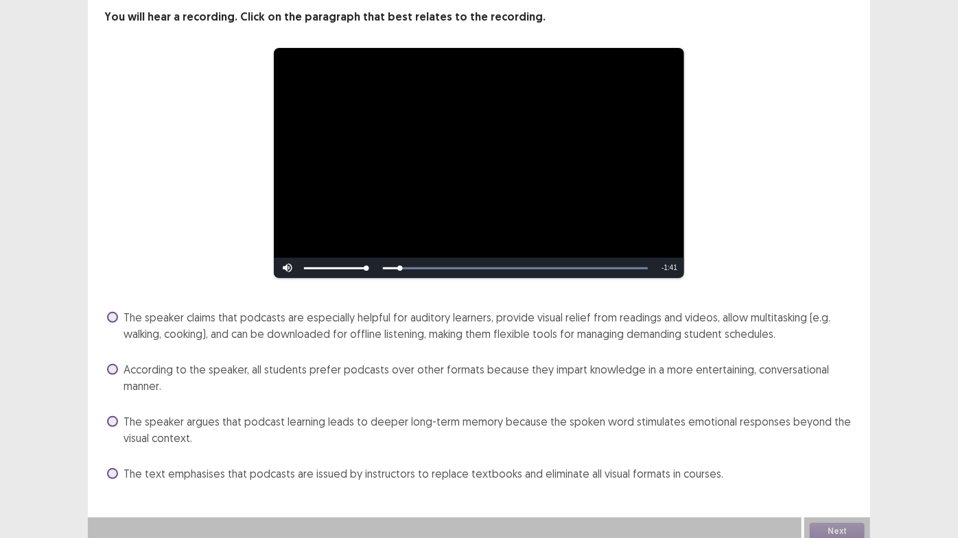
click at [490, 311] on span "The speaker claims that podcasts are especially helpful for auditory learners, …" at bounding box center [488, 325] width 730 height 33
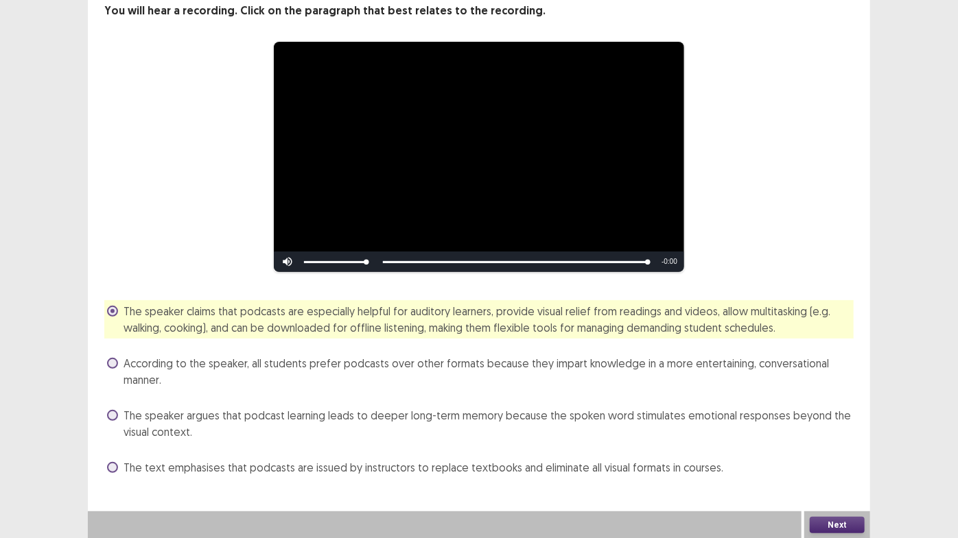
click at [850, 454] on button "Next" at bounding box center [836, 525] width 55 height 16
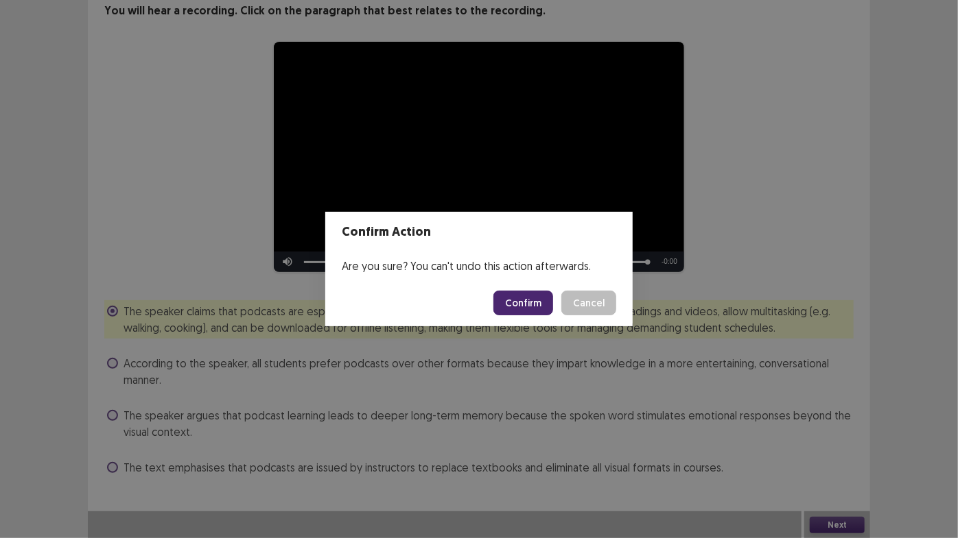
click at [515, 311] on button "Confirm" at bounding box center [523, 303] width 60 height 25
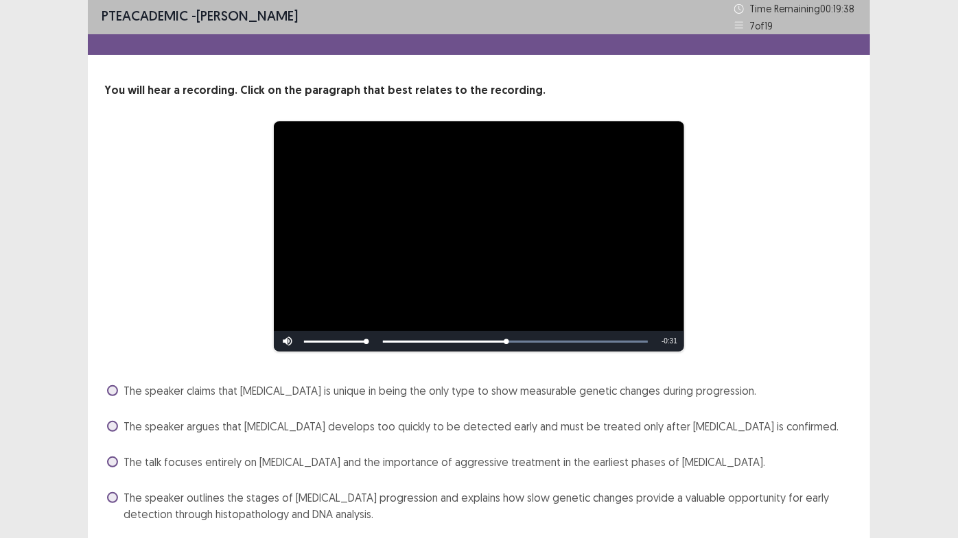
scroll to position [49, 0]
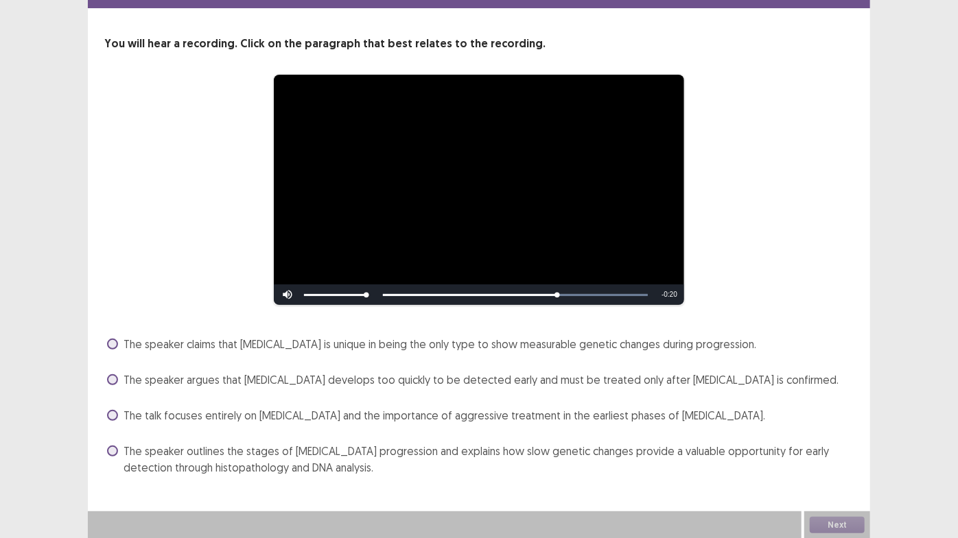
click at [270, 454] on span "The speaker outlines the stages of [MEDICAL_DATA] progression and explains how …" at bounding box center [488, 459] width 730 height 33
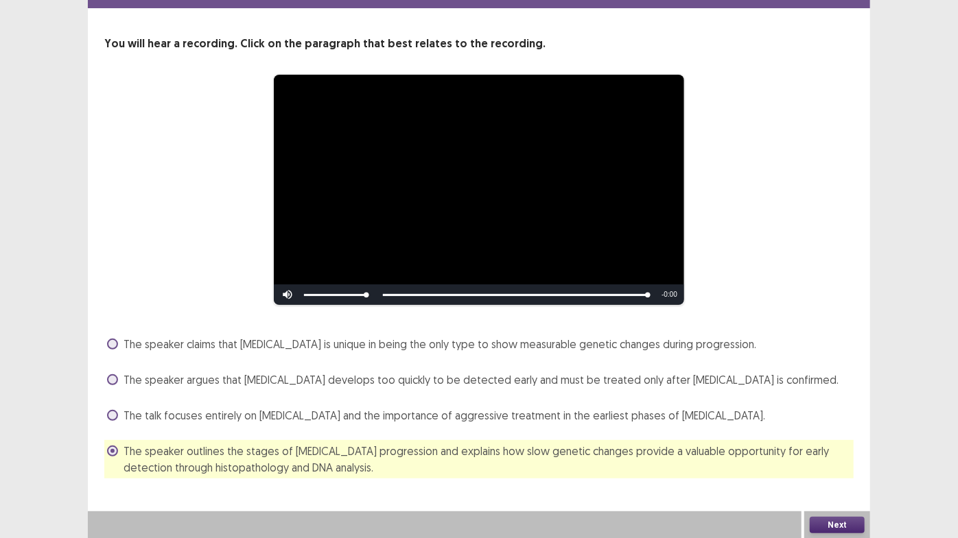
click at [838, 454] on button "Next" at bounding box center [836, 525] width 55 height 16
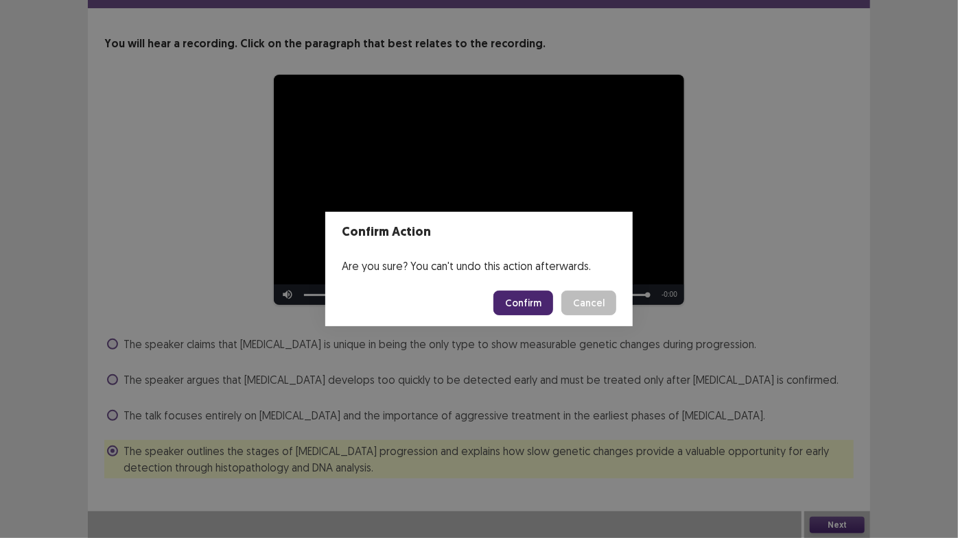
click at [534, 303] on button "Confirm" at bounding box center [523, 303] width 60 height 25
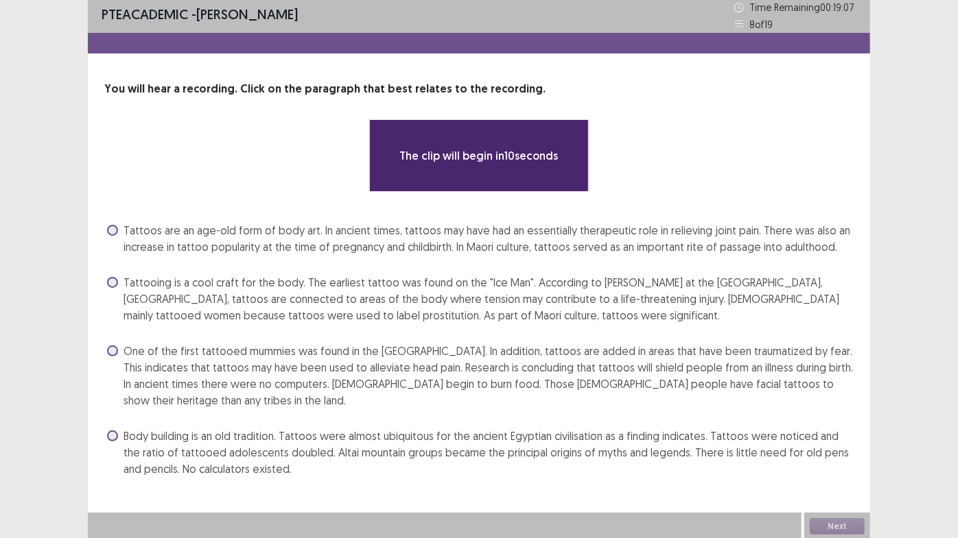
scroll to position [5, 0]
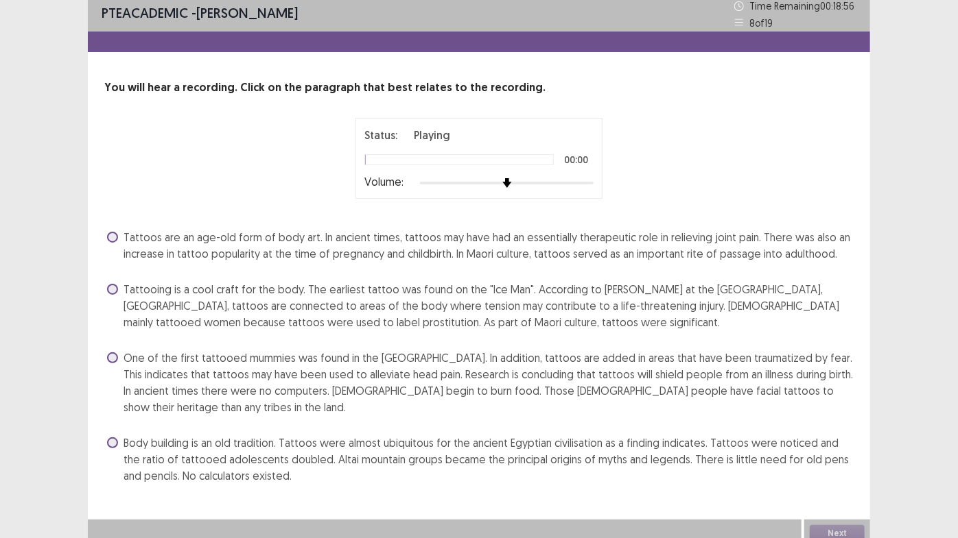
click at [595, 185] on div "Status: Playing 00:00 Volume:" at bounding box center [478, 158] width 247 height 81
click at [592, 185] on div at bounding box center [507, 183] width 174 height 11
click at [451, 294] on span "Tattooing is a cool craft for the body. The earliest tattoo was found on the "I…" at bounding box center [488, 305] width 730 height 49
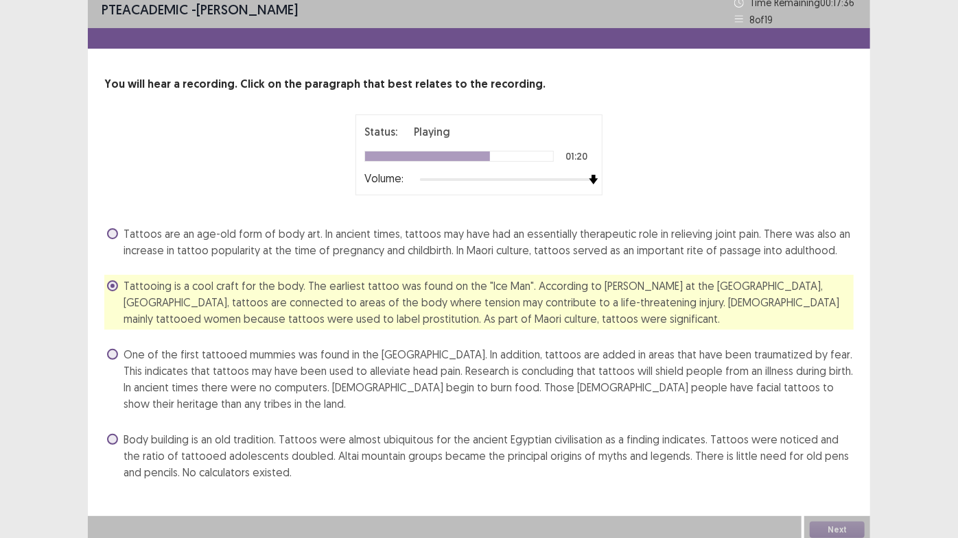
scroll to position [14, 0]
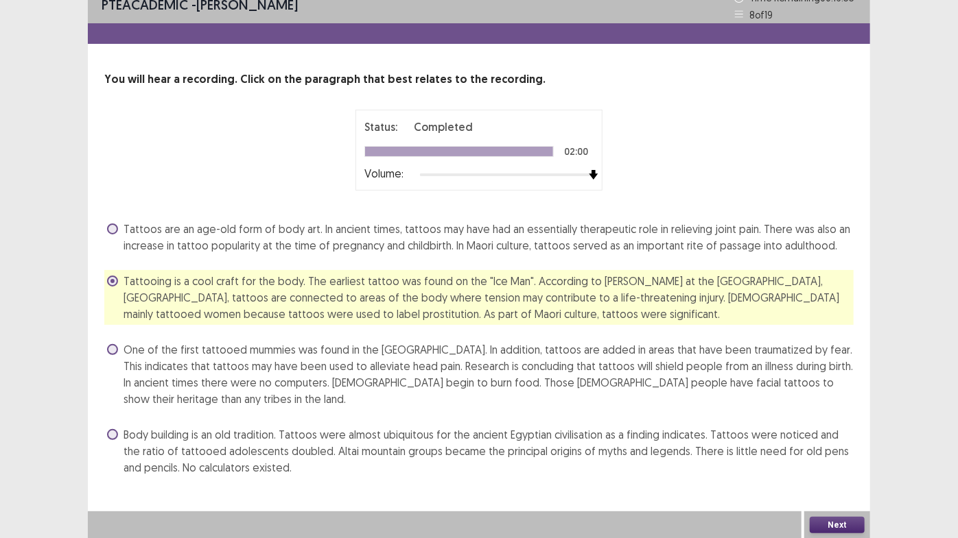
click at [845, 454] on button "Next" at bounding box center [836, 525] width 55 height 16
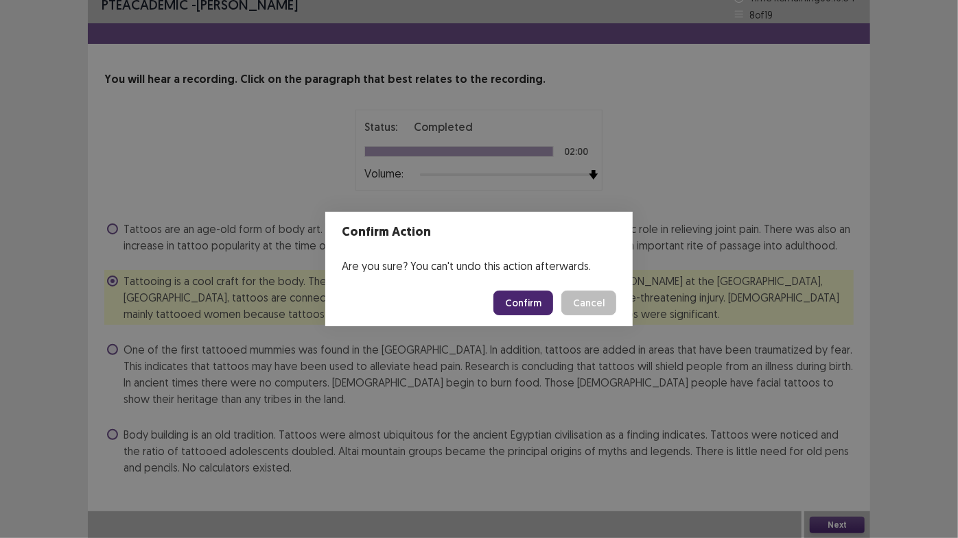
click at [519, 296] on button "Confirm" at bounding box center [523, 303] width 60 height 25
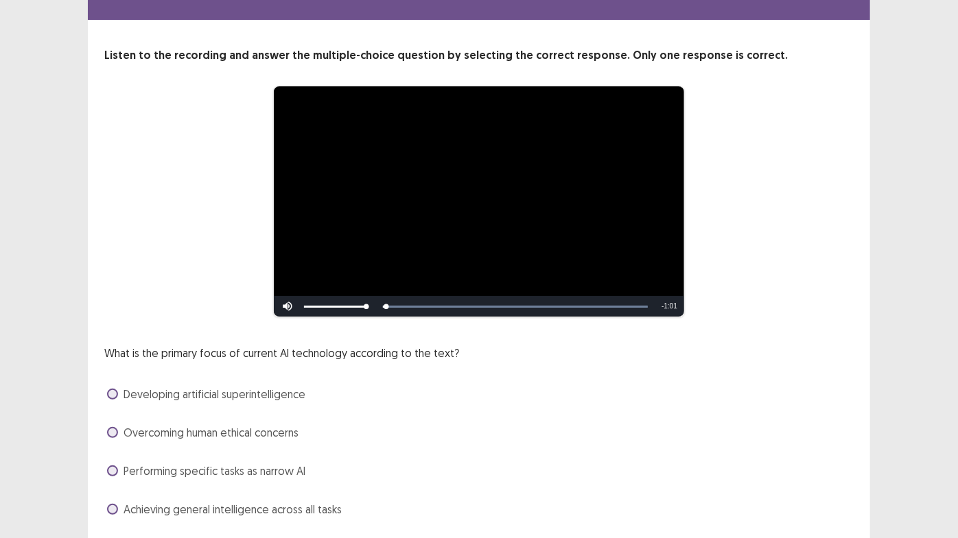
scroll to position [80, 0]
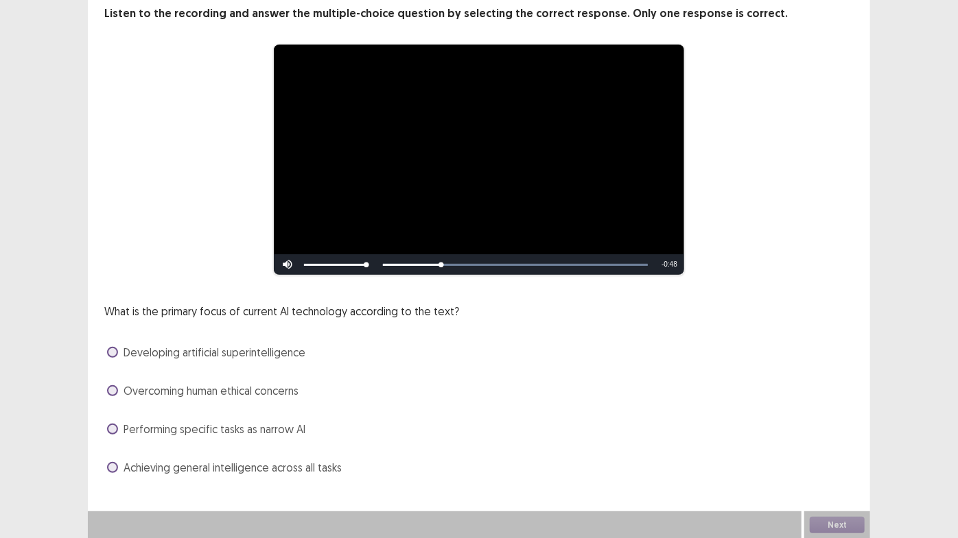
click at [256, 434] on span "Performing specific tasks as narrow AI" at bounding box center [214, 429] width 182 height 16
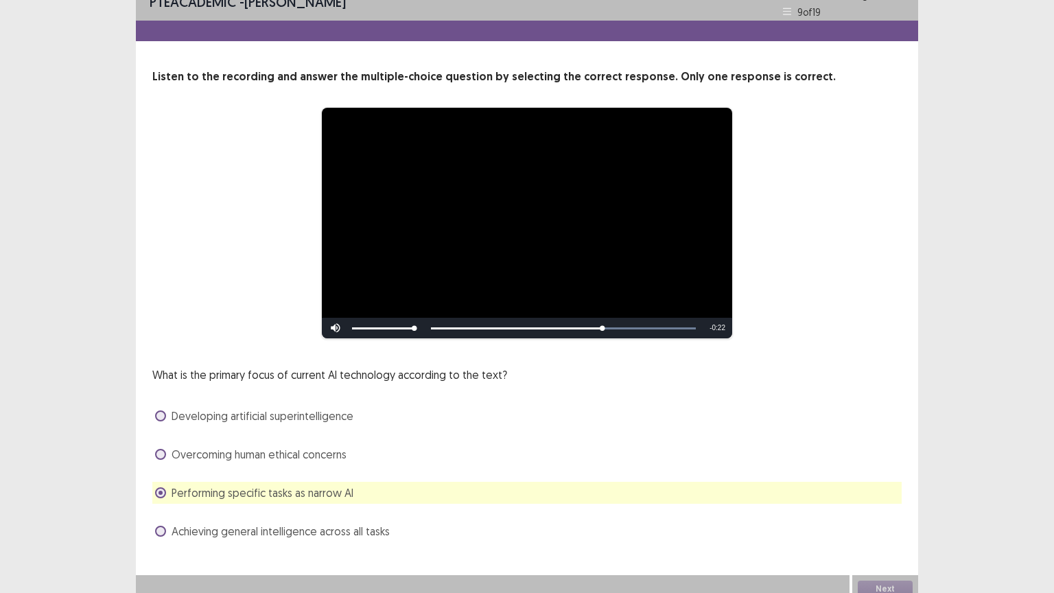
scroll to position [26, 0]
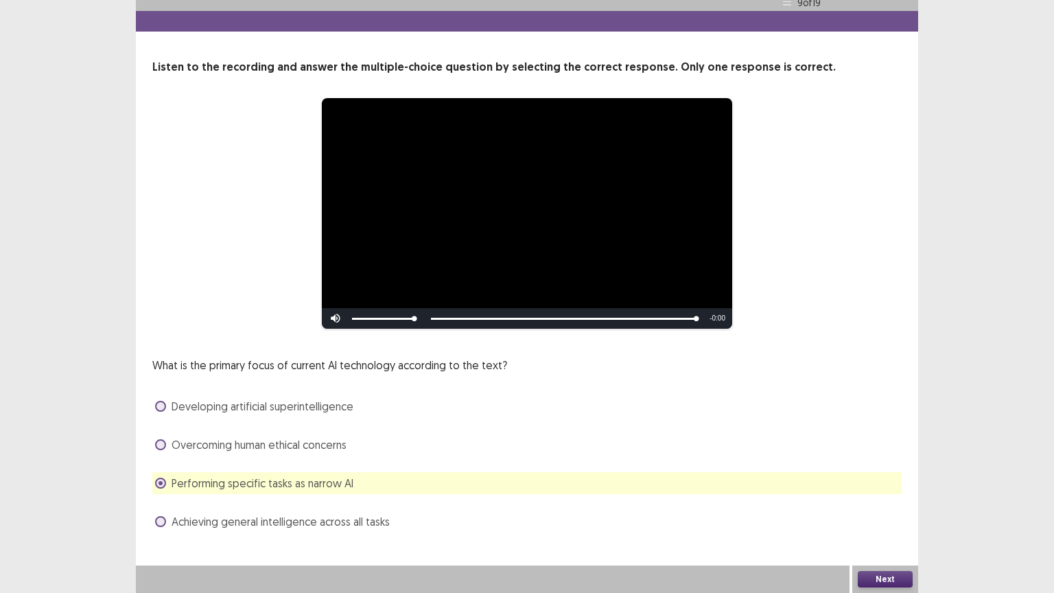
click at [875, 454] on button "Next" at bounding box center [884, 579] width 55 height 16
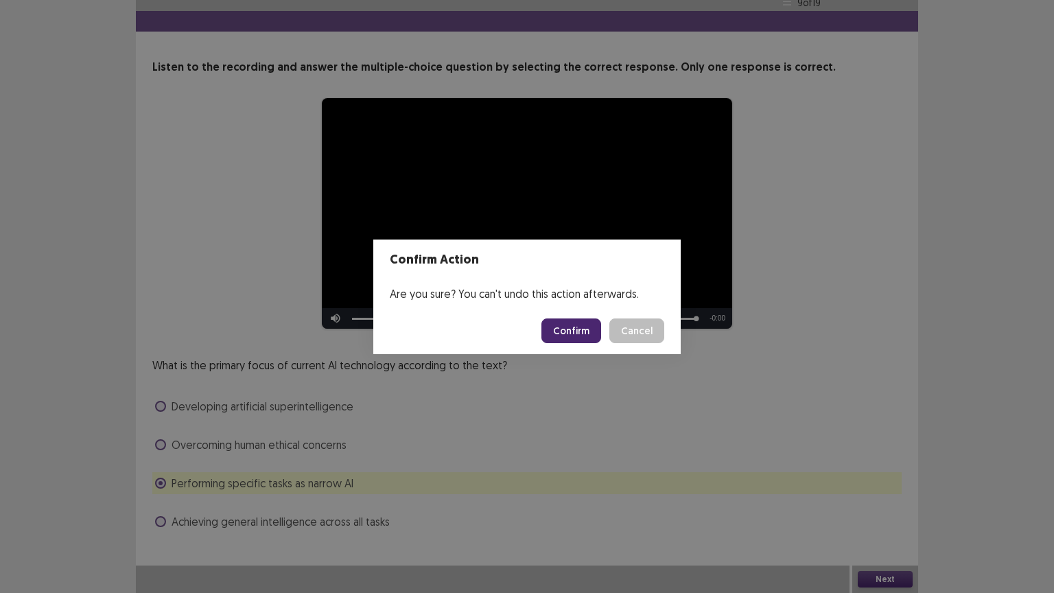
click at [572, 333] on button "Confirm" at bounding box center [571, 330] width 60 height 25
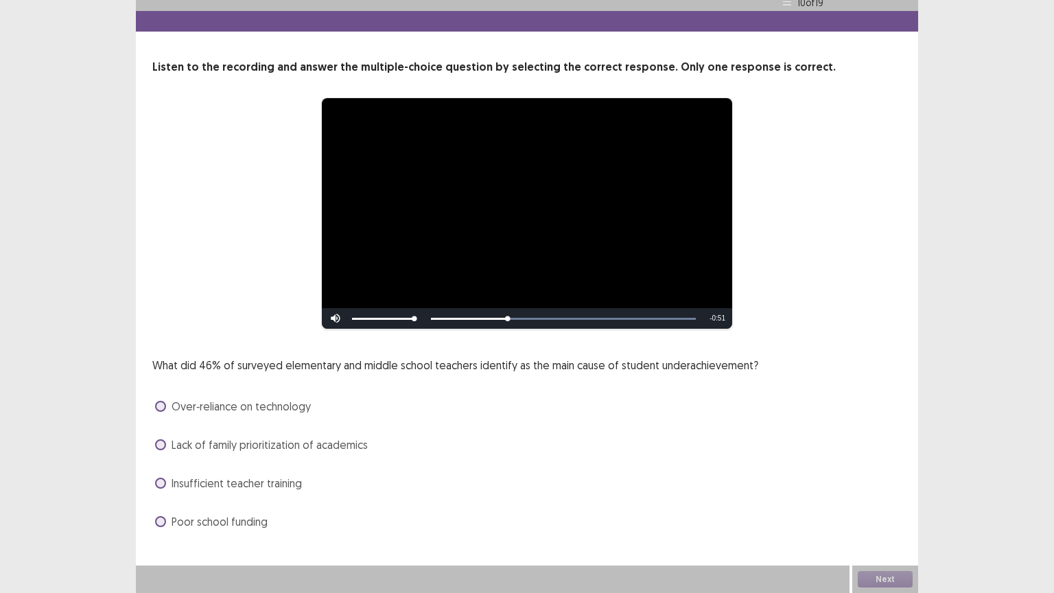
click at [329, 438] on span "Lack of family prioritization of academics" at bounding box center [269, 444] width 196 height 16
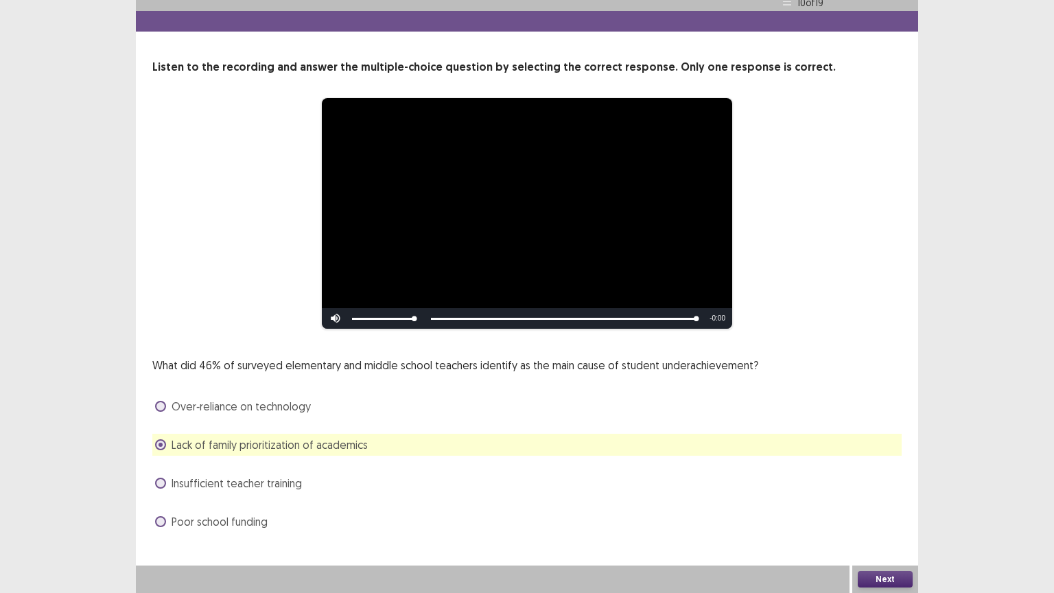
click at [881, 454] on button "Next" at bounding box center [884, 579] width 55 height 16
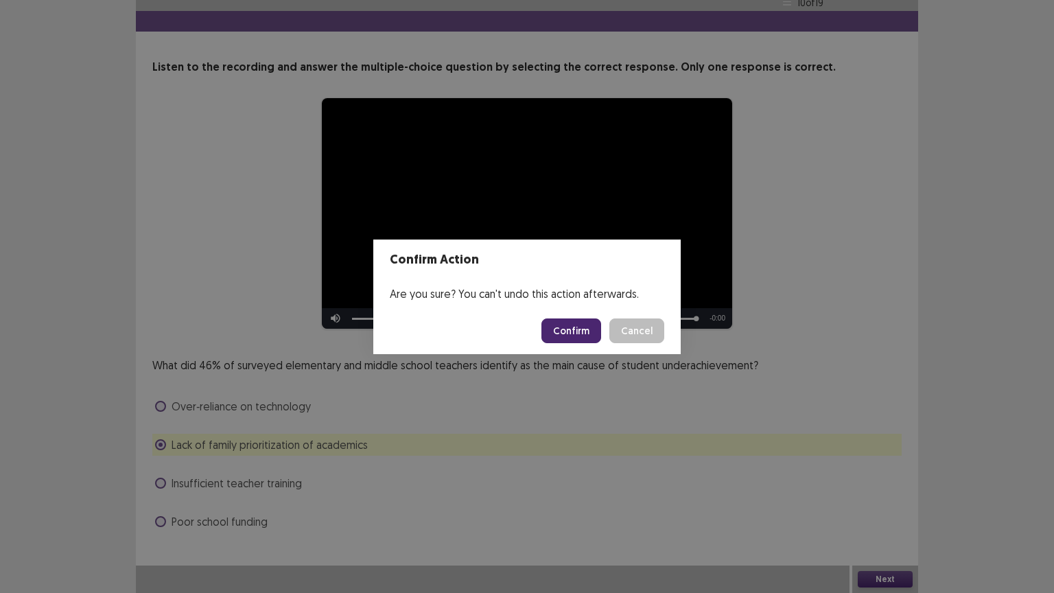
click at [576, 331] on button "Confirm" at bounding box center [571, 330] width 60 height 25
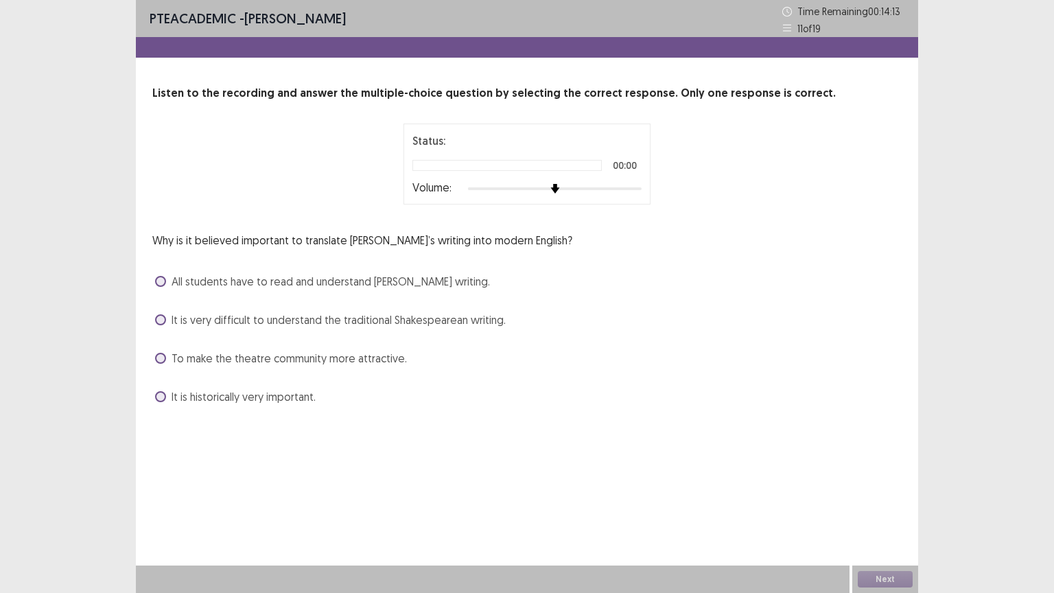
click at [637, 185] on div at bounding box center [555, 188] width 174 height 11
click at [321, 335] on div "Why is it believed important to translate [PERSON_NAME]’s writing into modern E…" at bounding box center [526, 320] width 749 height 176
click at [322, 333] on div "Why is it believed important to translate [PERSON_NAME]’s writing into modern E…" at bounding box center [526, 320] width 749 height 176
click at [324, 328] on div "It is very difficult to understand the traditional Shakespearean writing." at bounding box center [526, 320] width 749 height 22
click at [328, 324] on span "It is very difficult to understand the traditional Shakespearean writing." at bounding box center [338, 319] width 334 height 16
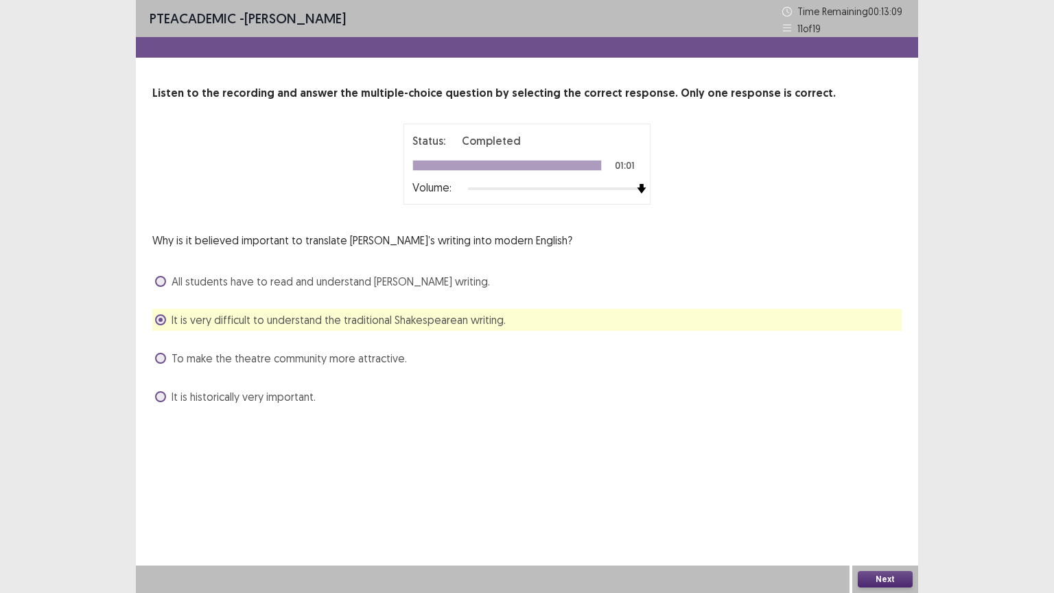
click at [900, 454] on button "Next" at bounding box center [884, 579] width 55 height 16
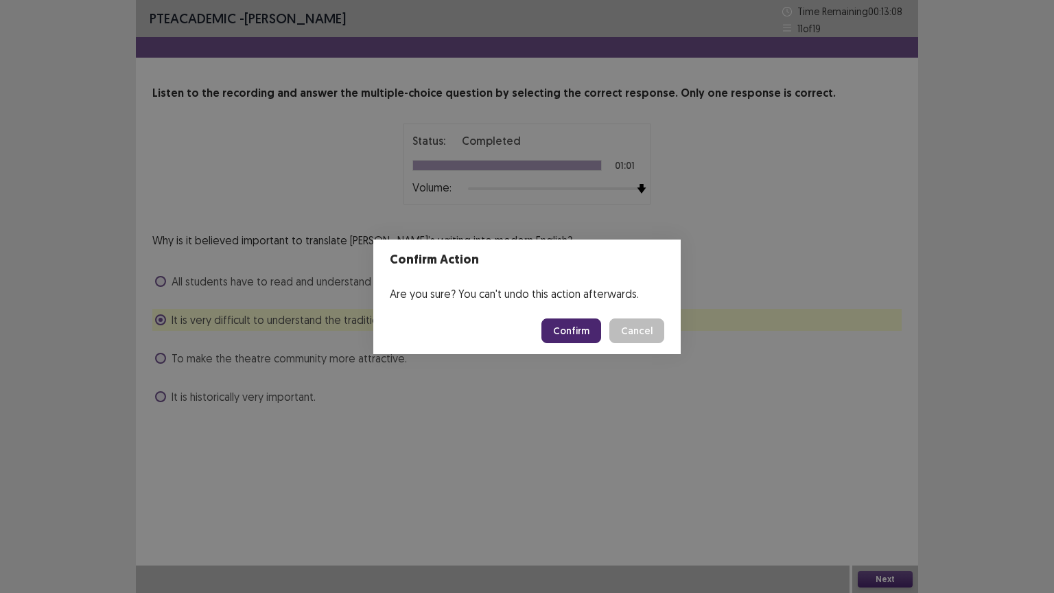
click at [584, 323] on button "Confirm" at bounding box center [571, 330] width 60 height 25
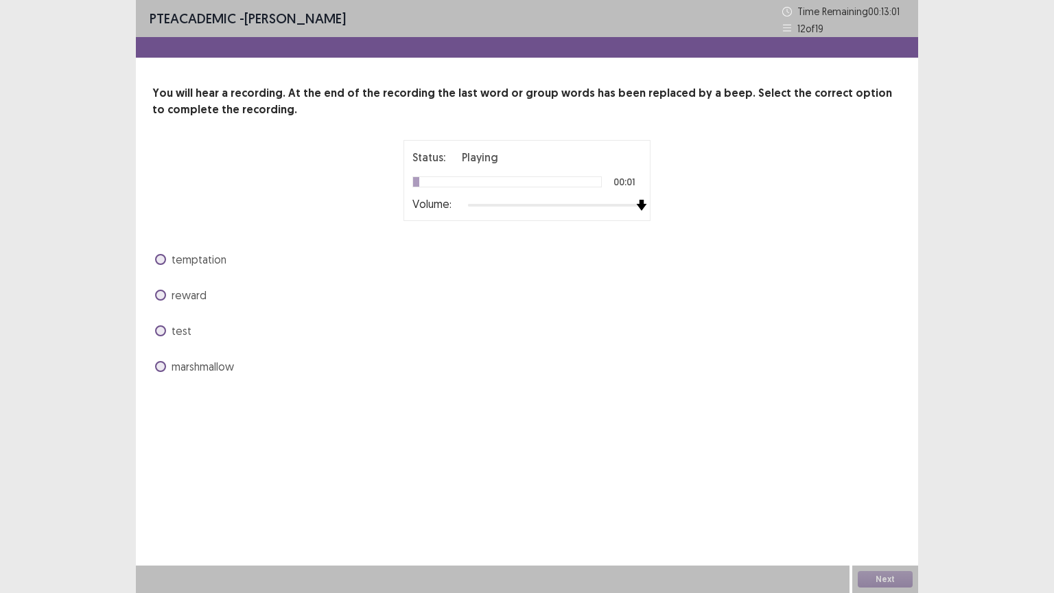
click at [639, 202] on div at bounding box center [555, 205] width 174 height 11
click at [209, 258] on span "temptation" at bounding box center [198, 259] width 55 height 16
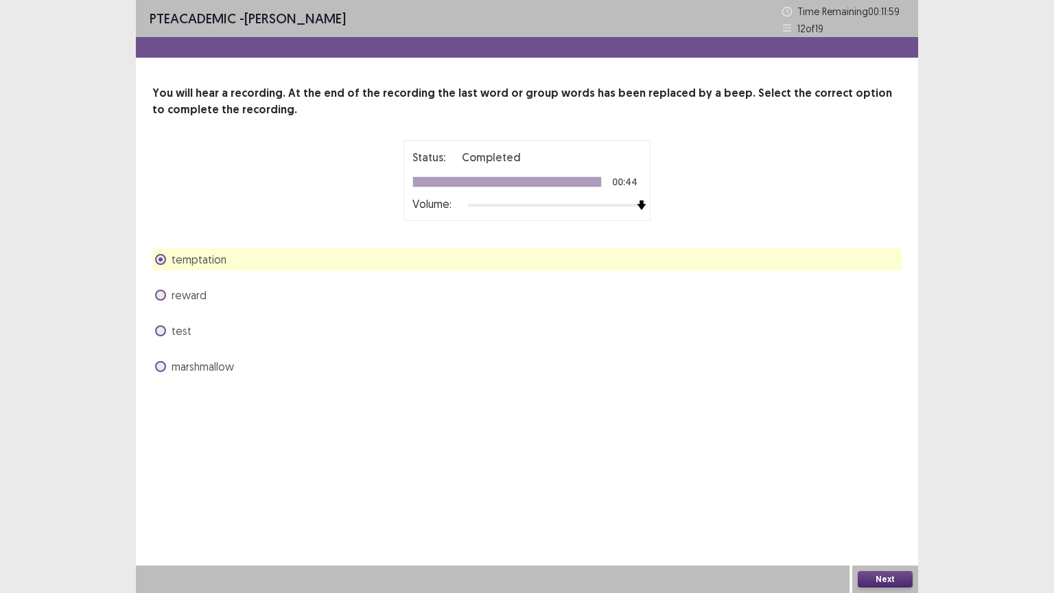
click at [875, 454] on button "Next" at bounding box center [884, 579] width 55 height 16
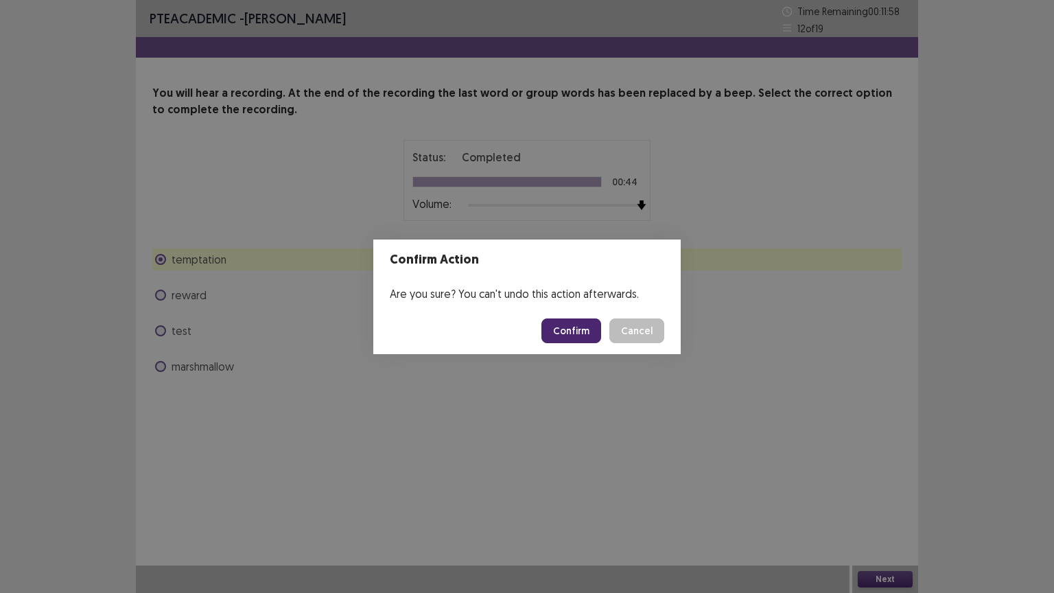
click at [582, 334] on button "Confirm" at bounding box center [571, 330] width 60 height 25
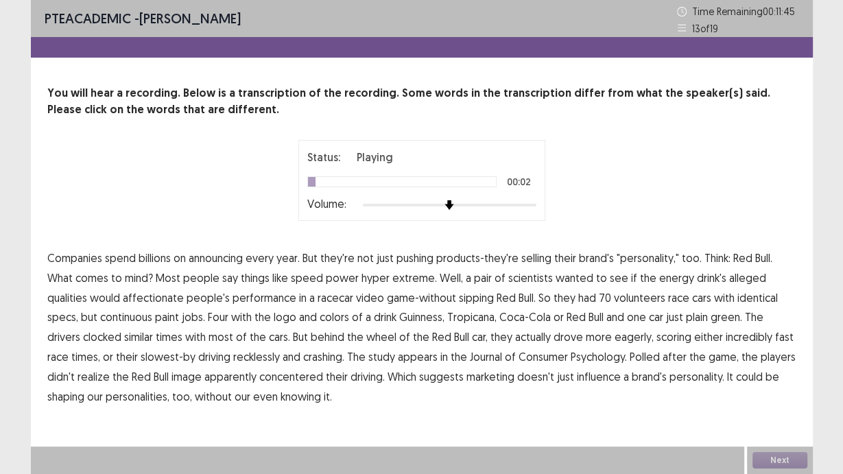
click at [206, 257] on span "announcing" at bounding box center [216, 258] width 54 height 16
click at [123, 301] on span "affectionate" at bounding box center [153, 297] width 61 height 16
click at [100, 322] on span "continuous" at bounding box center [126, 317] width 52 height 16
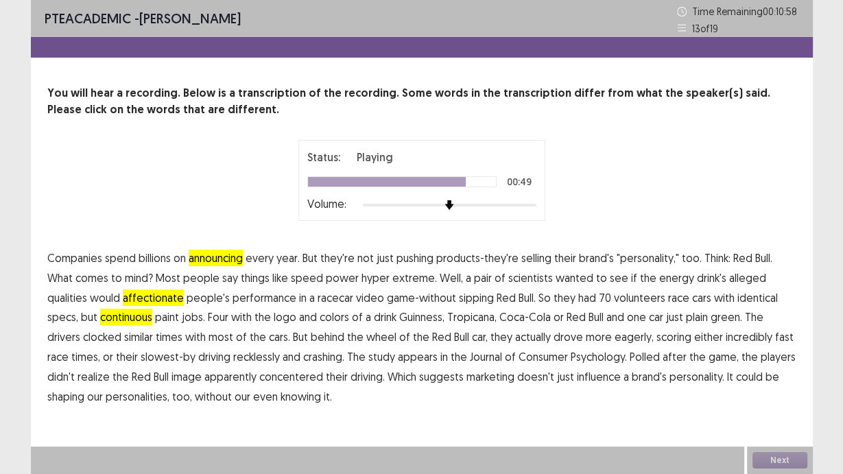
click at [259, 379] on span "concentered" at bounding box center [291, 376] width 64 height 16
click at [765, 454] on button "Next" at bounding box center [779, 460] width 55 height 16
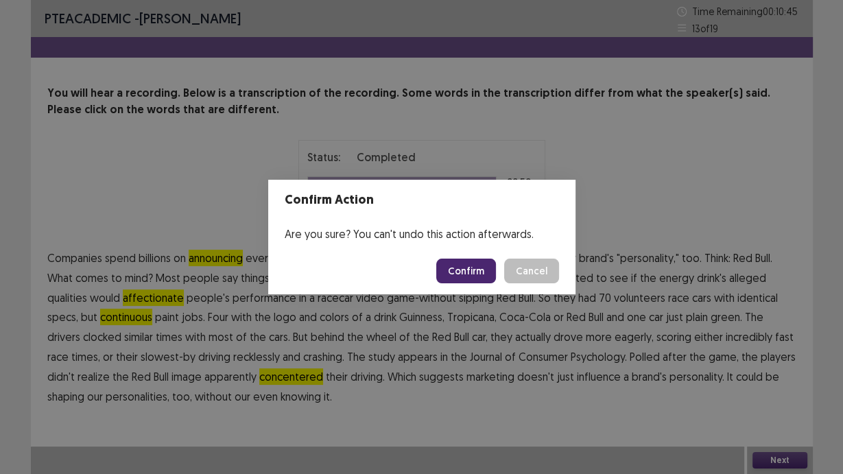
click at [480, 275] on button "Confirm" at bounding box center [466, 271] width 60 height 25
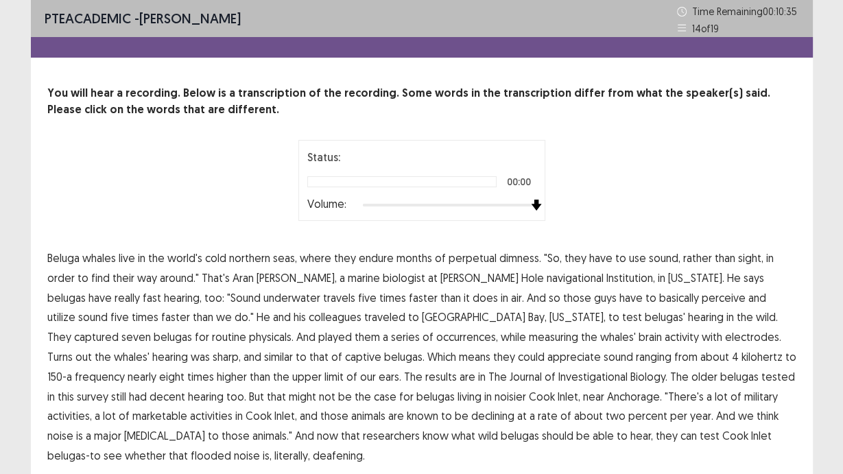
click at [547, 202] on div "Status: 00:00 Volume:" at bounding box center [421, 180] width 343 height 81
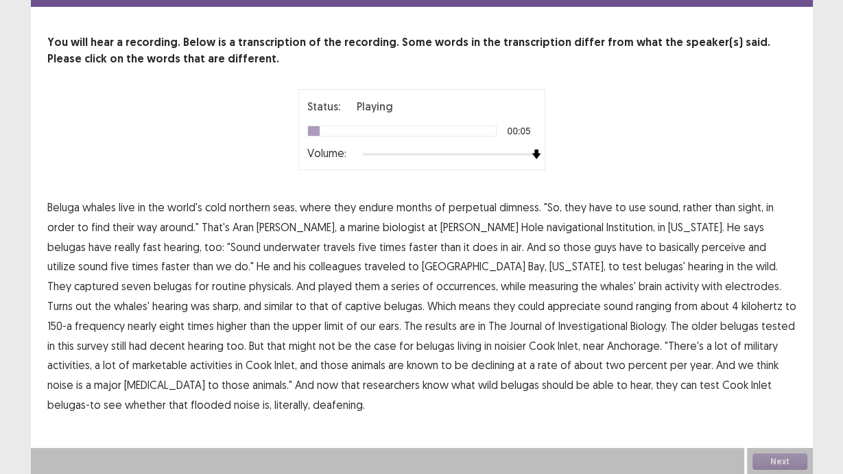
click at [524, 212] on span "dimness." at bounding box center [520, 207] width 42 height 16
click at [606, 226] on span "Institution," at bounding box center [630, 227] width 49 height 16
click at [436, 290] on span "occurrences," at bounding box center [467, 286] width 62 height 16
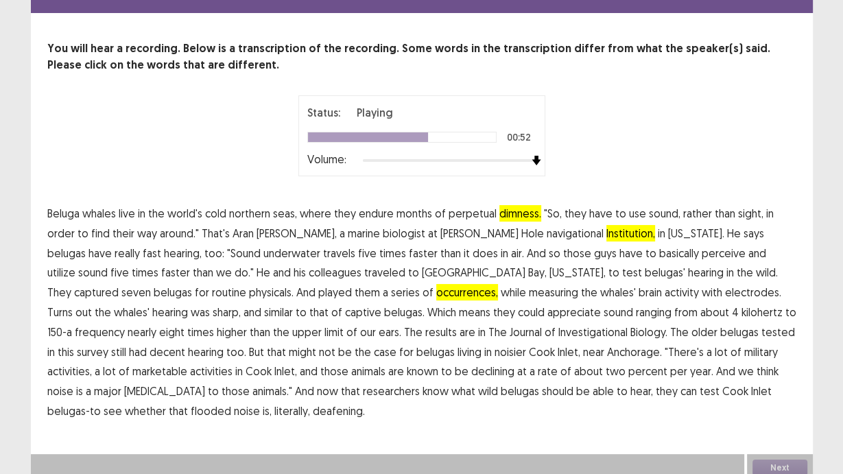
click at [558, 324] on span "Investigational" at bounding box center [592, 332] width 69 height 16
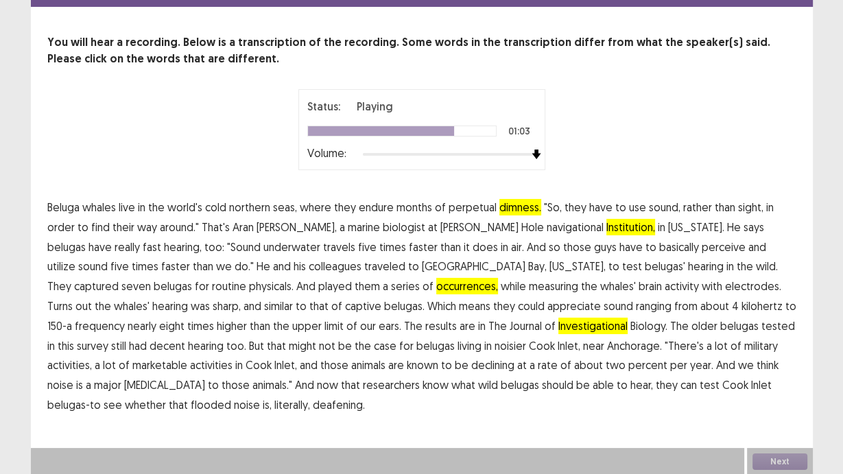
click at [187, 357] on span "marketable" at bounding box center [159, 365] width 55 height 16
click at [231, 396] on span "flooded" at bounding box center [211, 404] width 40 height 16
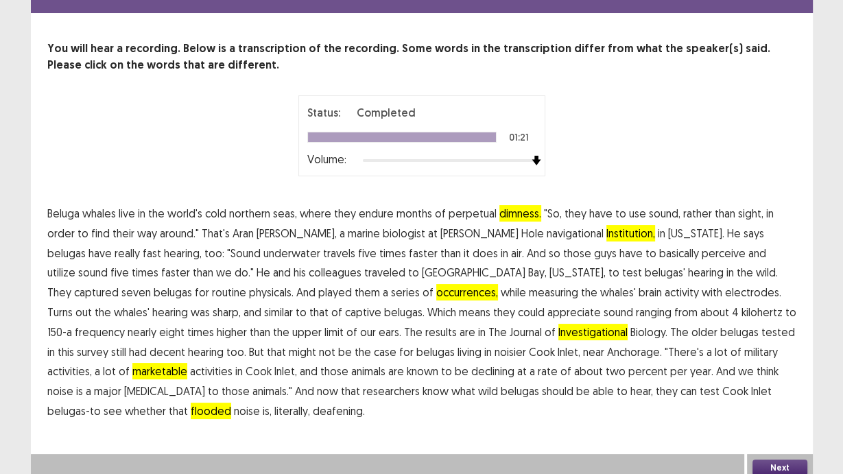
click at [781, 454] on button "Next" at bounding box center [779, 468] width 55 height 16
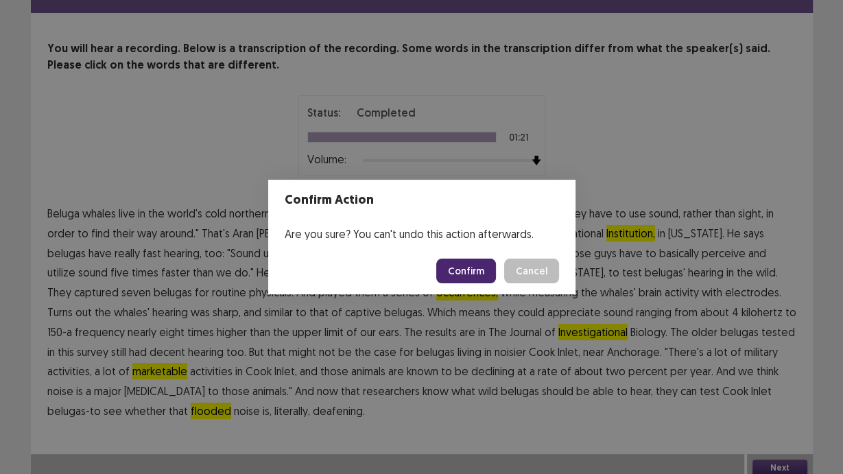
click at [482, 268] on button "Confirm" at bounding box center [466, 271] width 60 height 25
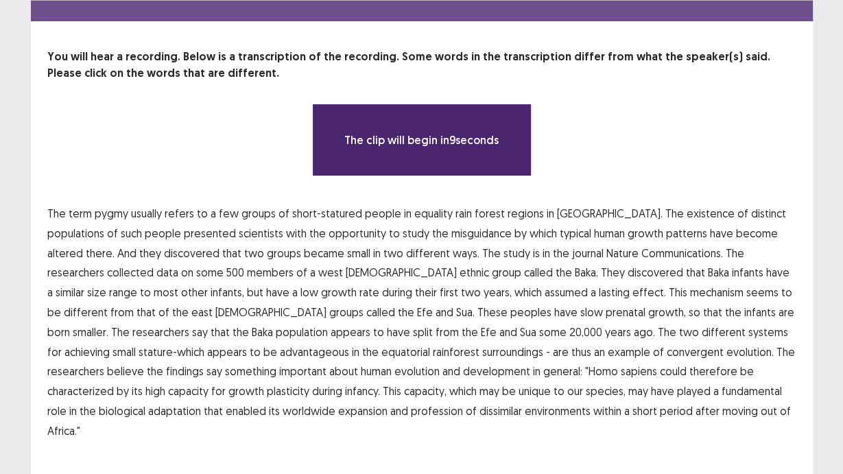
scroll to position [0, 0]
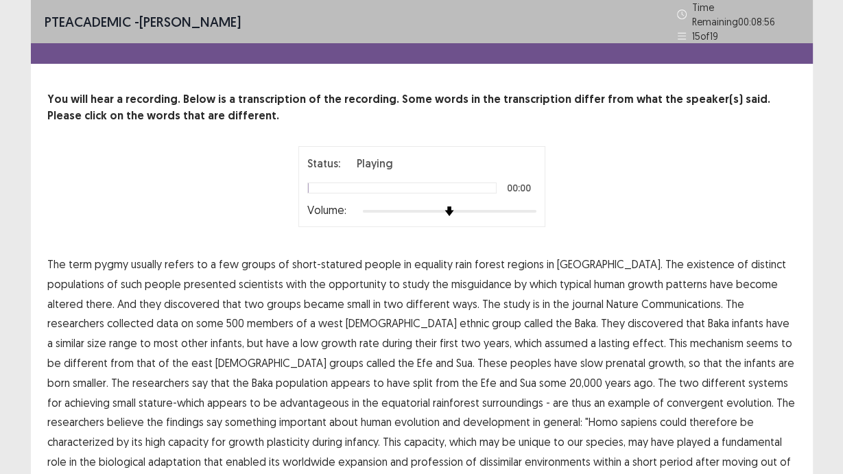
click at [536, 206] on div at bounding box center [450, 211] width 174 height 11
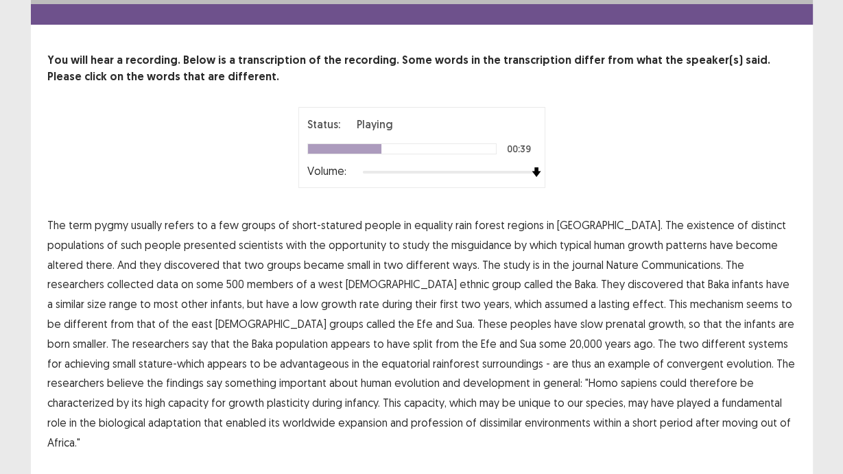
scroll to position [51, 0]
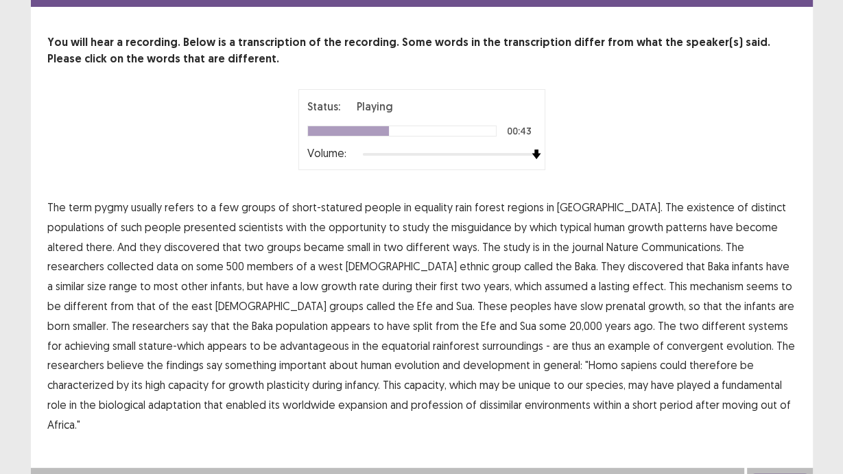
click at [510, 306] on span "peoples" at bounding box center [530, 306] width 41 height 16
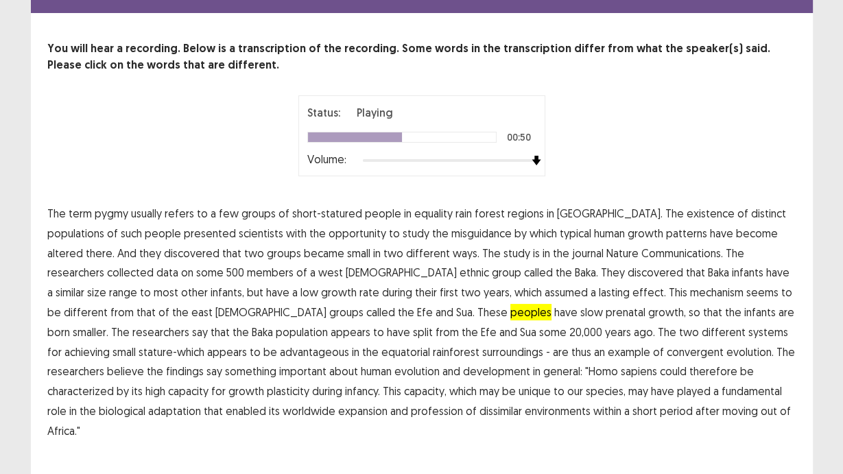
click at [510, 306] on span "peoples" at bounding box center [530, 312] width 41 height 16
click at [585, 368] on span ""Homo" at bounding box center [601, 371] width 33 height 16
click at [585, 363] on span ""Homo" at bounding box center [601, 371] width 33 height 16
click at [585, 366] on span ""Homo" at bounding box center [601, 371] width 33 height 16
click at [308, 366] on p "The term pygmy usually refers to a few groups of short-statured people in equal…" at bounding box center [421, 322] width 749 height 237
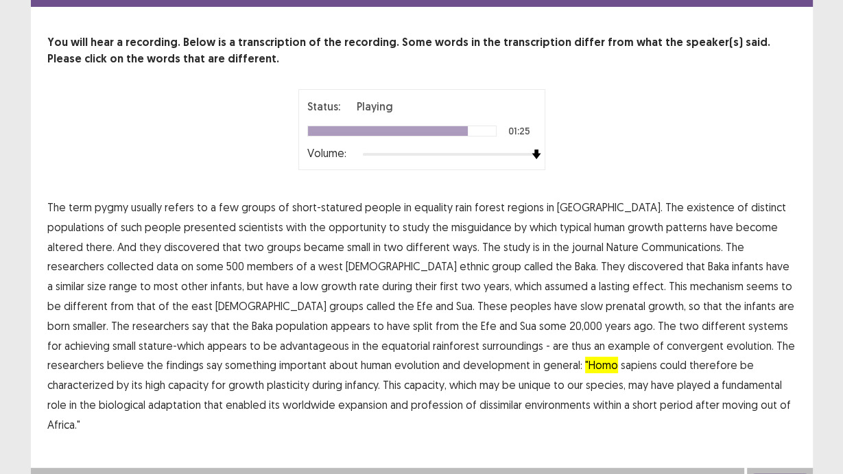
click at [585, 364] on span ""Homo" at bounding box center [601, 365] width 33 height 16
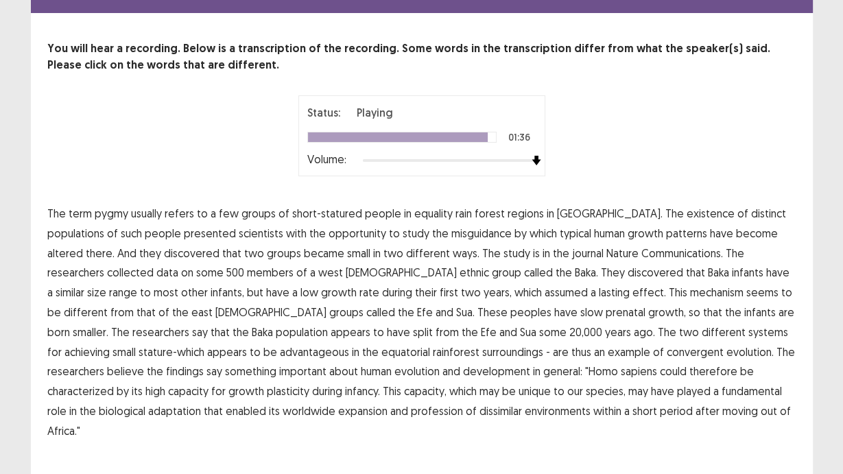
click at [411, 407] on span "profession" at bounding box center [437, 411] width 52 height 16
click at [239, 228] on span "scientists" at bounding box center [261, 233] width 45 height 16
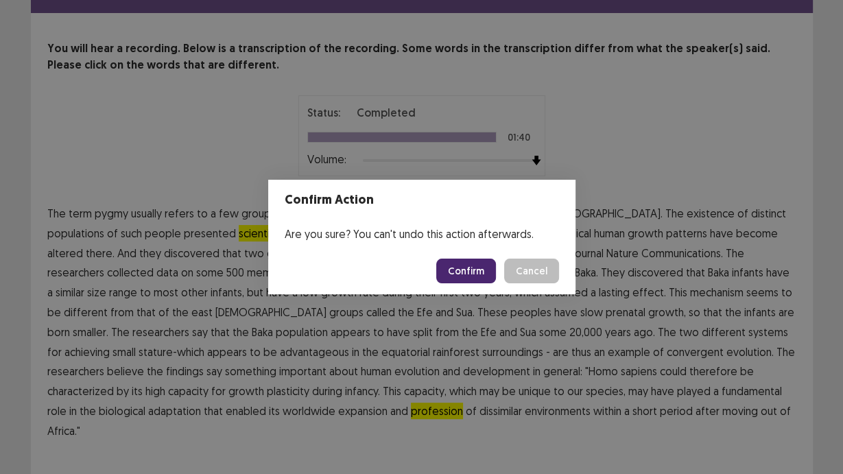
click at [477, 268] on button "Confirm" at bounding box center [466, 271] width 60 height 25
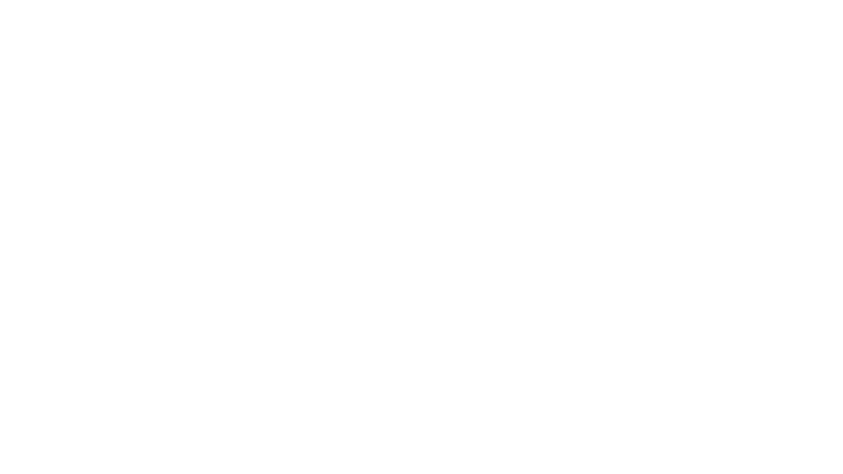
scroll to position [0, 0]
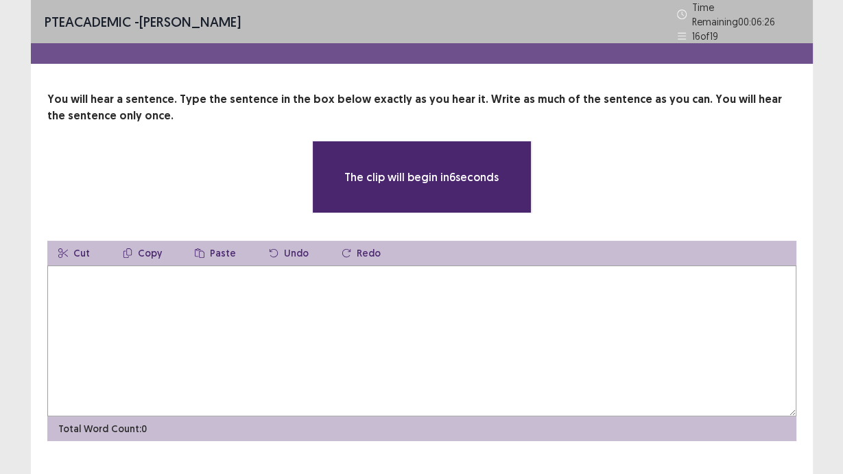
click at [468, 309] on textarea at bounding box center [421, 340] width 749 height 151
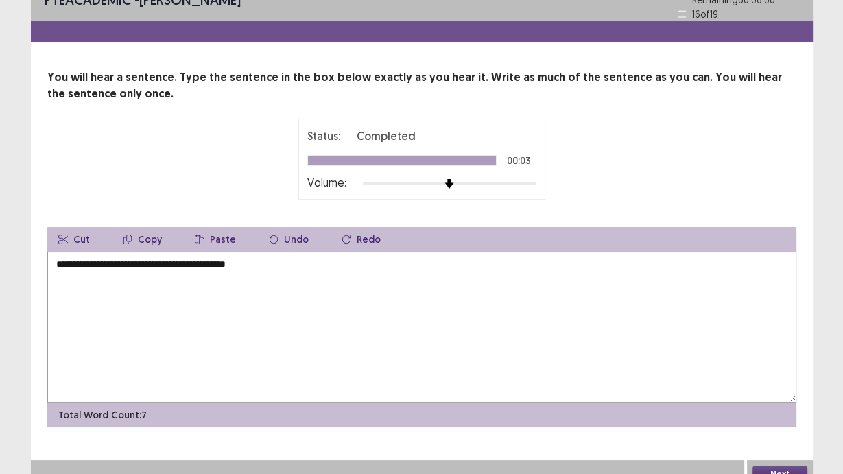
scroll to position [29, 0]
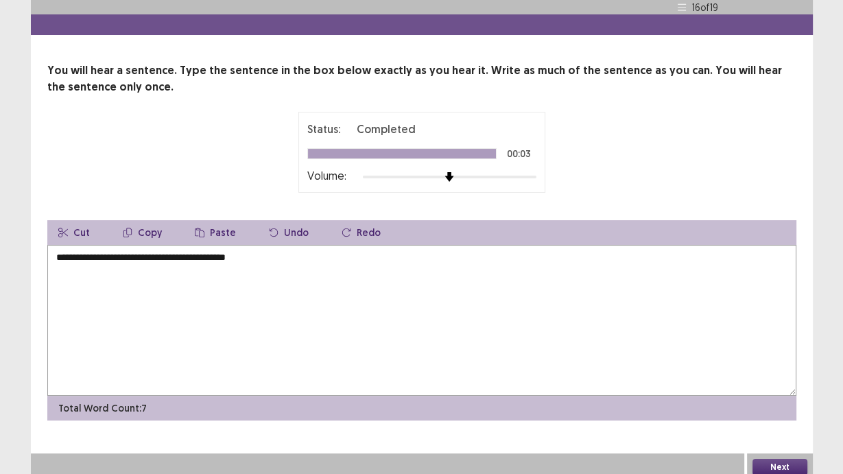
type textarea "**********"
click at [788, 454] on button "Next" at bounding box center [779, 467] width 55 height 16
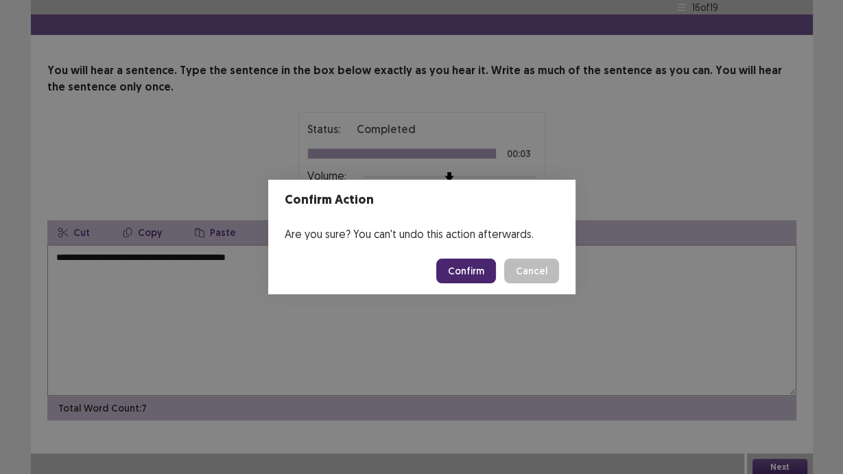
click at [462, 268] on button "Confirm" at bounding box center [466, 271] width 60 height 25
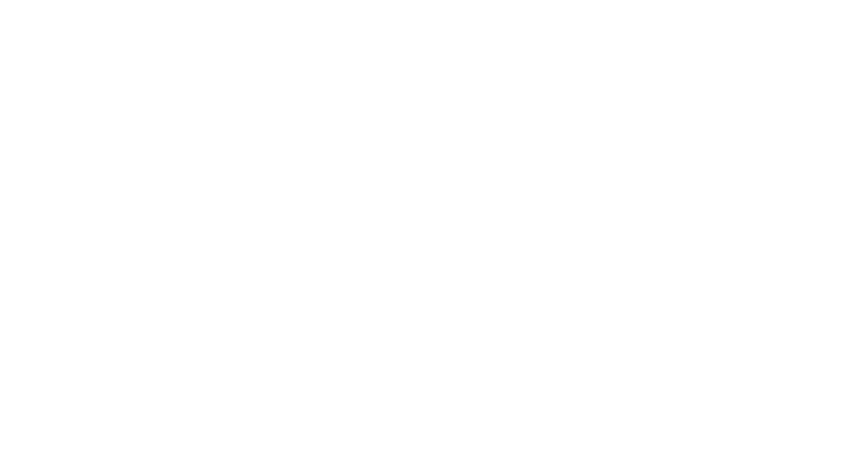
scroll to position [0, 0]
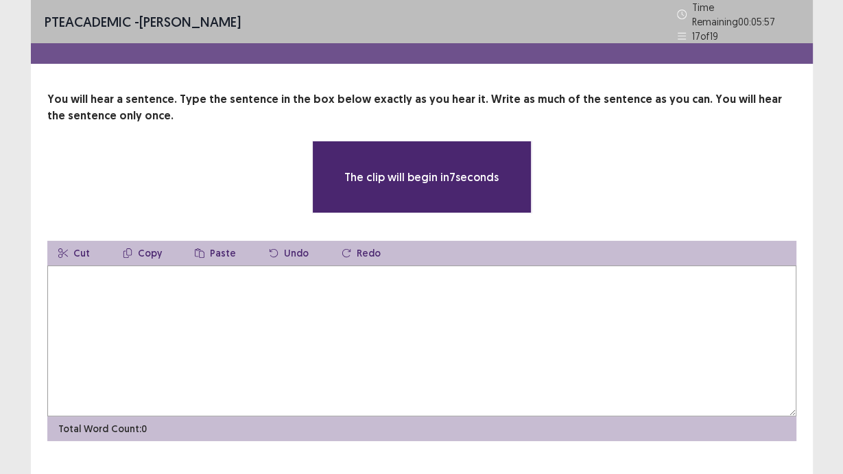
click at [281, 324] on textarea at bounding box center [421, 340] width 749 height 151
click at [283, 325] on textarea at bounding box center [421, 340] width 749 height 151
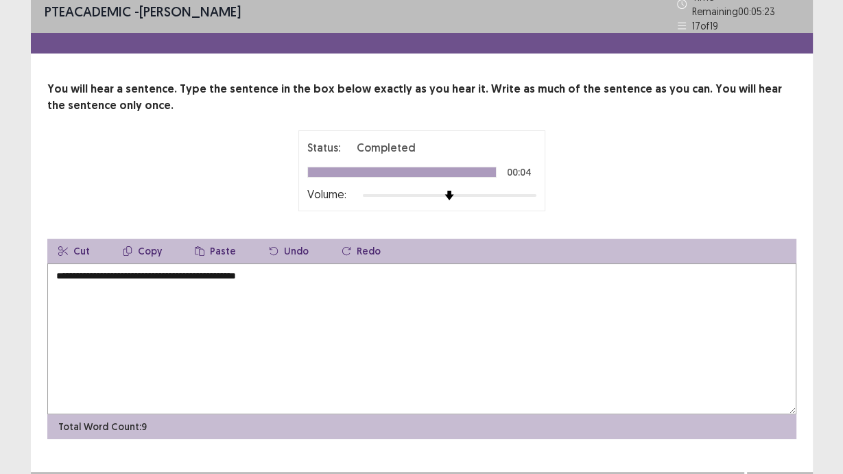
scroll to position [29, 0]
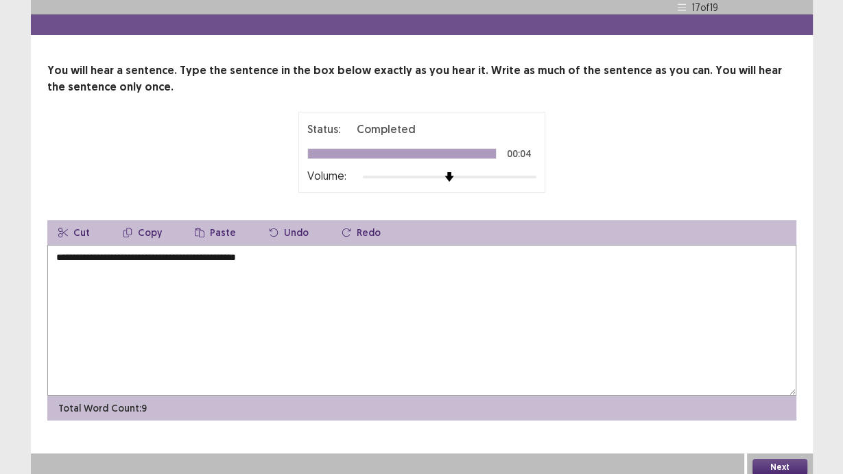
type textarea "**********"
click at [776, 454] on button "Next" at bounding box center [779, 467] width 55 height 16
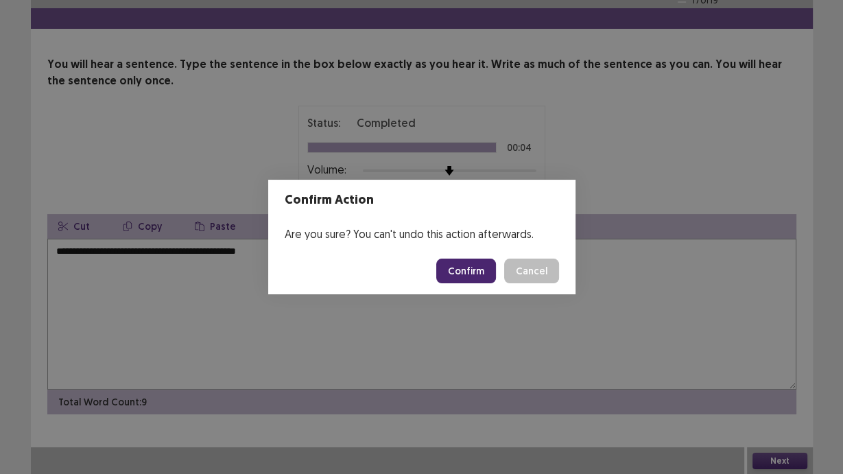
click at [472, 279] on button "Confirm" at bounding box center [466, 271] width 60 height 25
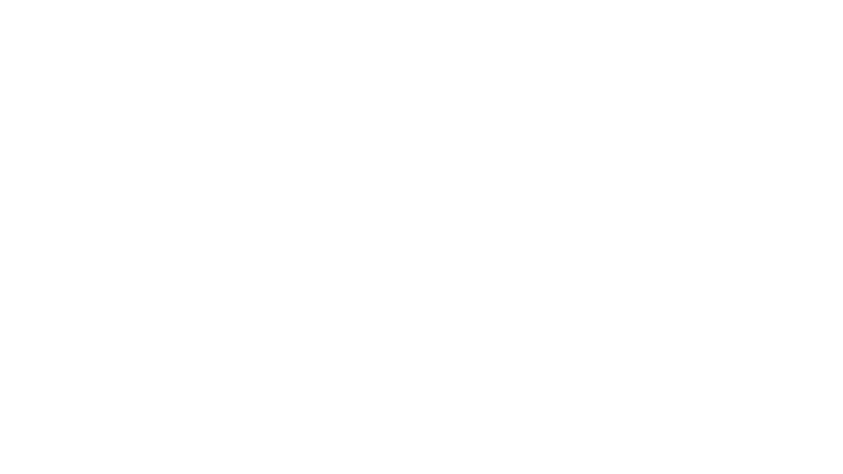
scroll to position [0, 0]
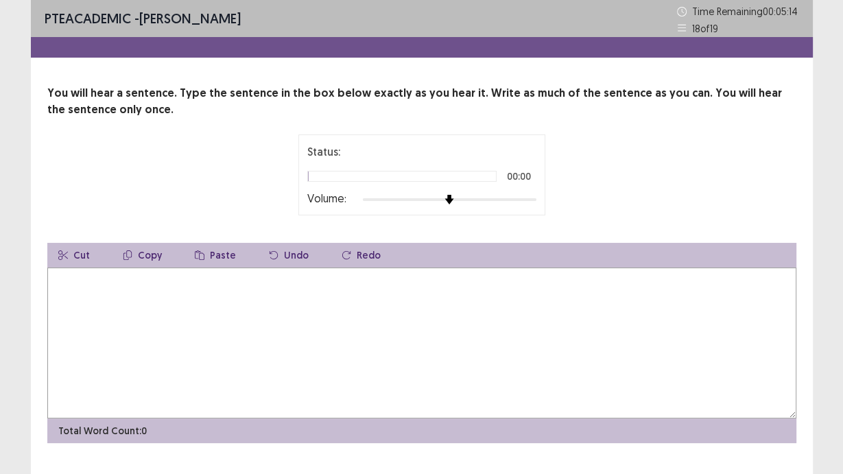
click at [525, 193] on div "Volume:" at bounding box center [421, 200] width 229 height 14
click at [532, 196] on div at bounding box center [450, 199] width 174 height 11
click at [455, 324] on textarea at bounding box center [421, 343] width 749 height 151
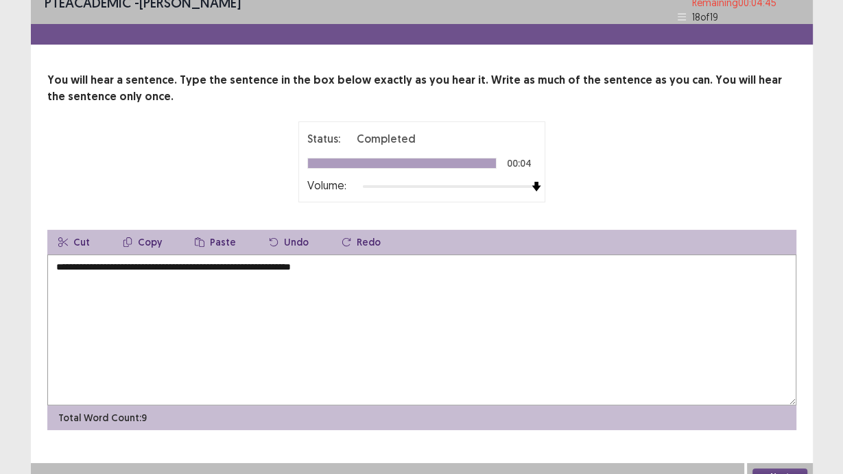
scroll to position [29, 0]
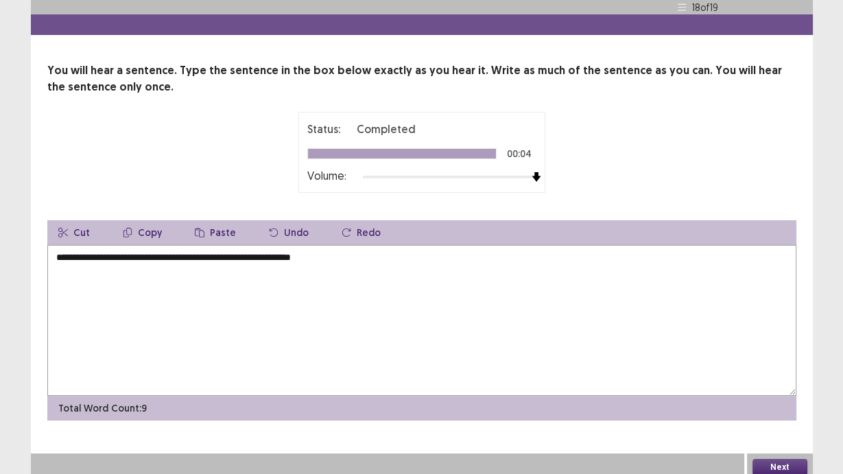
type textarea "**********"
click at [773, 454] on button "Next" at bounding box center [779, 467] width 55 height 16
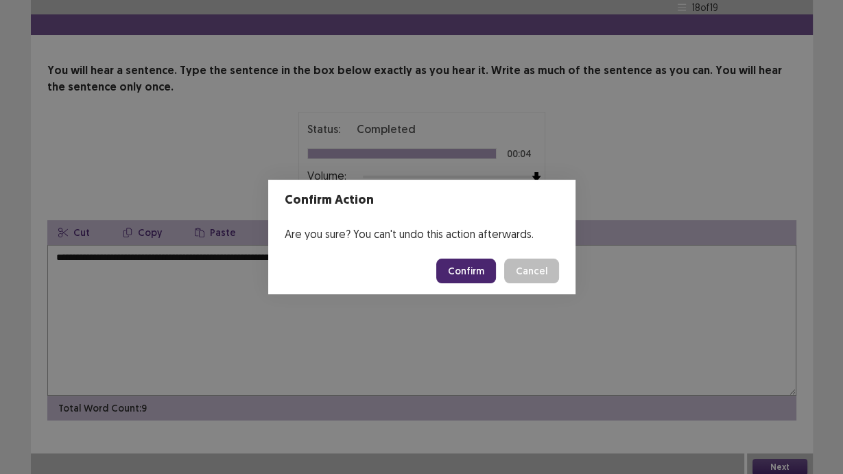
click at [451, 267] on button "Confirm" at bounding box center [466, 271] width 60 height 25
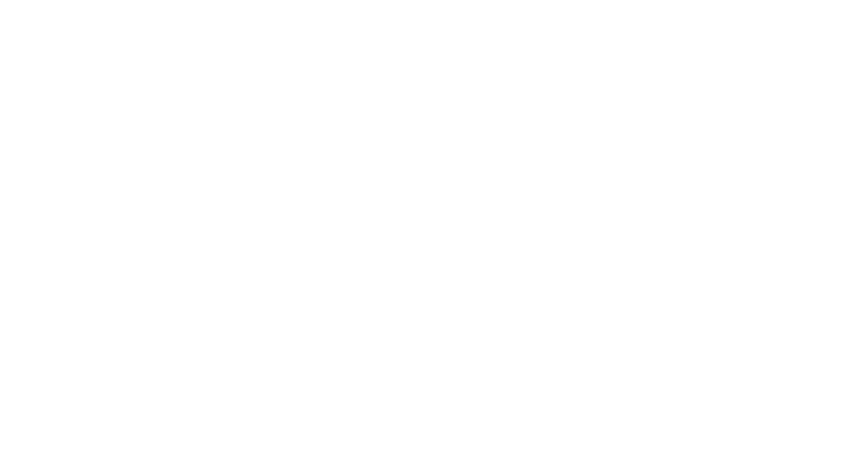
scroll to position [0, 0]
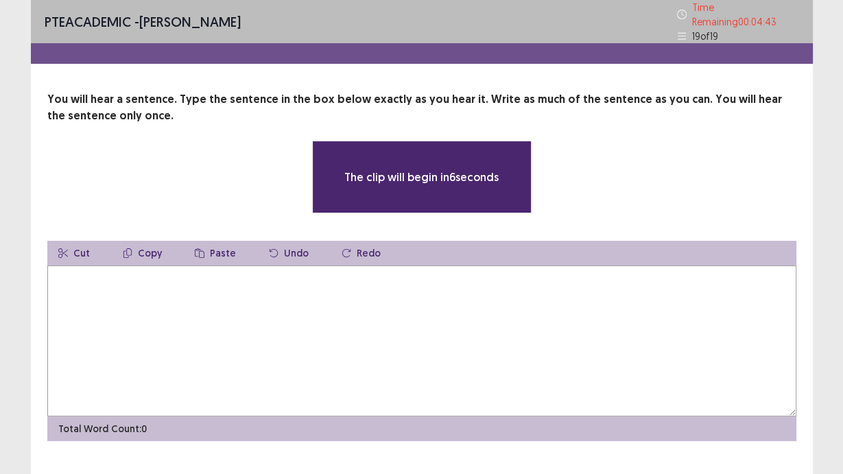
click at [431, 269] on textarea at bounding box center [421, 340] width 749 height 151
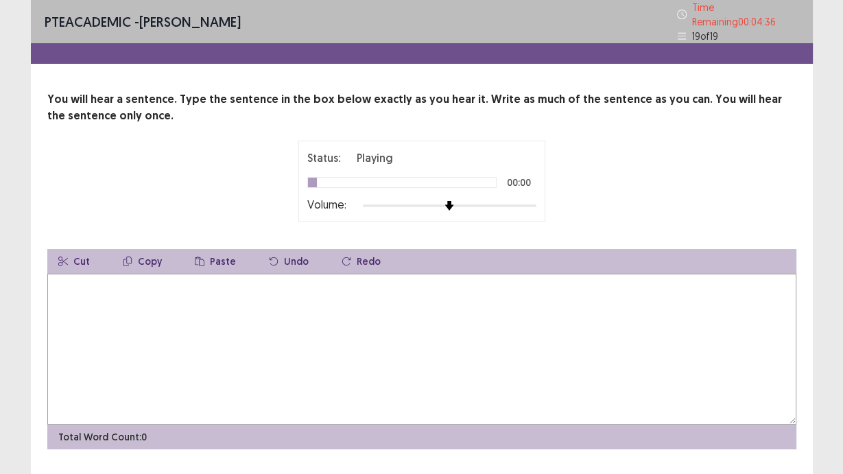
click at [538, 200] on div "Status: Playing 00:00 Volume:" at bounding box center [421, 181] width 247 height 81
click at [536, 200] on div "Status: Playing 00:00 Volume:" at bounding box center [421, 181] width 247 height 81
click at [534, 201] on div at bounding box center [450, 205] width 174 height 11
click at [519, 280] on textarea at bounding box center [421, 349] width 749 height 151
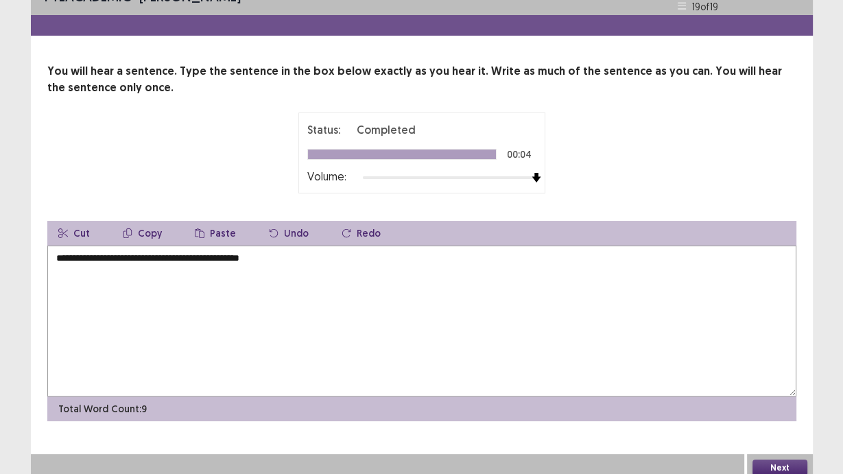
scroll to position [29, 0]
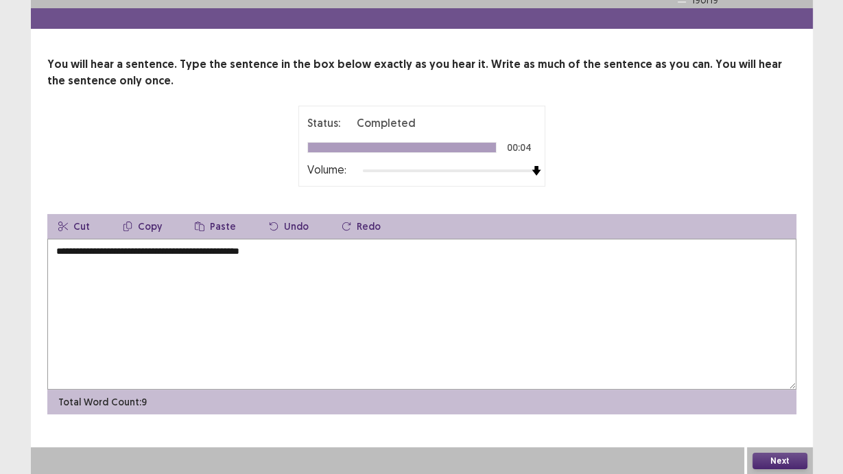
type textarea "**********"
click at [779, 454] on button "Next" at bounding box center [779, 461] width 55 height 16
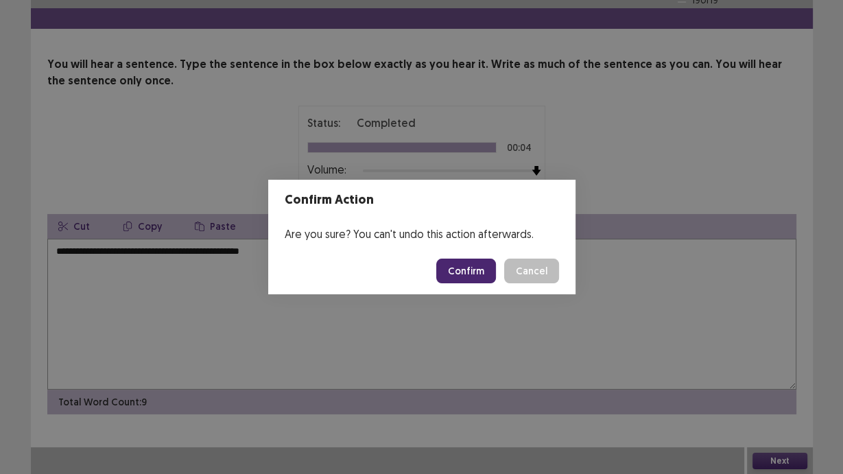
click at [468, 275] on button "Confirm" at bounding box center [466, 271] width 60 height 25
